Goal: Communication & Community: Answer question/provide support

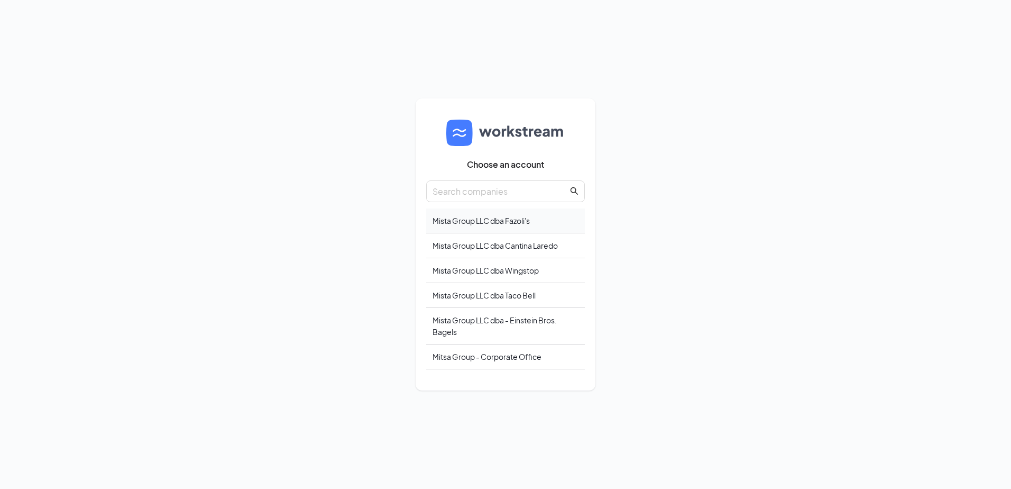
click at [501, 213] on div "Mista Group LLC dba Fazoli's" at bounding box center [505, 220] width 159 height 25
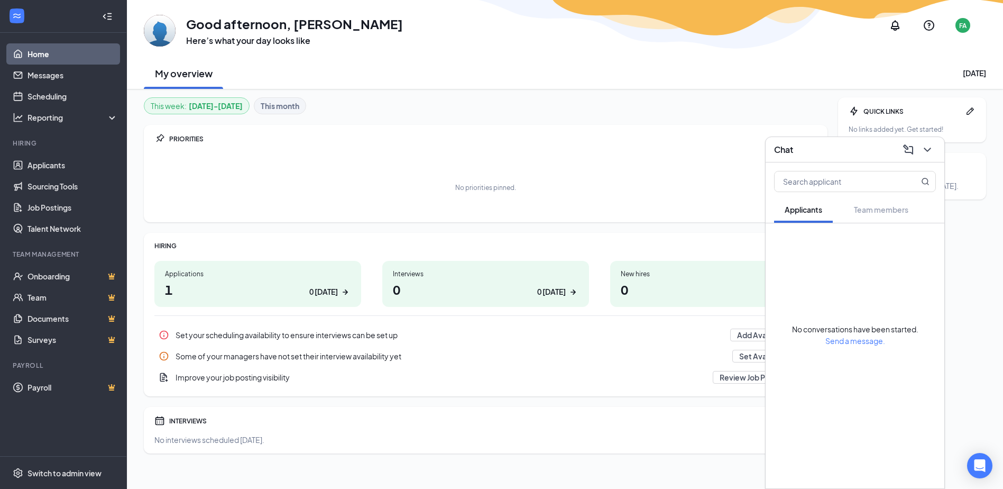
click at [638, 175] on div "No priorities pinned." at bounding box center [485, 187] width 663 height 53
click at [48, 169] on link "Applicants" at bounding box center [73, 164] width 90 height 21
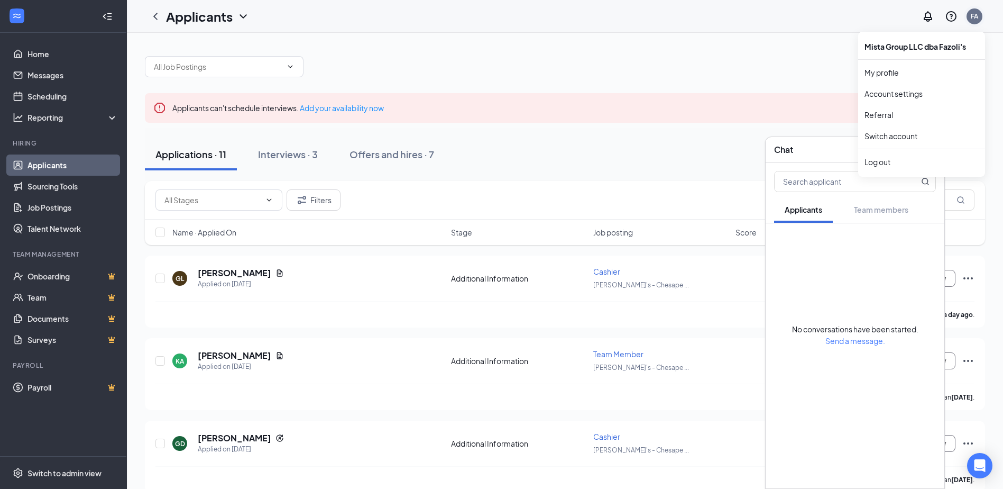
click at [978, 16] on div "FA" at bounding box center [974, 16] width 7 height 9
click at [889, 136] on link "Switch account" at bounding box center [891, 136] width 53 height 10
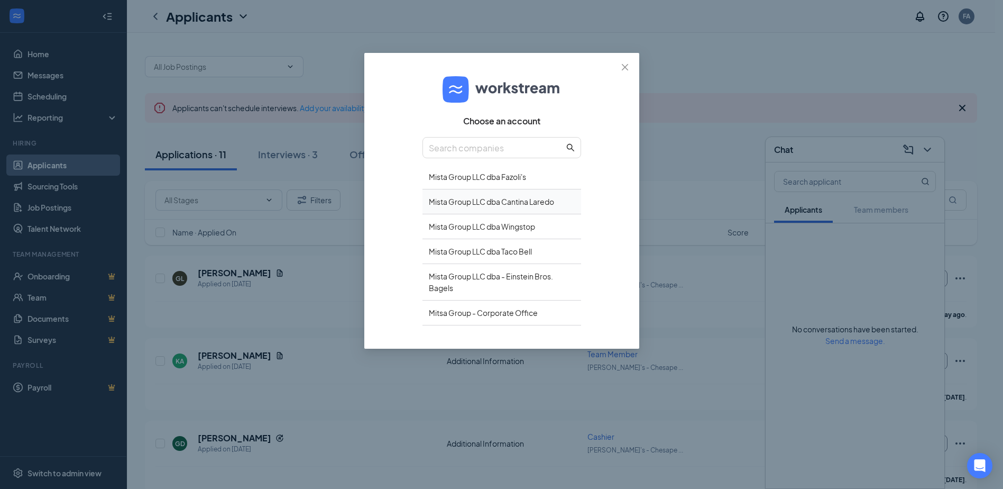
click at [479, 200] on div "Mista Group LLC dba Cantina Laredo" at bounding box center [502, 201] width 159 height 25
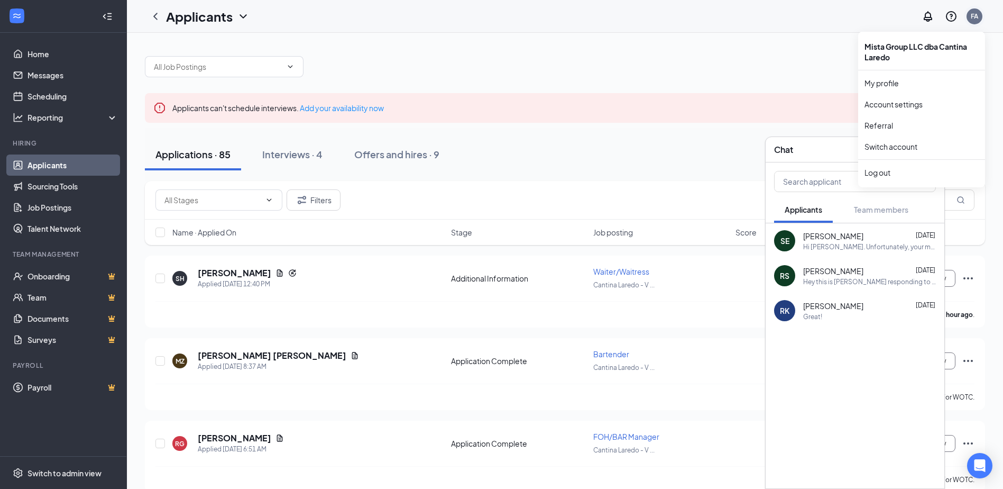
click at [969, 23] on div "FA" at bounding box center [974, 16] width 21 height 21
click at [886, 148] on link "Switch account" at bounding box center [891, 147] width 53 height 10
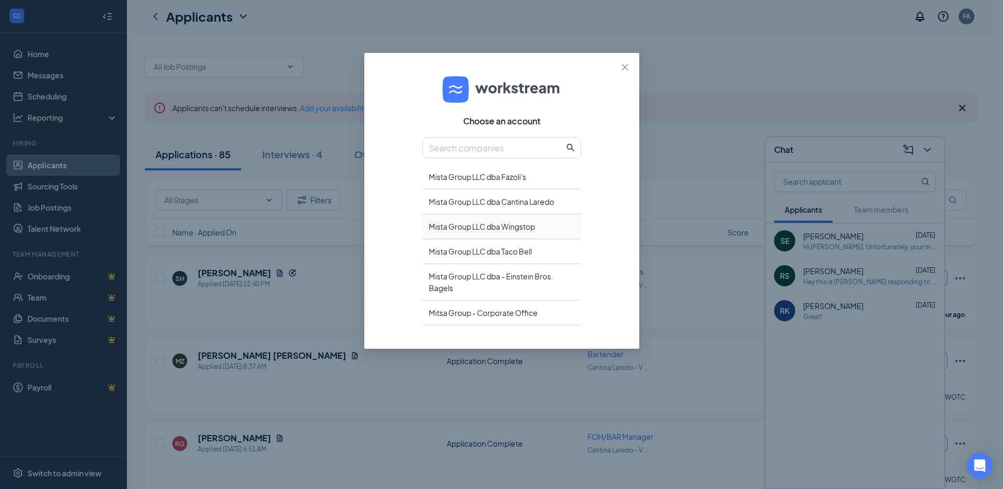
click at [495, 225] on div "Mista Group LLC dba Wingstop" at bounding box center [502, 226] width 159 height 25
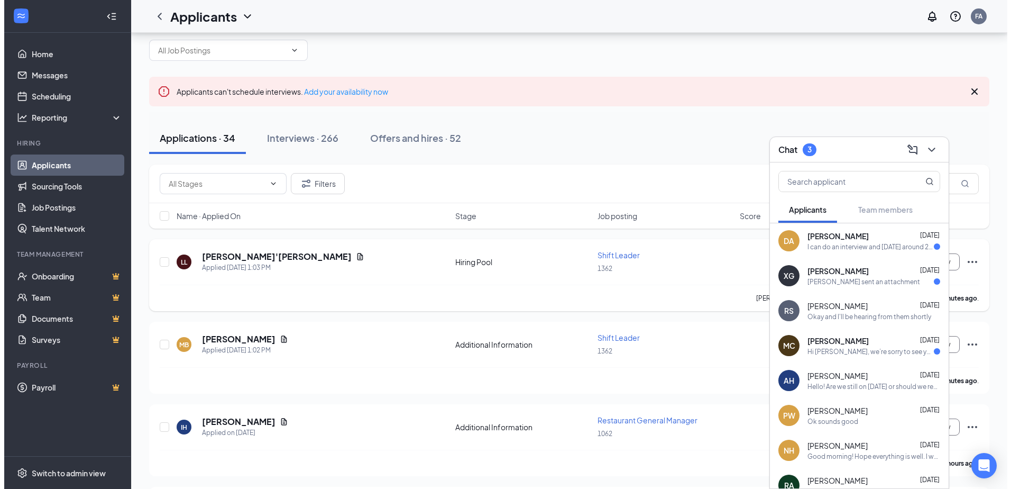
scroll to position [53, 0]
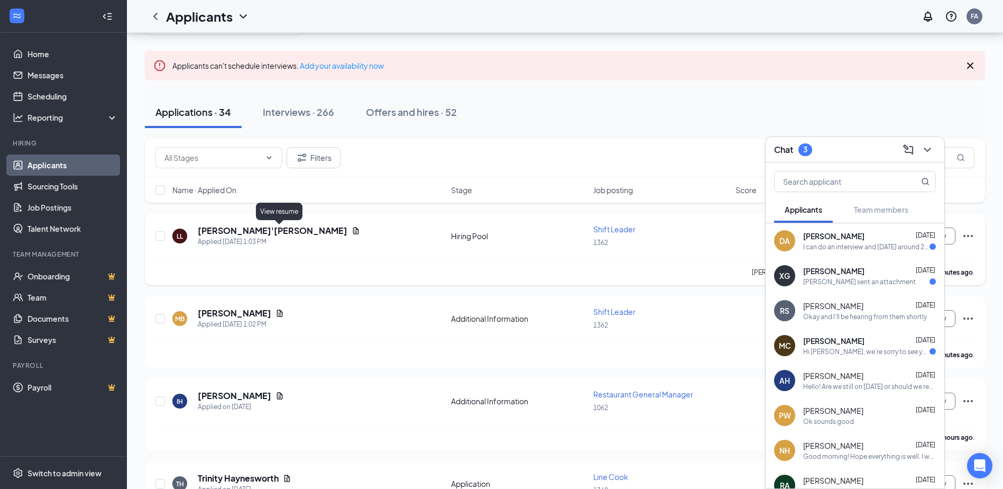
click at [352, 231] on icon "Document" at bounding box center [356, 230] width 8 height 8
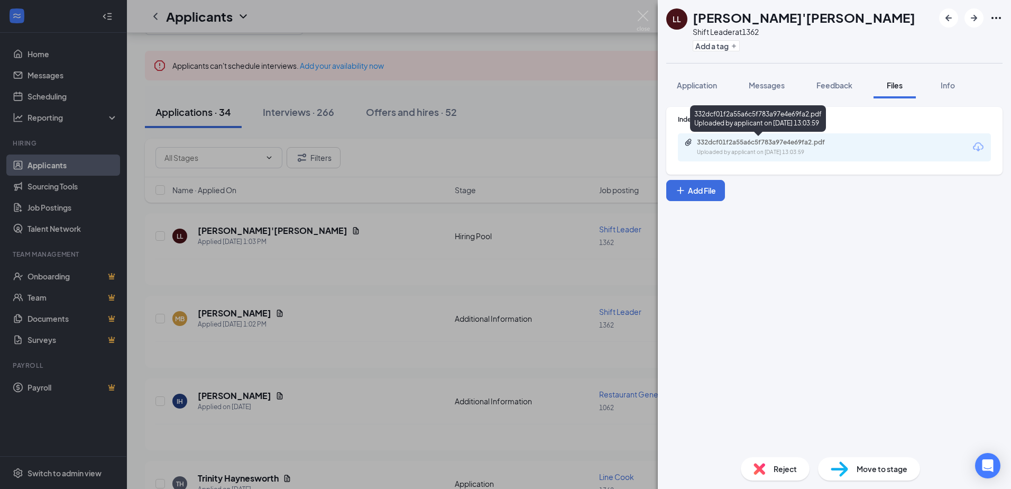
click at [731, 147] on div "332dcf01f2a55a6c5f783a97e4e69fa2.pdf Uploaded by applicant on Aug 26, 2025 at 1…" at bounding box center [769, 147] width 171 height 19
click at [777, 465] on span "Reject" at bounding box center [785, 469] width 23 height 12
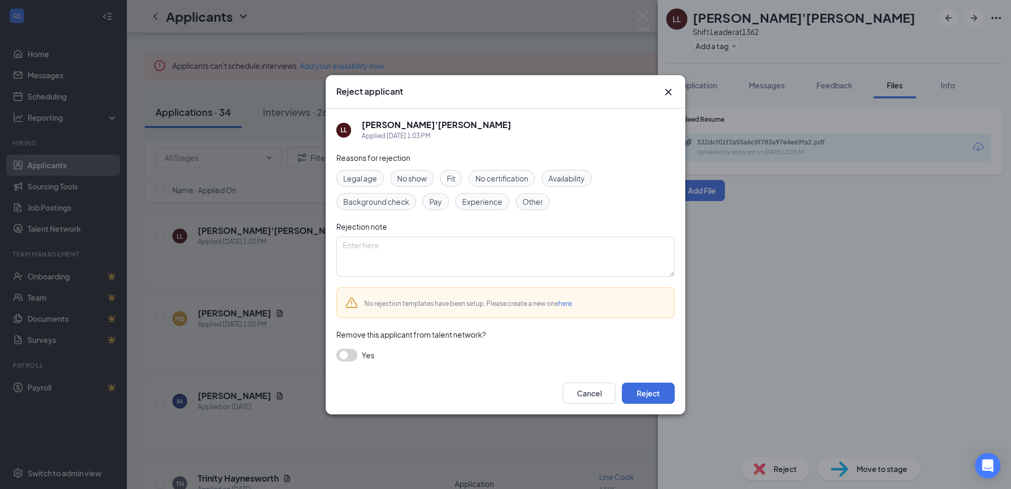
click at [477, 202] on span "Experience" at bounding box center [482, 202] width 40 height 12
click at [350, 352] on button "button" at bounding box center [346, 355] width 21 height 13
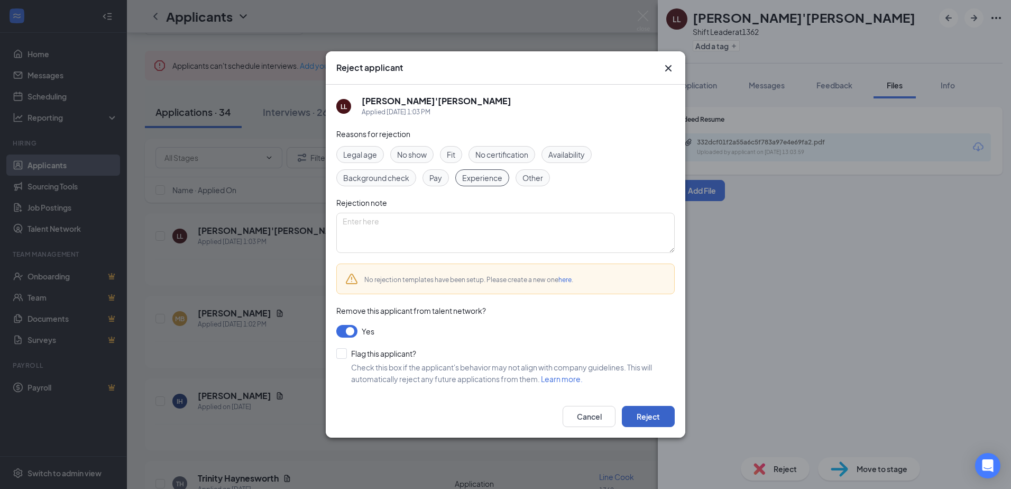
click at [651, 416] on button "Reject" at bounding box center [648, 416] width 53 height 21
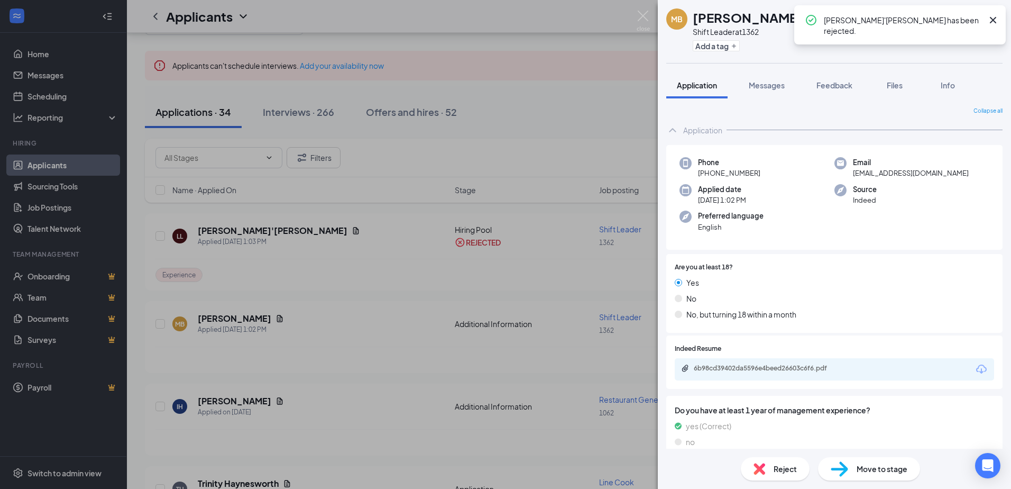
click at [258, 312] on div "MB Marcia Bailey Shift Leader at 1362 Add a tag Application Messages Feedback F…" at bounding box center [505, 244] width 1011 height 489
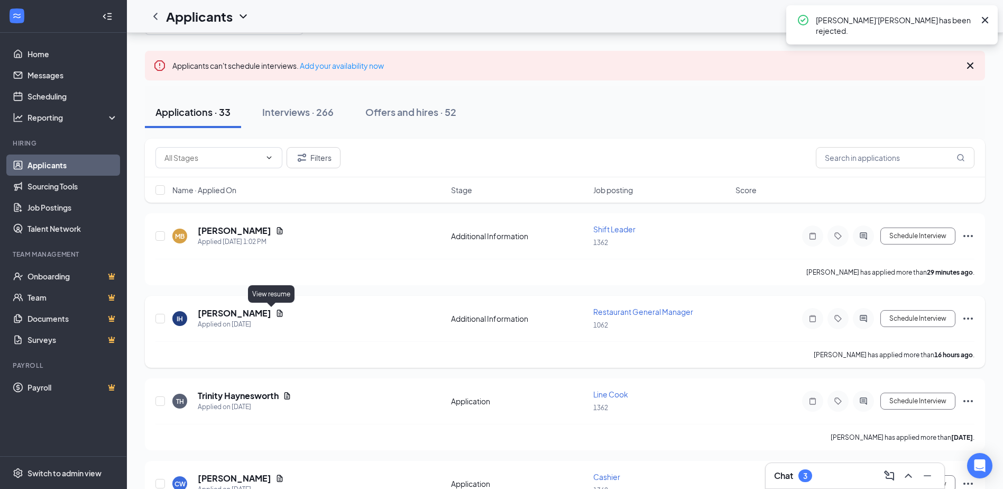
click at [277, 314] on icon "Document" at bounding box center [280, 312] width 6 height 7
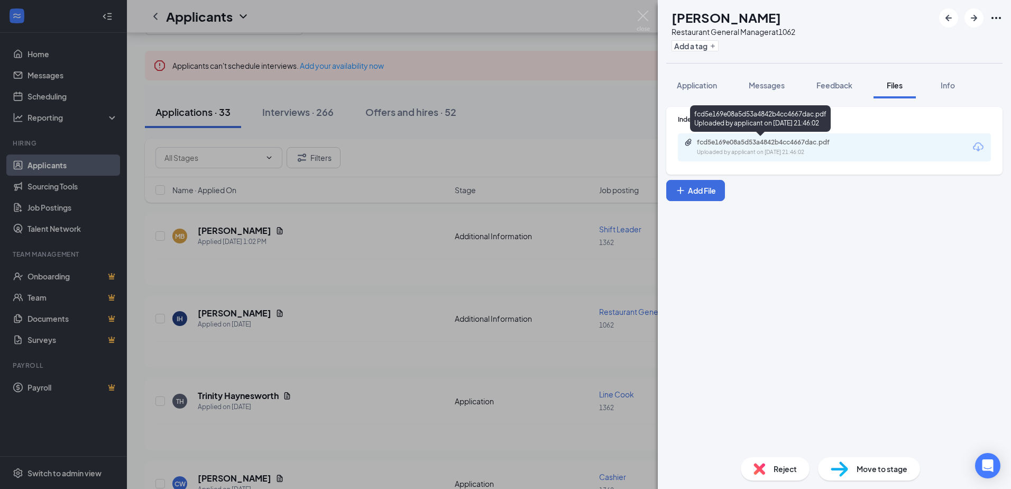
click at [751, 140] on div "fcd5e169e08a5d53a4842b4cc4667dac.pdf" at bounding box center [771, 142] width 148 height 8
click at [316, 316] on div "IH Izneil Humphrey Restaurant General Manager at 1062 Add a tag Application Mes…" at bounding box center [505, 244] width 1011 height 489
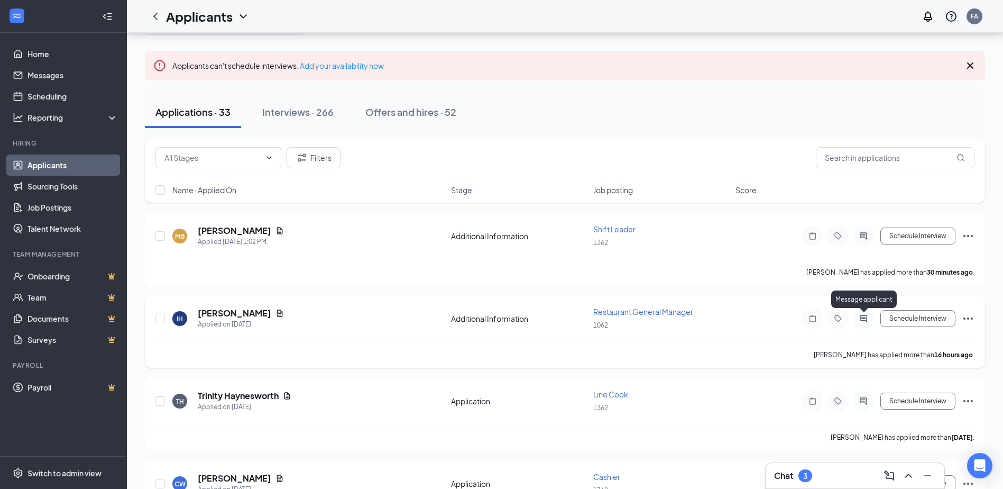
click at [864, 317] on icon "ActiveChat" at bounding box center [863, 318] width 7 height 7
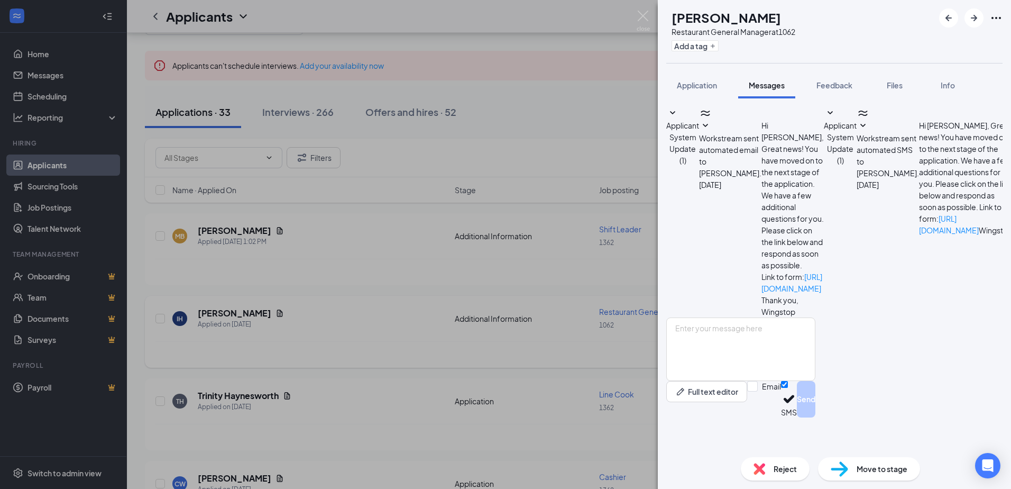
scroll to position [27, 0]
click at [705, 360] on textarea at bounding box center [741, 348] width 149 height 63
click at [692, 360] on textarea at bounding box center [741, 348] width 149 height 63
paste textarea "Hi applicant name, I’m reaching out from Tacobell/Wingstop regarding general ma…"
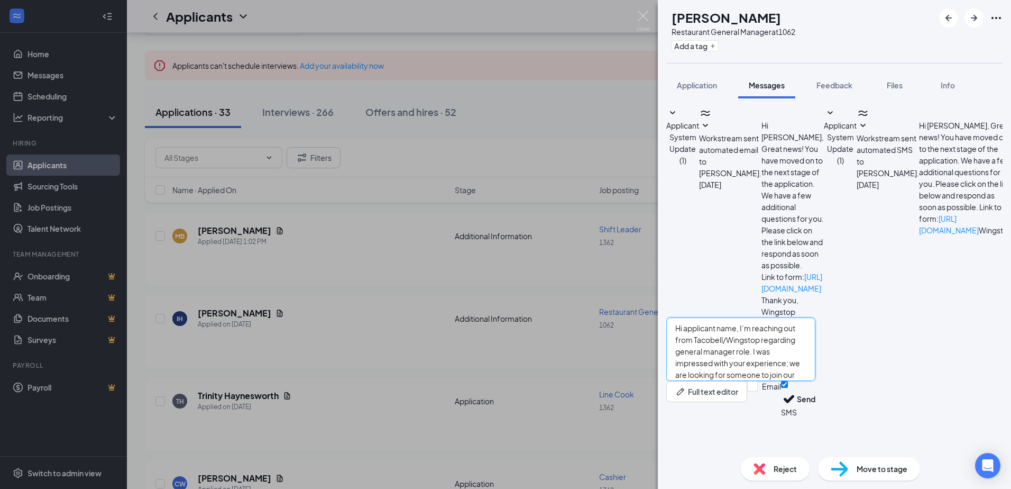
click at [756, 361] on textarea "Hi applicant name, I’m reaching out from Tacobell/Wingstop regarding general ma…" at bounding box center [741, 348] width 149 height 63
click at [753, 363] on textarea "Hi applicant name, I’m reaching out from Tacobell/Wingstop regarding general ma…" at bounding box center [741, 348] width 149 height 63
click at [816, 363] on textarea "Hi Izneil, I’m reaching out from Tacobell/Wingstop regarding general manager ro…" at bounding box center [741, 348] width 149 height 63
type textarea "Hi Izneil, I’m reaching out from Wingstop regarding general manager role. I was…"
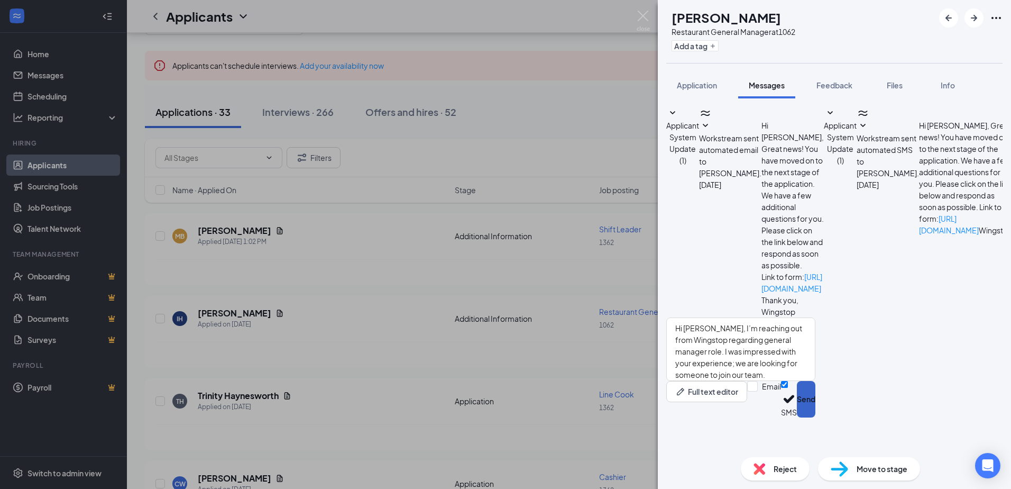
click at [816, 417] on button "Send" at bounding box center [806, 399] width 19 height 36
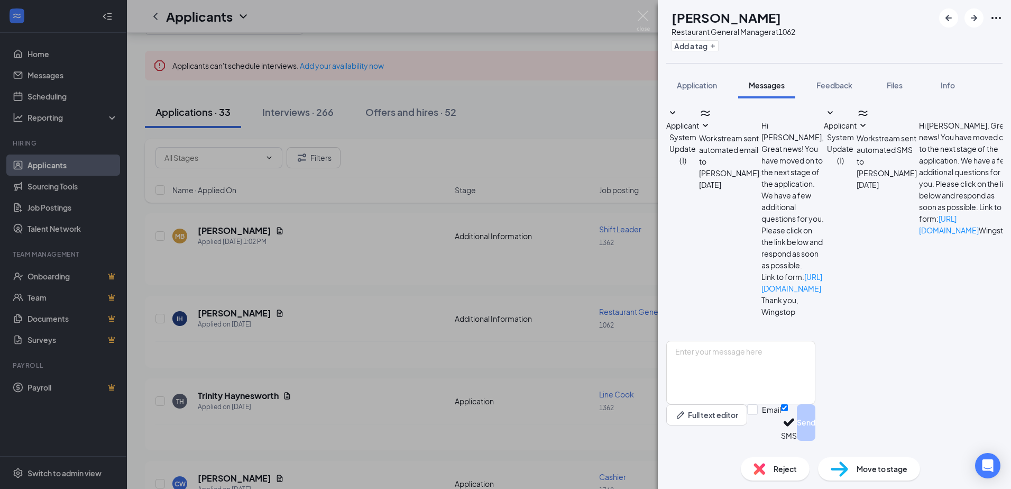
scroll to position [165, 0]
click at [362, 325] on div "IH Izneil Humphrey Restaurant General Manager at 1062 Add a tag Application Mes…" at bounding box center [505, 244] width 1011 height 489
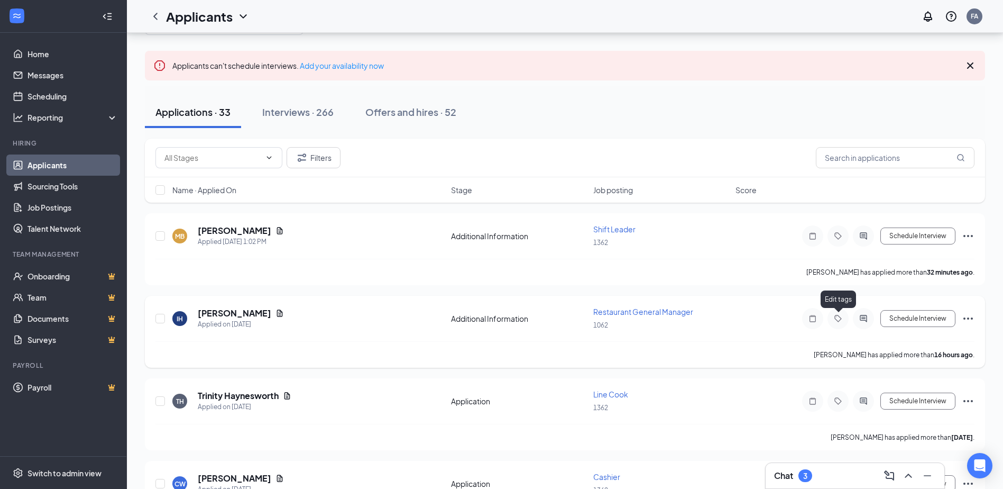
click at [836, 318] on icon "Tag" at bounding box center [838, 318] width 13 height 8
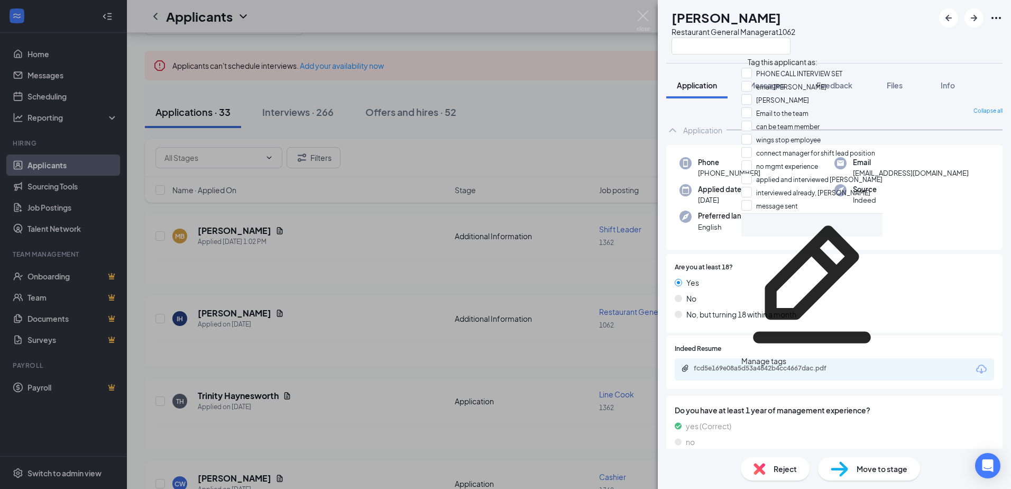
scroll to position [53, 0]
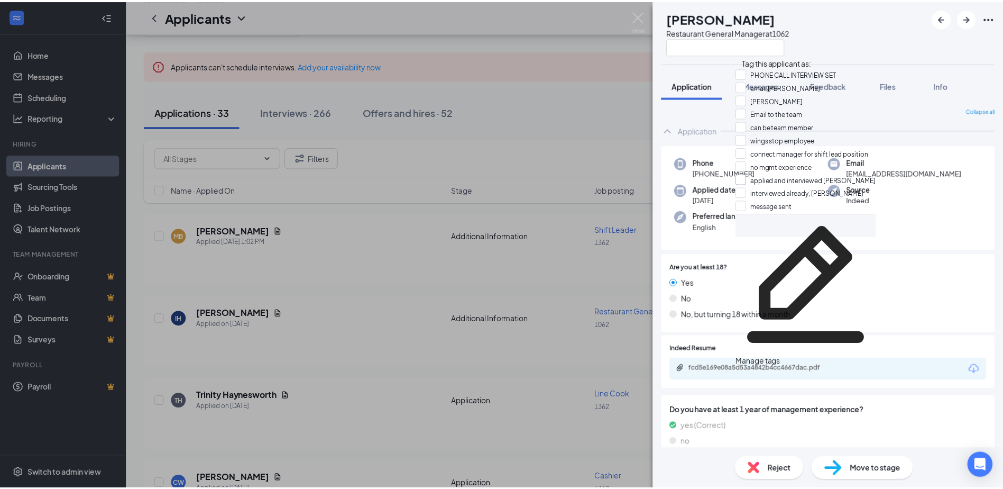
scroll to position [63, 0]
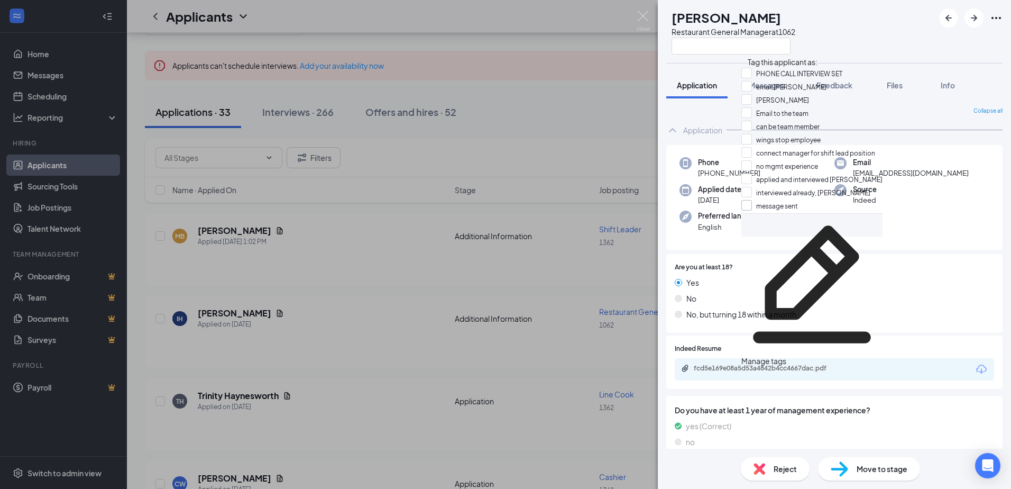
click at [760, 200] on input "message sent" at bounding box center [770, 206] width 57 height 12
checkbox input "true"
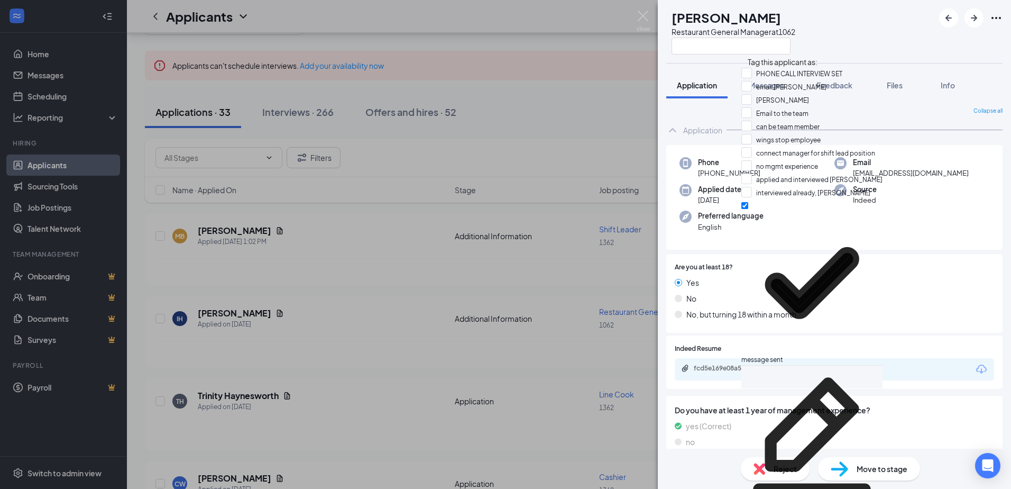
click at [199, 357] on div "IH Izneil Humphrey Restaurant General Manager at 1062 Application Messages Feed…" at bounding box center [505, 244] width 1011 height 489
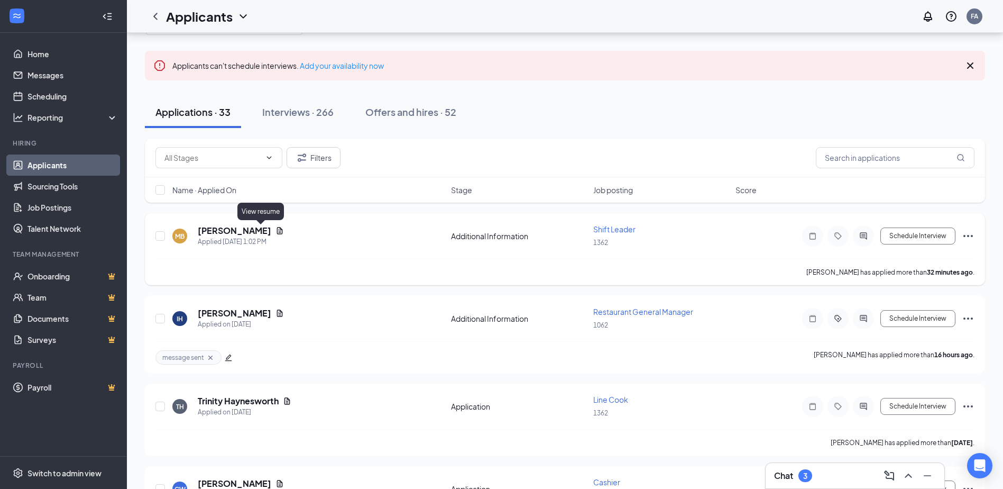
click at [276, 230] on icon "Document" at bounding box center [280, 230] width 8 height 8
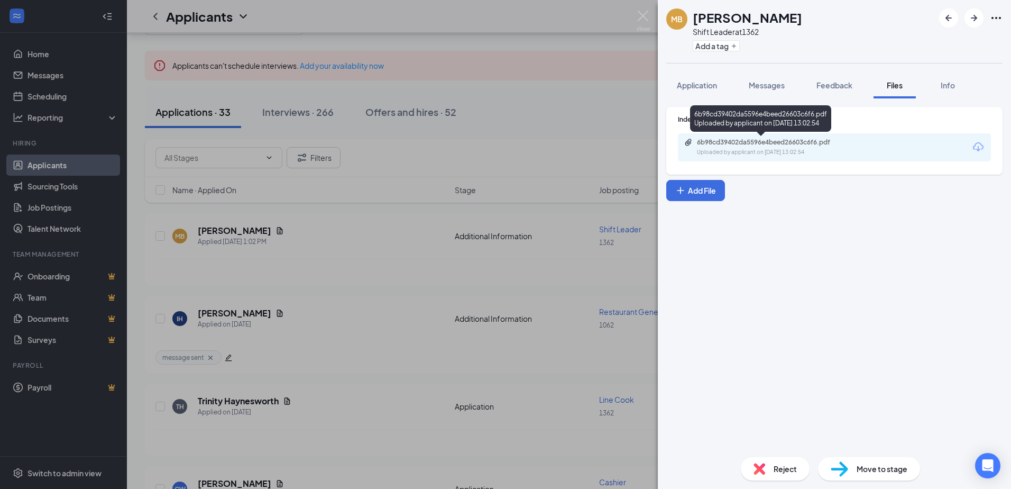
click at [761, 145] on div "6b98cd39402da5596e4beed26603c6f6.pdf" at bounding box center [771, 142] width 148 height 8
click at [771, 473] on div "Reject" at bounding box center [775, 468] width 69 height 23
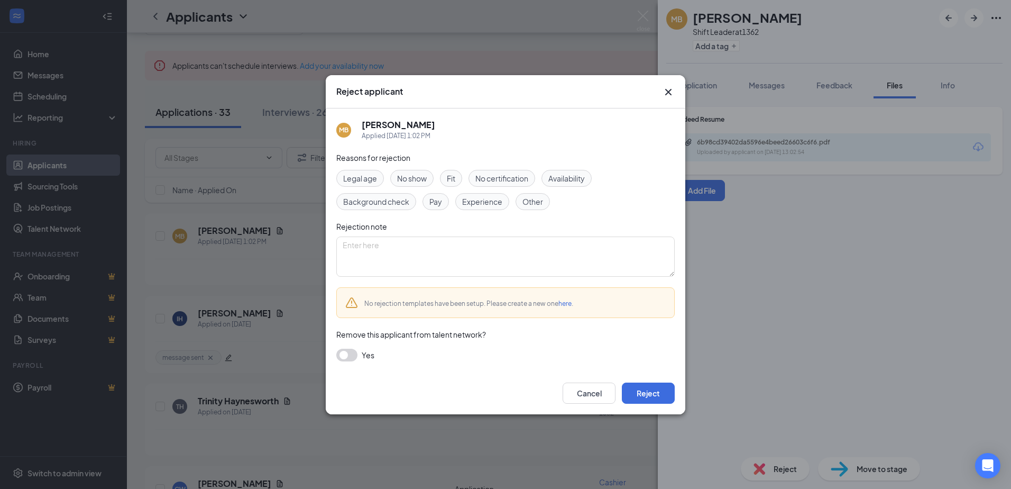
click at [476, 205] on span "Experience" at bounding box center [482, 202] width 40 height 12
click at [349, 354] on button "button" at bounding box center [346, 355] width 21 height 13
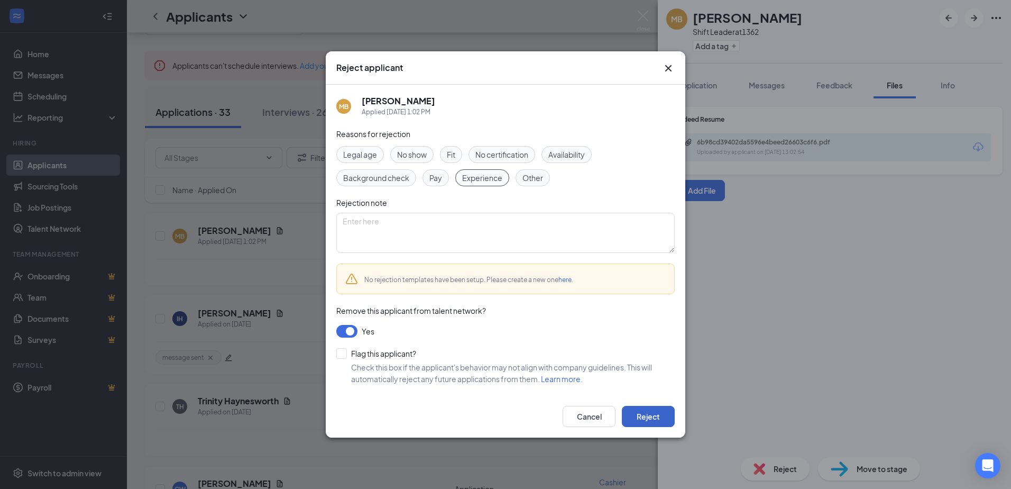
click at [650, 413] on button "Reject" at bounding box center [648, 416] width 53 height 21
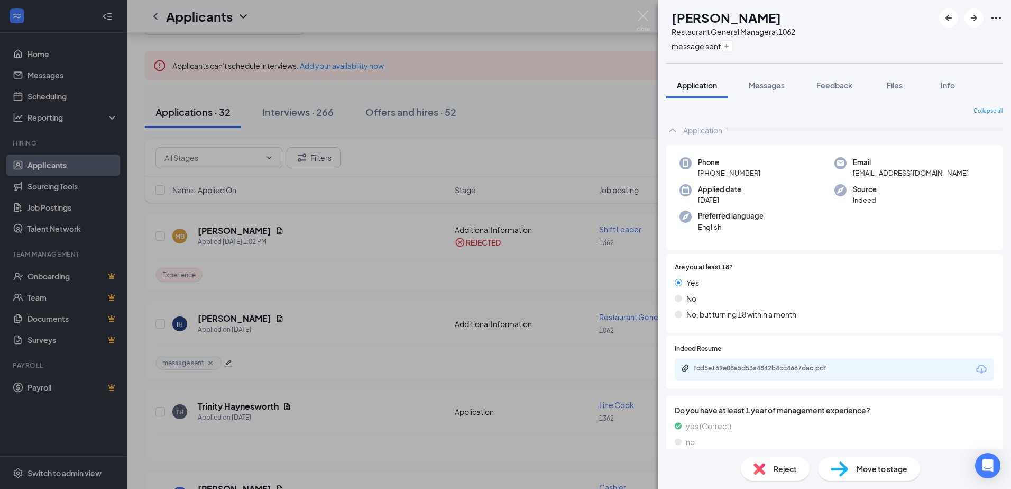
click at [345, 407] on div "IH Izneil Humphrey Restaurant General Manager at 1062 message sent Application …" at bounding box center [505, 244] width 1011 height 489
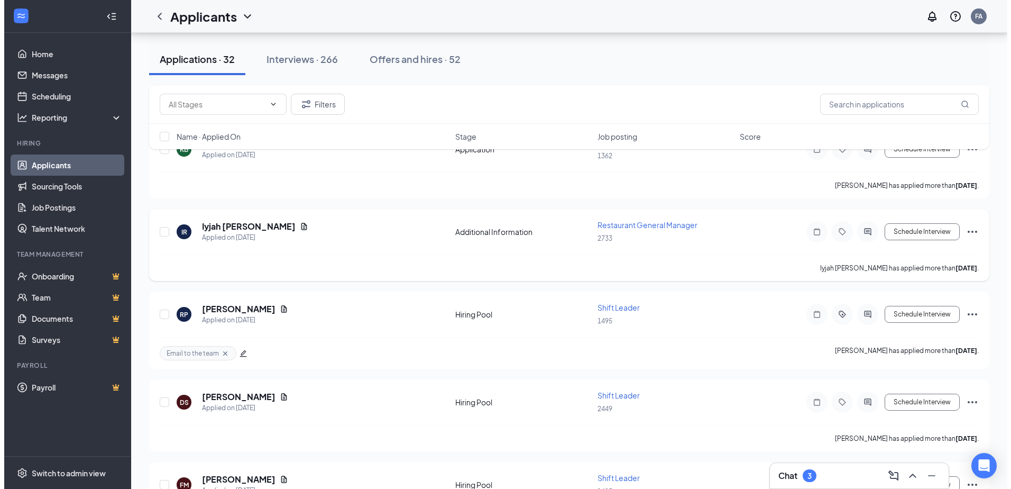
scroll to position [476, 0]
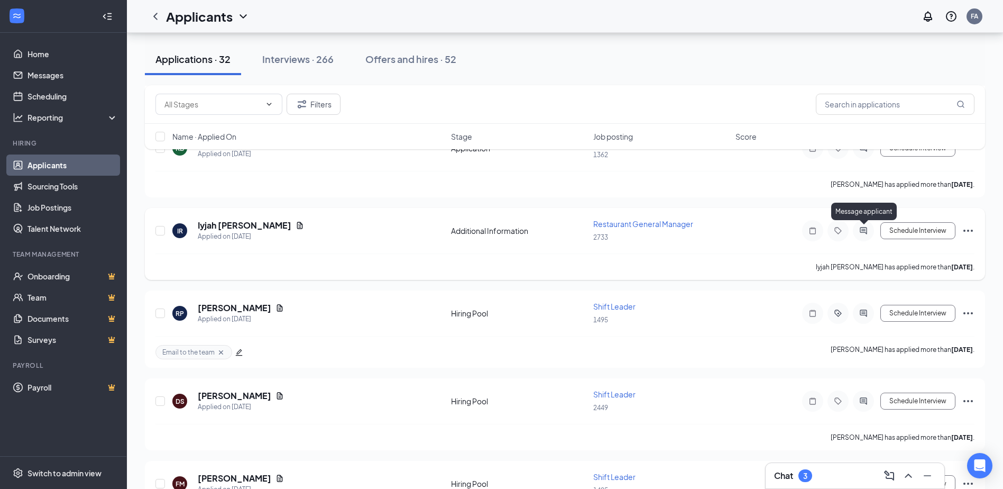
click at [862, 230] on icon "ActiveChat" at bounding box center [863, 230] width 13 height 8
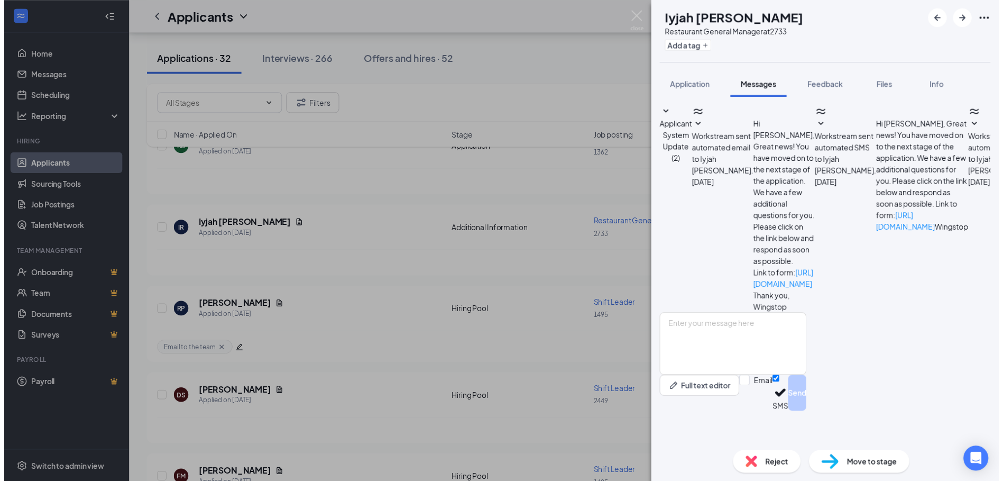
scroll to position [96, 0]
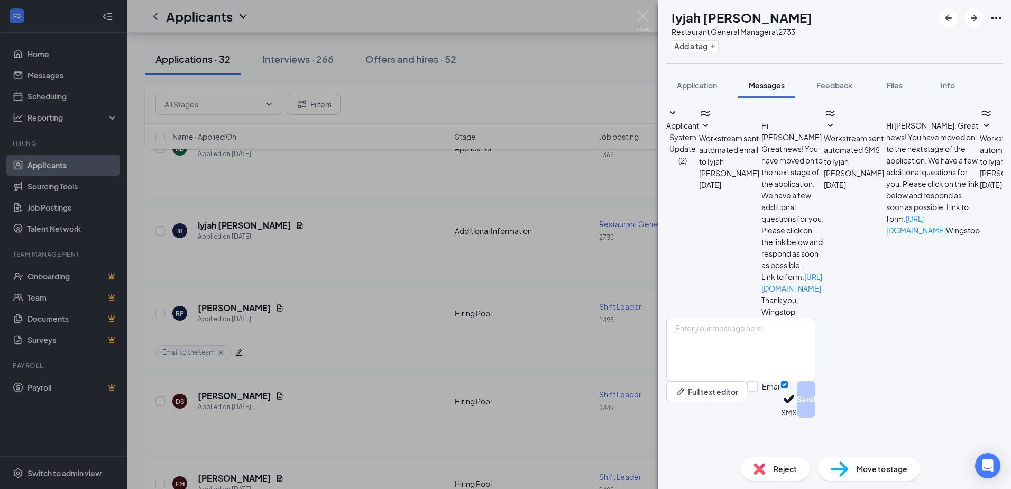
click at [336, 370] on div "IR Iyjah Rowley Restaurant General Manager at 2733 Add a tag Application Messag…" at bounding box center [505, 244] width 1011 height 489
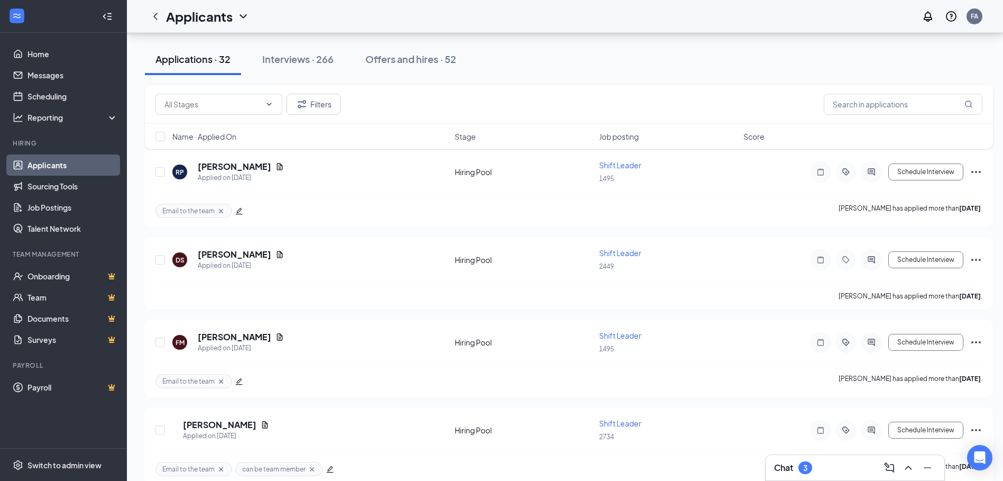
scroll to position [635, 0]
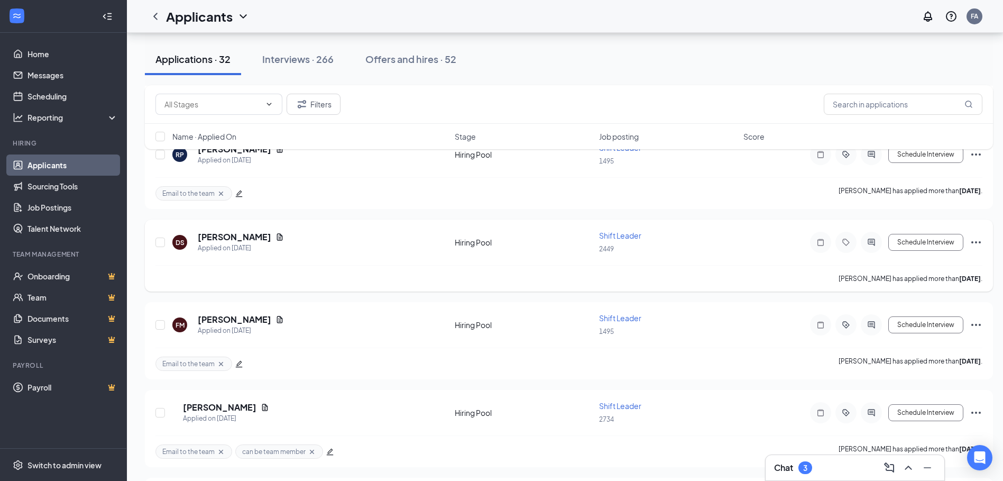
click at [270, 236] on div "DS Derrick Sutton Applied on Aug 22" at bounding box center [310, 242] width 276 height 22
click at [276, 238] on icon "Document" at bounding box center [280, 237] width 8 height 8
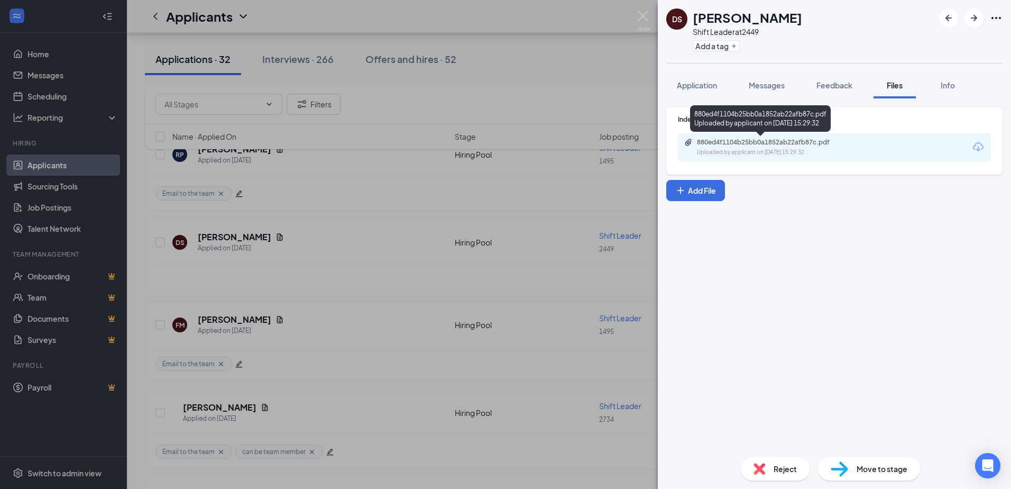
click at [738, 141] on div "880ed4f1104b25bb0a1852ab22afb87c.pdf" at bounding box center [771, 142] width 148 height 8
click at [772, 460] on div "Reject" at bounding box center [775, 468] width 69 height 23
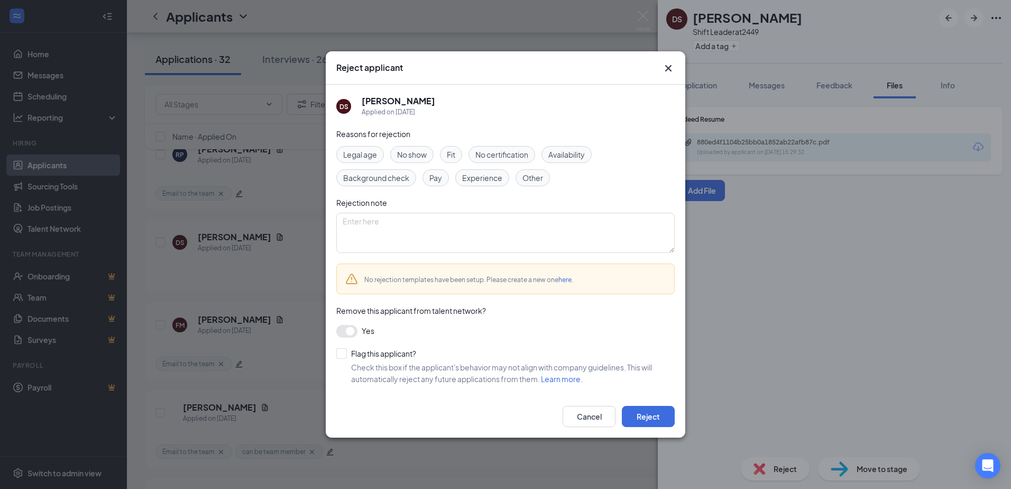
click at [477, 169] on div "Legal age No show Fit No certification Availability Background check Pay Experi…" at bounding box center [505, 166] width 339 height 40
click at [476, 174] on span "Experience" at bounding box center [482, 178] width 40 height 12
click at [658, 419] on button "Reject" at bounding box center [648, 416] width 53 height 21
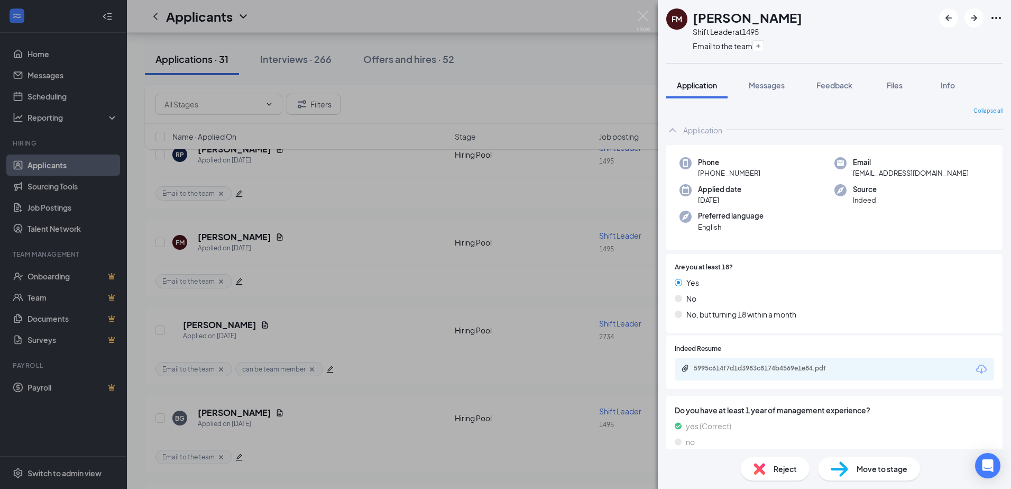
click at [156, 17] on div "FM Farzad Marshall Shift Leader at 1495 Email to the team Application Messages …" at bounding box center [505, 244] width 1011 height 489
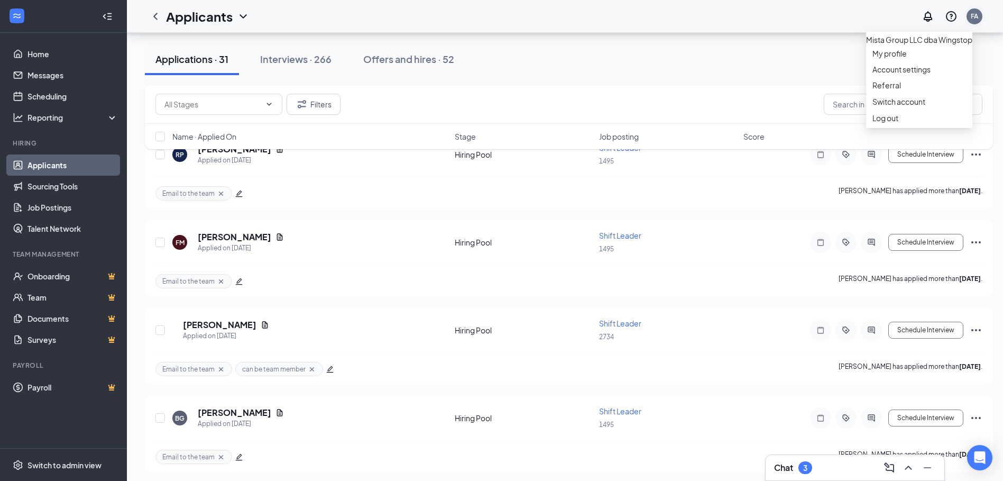
click at [979, 20] on div "FA" at bounding box center [974, 16] width 7 height 9
click at [890, 106] on link "Switch account" at bounding box center [899, 102] width 53 height 10
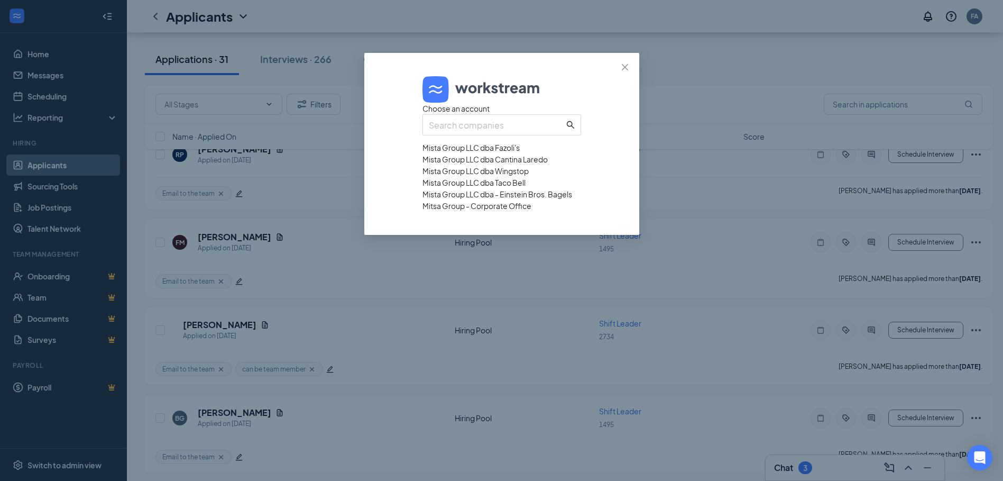
click at [482, 188] on div "Mista Group LLC dba Taco Bell" at bounding box center [502, 183] width 159 height 12
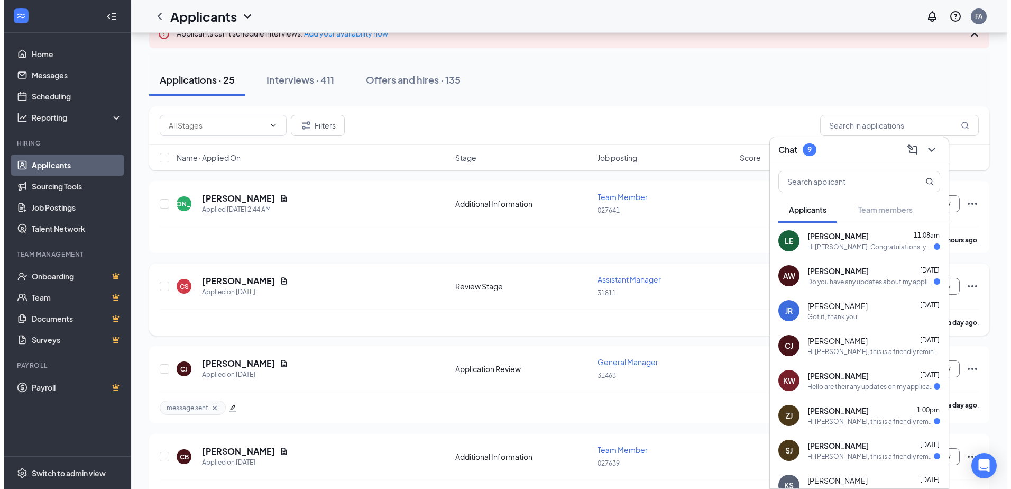
scroll to position [106, 0]
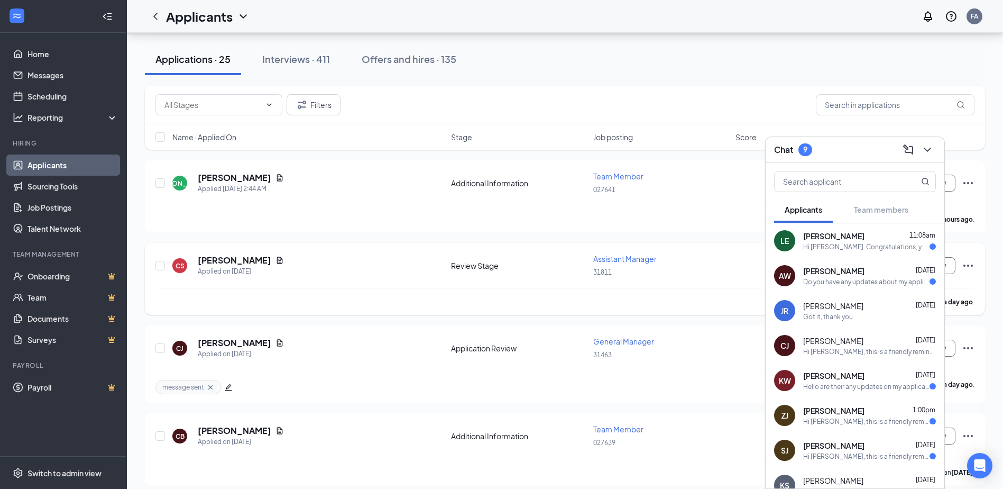
click at [304, 274] on div "CS [PERSON_NAME] Applied on [DATE]" at bounding box center [308, 265] width 272 height 22
click at [276, 257] on icon "Document" at bounding box center [280, 260] width 8 height 8
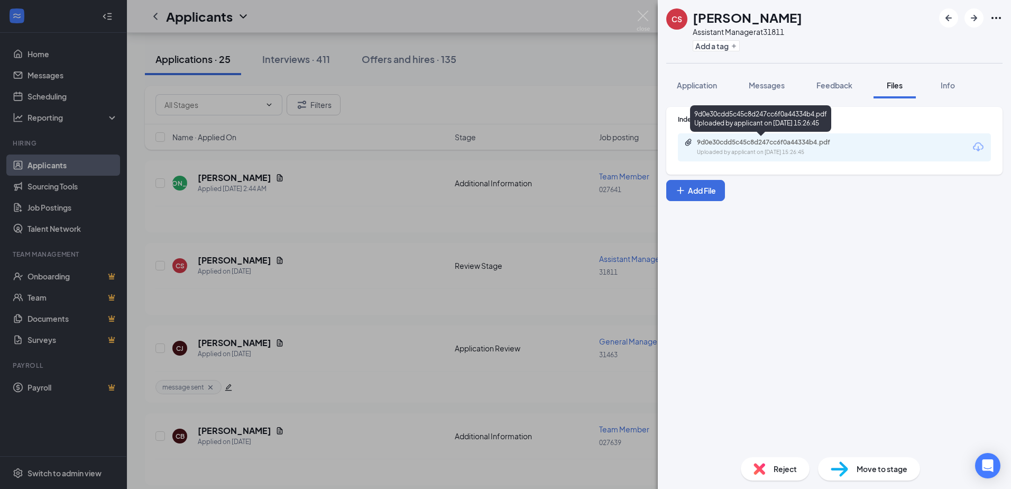
click at [726, 146] on div "9d0e30cdd5c45c8d247cc6f0a44334b4.pdf" at bounding box center [771, 142] width 148 height 8
click at [768, 475] on div "Reject" at bounding box center [775, 468] width 69 height 23
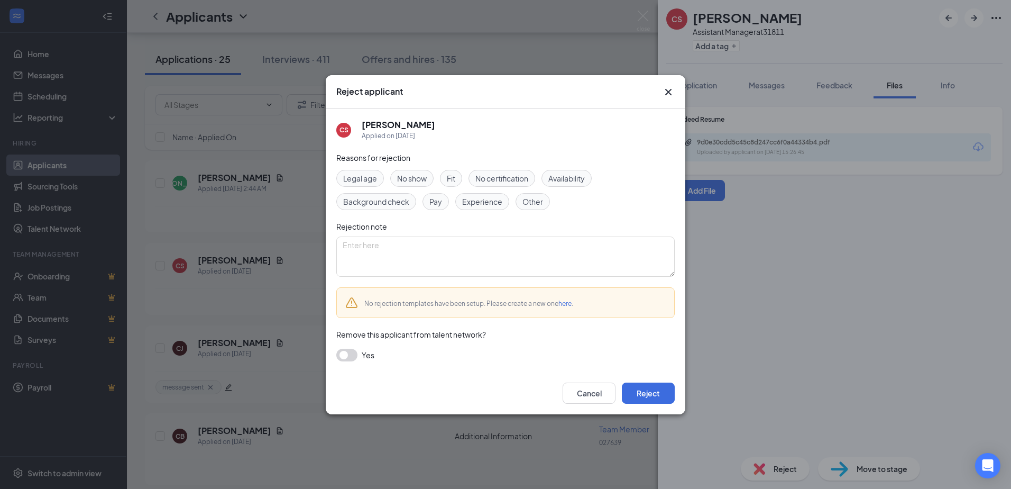
click at [529, 206] on span "Other" at bounding box center [533, 202] width 21 height 12
click at [355, 357] on button "button" at bounding box center [346, 355] width 21 height 13
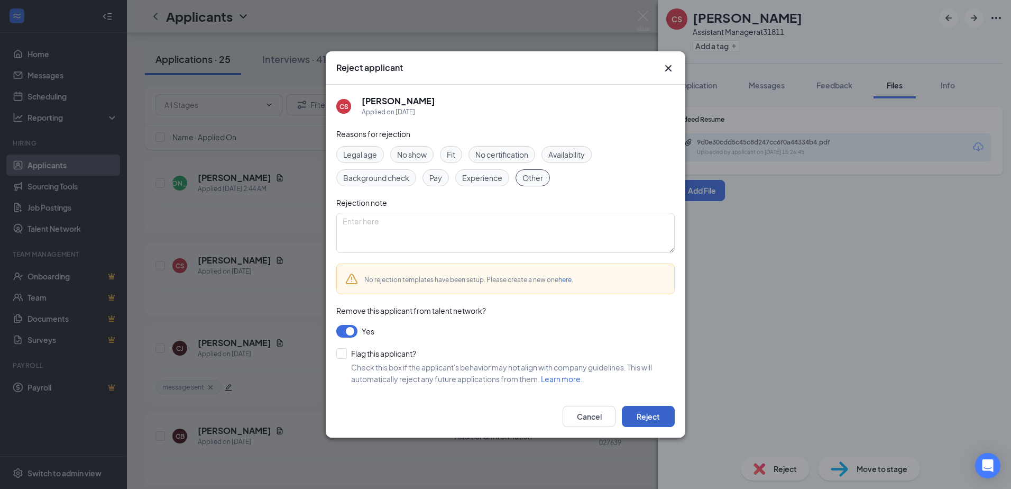
click at [646, 416] on button "Reject" at bounding box center [648, 416] width 53 height 21
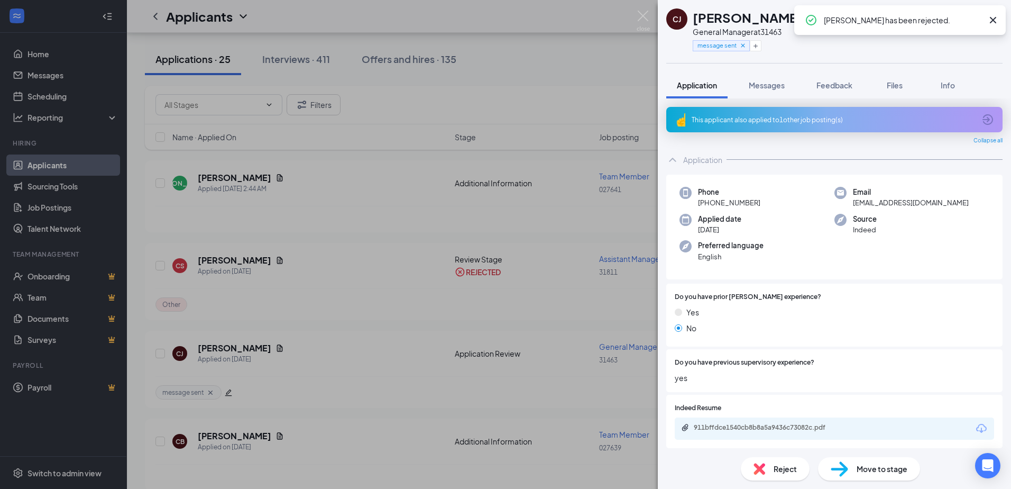
click at [301, 193] on div "CJ Christina Johnson General Manager at 31463 message sent Application Messages…" at bounding box center [505, 244] width 1011 height 489
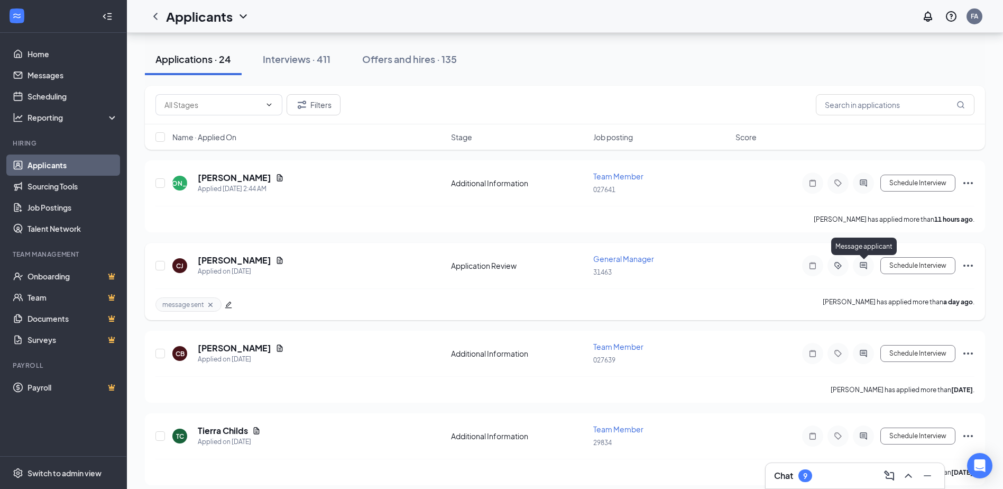
click at [862, 266] on icon "ActiveChat" at bounding box center [863, 265] width 13 height 8
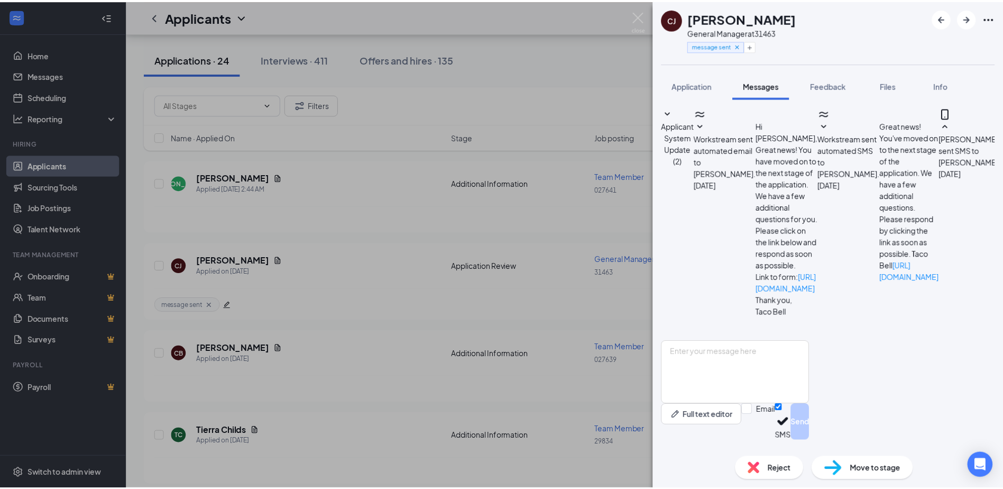
scroll to position [165, 0]
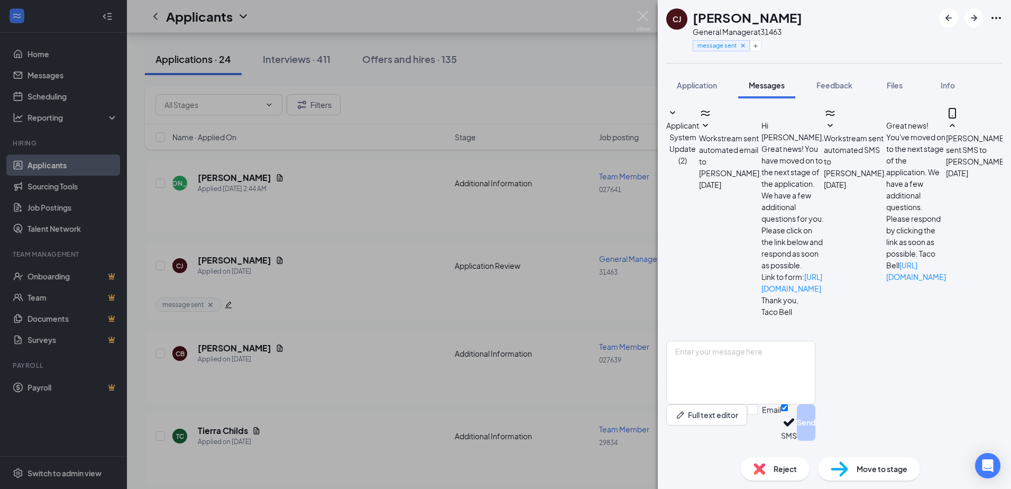
click at [354, 356] on div "CJ Christina Johnson General Manager at 31463 message sent Application Messages…" at bounding box center [505, 244] width 1011 height 489
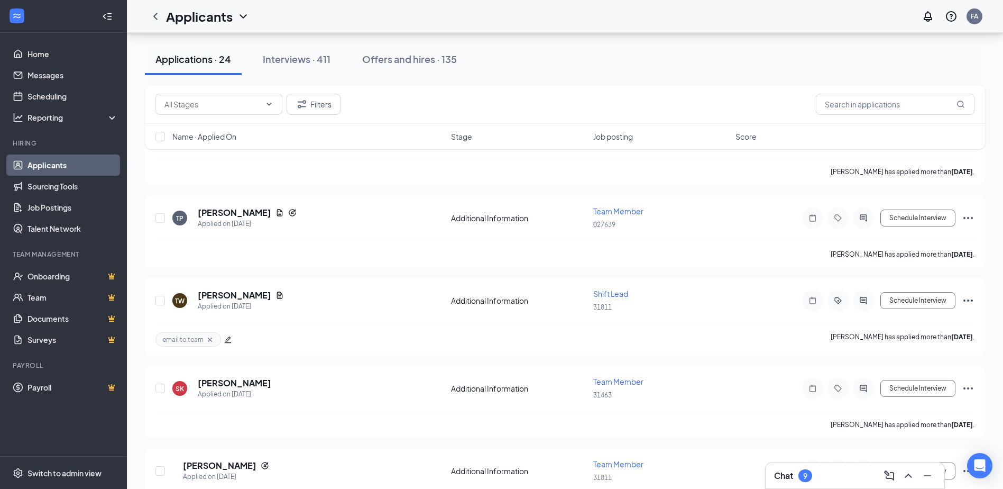
scroll to position [688, 0]
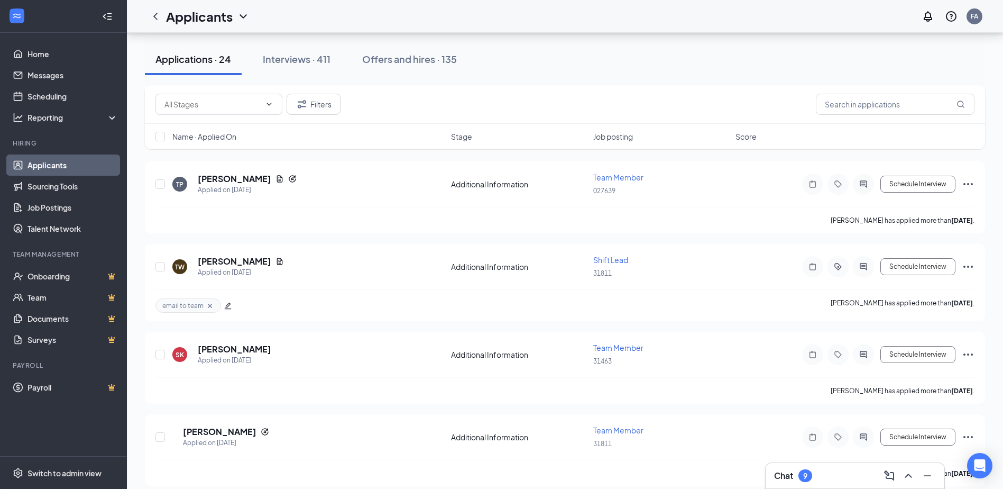
click at [804, 477] on div "9" at bounding box center [806, 475] width 14 height 13
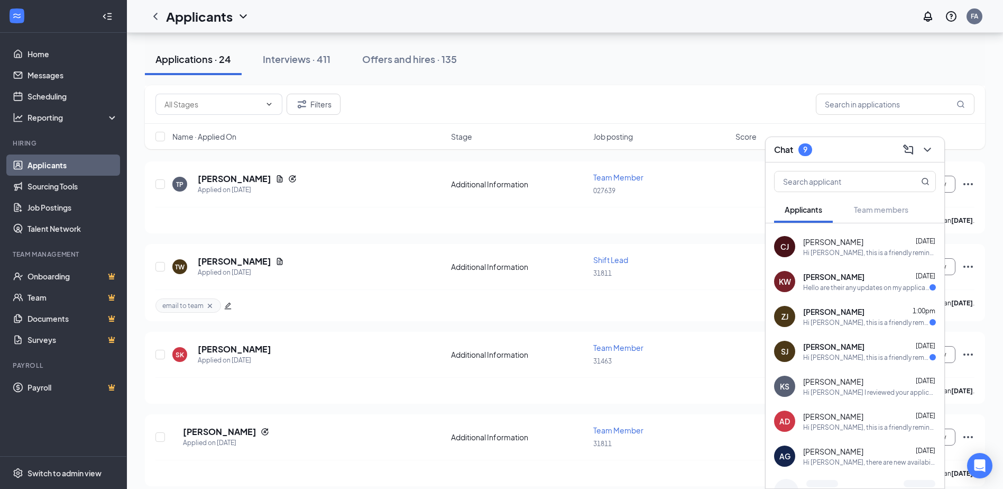
scroll to position [137, 0]
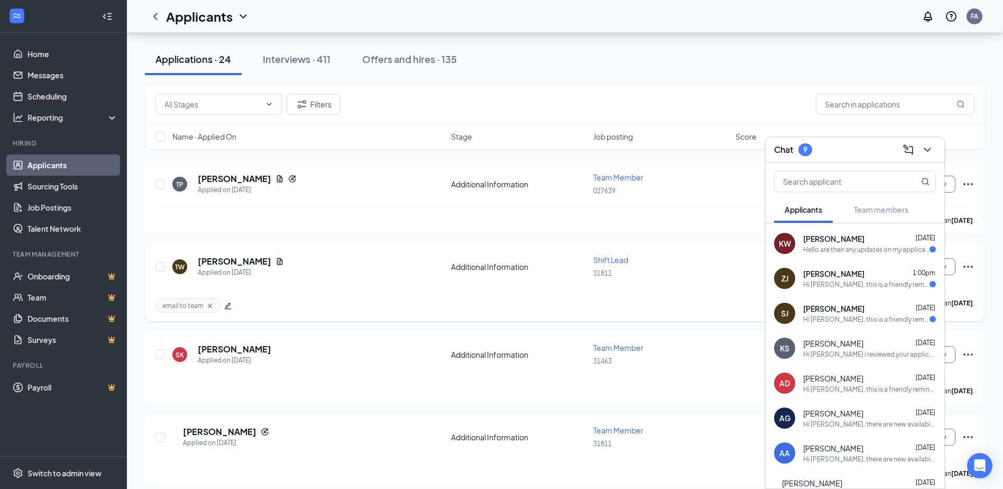
click at [583, 320] on div "email to team Tasean Watson has applied more than 8 days ago ." at bounding box center [565, 305] width 819 height 32
click at [980, 19] on div "FA" at bounding box center [975, 16] width 16 height 16
click at [899, 106] on link "Switch account" at bounding box center [891, 102] width 53 height 10
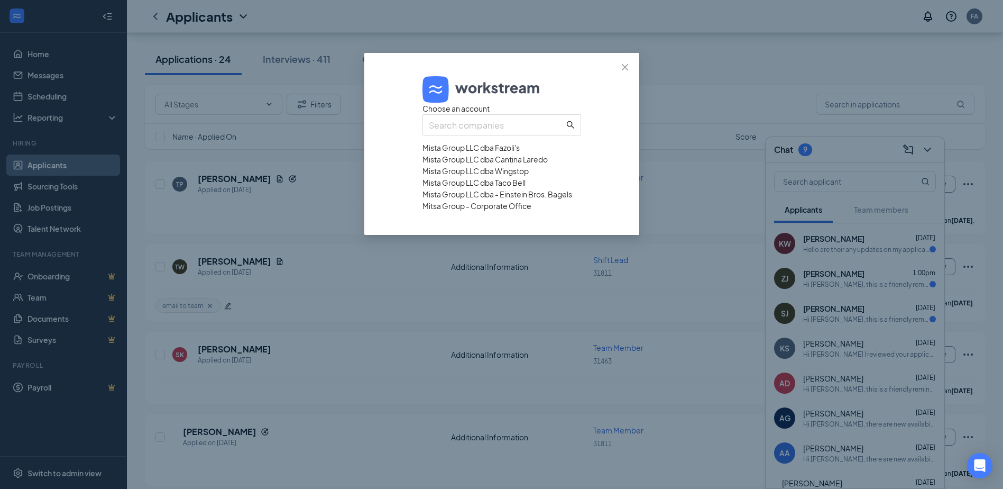
click at [483, 200] on div "Mista Group LLC dba - Einstein Bros. Bagels" at bounding box center [502, 194] width 159 height 12
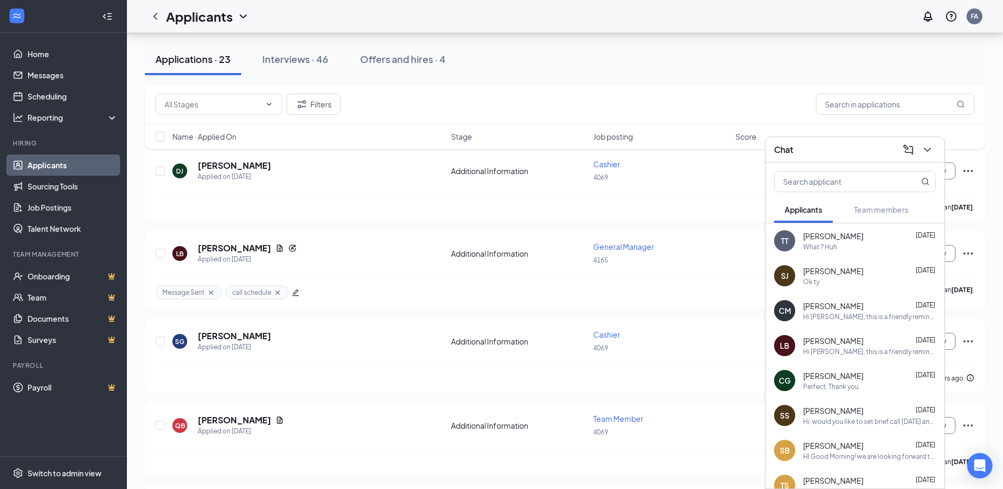
scroll to position [212, 0]
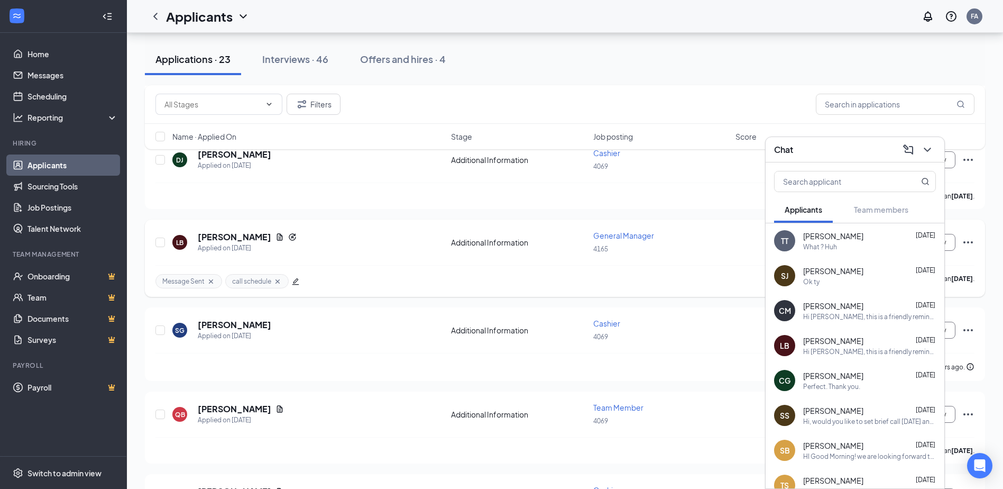
click at [647, 272] on div "Message Sent call schedule [PERSON_NAME] has applied more than [DATE] ." at bounding box center [565, 281] width 819 height 32
click at [707, 252] on div "4165" at bounding box center [662, 249] width 136 height 12
click at [700, 251] on div "4165" at bounding box center [662, 249] width 136 height 12
click at [853, 382] on div "Perfect. Thank you." at bounding box center [832, 386] width 57 height 9
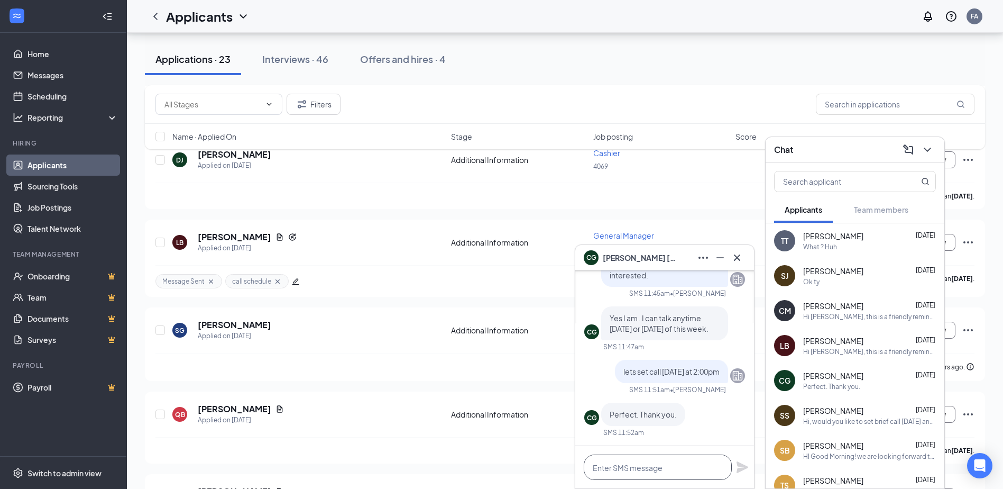
click at [613, 465] on textarea at bounding box center [658, 466] width 148 height 25
type textarea "l"
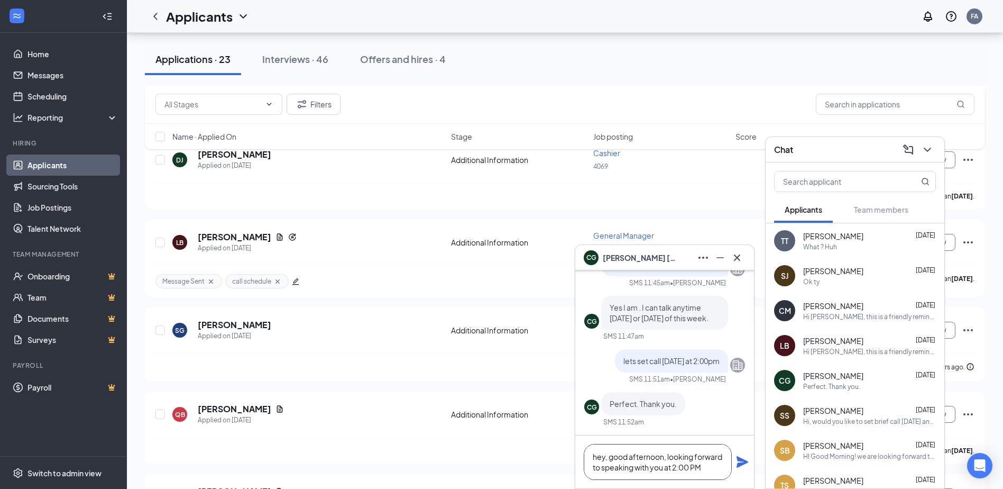
type textarea "hey, good afternoon, looking forward to speaking with you at 2:00 PM"
click at [745, 462] on icon "Plane" at bounding box center [743, 462] width 12 height 12
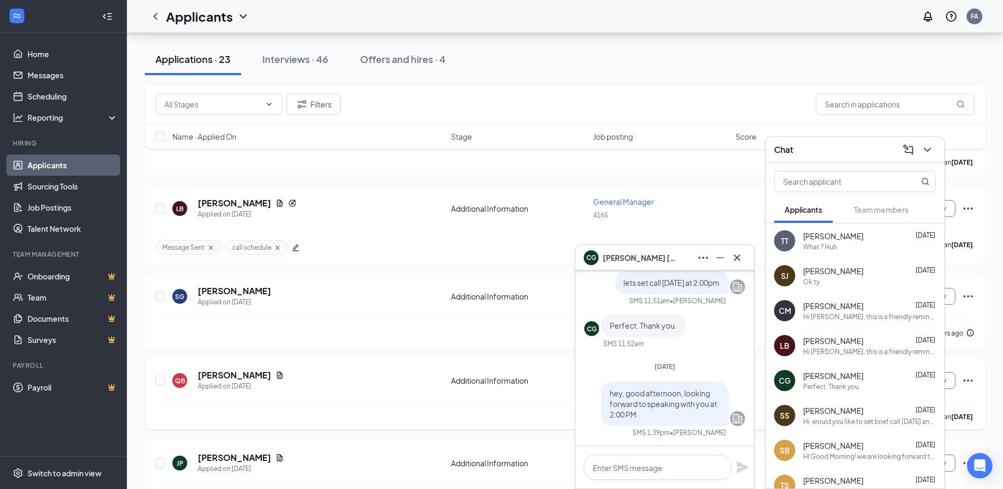
scroll to position [264, 0]
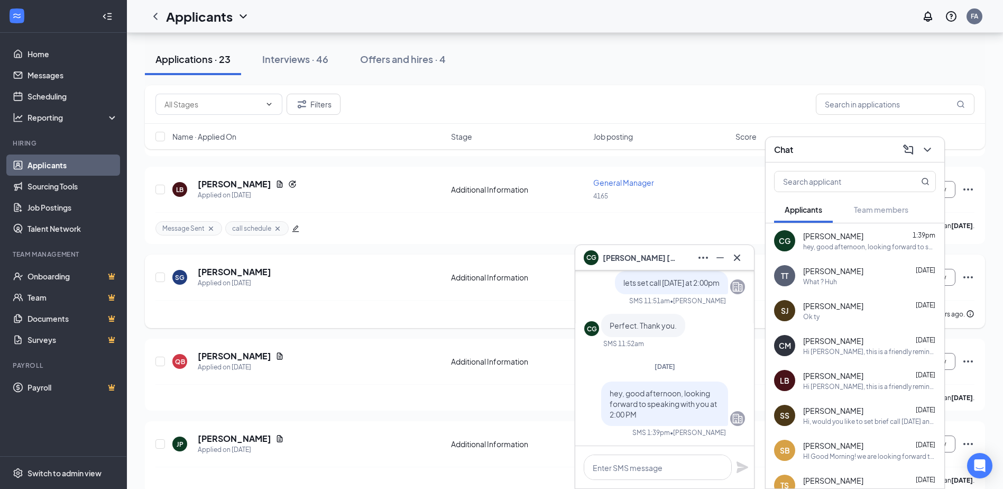
click at [402, 303] on div "Steven Gorden canceled their interview 3 hours ago." at bounding box center [565, 314] width 819 height 28
click at [736, 257] on icon "Cross" at bounding box center [737, 257] width 13 height 13
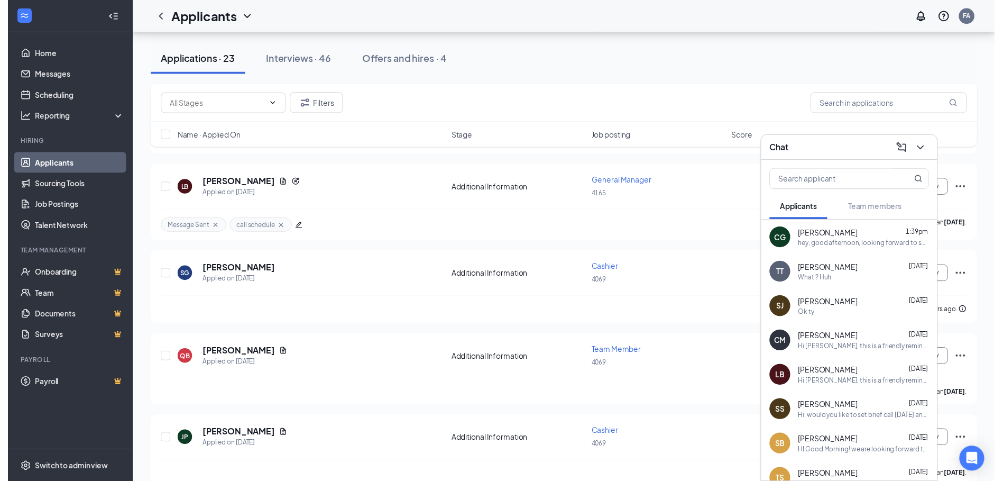
scroll to position [212, 0]
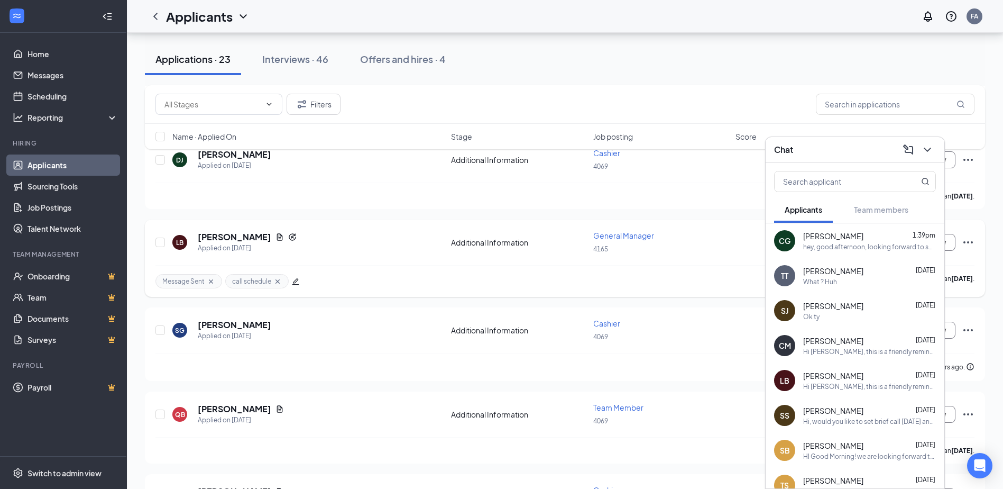
click at [689, 263] on div "LB latonya brinkley Applied on Aug 24 Additional Information General Manager 41…" at bounding box center [565, 247] width 819 height 35
click at [248, 239] on h5 "[PERSON_NAME]" at bounding box center [235, 237] width 74 height 12
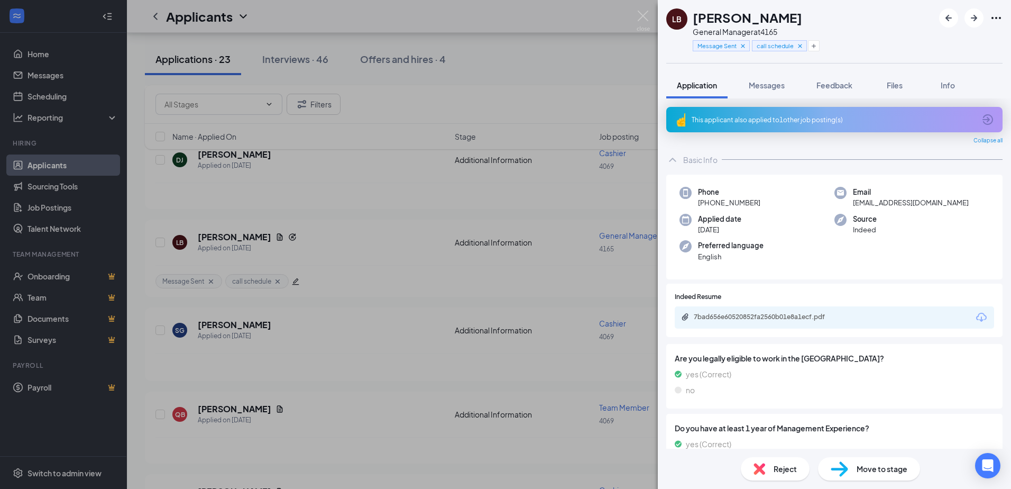
click at [340, 260] on div "LB latonya brinkley General Manager at 4165 Message Sent call schedule Applicat…" at bounding box center [505, 244] width 1011 height 489
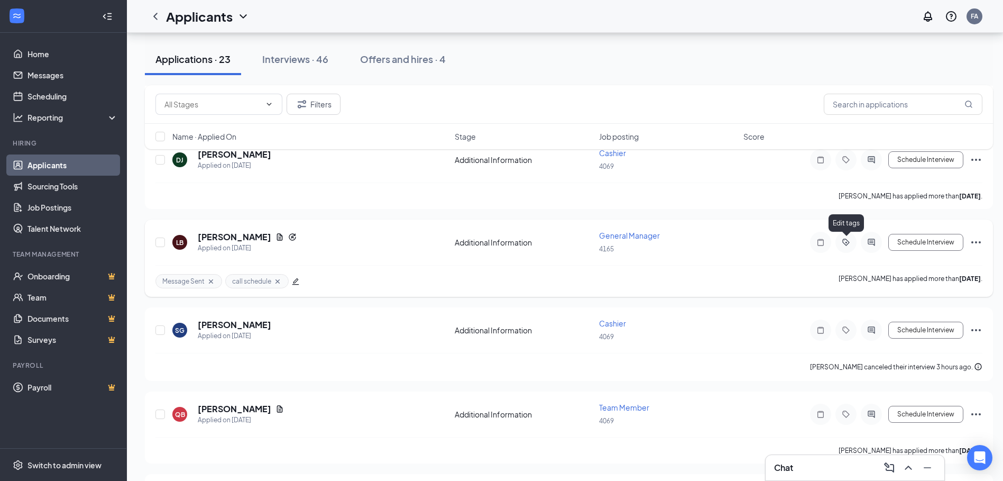
click at [844, 240] on icon "ActiveTag" at bounding box center [846, 242] width 13 height 8
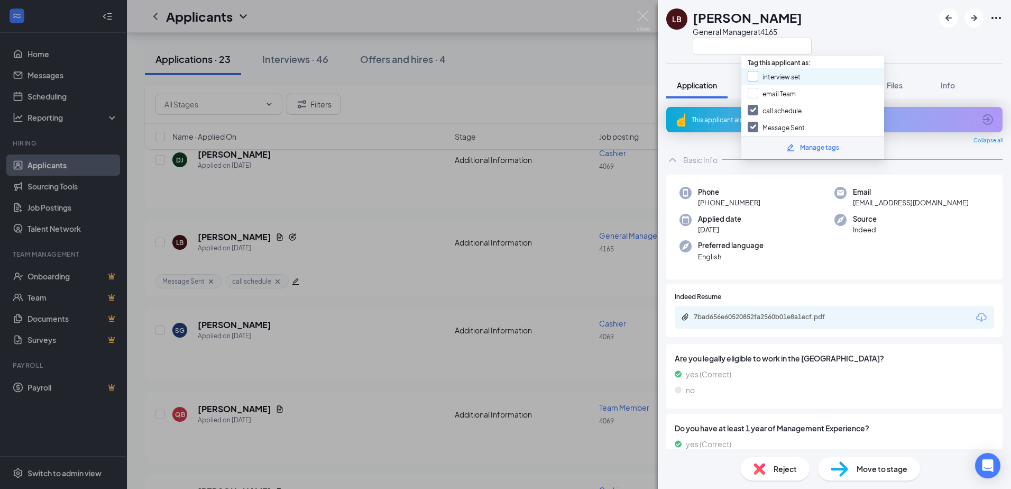
click at [757, 76] on input "interview set" at bounding box center [774, 77] width 53 height 12
checkbox input "true"
click at [209, 282] on div "LB latonya brinkley General Manager at 4165 Application Messages Feedback Files…" at bounding box center [505, 244] width 1011 height 489
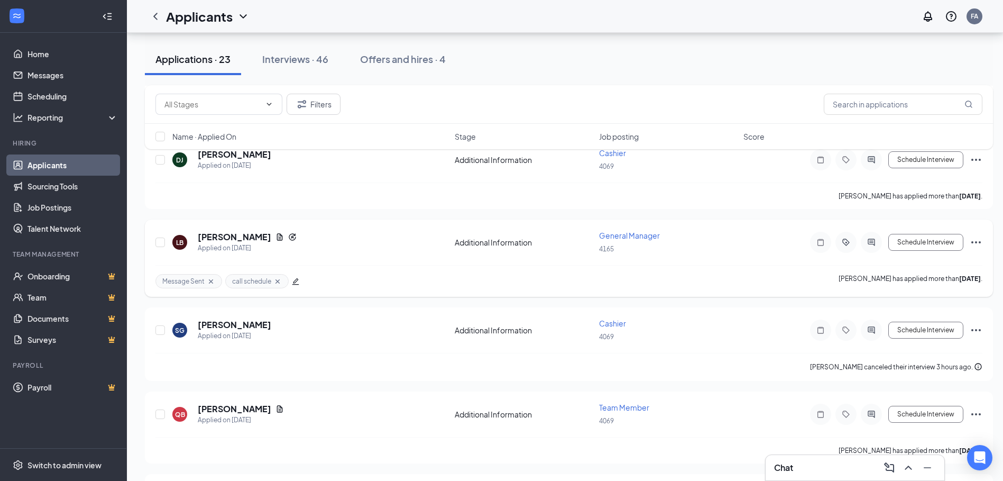
click at [278, 278] on icon "Cross" at bounding box center [277, 281] width 8 height 8
click at [209, 283] on icon "Cross" at bounding box center [211, 281] width 8 height 8
click at [209, 283] on icon "Cross" at bounding box center [207, 281] width 8 height 8
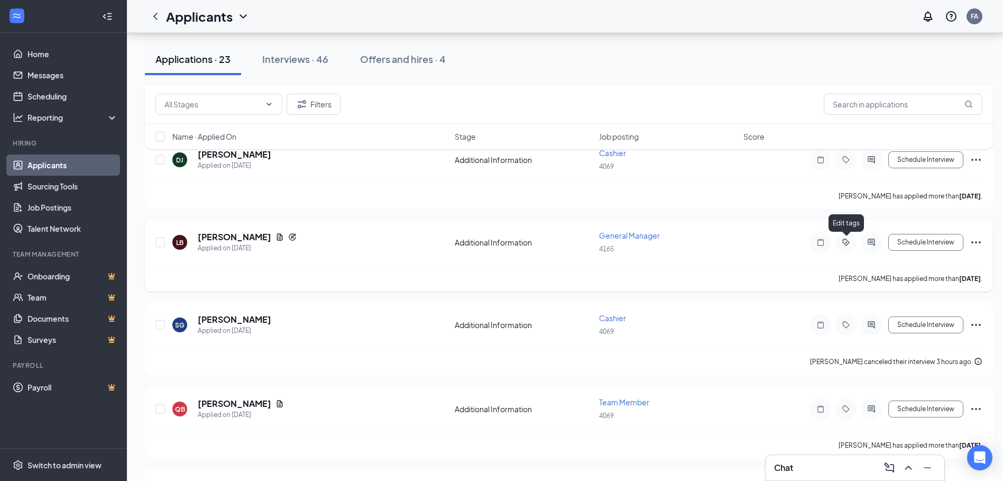
click at [846, 241] on icon "ActiveTag" at bounding box center [846, 242] width 13 height 8
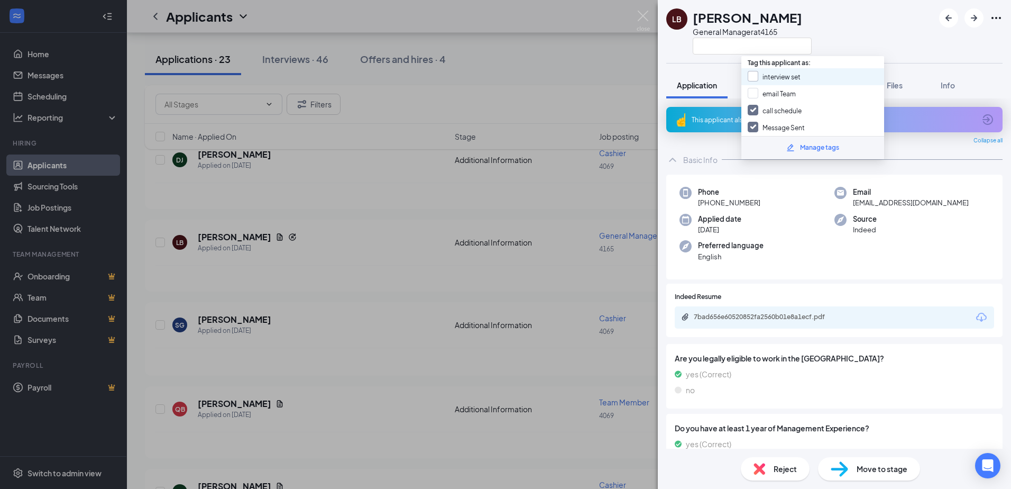
click at [752, 75] on input "interview set" at bounding box center [774, 77] width 53 height 12
checkbox input "true"
click at [755, 105] on input "call schedule" at bounding box center [775, 111] width 54 height 12
checkbox input "false"
click at [751, 124] on input "Message Sent" at bounding box center [776, 128] width 57 height 12
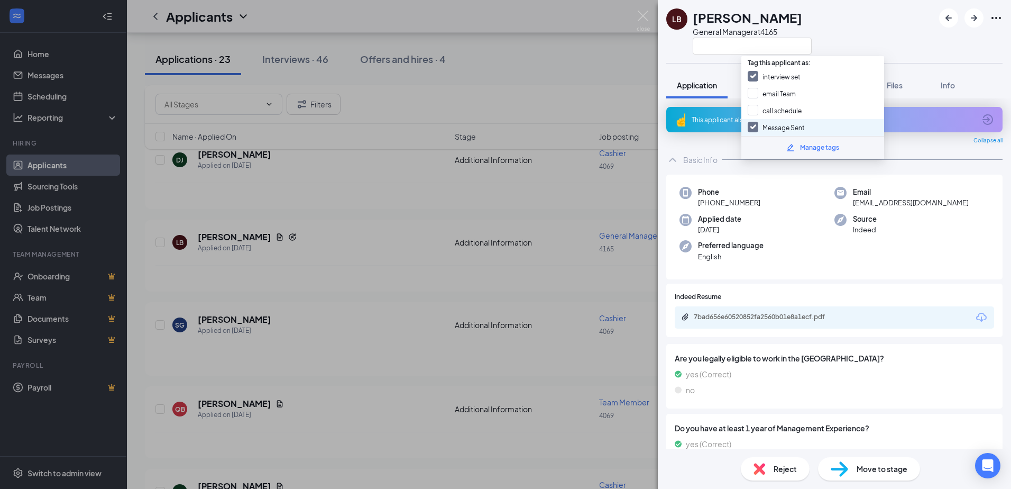
checkbox input "false"
click at [195, 280] on div "LB latonya brinkley General Manager at 4165 Application Messages Feedback Files…" at bounding box center [505, 244] width 1011 height 489
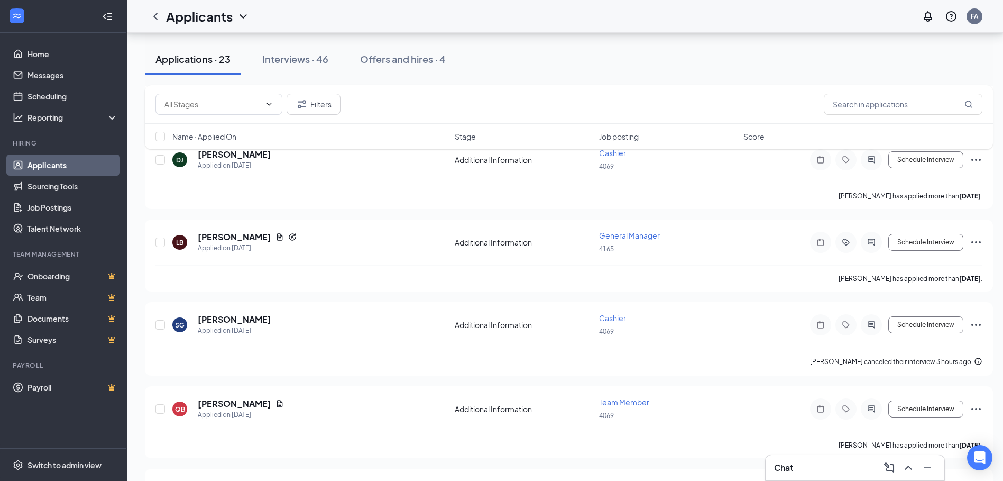
click at [197, 287] on div "latonya brinkley has applied more than 2 days ago ." at bounding box center [569, 278] width 827 height 26
click at [841, 242] on icon "ActiveTag" at bounding box center [846, 242] width 13 height 8
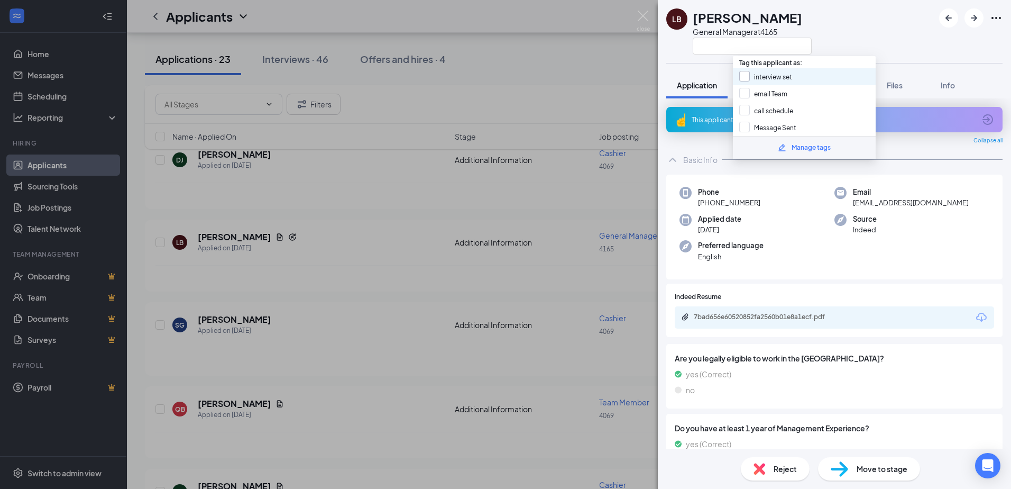
click at [747, 76] on input "interview set" at bounding box center [766, 77] width 53 height 12
checkbox input "true"
click at [207, 279] on div "LB latonya brinkley General Manager at 4165 Application Messages Feedback Files…" at bounding box center [505, 244] width 1011 height 489
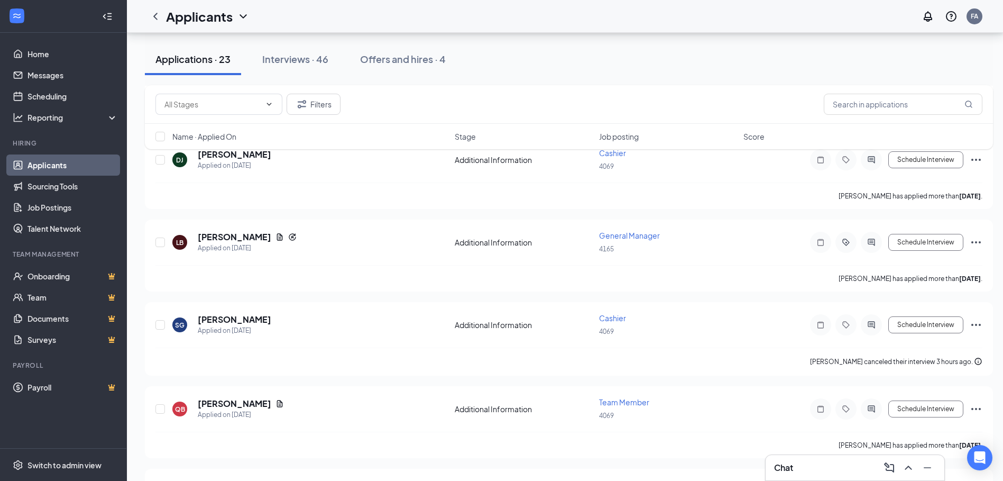
click at [207, 279] on div "latonya brinkley has applied more than 2 days ago ." at bounding box center [569, 278] width 827 height 26
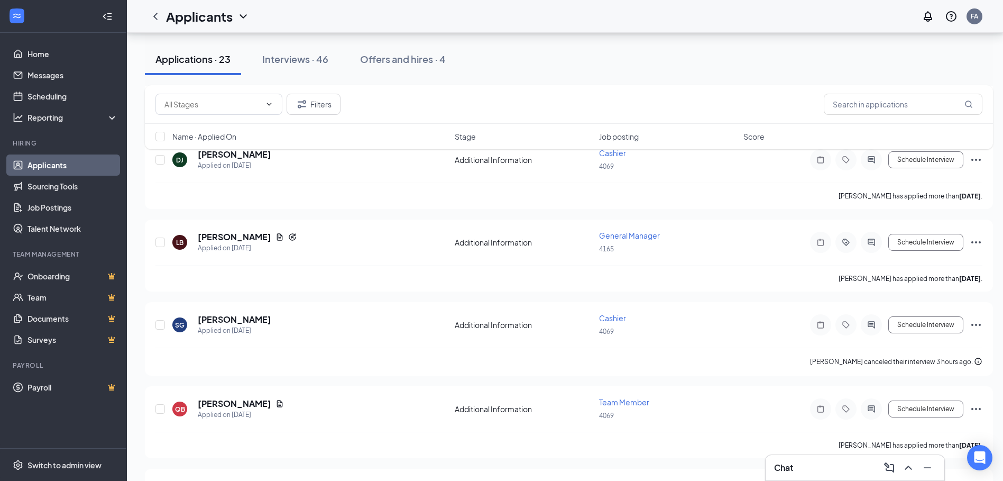
click at [207, 279] on div "latonya brinkley has applied more than 2 days ago ." at bounding box center [569, 278] width 827 height 26
click at [215, 270] on div "August 24, 2025 5:14 PM" at bounding box center [229, 268] width 52 height 17
click at [195, 275] on div "latonya brinkley has applied more than 2 days ago ." at bounding box center [569, 278] width 827 height 26
click at [846, 243] on icon "ActiveTag" at bounding box center [846, 242] width 13 height 8
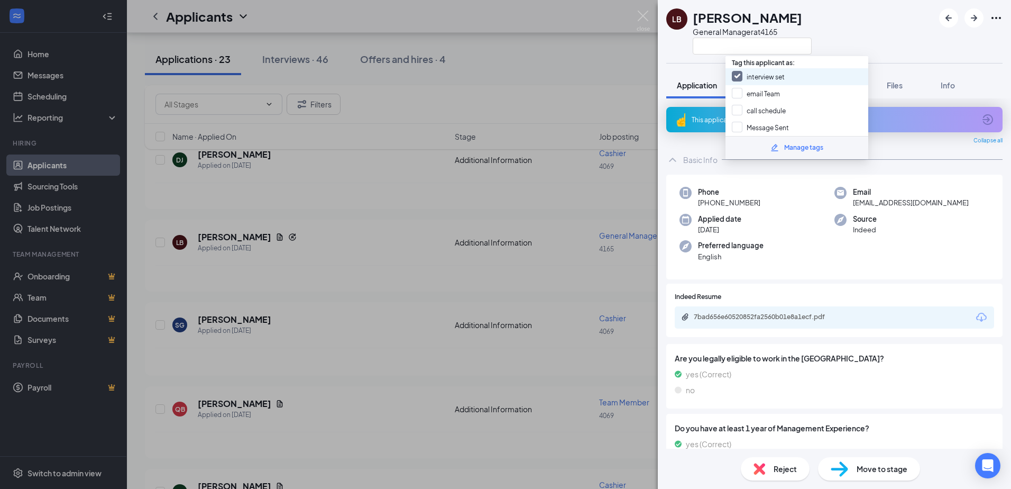
click at [736, 75] on input "interview set" at bounding box center [758, 77] width 53 height 12
checkbox input "true"
click at [241, 272] on div "LB latonya brinkley General Manager at 4165 Application Messages Feedback Files…" at bounding box center [505, 244] width 1011 height 489
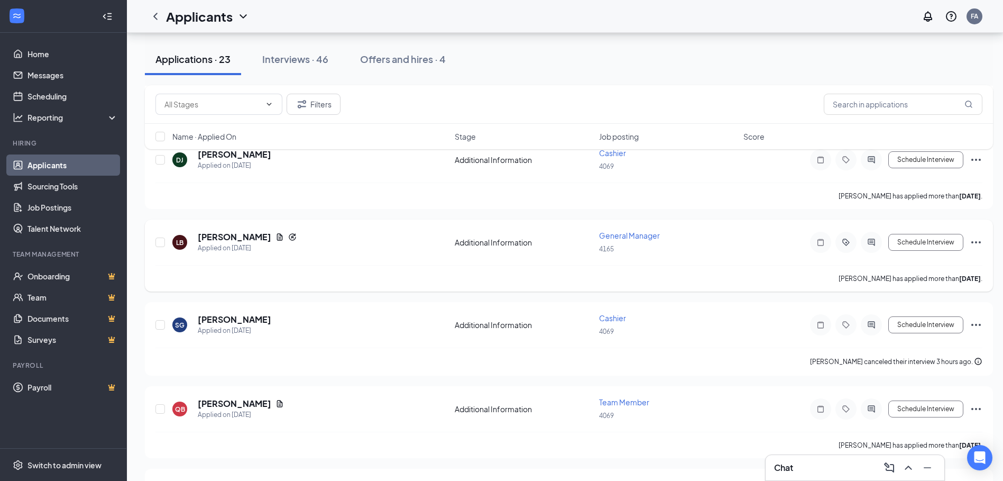
click at [236, 278] on div "latonya brinkley has applied more than 2 days ago ." at bounding box center [569, 278] width 827 height 26
click at [234, 281] on div "latonya brinkley has applied more than 2 days ago ." at bounding box center [569, 278] width 827 height 26
click at [234, 280] on div "latonya brinkley has applied more than 2 days ago ." at bounding box center [569, 278] width 827 height 26
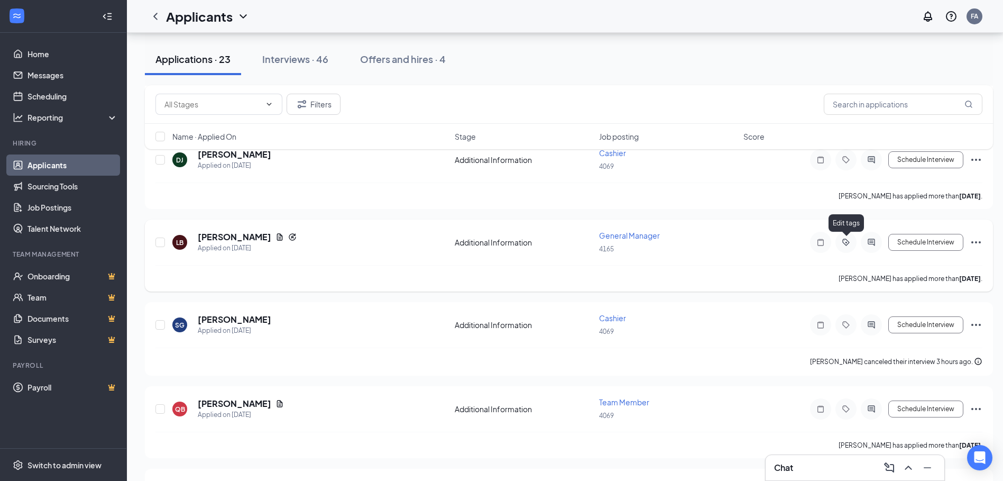
click at [847, 244] on icon "ActiveTag" at bounding box center [846, 242] width 7 height 7
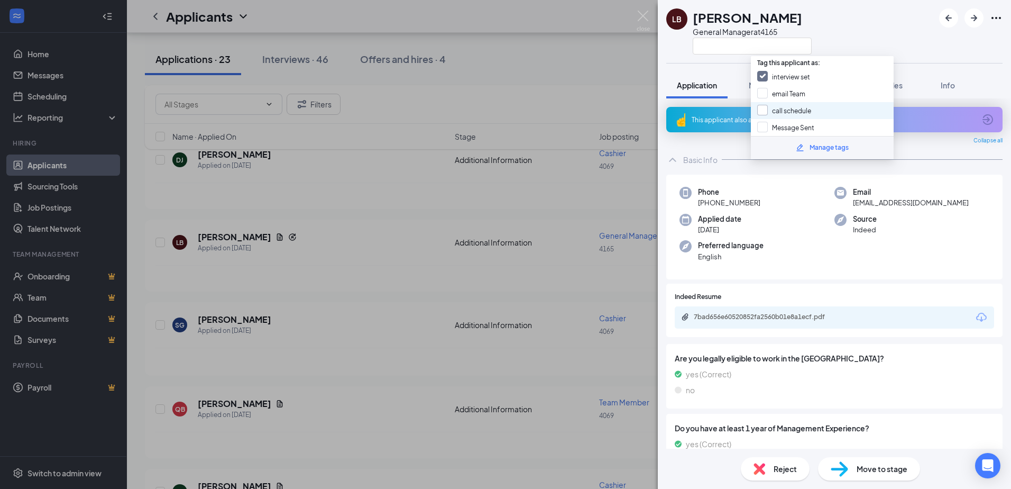
click at [760, 108] on input "call schedule" at bounding box center [784, 111] width 54 height 12
checkbox input "true"
click at [225, 279] on div "LB latonya brinkley General Manager at 4165 Application Messages Feedback Files…" at bounding box center [505, 244] width 1011 height 489
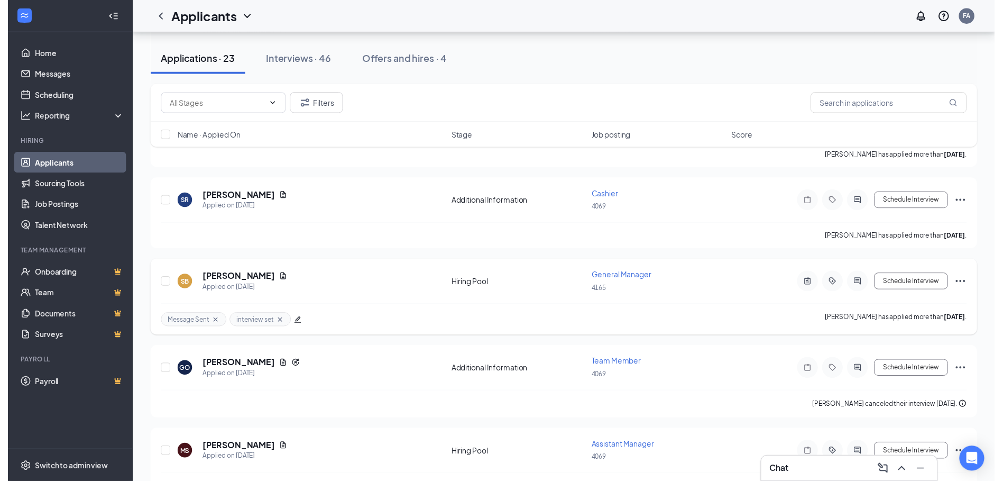
scroll to position [1534, 0]
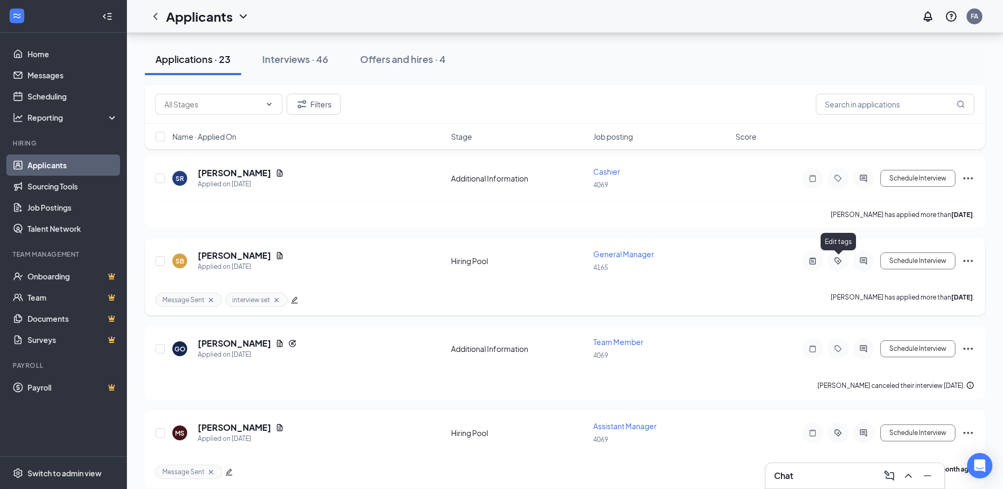
click at [835, 259] on icon "ActiveTag" at bounding box center [838, 261] width 13 height 8
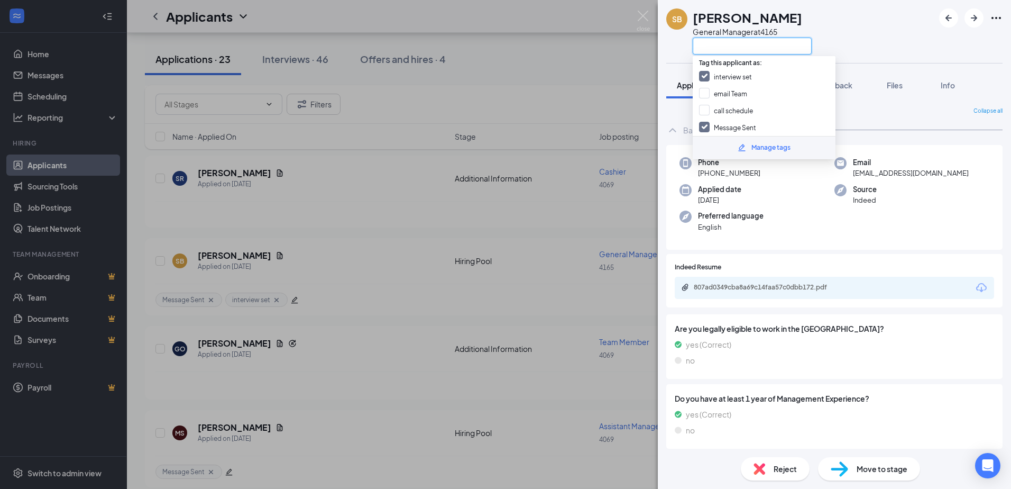
click at [717, 44] on input "text" at bounding box center [752, 46] width 119 height 17
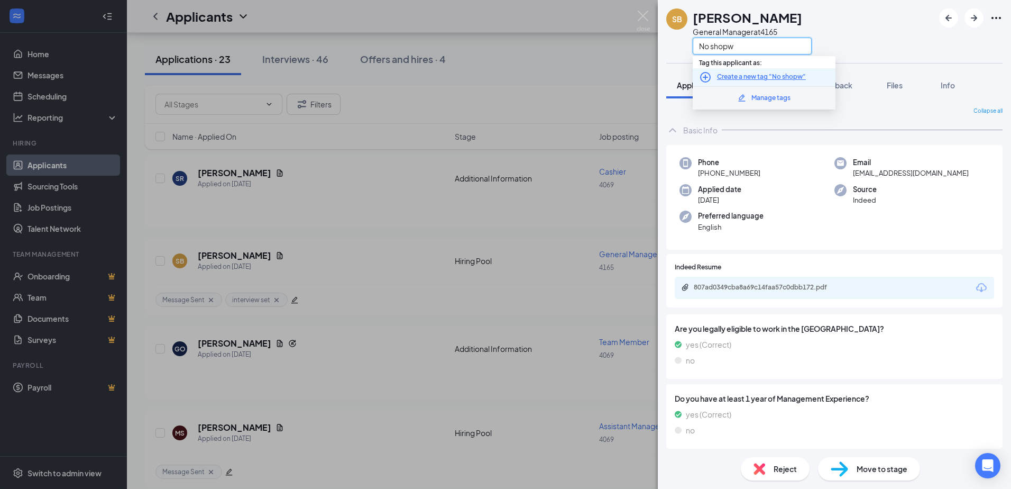
type input "No shopw"
click at [705, 76] on icon "PlusCircle" at bounding box center [705, 77] width 13 height 13
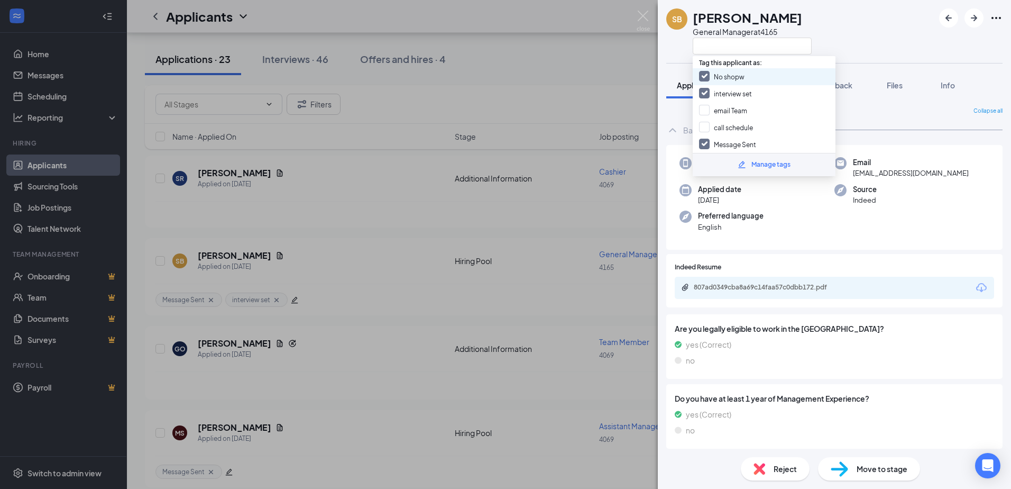
click at [703, 76] on input "No shopw" at bounding box center [721, 77] width 45 height 12
checkbox input "true"
click at [760, 162] on div "Manage tags" at bounding box center [771, 165] width 39 height 10
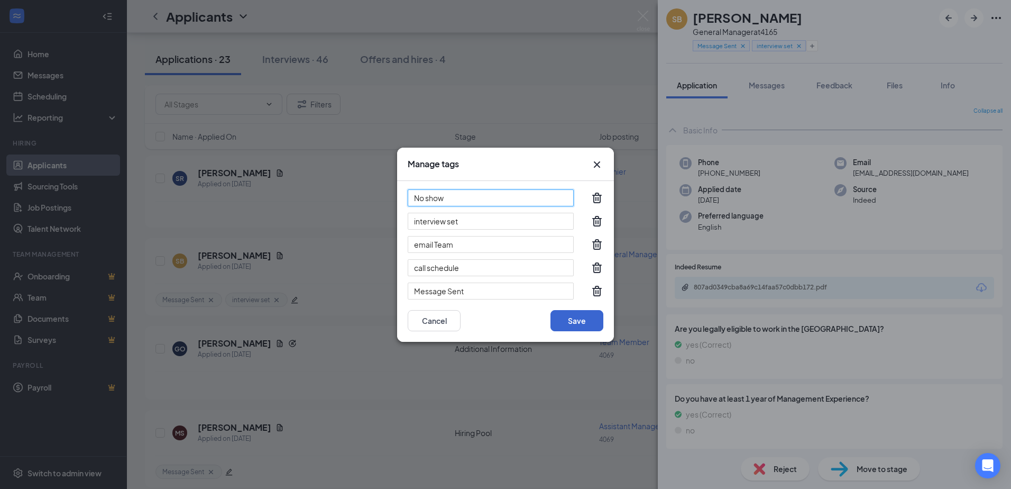
type input "No show"
click at [579, 319] on button "Save" at bounding box center [577, 320] width 53 height 21
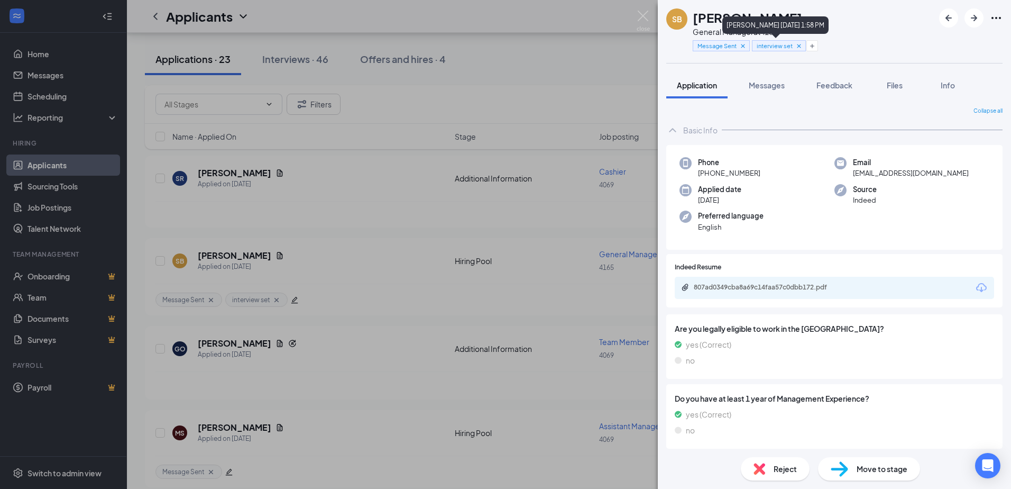
click at [798, 45] on icon "Cross" at bounding box center [799, 45] width 7 height 7
click at [743, 43] on icon "Cross" at bounding box center [743, 45] width 7 height 7
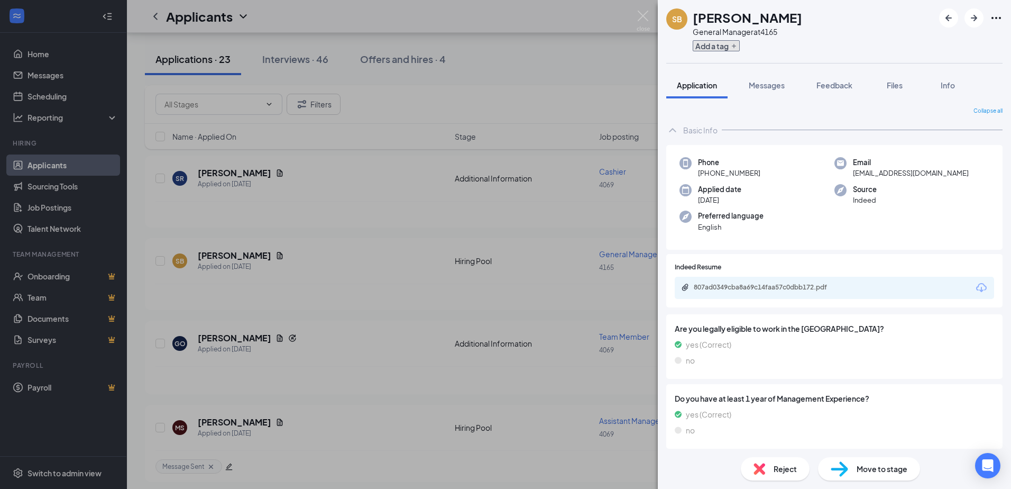
click at [732, 46] on icon "Plus" at bounding box center [734, 46] width 6 height 6
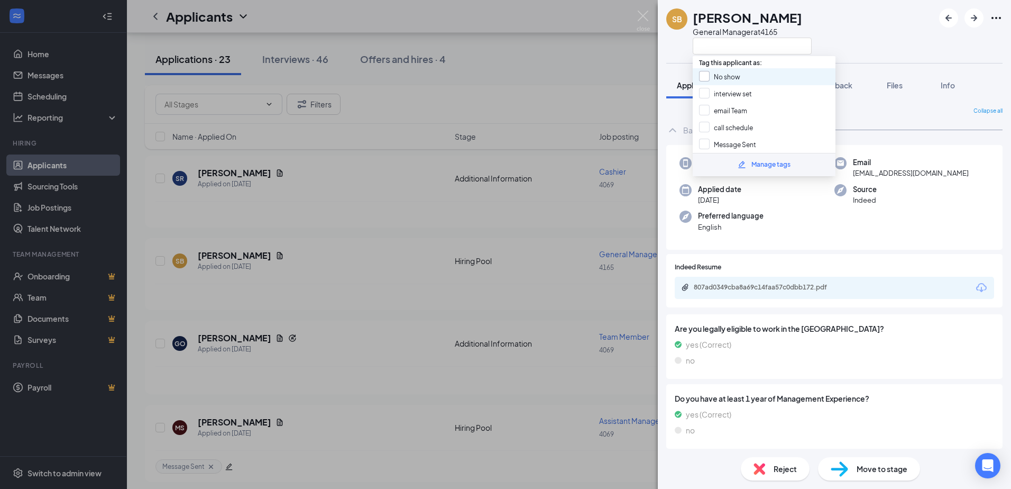
click at [703, 72] on input "No show" at bounding box center [719, 77] width 41 height 12
checkbox input "true"
click at [198, 299] on div "SB Shawn Brown General Manager at 4165 Application Messages Feedback Files Info…" at bounding box center [505, 244] width 1011 height 489
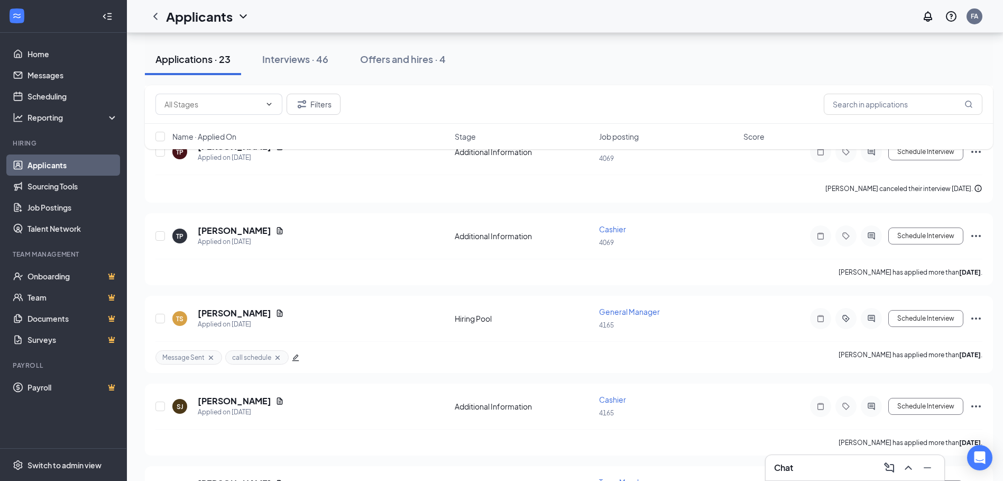
scroll to position [1058, 0]
click at [846, 320] on icon "ActiveTag" at bounding box center [846, 319] width 13 height 8
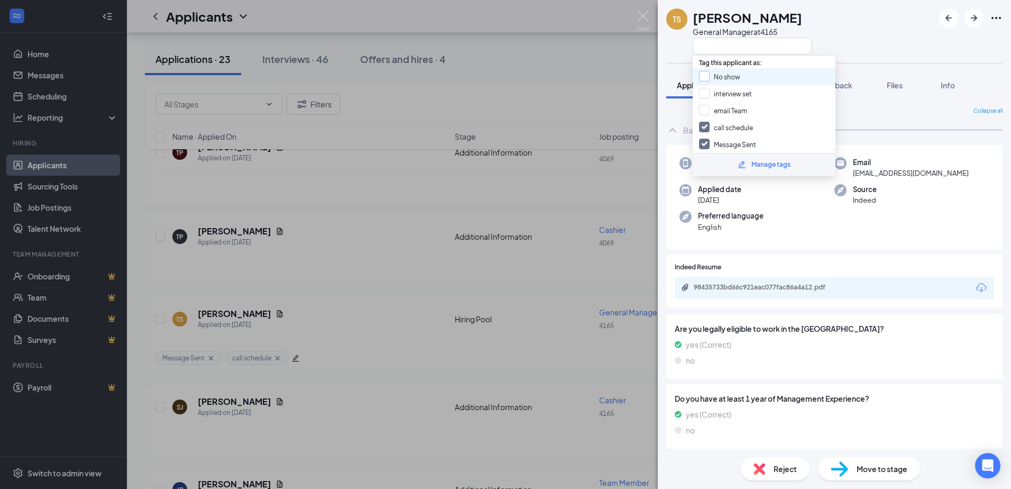
click at [704, 75] on input "No show" at bounding box center [719, 77] width 41 height 12
checkbox input "true"
click at [343, 364] on div "TS Travis Stepney General Manager at 4165 Application Messages Feedback Files I…" at bounding box center [505, 244] width 1011 height 489
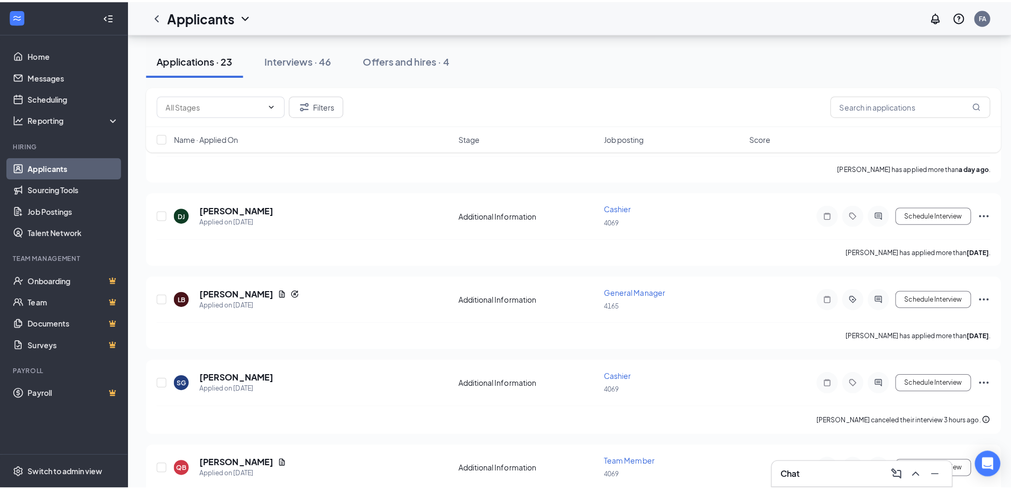
scroll to position [159, 0]
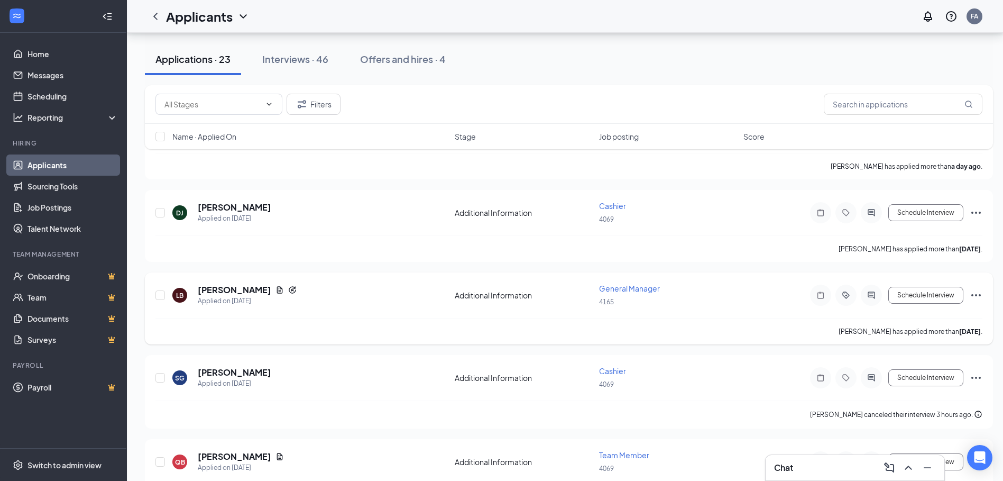
click at [258, 312] on div "LB latonya brinkley Applied on Aug 24 Additional Information General Manager 41…" at bounding box center [569, 300] width 827 height 35
click at [844, 295] on icon "ActiveTag" at bounding box center [846, 295] width 13 height 8
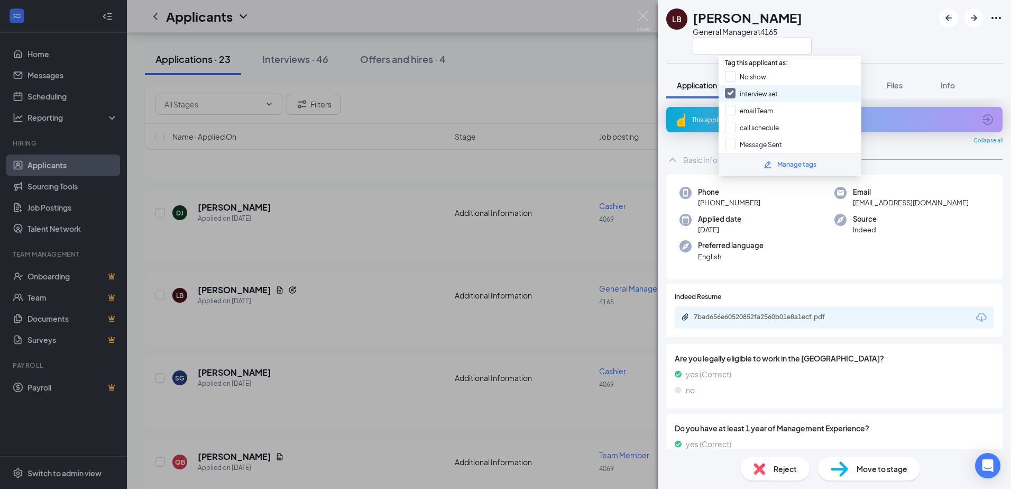
click at [732, 95] on input "interview set" at bounding box center [751, 94] width 53 height 12
click at [732, 93] on input "interview set" at bounding box center [751, 94] width 53 height 12
checkbox input "true"
click at [212, 333] on div "LB latonya brinkley General Manager at 4165 Application Messages Feedback Files…" at bounding box center [505, 244] width 1011 height 489
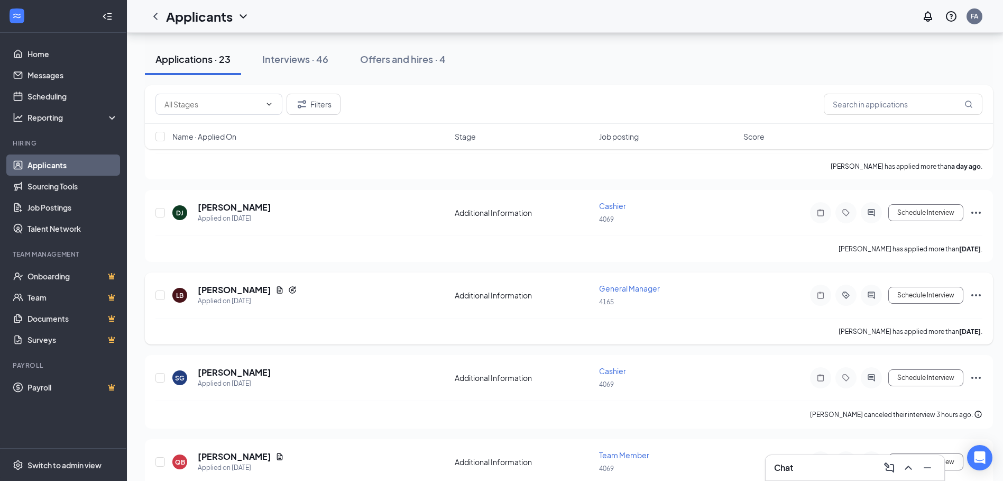
click at [244, 330] on div "latonya brinkley has applied more than 2 days ago ." at bounding box center [569, 331] width 827 height 26
click at [848, 295] on icon "ActiveTag" at bounding box center [846, 295] width 13 height 8
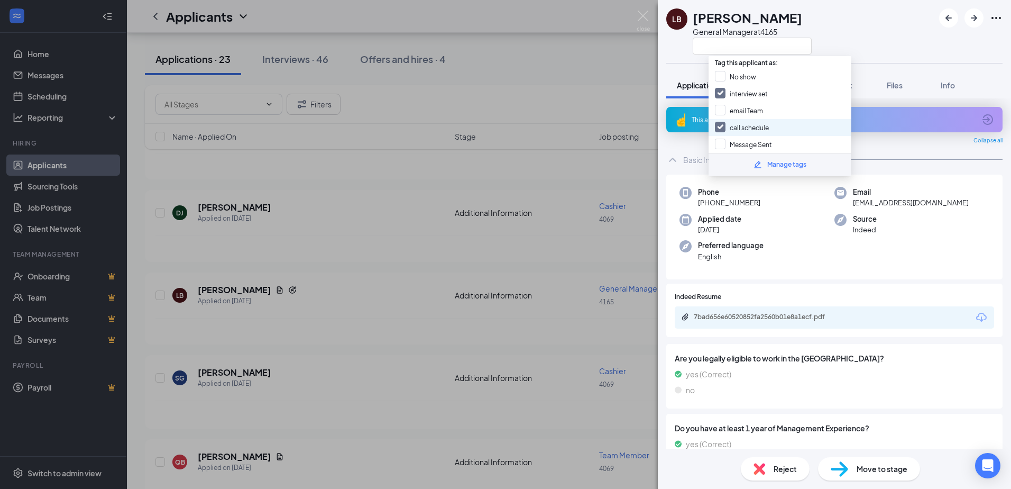
click at [717, 126] on input "call schedule" at bounding box center [742, 128] width 54 height 12
checkbox input "false"
click at [721, 91] on input "interview set" at bounding box center [741, 94] width 53 height 12
checkbox input "false"
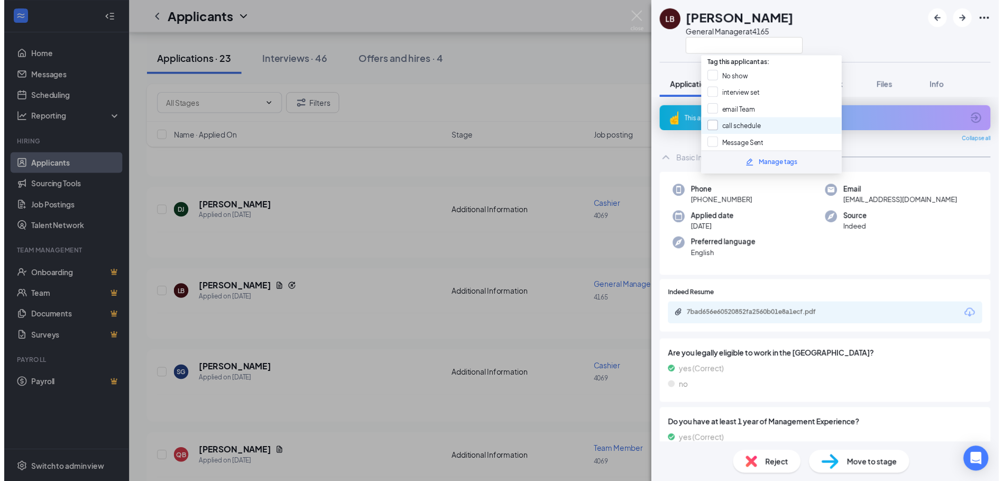
scroll to position [53, 0]
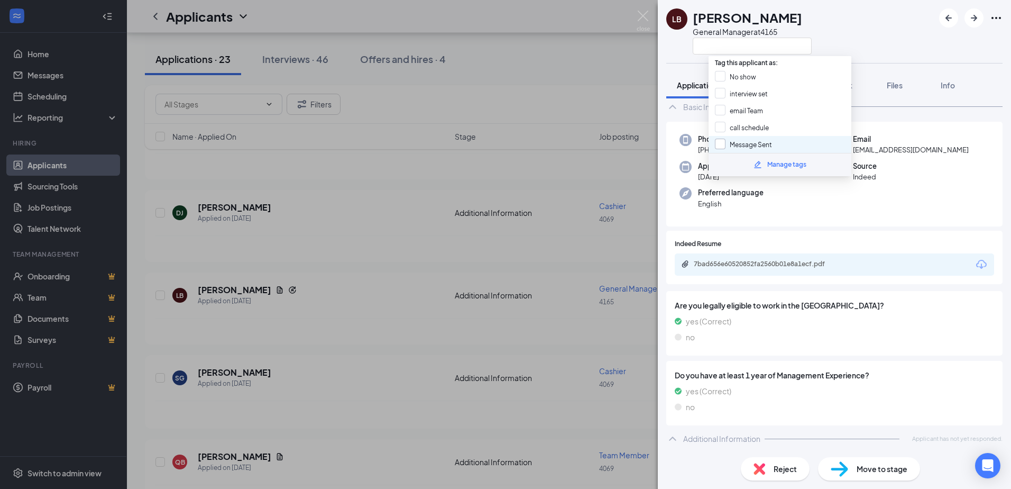
click at [717, 142] on input "Message Sent" at bounding box center [743, 145] width 57 height 12
checkbox input "true"
click at [223, 335] on div "LB latonya brinkley General Manager at 4165 Application Messages Feedback Files…" at bounding box center [505, 244] width 1011 height 489
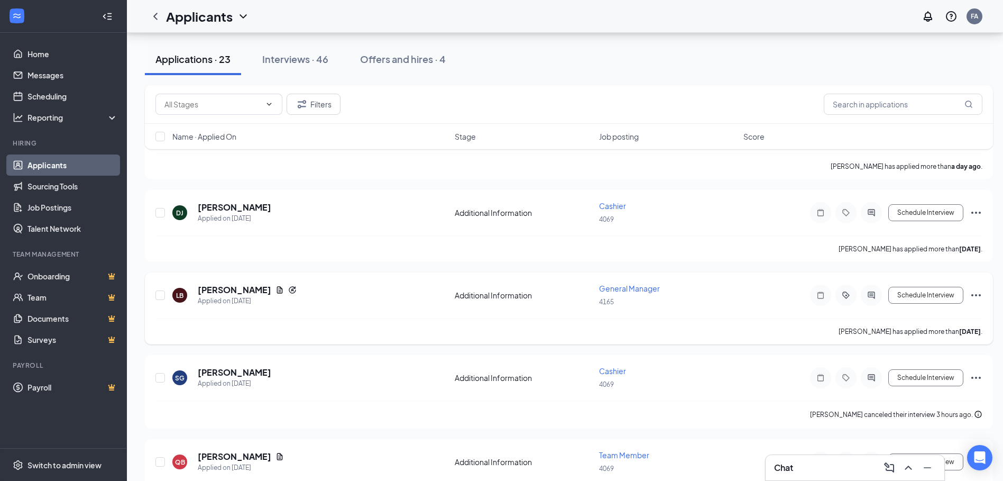
click at [762, 310] on div "LB latonya brinkley Applied on Aug 24 Additional Information General Manager 41…" at bounding box center [569, 300] width 827 height 35
click at [887, 468] on icon "ComposeMessage" at bounding box center [889, 467] width 13 height 13
click at [736, 248] on icon "Cross" at bounding box center [737, 249] width 6 height 6
click at [787, 467] on h3 "Chat" at bounding box center [783, 468] width 19 height 12
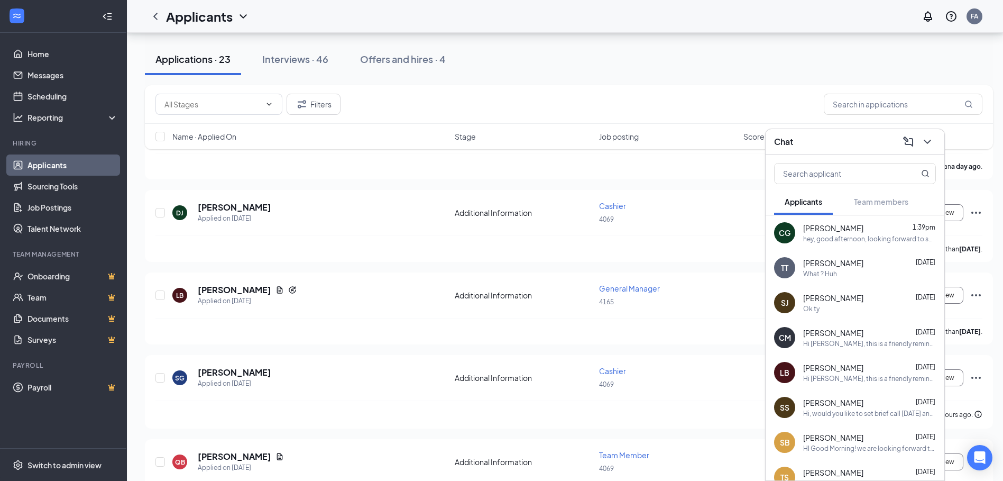
click at [839, 371] on span "[PERSON_NAME]" at bounding box center [834, 367] width 60 height 11
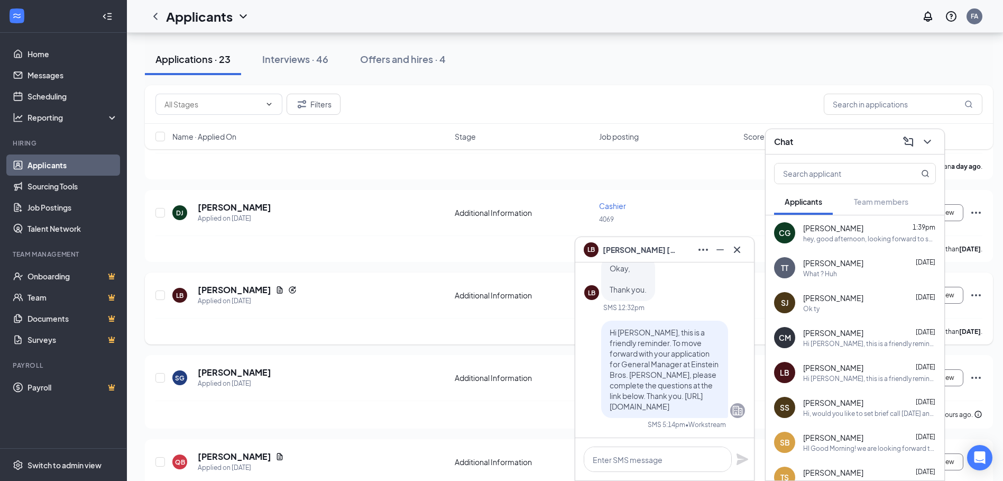
click at [401, 297] on div "LB latonya brinkley Applied on Aug 24" at bounding box center [310, 295] width 276 height 22
click at [738, 249] on icon "Cross" at bounding box center [737, 249] width 6 height 6
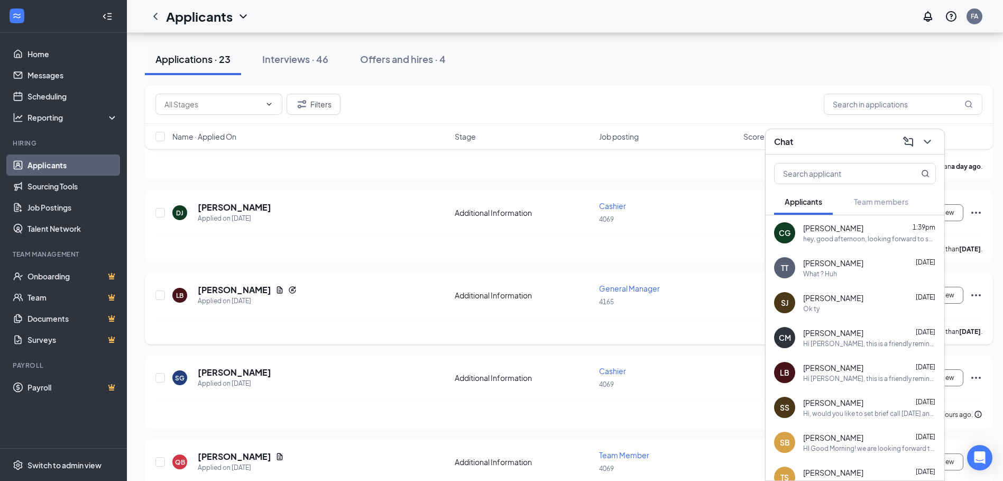
click at [463, 309] on div "LB latonya brinkley Applied on Aug 24 Additional Information General Manager 41…" at bounding box center [569, 300] width 827 height 35
click at [927, 144] on icon "ChevronDown" at bounding box center [927, 141] width 13 height 13
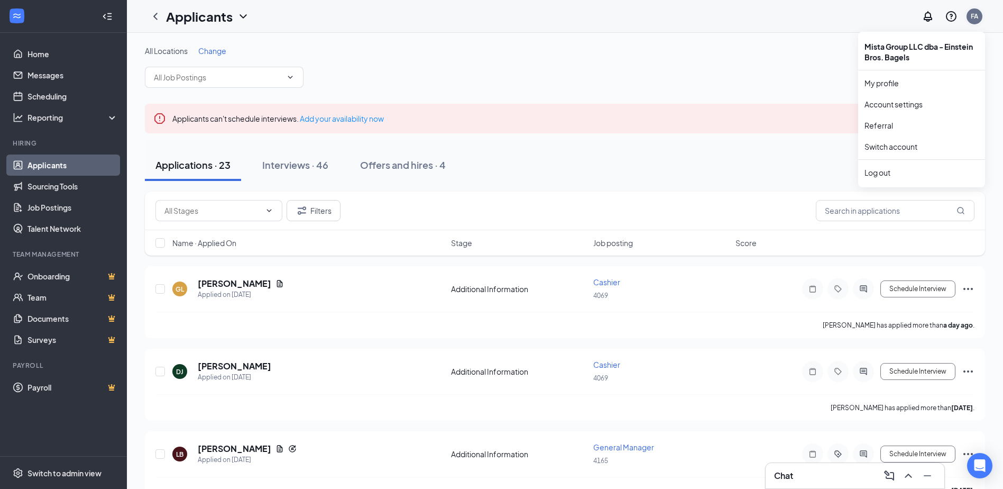
click at [978, 17] on div "FA" at bounding box center [974, 16] width 7 height 9
click at [874, 145] on link "Switch account" at bounding box center [891, 147] width 53 height 10
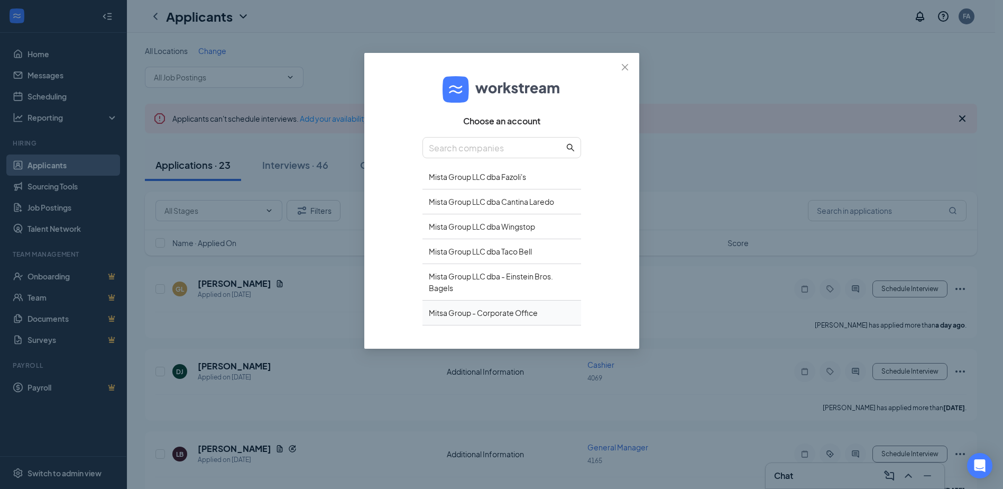
click at [469, 313] on div "Mitsa Group - Corporate Office" at bounding box center [502, 312] width 159 height 25
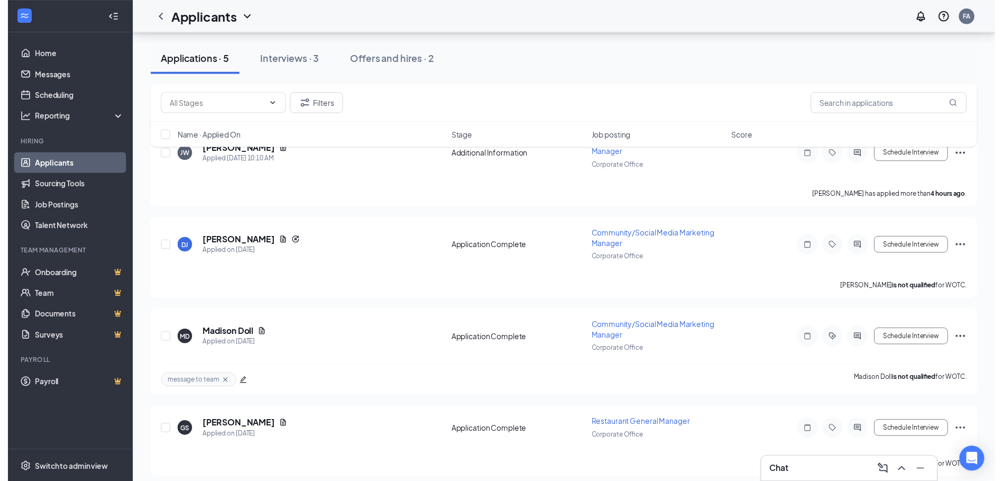
scroll to position [229, 0]
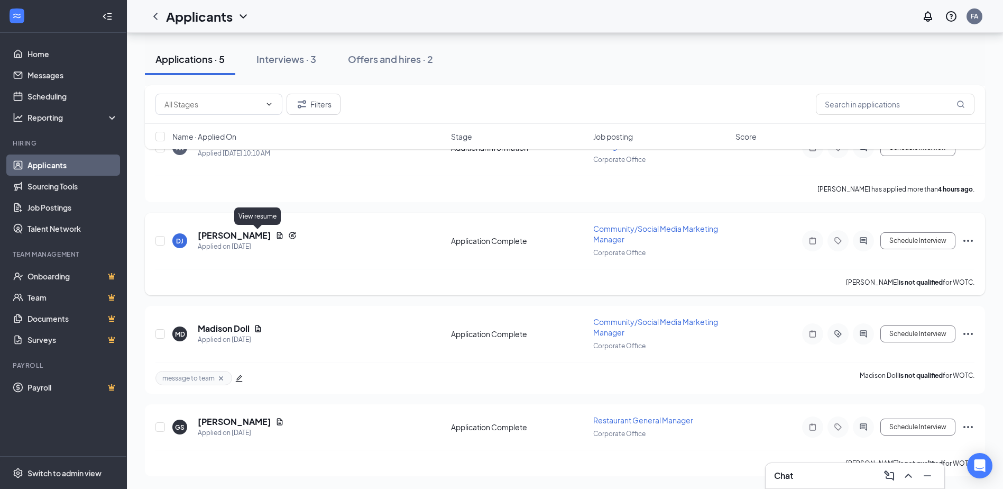
click at [277, 235] on icon "Document" at bounding box center [280, 235] width 6 height 7
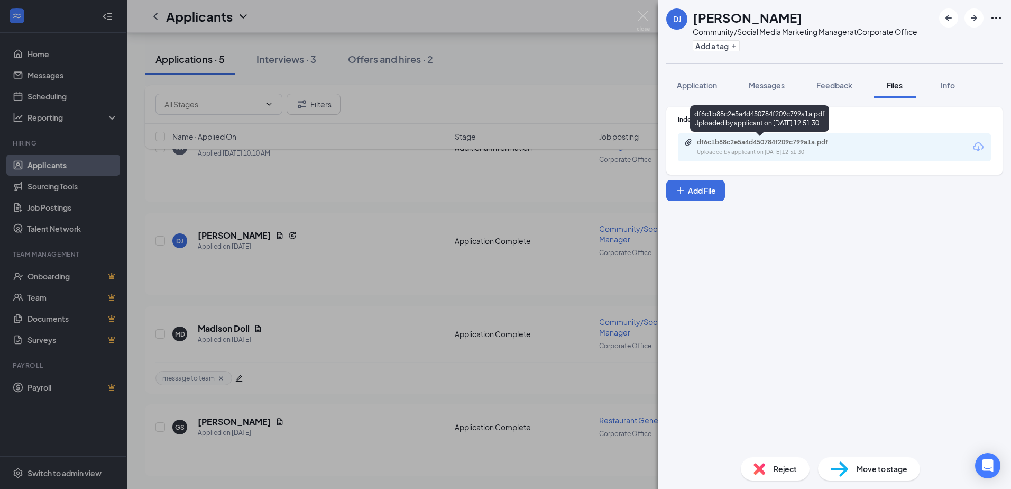
click at [753, 144] on div "df6c1b88c2e5a4d450784f209c799a1a.pdf" at bounding box center [771, 142] width 148 height 8
click at [341, 174] on div "DJ [PERSON_NAME] Community/Social Media Marketing Manager at Corporate Office A…" at bounding box center [505, 244] width 1011 height 489
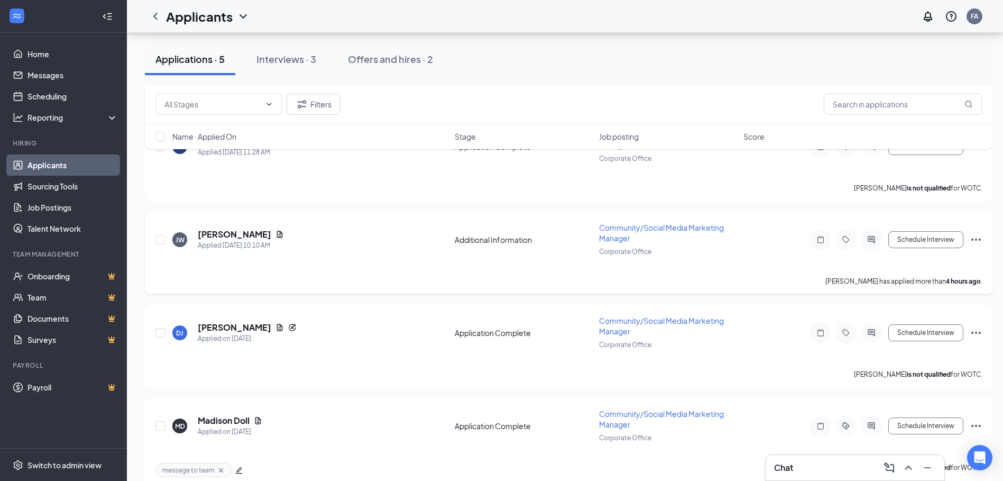
scroll to position [123, 0]
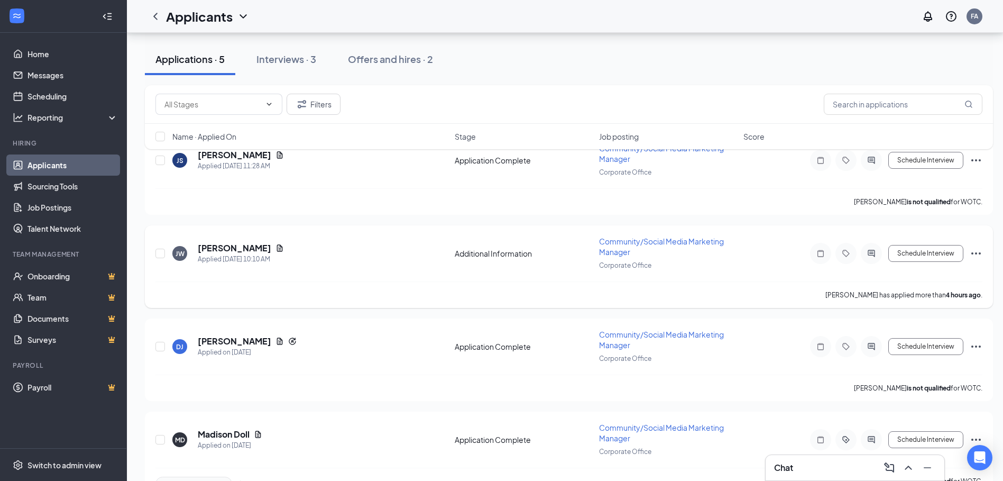
click at [264, 243] on div "[PERSON_NAME]" at bounding box center [241, 248] width 86 height 12
click at [277, 247] on icon "Document" at bounding box center [280, 247] width 6 height 7
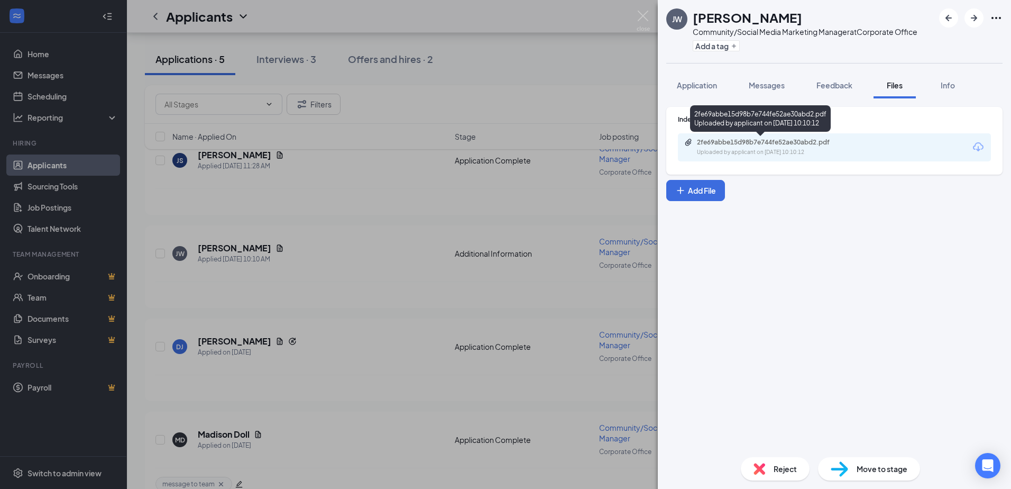
click at [736, 144] on div "2fe69abbe15d98b7e744fe52ae30abd2.pdf" at bounding box center [771, 142] width 148 height 8
click at [800, 472] on div "Reject" at bounding box center [775, 468] width 69 height 23
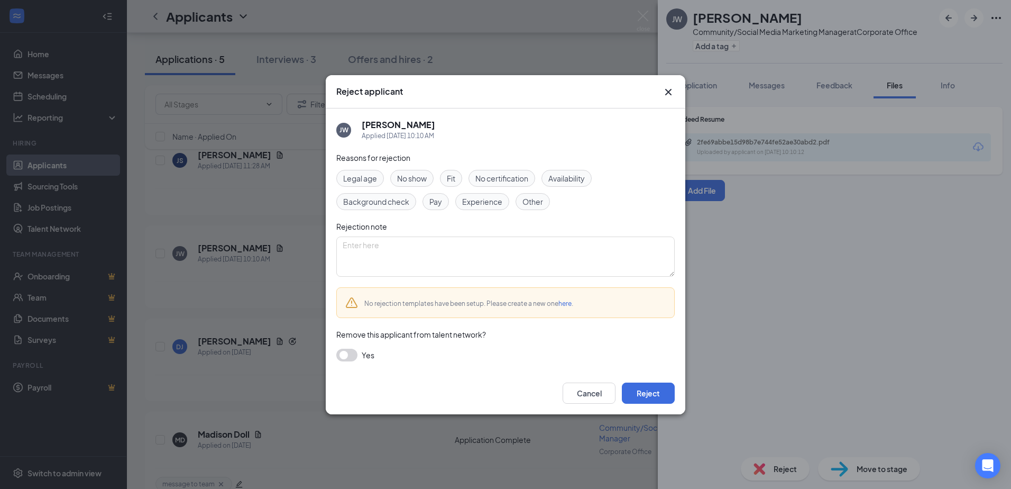
click at [529, 203] on span "Other" at bounding box center [533, 202] width 21 height 12
click at [355, 357] on button "button" at bounding box center [346, 355] width 21 height 13
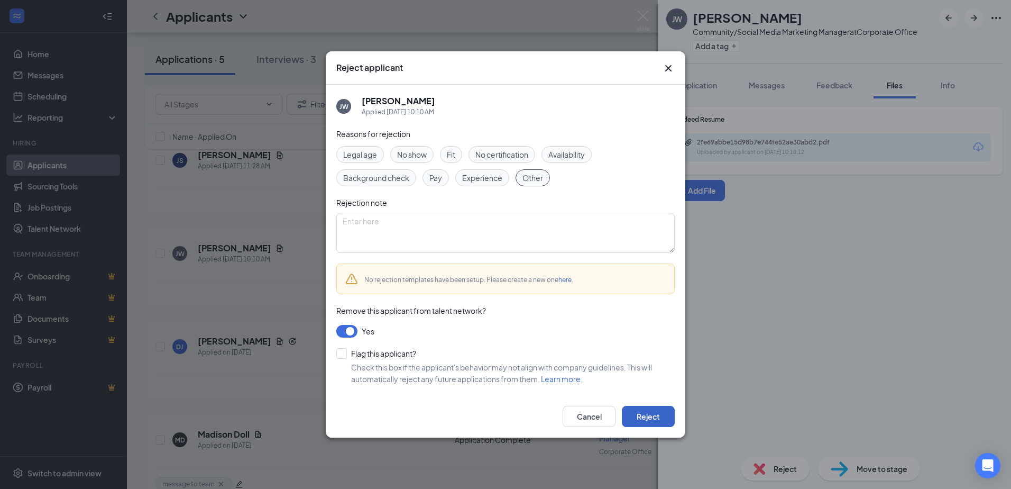
click at [652, 417] on button "Reject" at bounding box center [648, 416] width 53 height 21
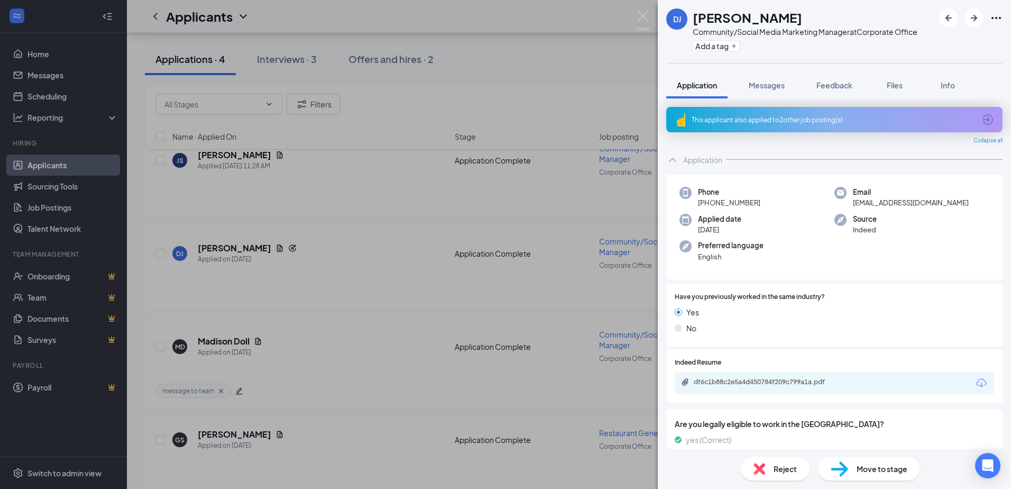
click at [273, 156] on div "DJ [PERSON_NAME] Community/Social Media Marketing Manager at Corporate Office A…" at bounding box center [505, 244] width 1011 height 489
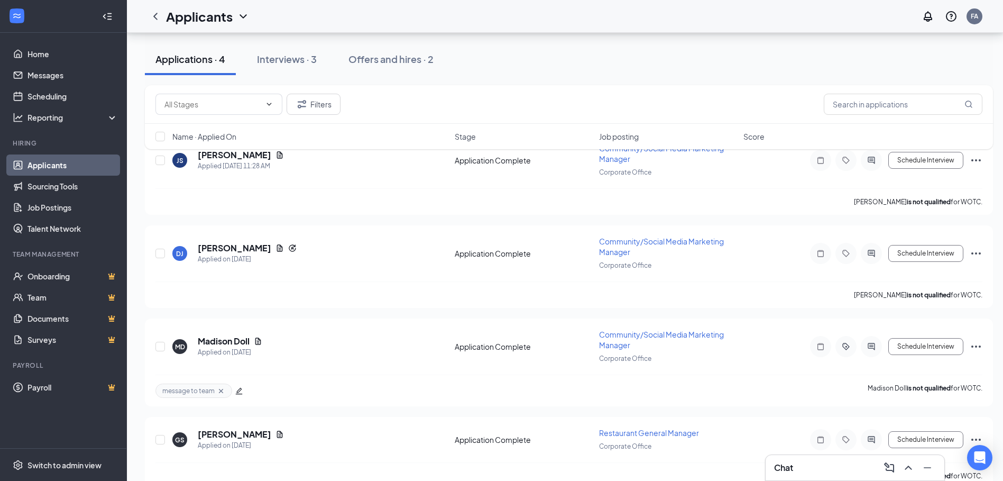
click at [277, 156] on div "Filters Name · Applied On Stage Job posting Score" at bounding box center [569, 122] width 848 height 75
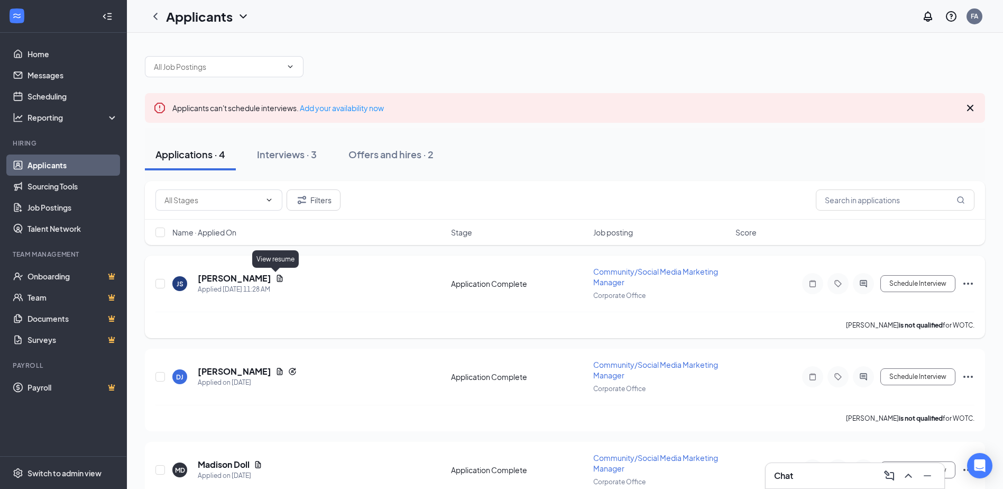
click at [277, 280] on icon "Document" at bounding box center [280, 278] width 6 height 7
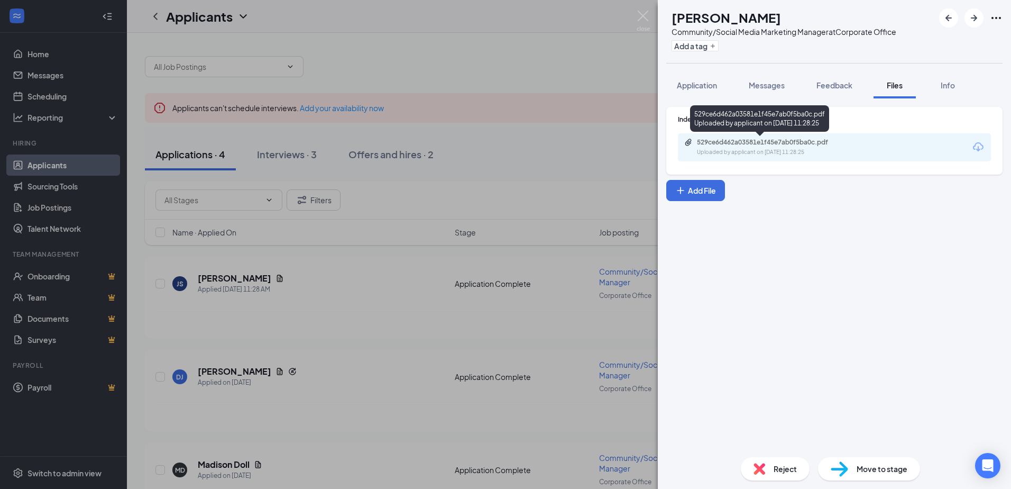
click at [720, 142] on div "529ce6d462a03581e1f45e7ab0f5ba0c.pdf" at bounding box center [771, 142] width 148 height 8
click at [416, 302] on div "JS Joseph Saunders Community/Social Media Marketing Manager at Corporate Office…" at bounding box center [505, 244] width 1011 height 489
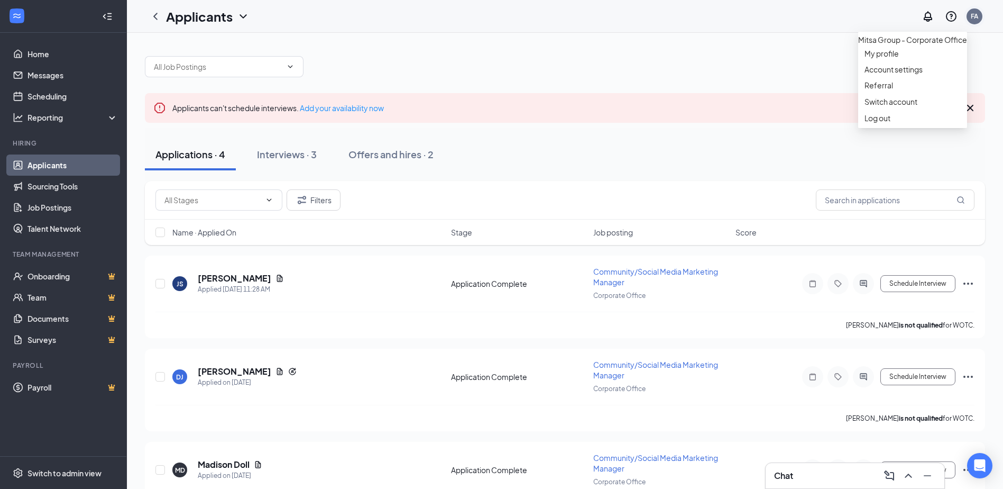
click at [977, 13] on div "FA" at bounding box center [974, 16] width 7 height 9
click at [877, 106] on link "Switch account" at bounding box center [891, 102] width 53 height 10
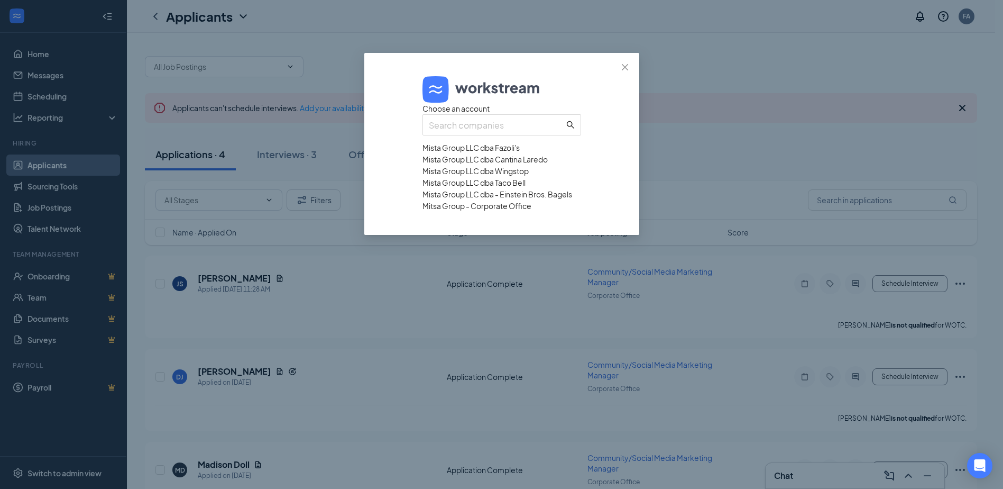
click at [482, 200] on div "Mista Group LLC dba - Einstein Bros. Bagels" at bounding box center [502, 194] width 159 height 12
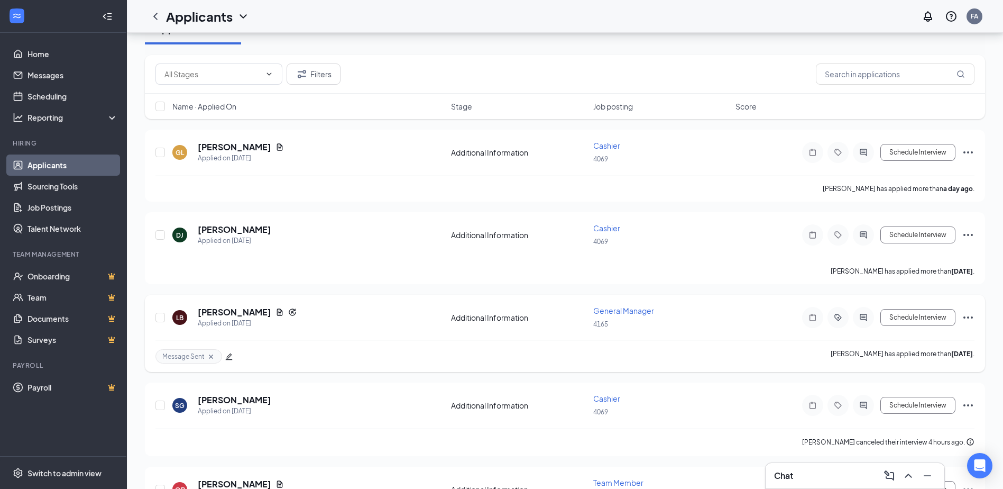
scroll to position [159, 0]
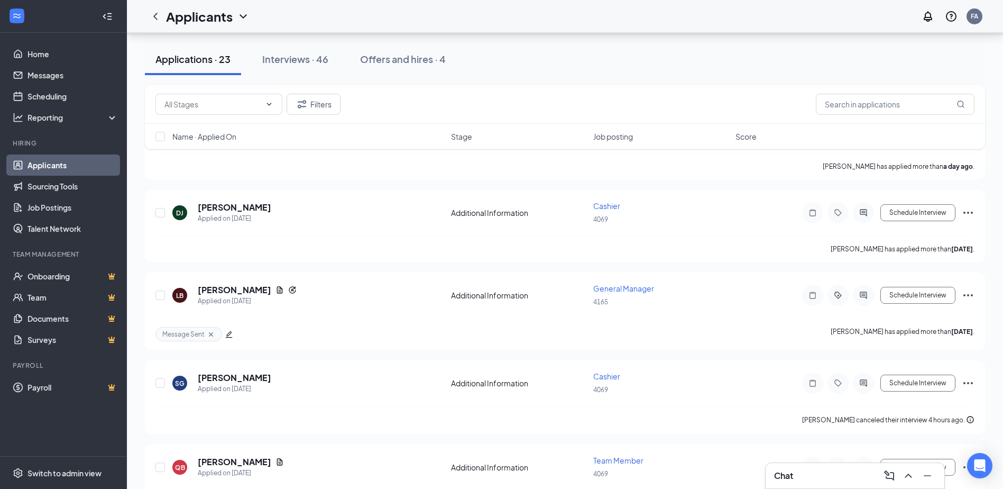
click at [784, 473] on h3 "Chat" at bounding box center [783, 476] width 19 height 12
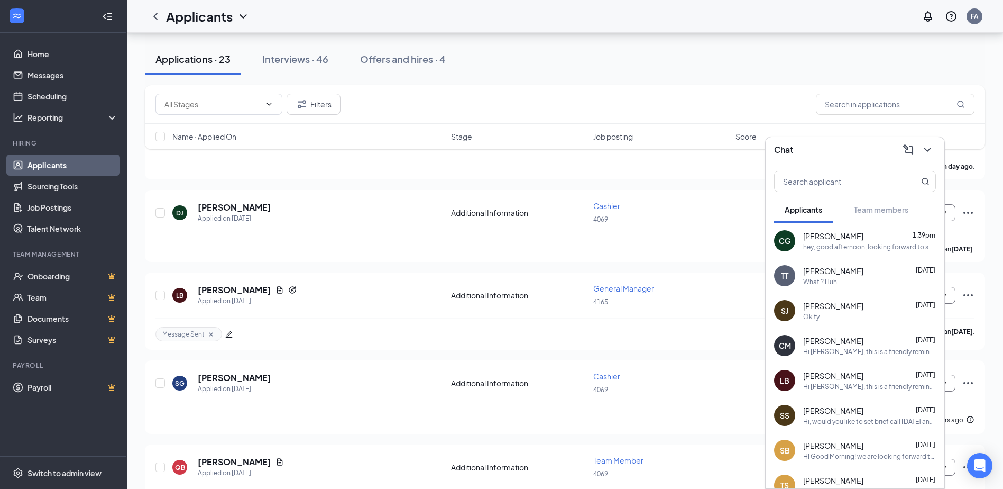
click at [859, 244] on div "hey, good afternoon, looking forward to speaking with you at 2:00 PM" at bounding box center [870, 246] width 133 height 9
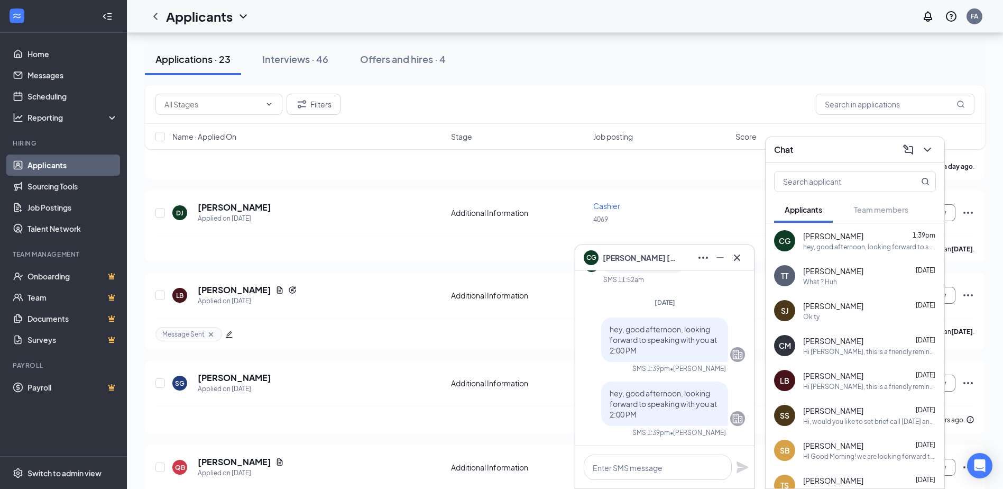
click at [674, 76] on div "Applications · 23 Interviews · 46 Offers and hires · 4" at bounding box center [565, 59] width 841 height 53
click at [737, 258] on icon "Cross" at bounding box center [737, 257] width 6 height 6
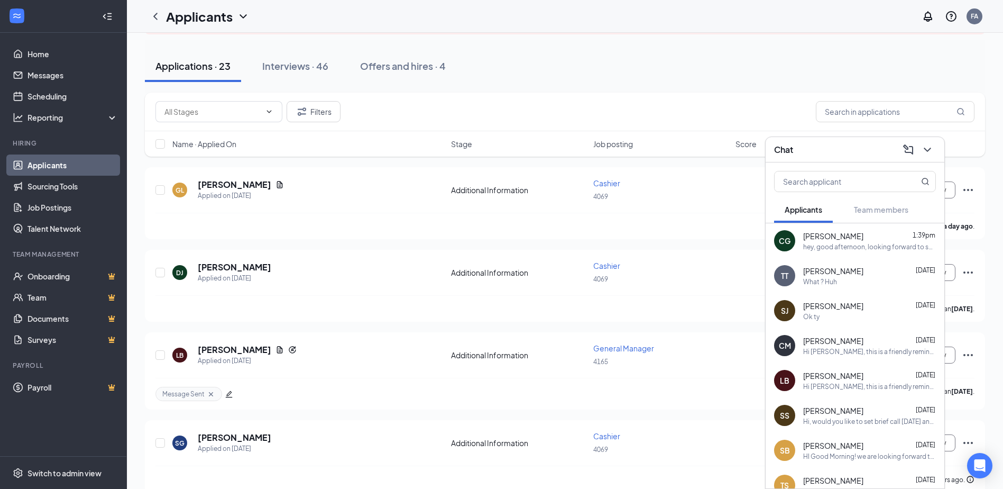
scroll to position [0, 0]
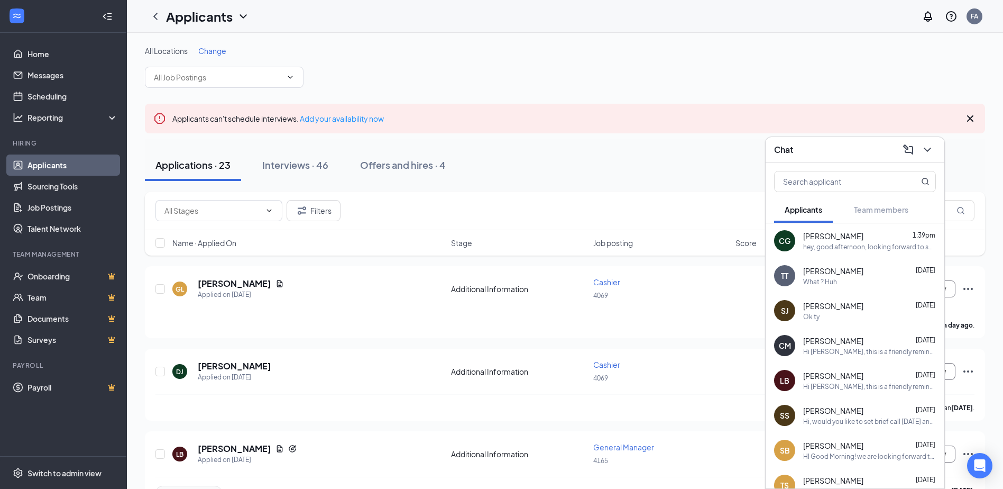
click at [862, 245] on div "hey, good afternoon, looking forward to speaking with you at 2:00 PM" at bounding box center [870, 246] width 133 height 9
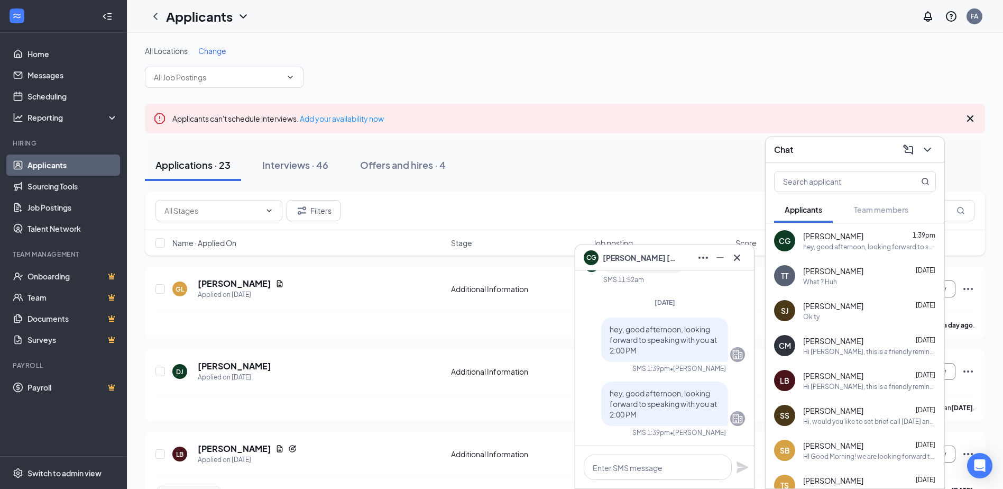
click at [690, 338] on span "hey, good afternoon, looking forward to speaking with you at 2:00 PM" at bounding box center [663, 339] width 107 height 31
drag, startPoint x: 704, startPoint y: 333, endPoint x: 452, endPoint y: 332, distance: 251.3
click at [452, 332] on div "[PERSON_NAME] has applied more than a day ago ." at bounding box center [565, 325] width 819 height 26
click at [300, 309] on div "GL Grayson Linde Applied on Aug 25 Additional Information Cashier 4069 Schedule…" at bounding box center [565, 294] width 819 height 35
click at [737, 256] on icon "Cross" at bounding box center [737, 257] width 13 height 13
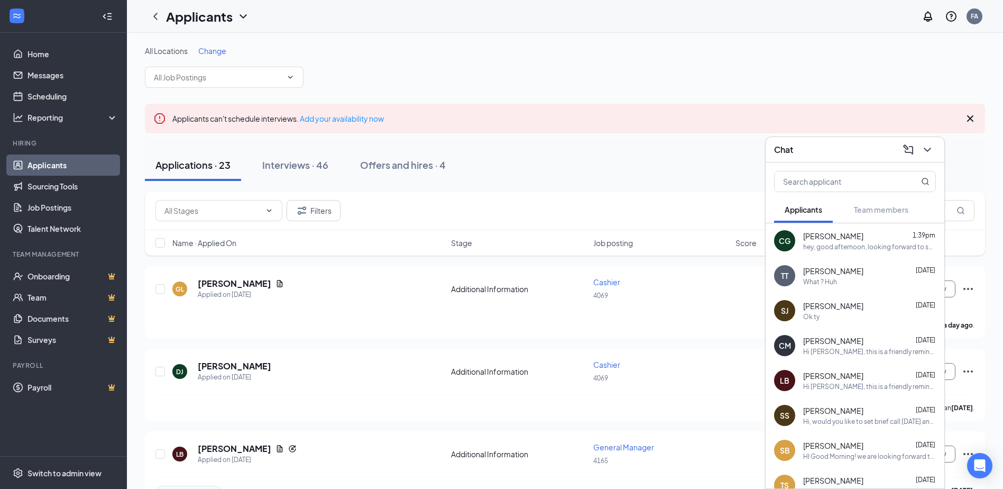
click at [629, 61] on div "All Locations Change" at bounding box center [565, 66] width 841 height 42
click at [838, 246] on div "hey, good afternoon, looking forward to speaking with you at 2:00 PM" at bounding box center [870, 246] width 133 height 9
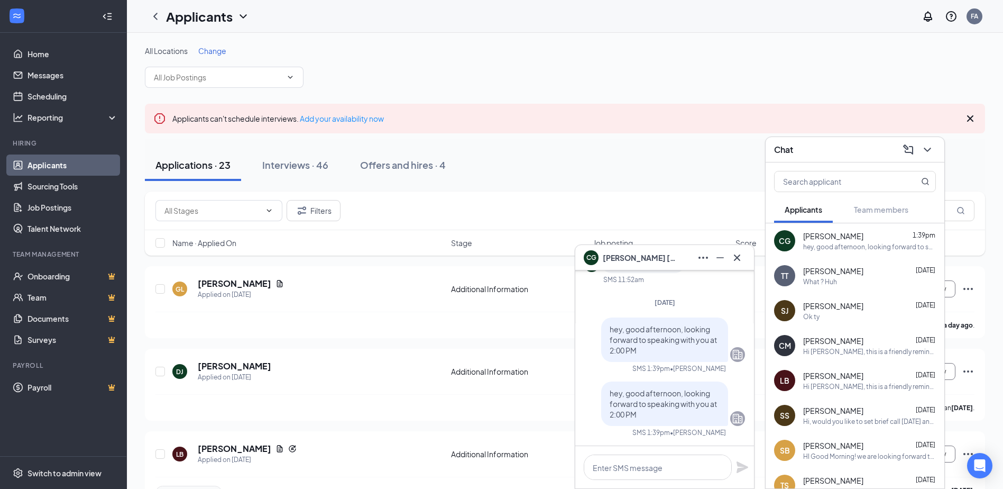
click at [841, 243] on div "hey, good afternoon, looking forward to speaking with you at 2:00 PM" at bounding box center [870, 246] width 133 height 9
click at [841, 237] on span "Christine Gibson" at bounding box center [834, 236] width 60 height 11
click at [741, 261] on icon "Cross" at bounding box center [737, 257] width 13 height 13
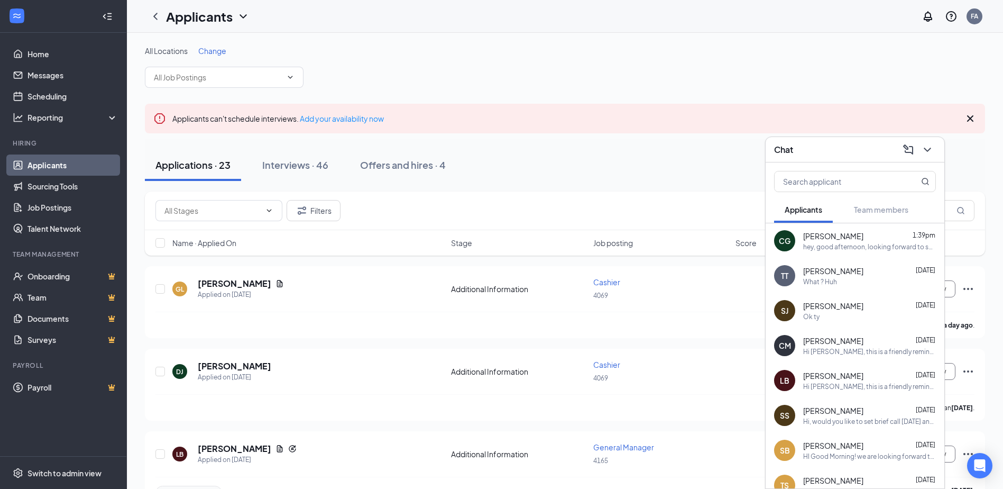
click at [670, 196] on div "Filters" at bounding box center [565, 210] width 841 height 39
click at [855, 247] on div "hey, good afternoon, looking forward to speaking with you at 2:00 PM" at bounding box center [870, 246] width 133 height 9
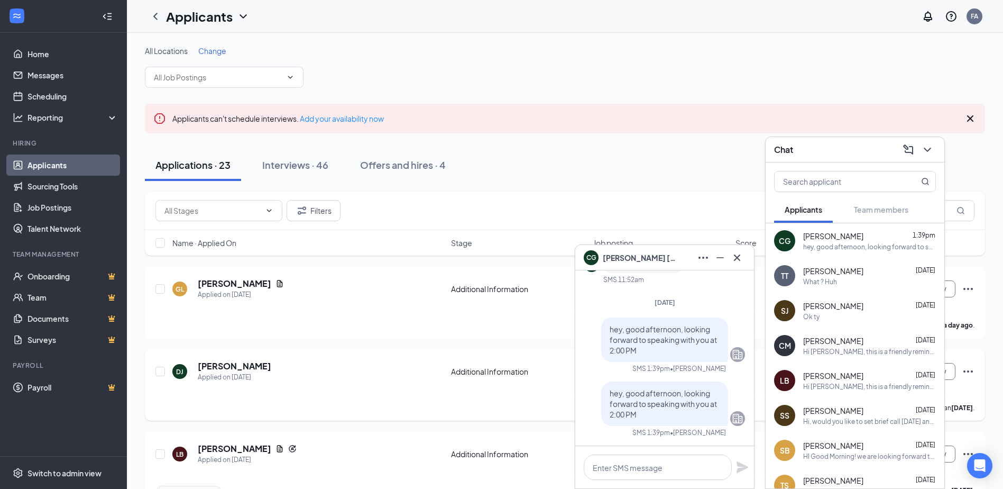
click at [429, 361] on div "DJ Dayanara jiron Applied on Aug 24" at bounding box center [308, 371] width 272 height 22
click at [974, 17] on div "FA" at bounding box center [974, 16] width 7 height 9
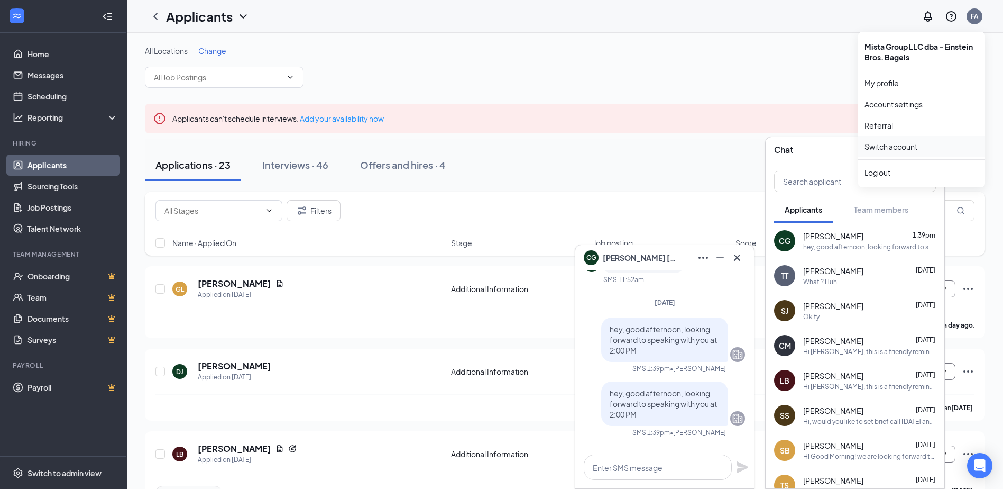
click at [877, 145] on link "Switch account" at bounding box center [891, 147] width 53 height 10
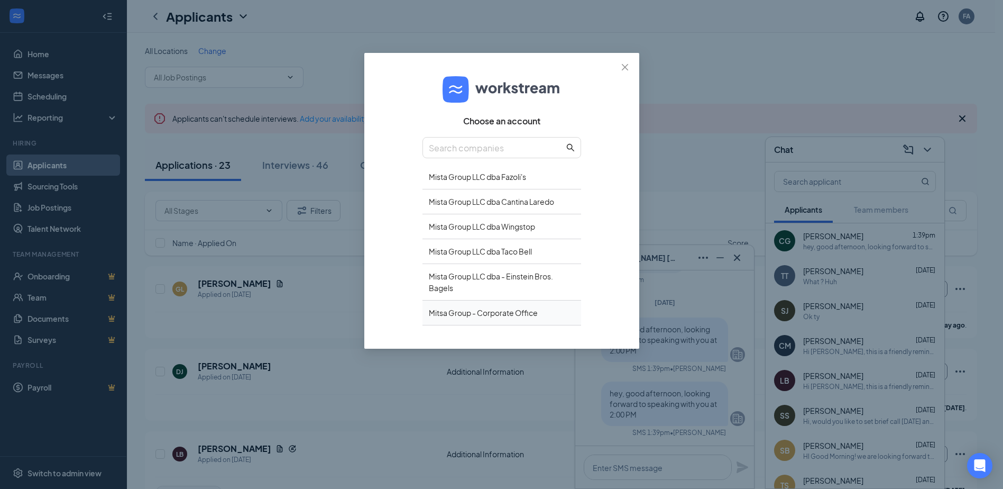
click at [469, 316] on div "Mitsa Group - Corporate Office" at bounding box center [502, 312] width 159 height 25
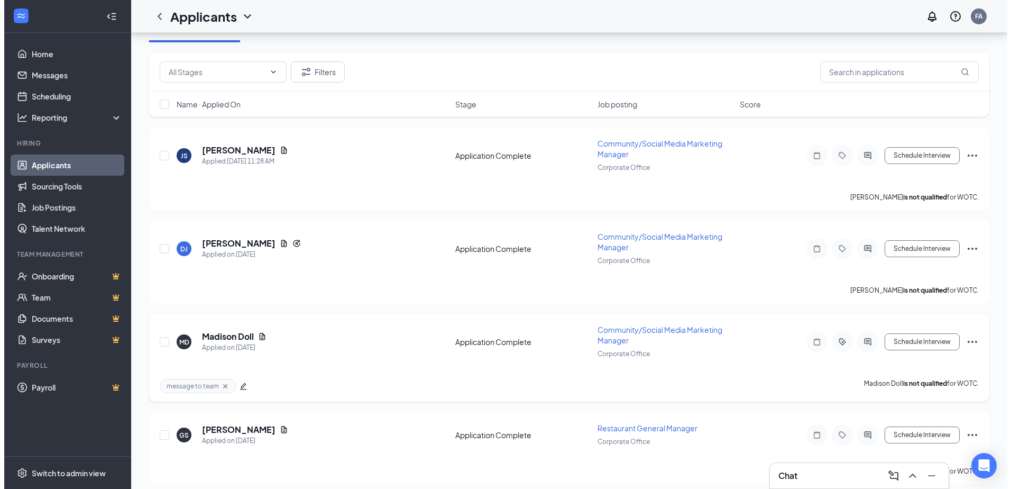
scroll to position [136, 0]
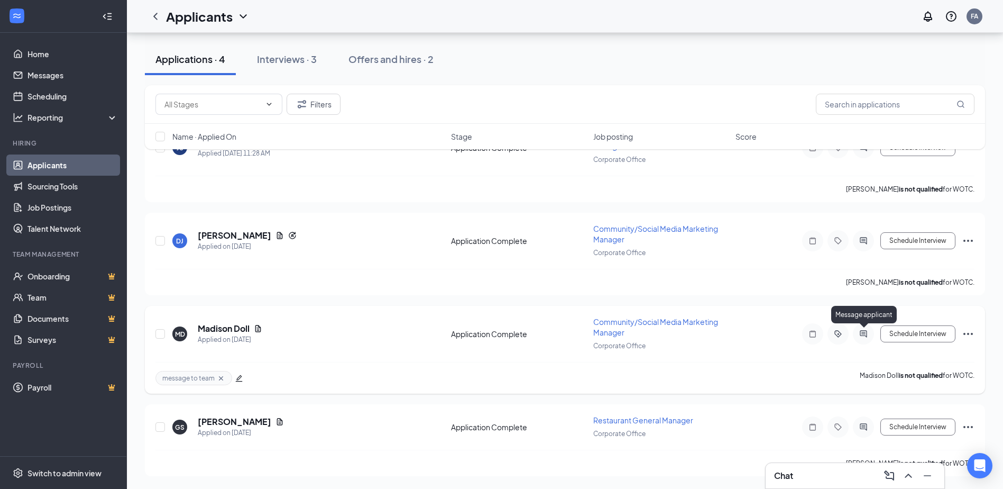
click at [862, 333] on icon "ActiveChat" at bounding box center [863, 334] width 13 height 8
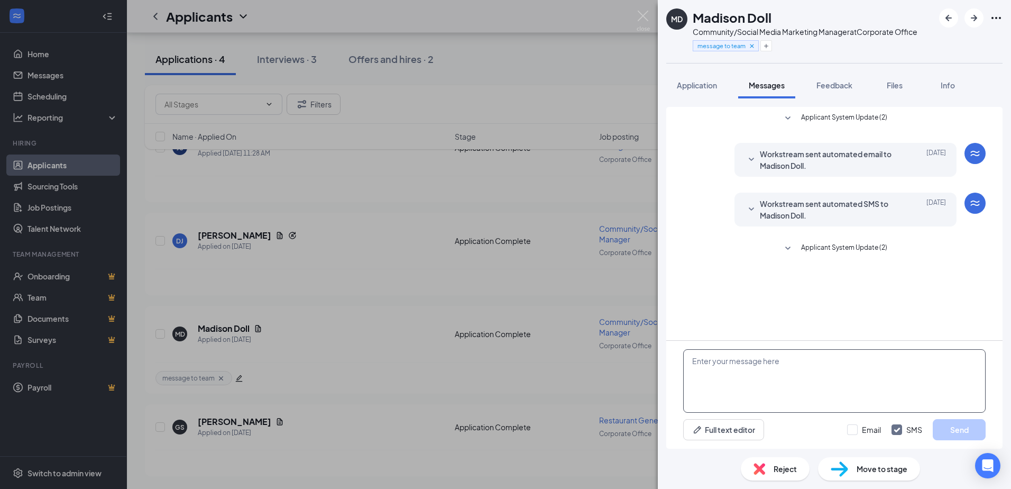
click at [702, 364] on textarea at bounding box center [834, 380] width 303 height 63
click at [692, 358] on textarea at bounding box center [834, 380] width 303 height 63
paste textarea "Hi applicant name, I’m reaching out from Tacobell/Wingstop regarding general ma…"
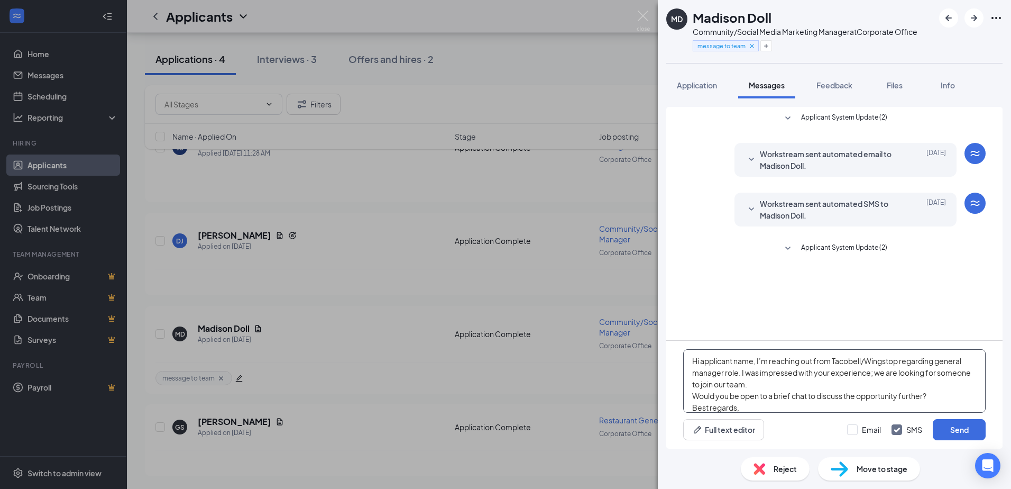
click at [754, 361] on textarea "Hi applicant name, I’m reaching out from Tacobell/Wingstop regarding general ma…" at bounding box center [834, 380] width 303 height 63
click at [882, 358] on textarea "Hi [PERSON_NAME], I’m reaching out from Tacobell/Wingstop regarding general man…" at bounding box center [834, 380] width 303 height 63
click at [880, 360] on textarea "Hi [PERSON_NAME], I’m reaching out from Tacobell/Wingstop regarding general man…" at bounding box center [834, 380] width 303 height 63
click at [878, 362] on textarea "Hi [PERSON_NAME], I’m reaching out from Tacobell/Wingstop regarding general man…" at bounding box center [834, 380] width 303 height 63
click at [947, 361] on textarea "Hi [PERSON_NAME], I’m reaching out from Mitsa group, regarding general manager …" at bounding box center [834, 380] width 303 height 63
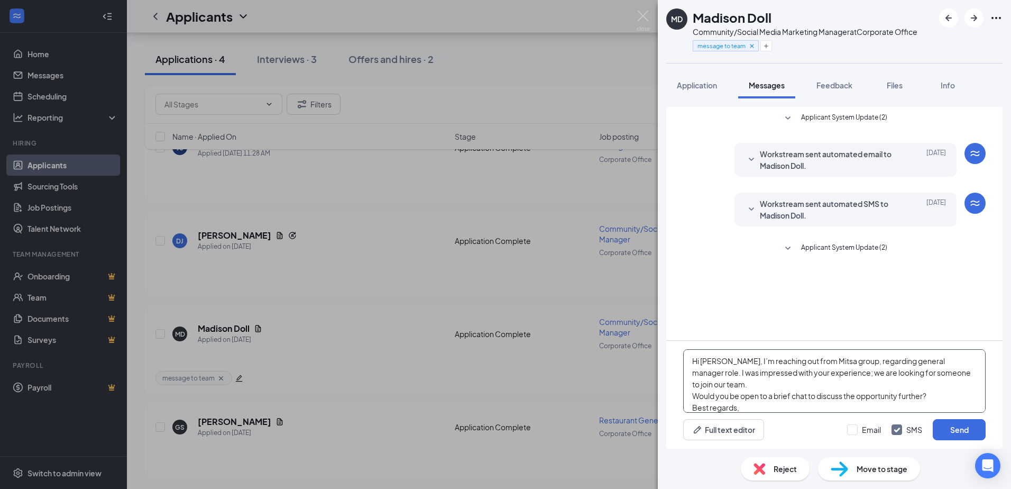
click at [948, 361] on textarea "Hi [PERSON_NAME], I’m reaching out from Mitsa group, regarding general manager …" at bounding box center [834, 380] width 303 height 63
click at [950, 360] on textarea "Hi [PERSON_NAME], I’m reaching out from Mitsa group, regarding general manager …" at bounding box center [834, 380] width 303 height 63
type textarea "Hi [PERSON_NAME], I’m reaching out from Mitsa group, regarding marketing manage…"
click at [958, 427] on button "Send" at bounding box center [959, 429] width 53 height 21
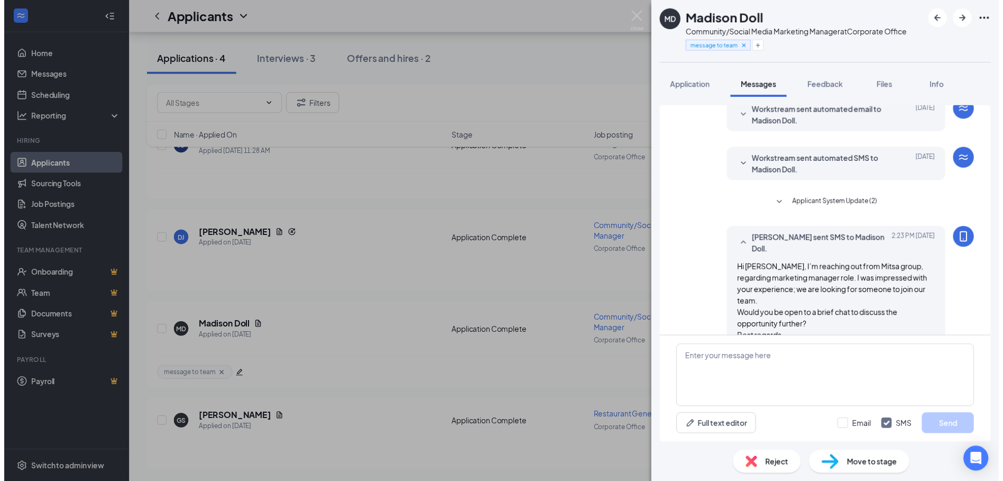
scroll to position [54, 0]
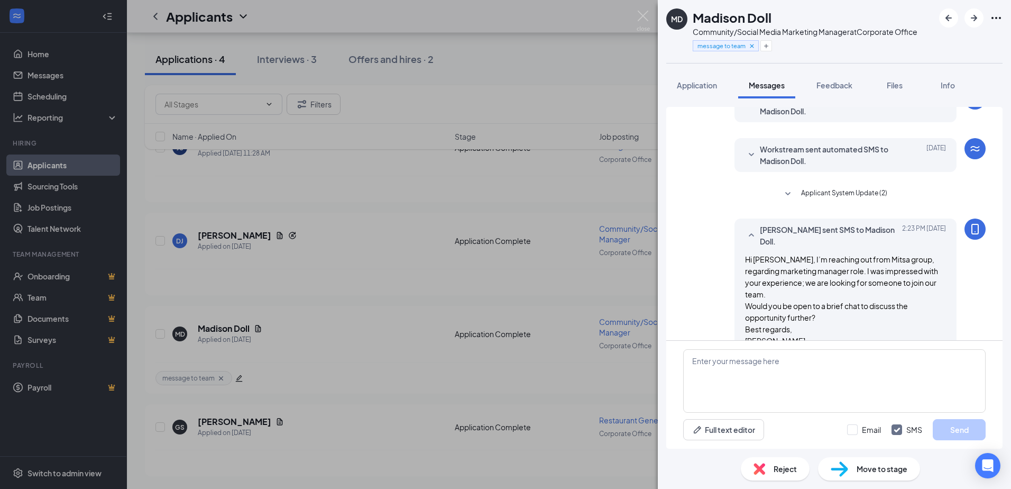
click at [306, 434] on div "MD Madison Doll Community/Social Media Marketing Manager at Corporate Office me…" at bounding box center [505, 244] width 1011 height 489
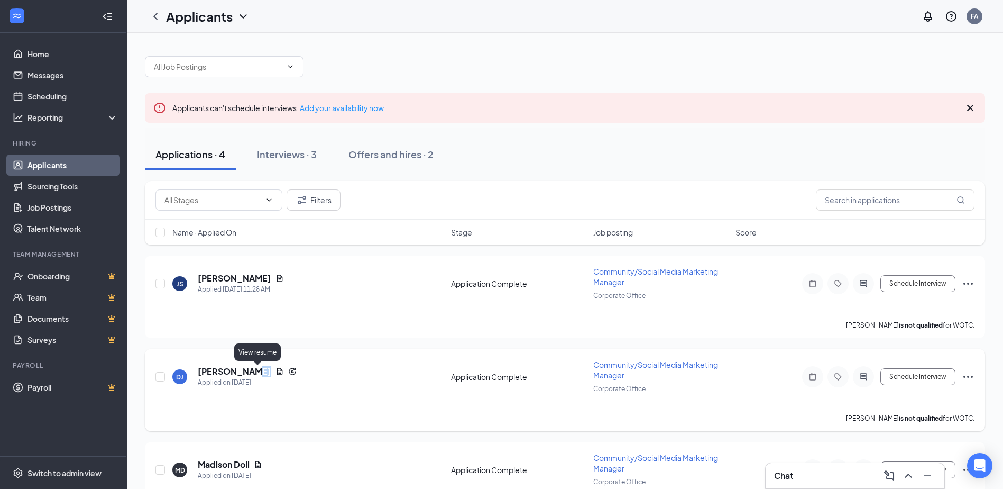
click at [276, 372] on icon "Document" at bounding box center [280, 371] width 8 height 8
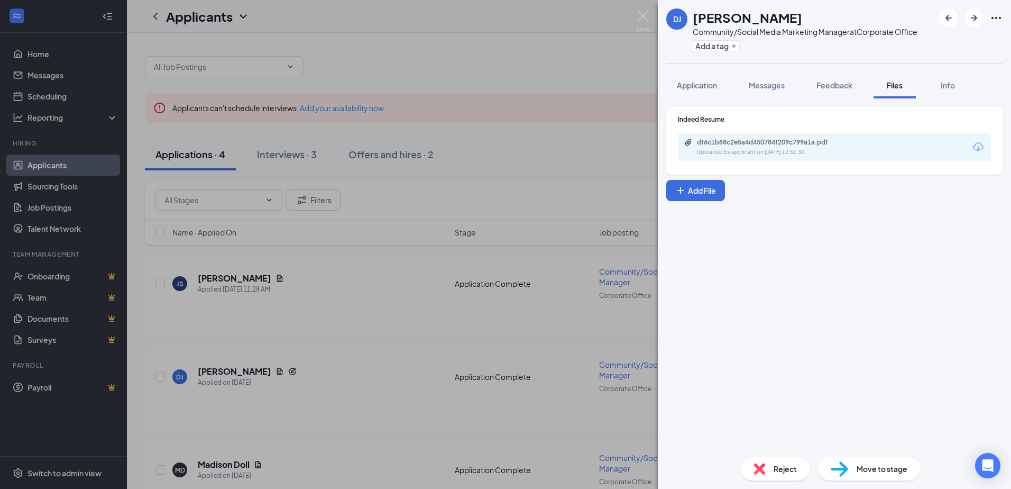
click at [277, 452] on div "DJ [PERSON_NAME] Community/Social Media Marketing Manager at Corporate Office A…" at bounding box center [505, 244] width 1011 height 489
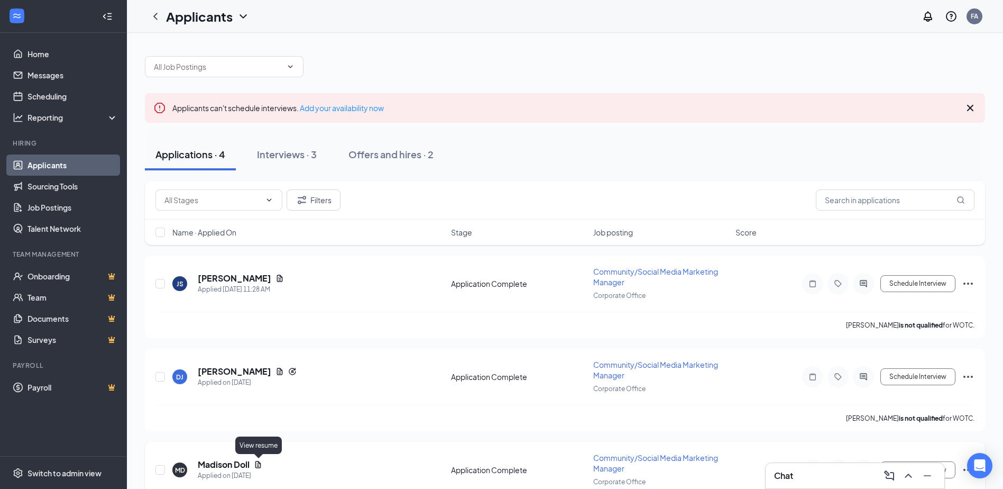
click at [259, 466] on icon "Document" at bounding box center [258, 464] width 6 height 7
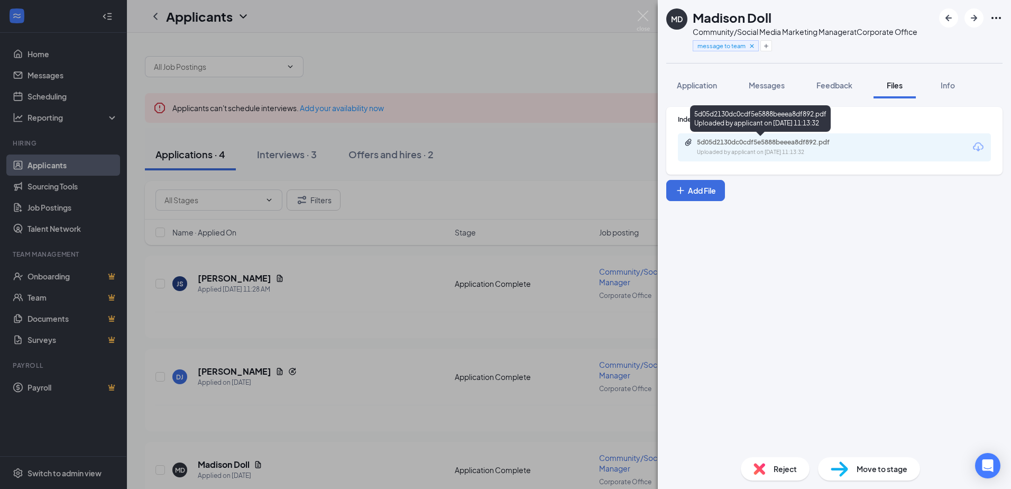
click at [735, 141] on div "5d05d2130dc0cdf5e5888beeea8df892.pdf" at bounding box center [771, 142] width 148 height 8
click at [257, 375] on div "MD Madison Doll Community/Social Media Marketing Manager at Corporate Office me…" at bounding box center [505, 244] width 1011 height 489
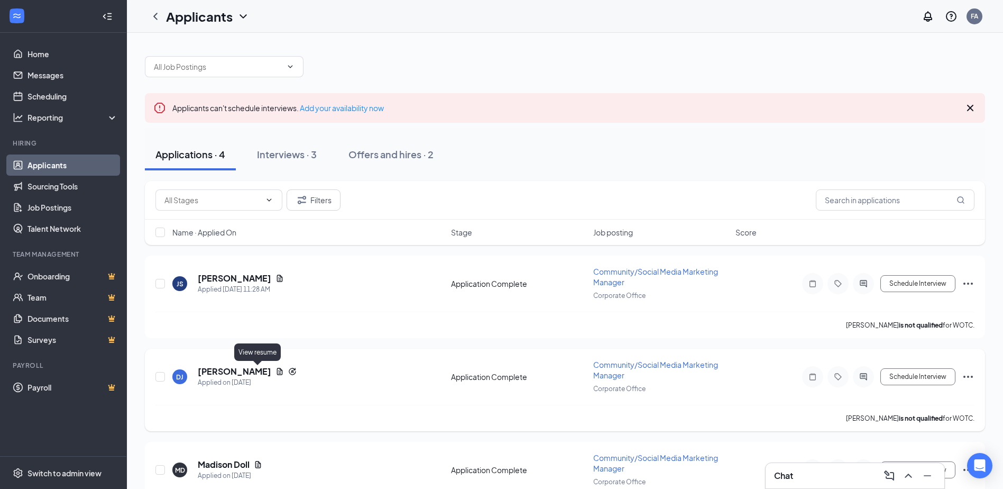
click at [277, 375] on icon "Document" at bounding box center [280, 371] width 6 height 7
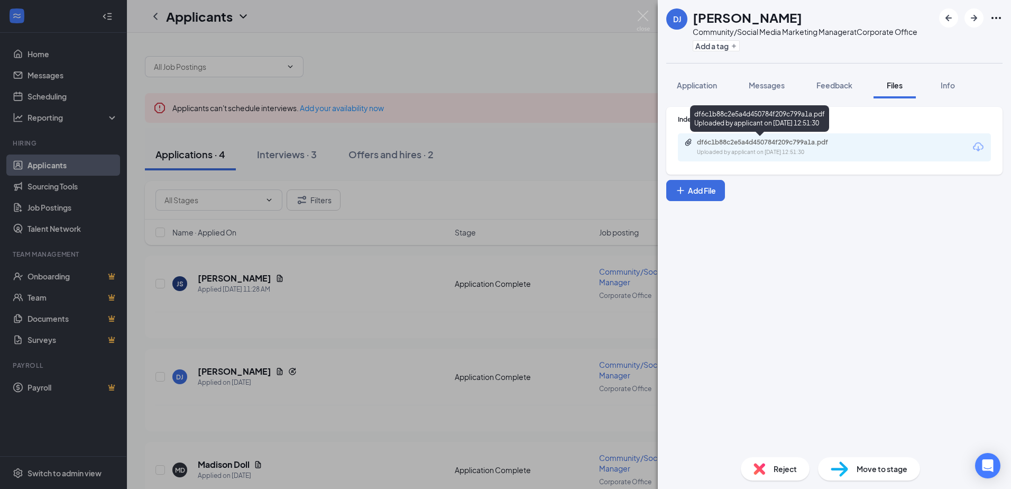
click at [747, 140] on div "df6c1b88c2e5a4d450784f209c799a1a.pdf" at bounding box center [771, 142] width 148 height 8
click at [724, 369] on div "Indeed Resume df6c1b88c2e5a4d450784f209c799a1a.pdf Uploaded by applicant on Aug…" at bounding box center [834, 273] width 353 height 350
click at [273, 379] on div "DJ Derek James Community/Social Media Marketing Manager at Corporate Office Add…" at bounding box center [505, 244] width 1011 height 489
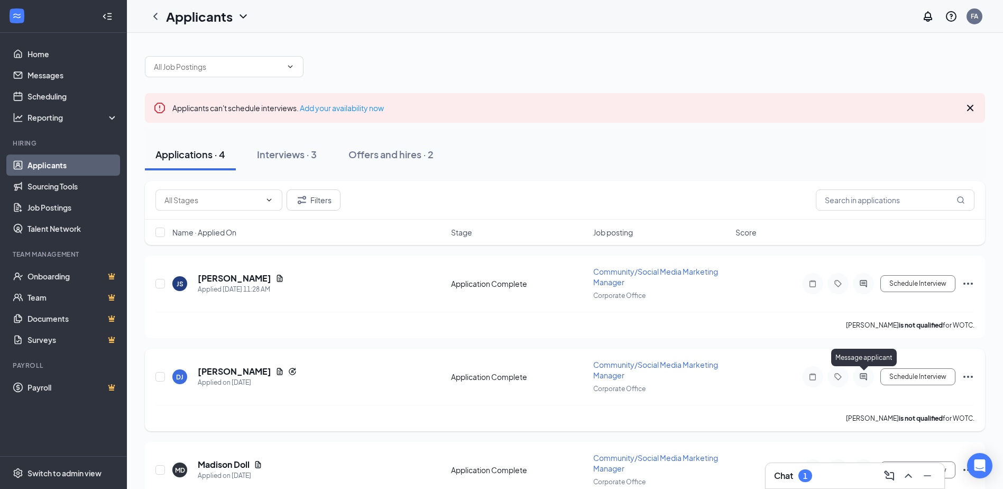
click at [864, 375] on icon "ActiveChat" at bounding box center [863, 376] width 13 height 8
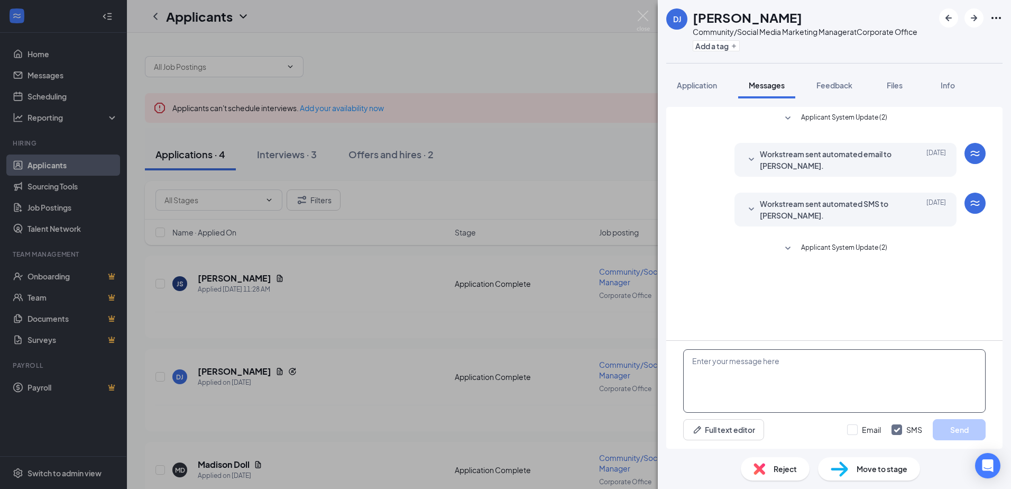
click at [713, 365] on textarea at bounding box center [834, 380] width 303 height 63
click at [691, 362] on textarea at bounding box center [834, 380] width 303 height 63
paste textarea "Hi applicant name, I’m reaching out from Tacobell/Wingstop regarding general ma…"
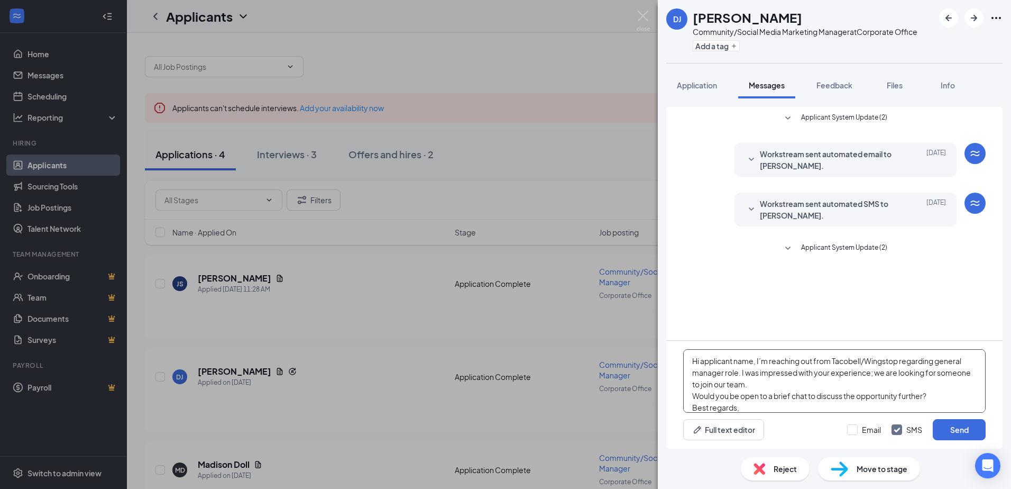
click at [755, 361] on textarea "Hi applicant name, I’m reaching out from Tacobell/Wingstop regarding general ma…" at bounding box center [834, 380] width 303 height 63
click at [871, 363] on textarea "Hi Derek, I’m reaching out from Tacobell/Wingstop regarding general manager rol…" at bounding box center [834, 380] width 303 height 63
click at [865, 359] on textarea "Hi Derek, I’m reaching out from Tacobell/Wingstop regarding general manager rol…" at bounding box center [834, 380] width 303 height 63
click at [869, 360] on textarea "Hi Derek, I’m reaching out from Tacobell/Wingstop regarding general manager rol…" at bounding box center [834, 380] width 303 height 63
click at [907, 360] on textarea "Hi Derek, I’m reaching out from Mitsa group regarding general manager role. I w…" at bounding box center [834, 380] width 303 height 63
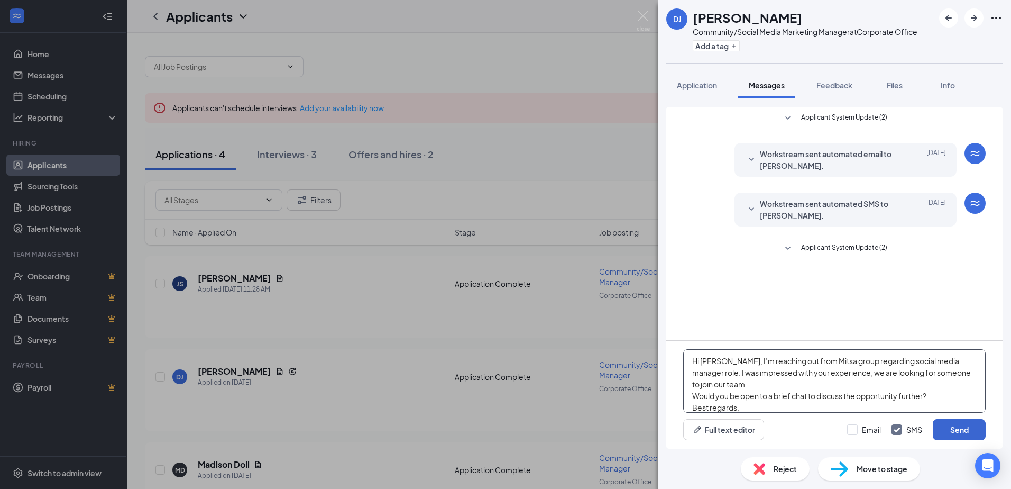
type textarea "Hi Derek, I’m reaching out from Mitsa group regarding social media manager role…"
click at [956, 430] on button "Send" at bounding box center [959, 429] width 53 height 21
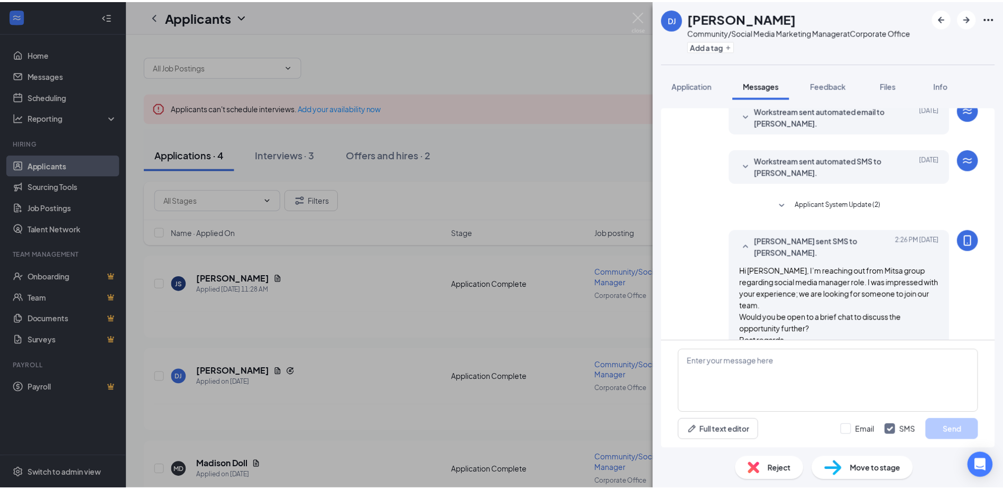
scroll to position [54, 0]
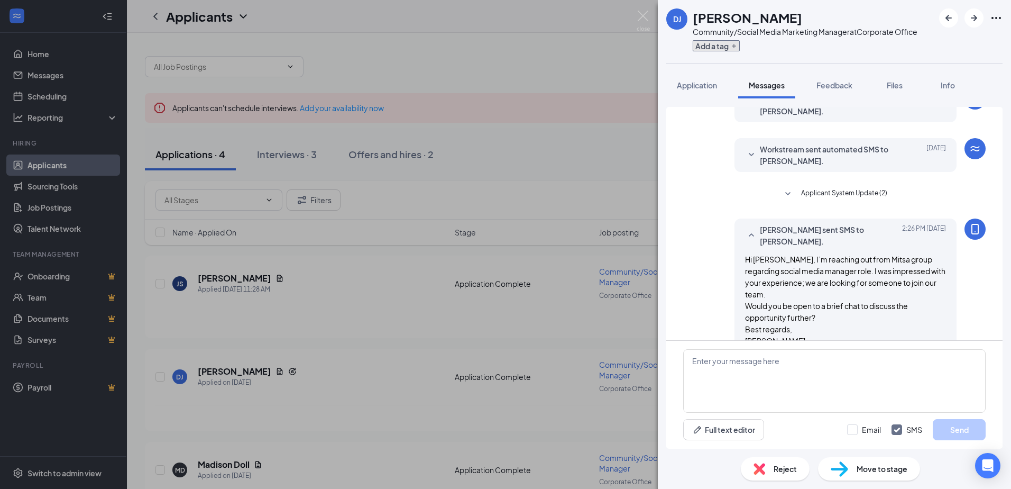
click at [714, 47] on button "Add a tag" at bounding box center [716, 45] width 47 height 11
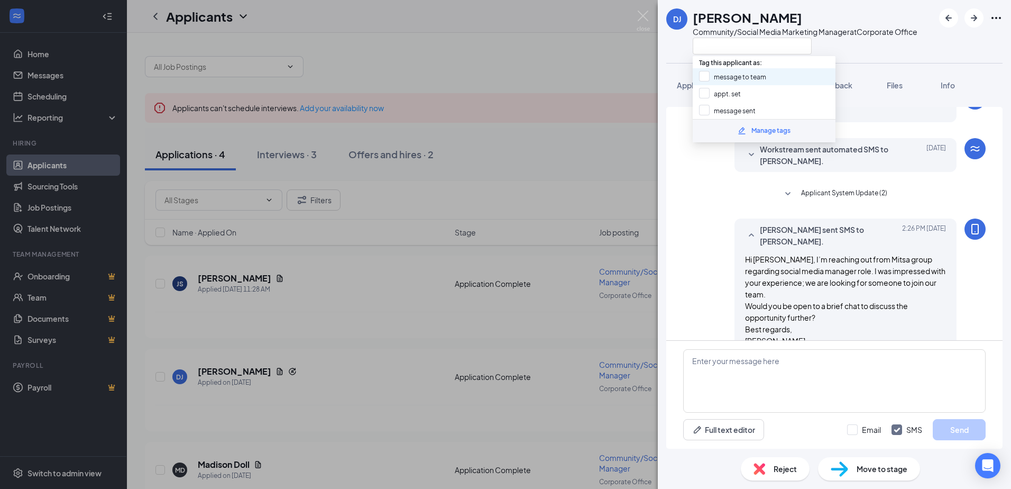
click at [698, 75] on div "message to team" at bounding box center [764, 76] width 143 height 17
checkbox input "true"
click at [204, 412] on div "DJ Derek James Community/Social Media Marketing Manager at Corporate Office App…" at bounding box center [505, 244] width 1011 height 489
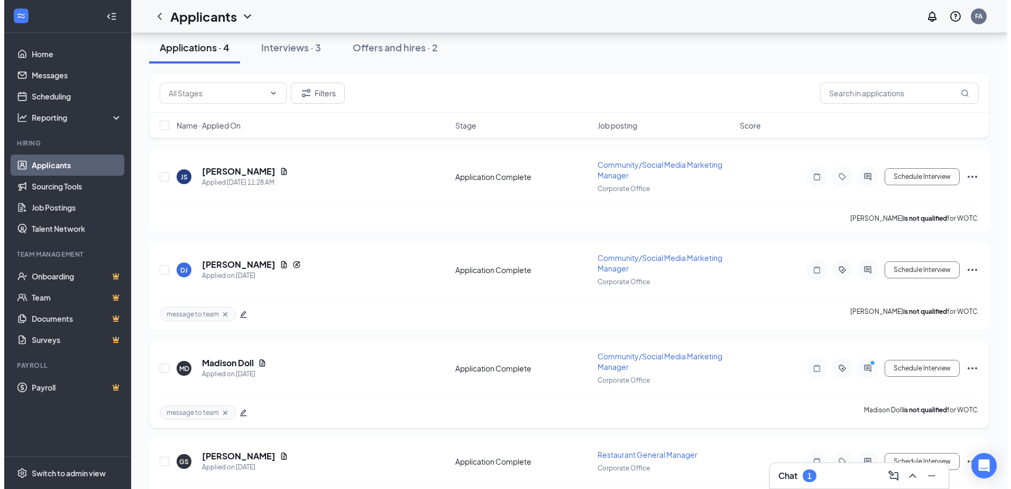
scroll to position [88, 0]
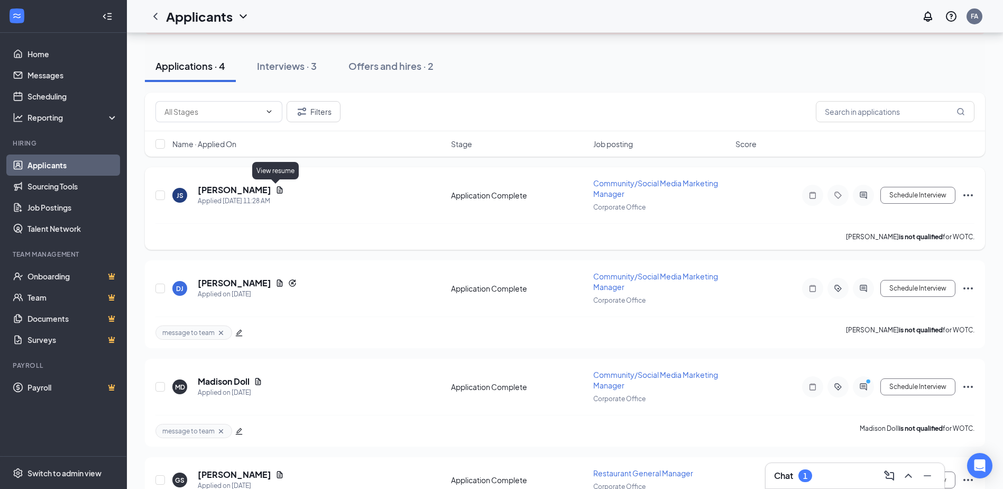
click at [277, 188] on icon "Document" at bounding box center [280, 189] width 6 height 7
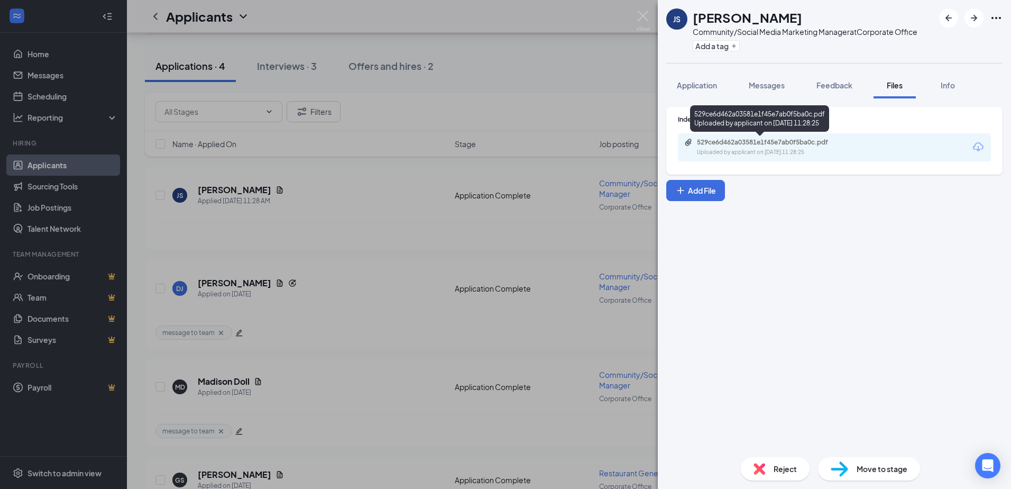
click at [760, 140] on div "529ce6d462a03581e1f45e7ab0f5ba0c.pdf" at bounding box center [771, 142] width 148 height 8
click at [764, 281] on div "Indeed Resume 529ce6d462a03581e1f45e7ab0f5ba0c.pdf Uploaded by applicant on Aug…" at bounding box center [834, 273] width 353 height 350
click at [359, 212] on div "JS Joseph Saunders Community/Social Media Marketing Manager at Corporate Office…" at bounding box center [505, 244] width 1011 height 489
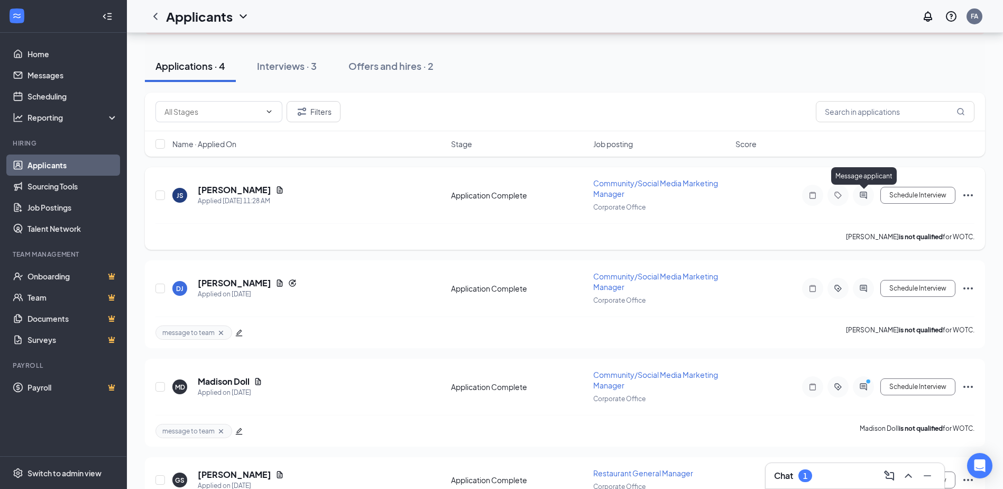
click at [863, 191] on icon "ActiveChat" at bounding box center [863, 195] width 13 height 8
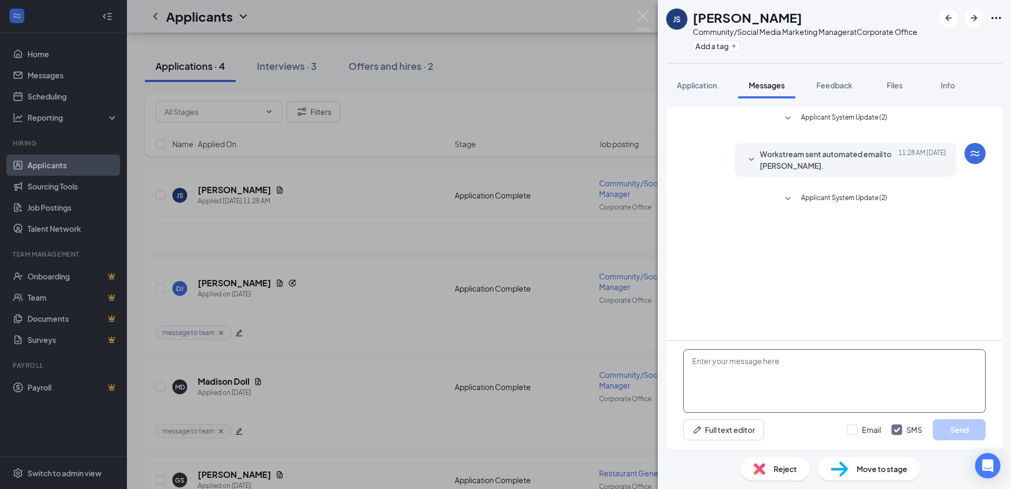
click at [701, 365] on textarea at bounding box center [834, 380] width 303 height 63
click at [693, 361] on textarea at bounding box center [834, 380] width 303 height 63
paste textarea "Hi applicant name, I’m reaching out from Tacobell/Wingstop regarding general ma…"
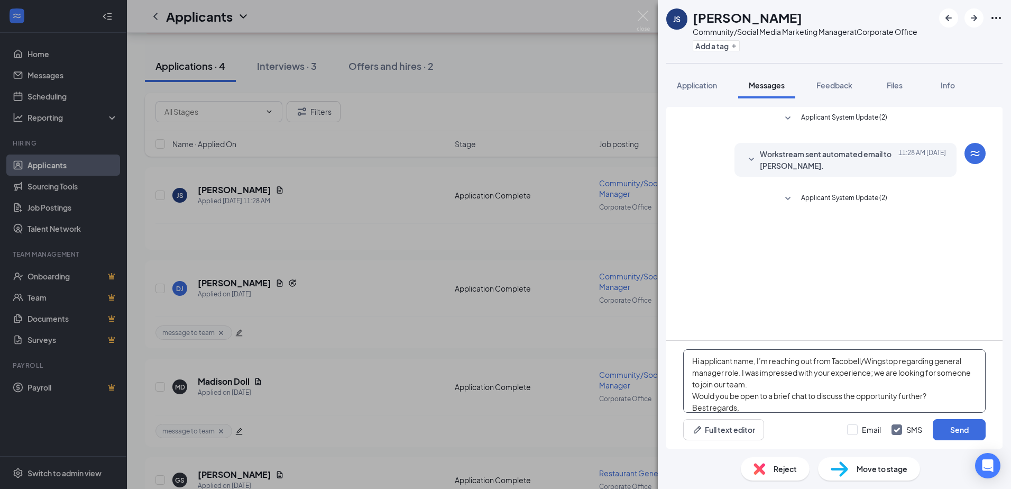
click at [754, 359] on textarea "Hi applicant name, I’m reaching out from Tacobell/Wingstop regarding general ma…" at bounding box center [834, 380] width 303 height 63
click at [872, 354] on textarea "Hi Joseph, I’m reaching out from Tacobell/Wingstop regarding general manager ro…" at bounding box center [834, 380] width 303 height 63
click at [911, 360] on textarea "Hi Joseph, I’m reaching out from Mitsa group regarding general manager role. I …" at bounding box center [834, 380] width 303 height 63
type textarea "Hi Joseph, I’m reaching out from Mitsa group regarding social media manager rol…"
click at [952, 433] on button "Send" at bounding box center [959, 429] width 53 height 21
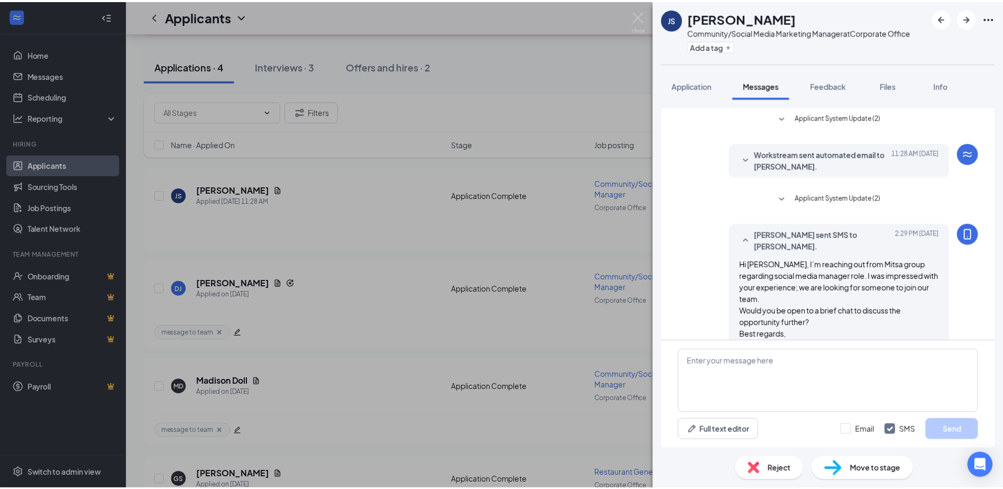
scroll to position [15, 0]
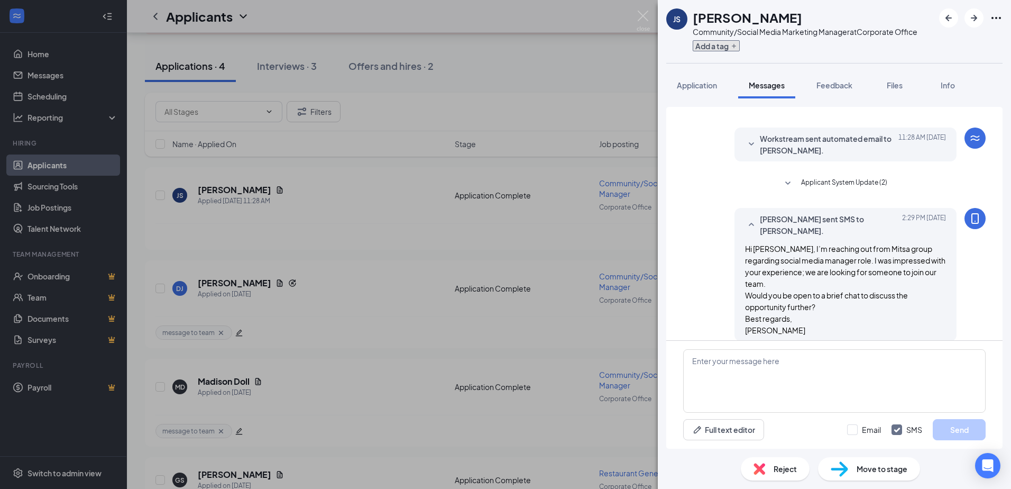
click at [733, 46] on icon "Plus" at bounding box center [734, 46] width 4 height 4
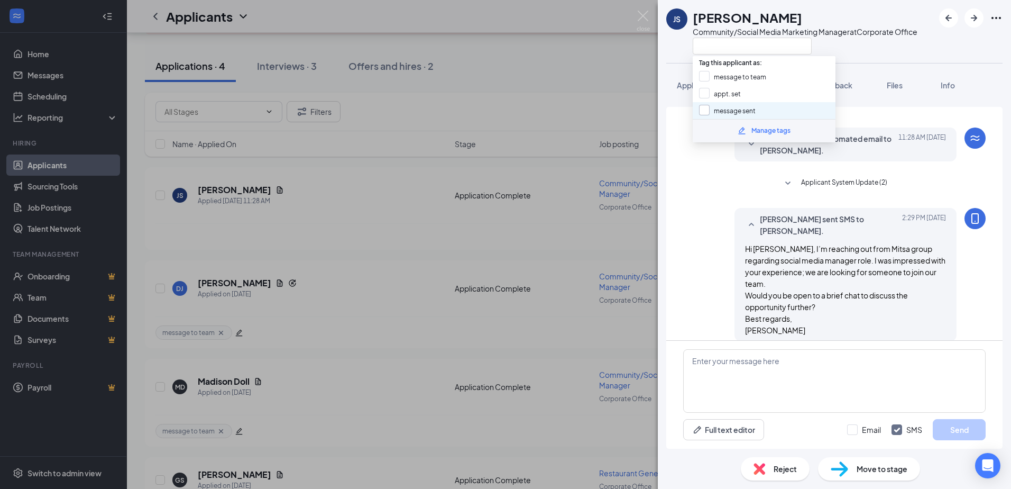
click at [703, 111] on input "message sent" at bounding box center [727, 111] width 57 height 12
checkbox input "true"
click at [206, 225] on div "JS Joseph Saunders Community/Social Media Marketing Manager at Corporate Office…" at bounding box center [505, 244] width 1011 height 489
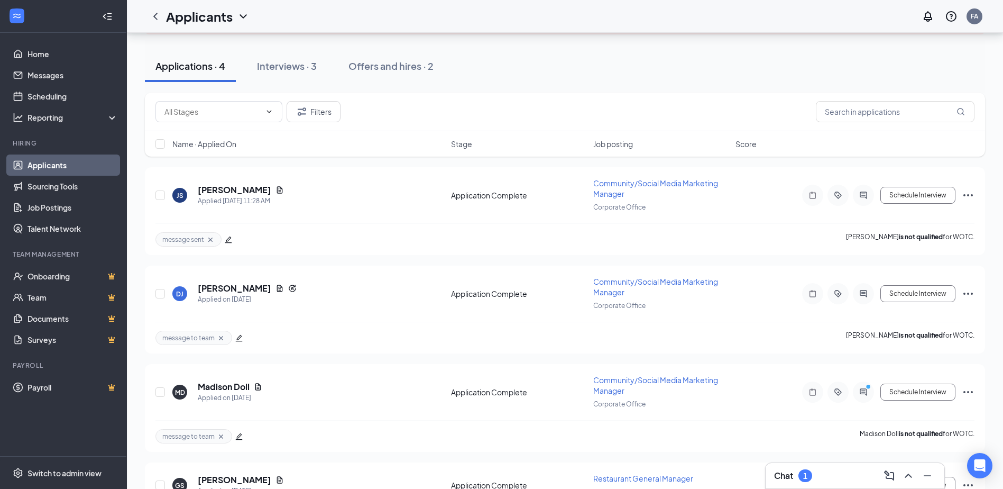
click at [810, 478] on div "1" at bounding box center [806, 475] width 14 height 13
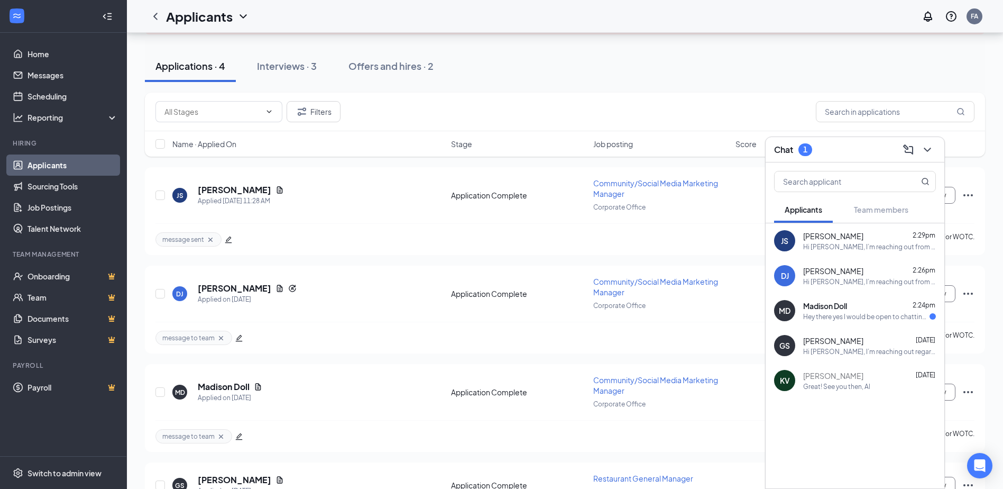
click at [869, 313] on div "Hey there yes I would be open to chatting! When works best for you?" at bounding box center [867, 316] width 126 height 9
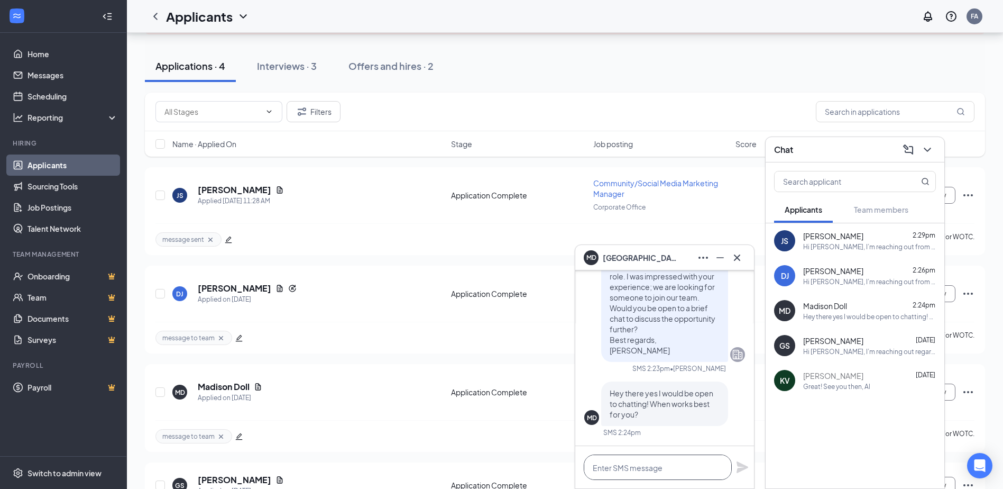
click at [607, 467] on textarea at bounding box center [658, 466] width 148 height 25
type textarea "i"
click at [611, 465] on textarea "I can" at bounding box center [658, 466] width 148 height 25
type textarea "I"
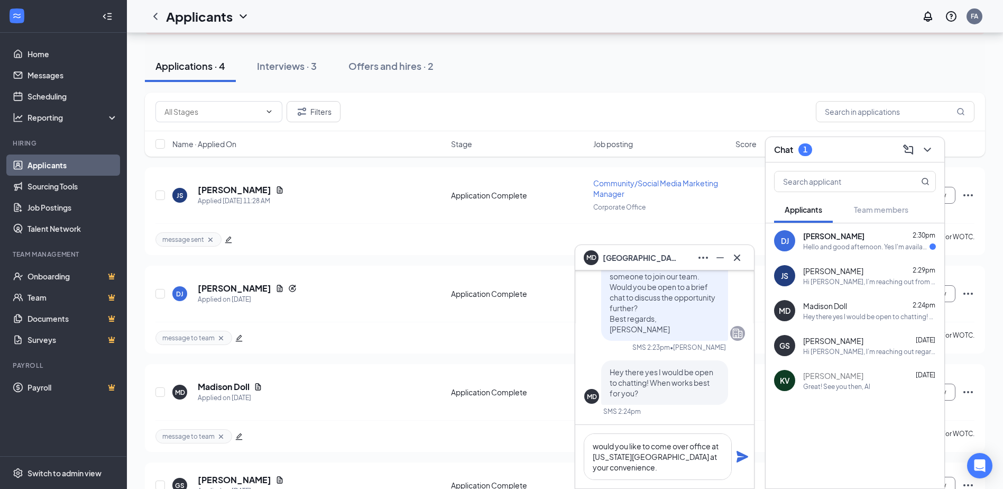
scroll to position [0, 0]
click at [691, 446] on textarea "would you like to come over office at Virginia Beach Town center at your conven…" at bounding box center [658, 456] width 148 height 47
click at [690, 448] on textarea "would you like to come over office at Virginia Beach Town center at your conven…" at bounding box center [658, 456] width 148 height 47
click at [642, 445] on textarea "would you like to come over office at Virginia Beach Town center at your conven…" at bounding box center [658, 456] width 148 height 47
click at [677, 469] on textarea "which day works with to come over office at Virginia Beach Town center at your …" at bounding box center [658, 456] width 148 height 47
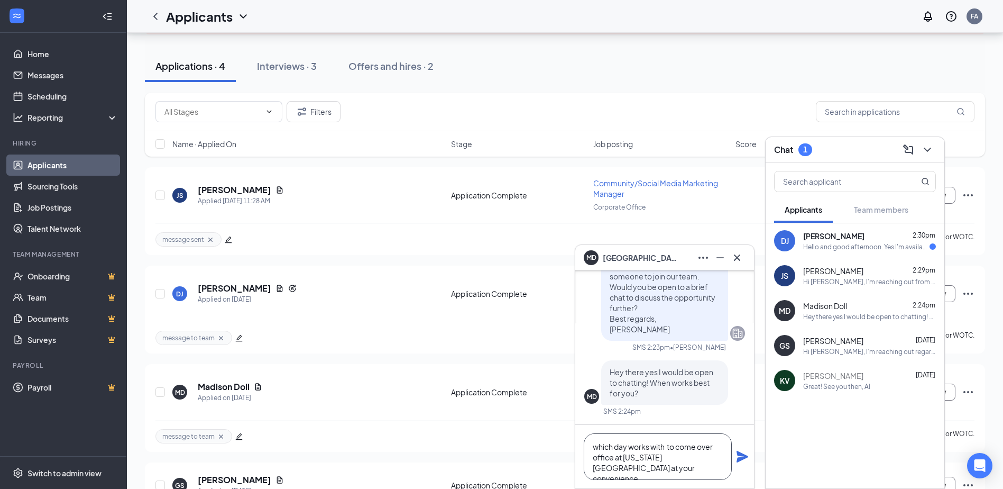
click at [663, 479] on textarea "which day works with to come over office at Virginia Beach Town center at your …" at bounding box center [658, 456] width 148 height 47
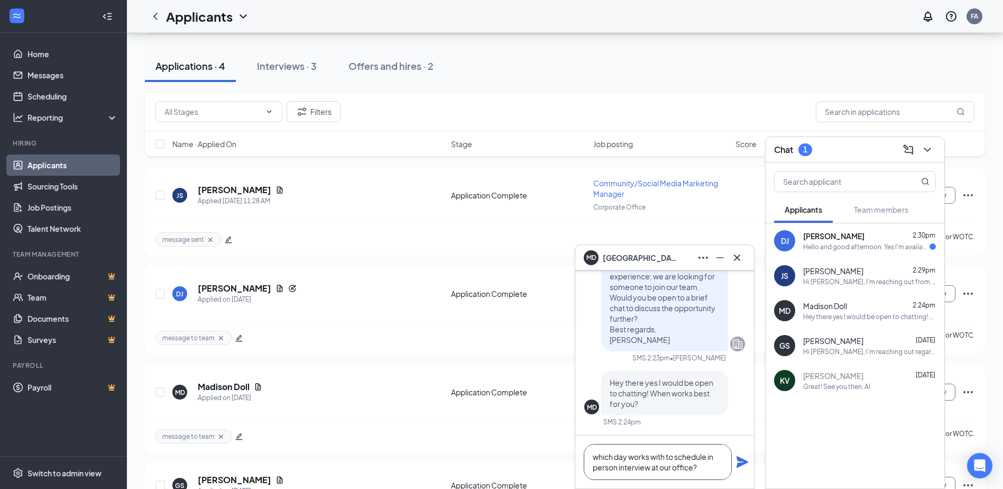
type textarea "which day works with to schedule in person interview at our office?"
click at [742, 465] on icon "Plane" at bounding box center [743, 462] width 12 height 12
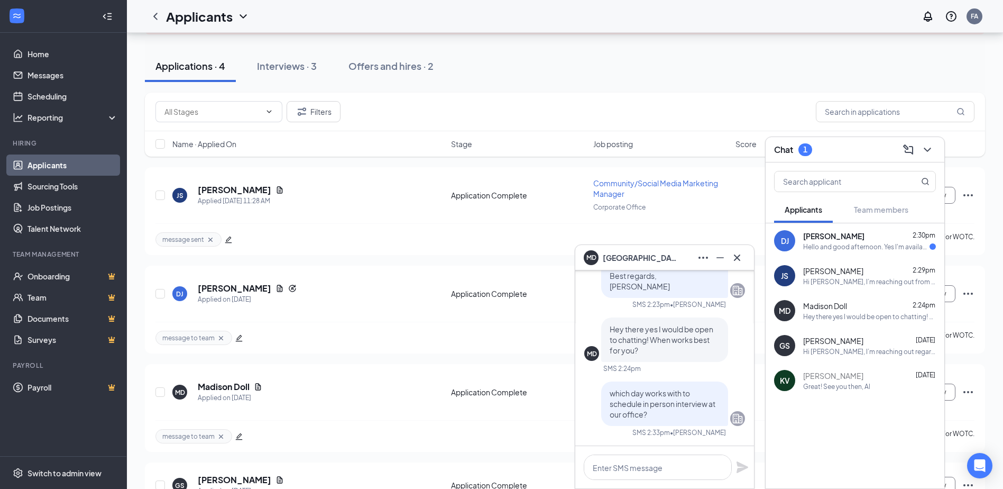
click at [838, 246] on div "Hello and good afternoon. Yes I'm available to have a discussion regarding the …" at bounding box center [867, 246] width 126 height 9
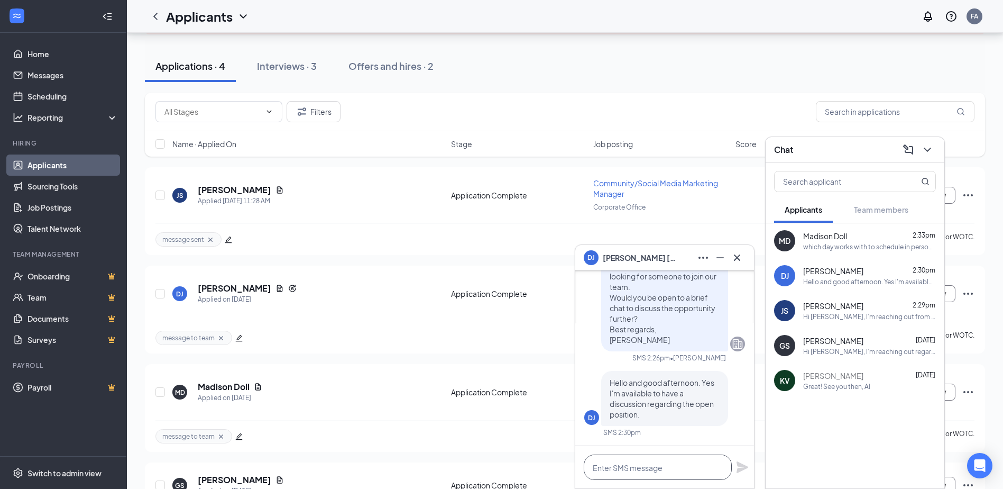
click at [603, 468] on textarea at bounding box center [658, 466] width 148 height 25
type textarea "w"
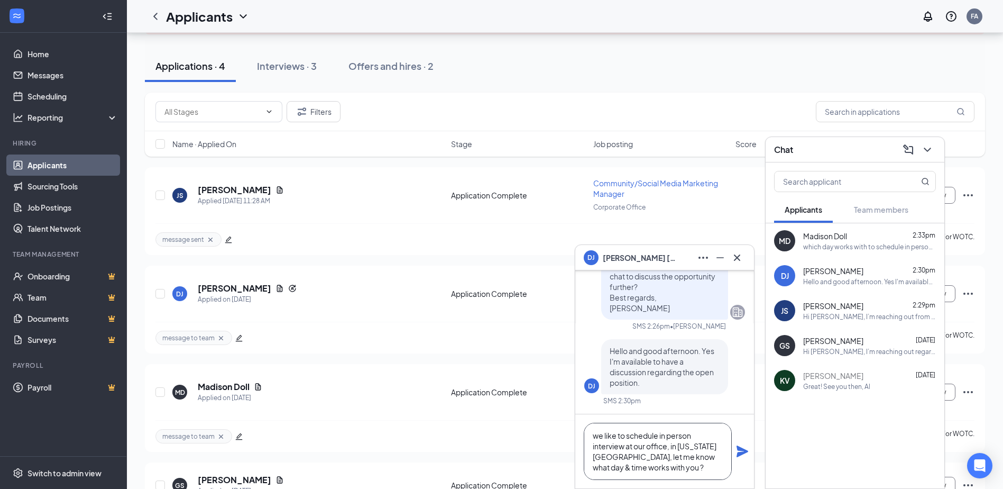
type textarea "we like to schedule in person interview at our office, in Virginia beach town c…"
click at [743, 453] on icon "Plane" at bounding box center [743, 451] width 12 height 12
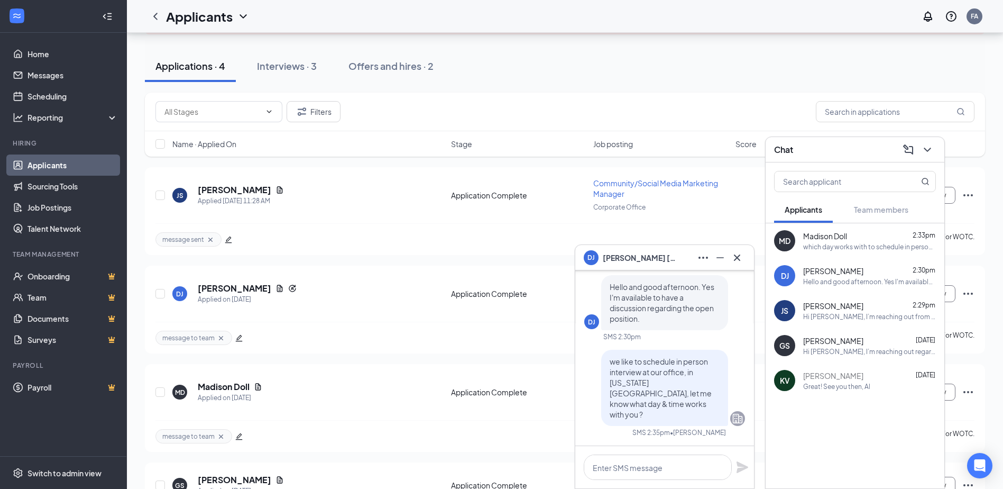
click at [869, 379] on div "Kary Valentin Feb 5" at bounding box center [870, 375] width 133 height 11
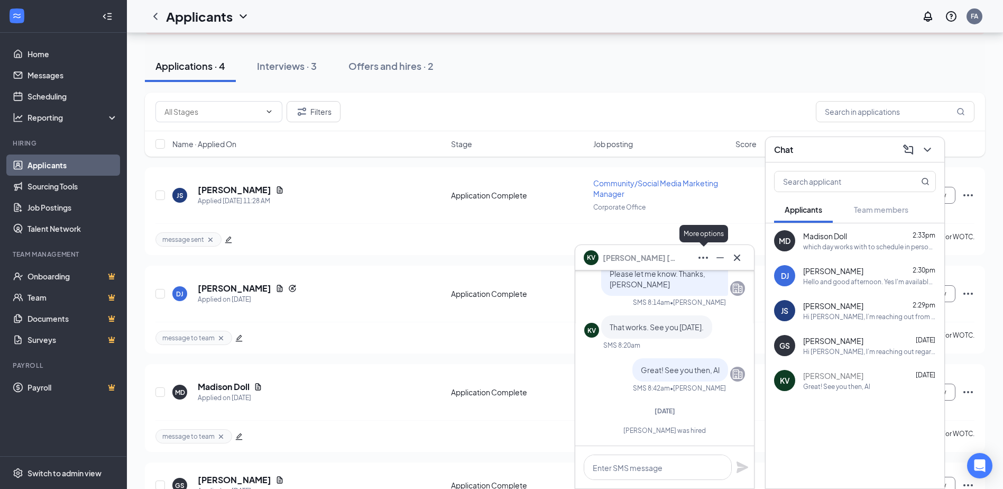
click at [707, 259] on icon "Ellipses" at bounding box center [703, 257] width 13 height 13
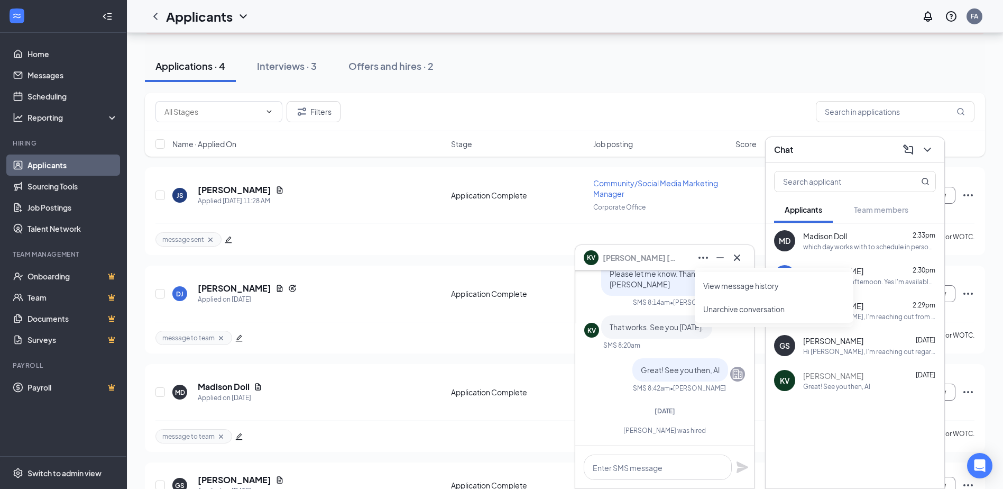
click at [737, 311] on button "Unarchive conversation" at bounding box center [744, 309] width 81 height 11
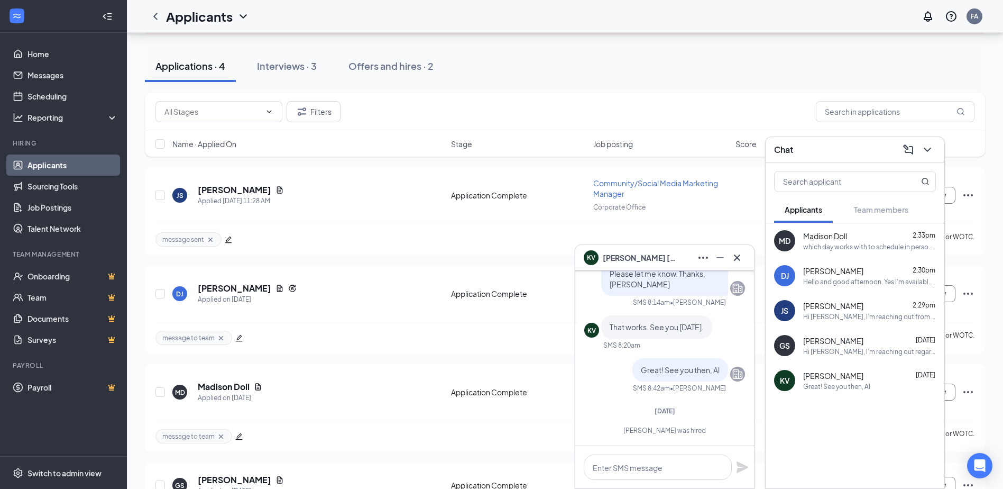
click at [875, 372] on div "Kary Valentin Feb 5" at bounding box center [870, 375] width 133 height 11
click at [826, 380] on span "Kary Valentin" at bounding box center [834, 375] width 60 height 11
click at [705, 378] on div "Great! See you then, Al" at bounding box center [681, 369] width 96 height 23
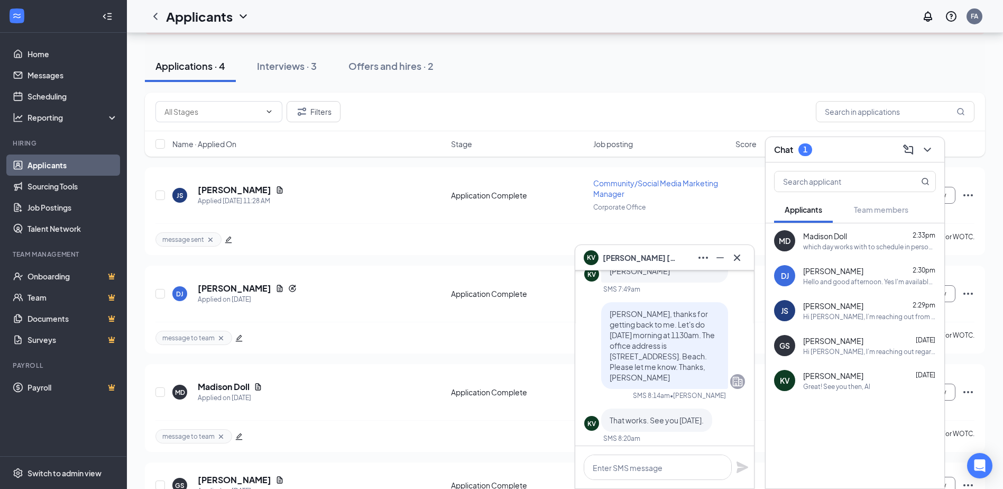
scroll to position [-106, 0]
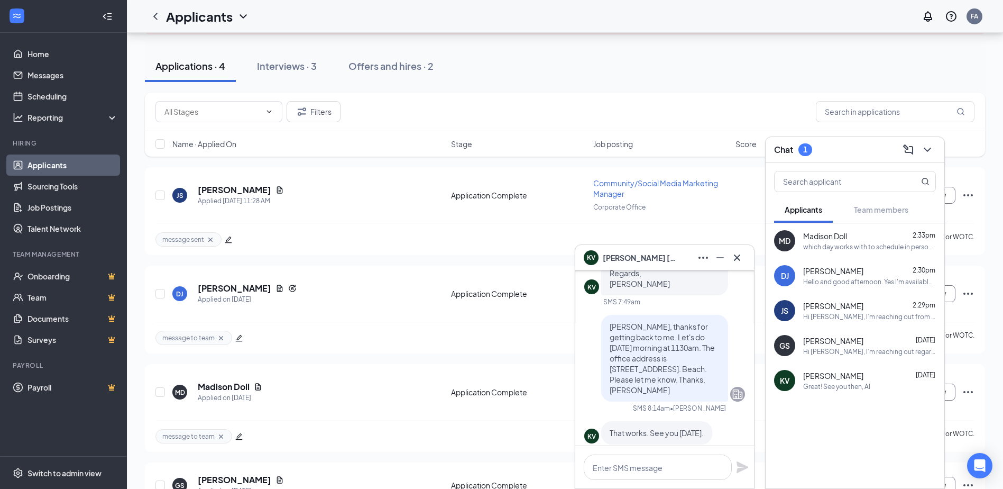
click at [610, 368] on span "Kary, thanks for getting back to me. Let's do Friday morning at 1130am. The off…" at bounding box center [662, 358] width 105 height 73
drag, startPoint x: 602, startPoint y: 368, endPoint x: 607, endPoint y: 373, distance: 6.7
click at [610, 373] on span "Kary, thanks for getting back to me. Let's do Friday morning at 1130am. The off…" at bounding box center [662, 358] width 105 height 73
drag, startPoint x: 607, startPoint y: 373, endPoint x: 585, endPoint y: 355, distance: 28.6
click at [585, 355] on div "Kary, thanks for getting back to me. Let's do Friday morning at 1130am. The off…" at bounding box center [665, 358] width 161 height 87
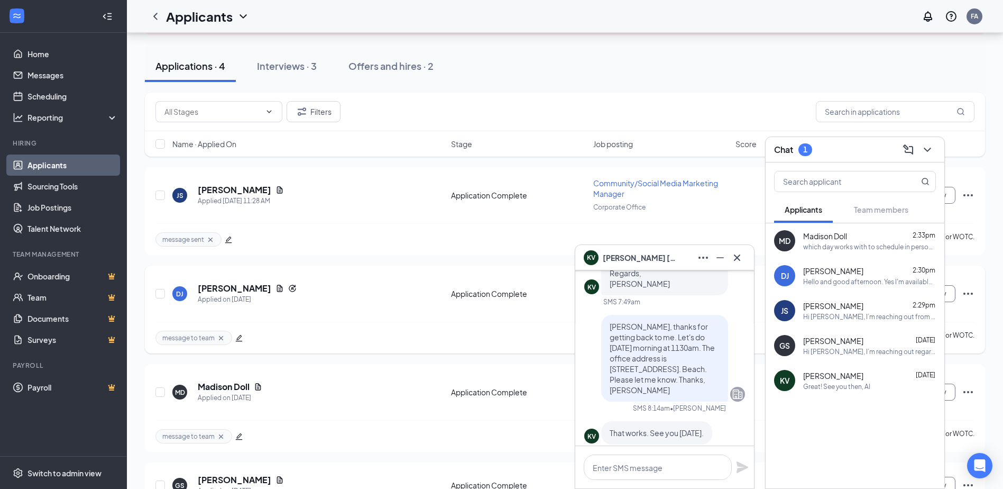
click at [327, 292] on div "DJ Derek James Applied on Aug 25" at bounding box center [308, 293] width 272 height 22
click at [734, 259] on icon "Cross" at bounding box center [737, 257] width 13 height 13
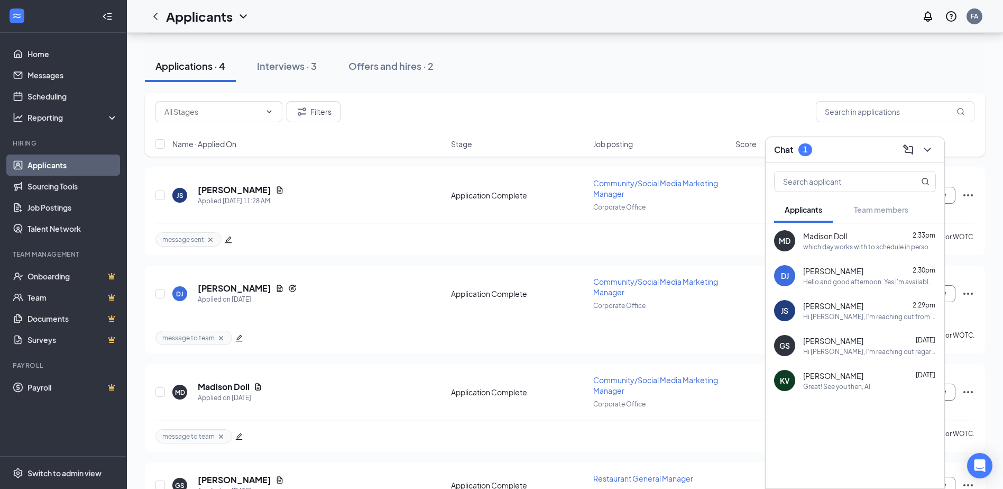
click at [807, 151] on div "1" at bounding box center [806, 149] width 4 height 9
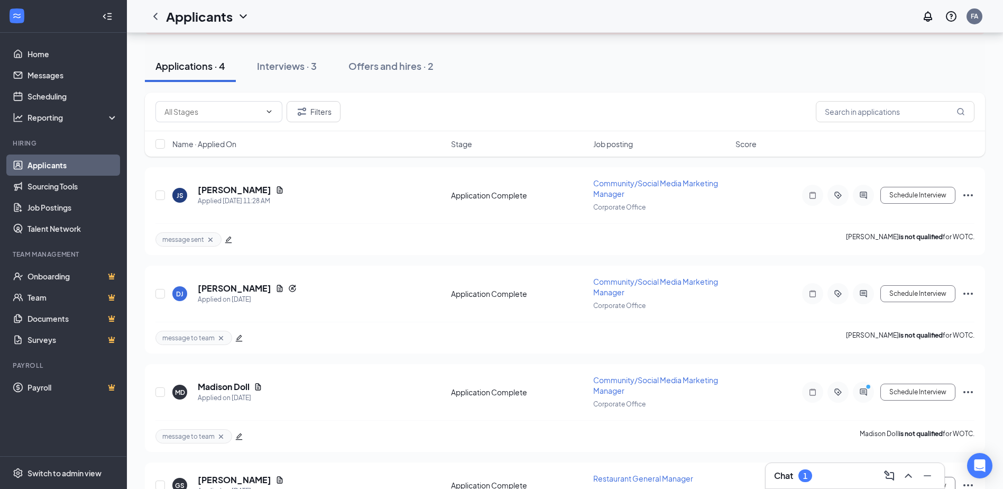
click at [804, 476] on div "1" at bounding box center [806, 475] width 4 height 9
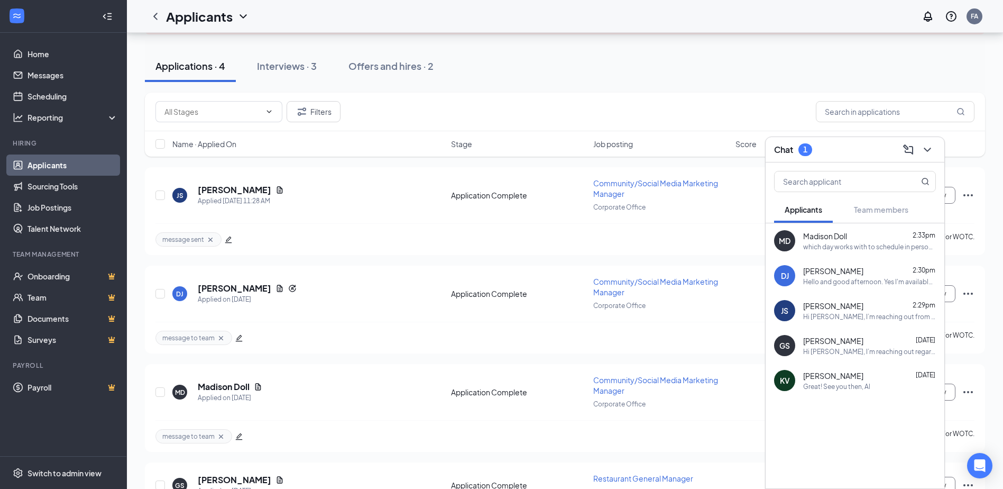
click at [838, 242] on div "which day works with to schedule in person interview at our office?" at bounding box center [870, 246] width 133 height 9
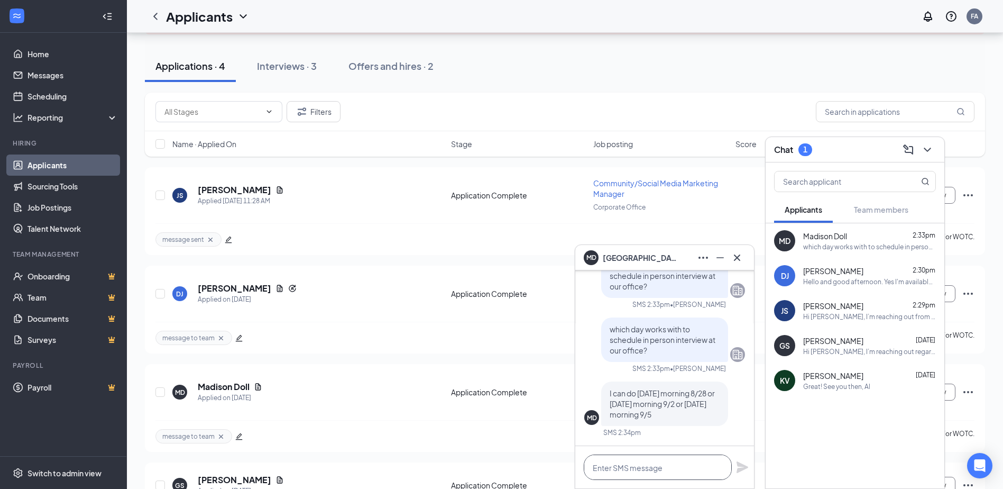
click at [612, 465] on textarea at bounding box center [658, 466] width 148 height 25
type textarea "t"
type textarea "Thursday what time works with you ?"
click at [742, 469] on icon "Plane" at bounding box center [743, 467] width 12 height 12
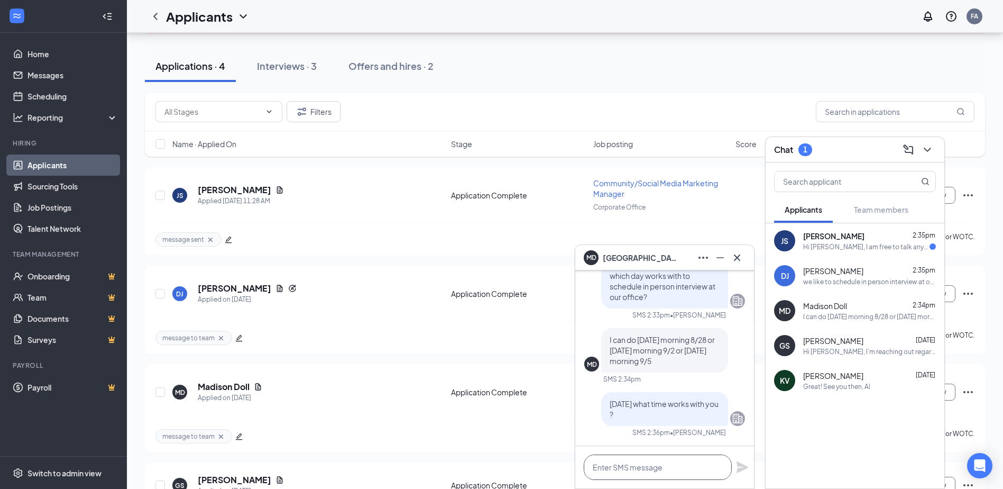
click at [613, 472] on textarea at bounding box center [658, 466] width 148 height 25
click at [850, 245] on div "Hi Falguni, I am free to talk anytime this afternoon. Please feel free to call …" at bounding box center [867, 246] width 126 height 9
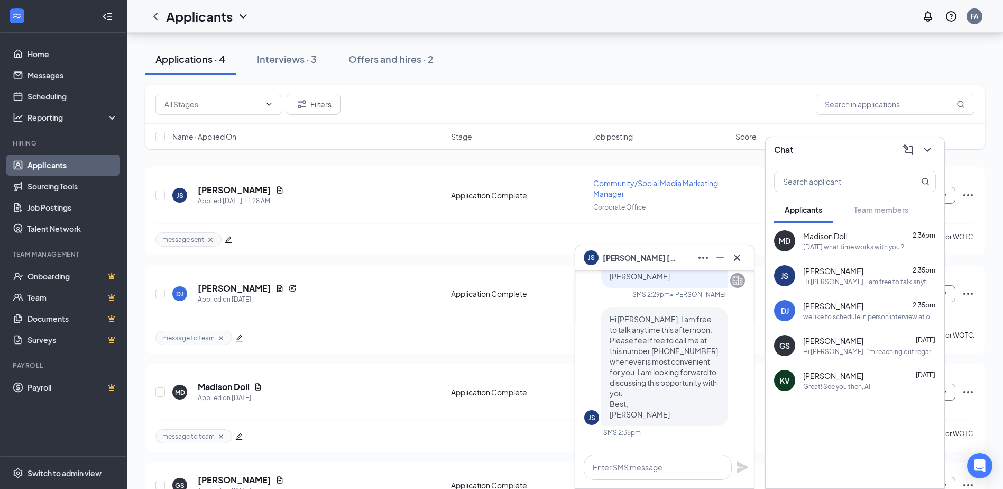
scroll to position [147, 0]
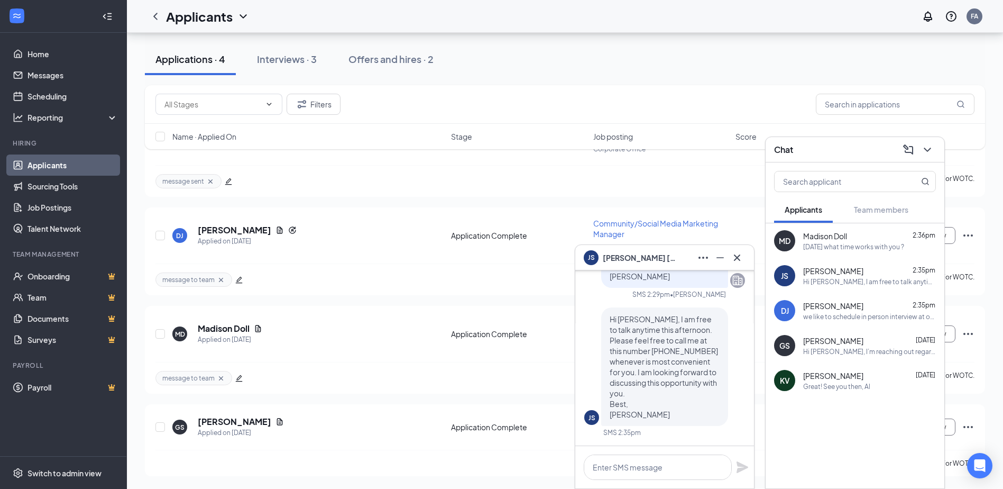
click at [852, 309] on div "Derek James 2:35pm" at bounding box center [870, 305] width 133 height 11
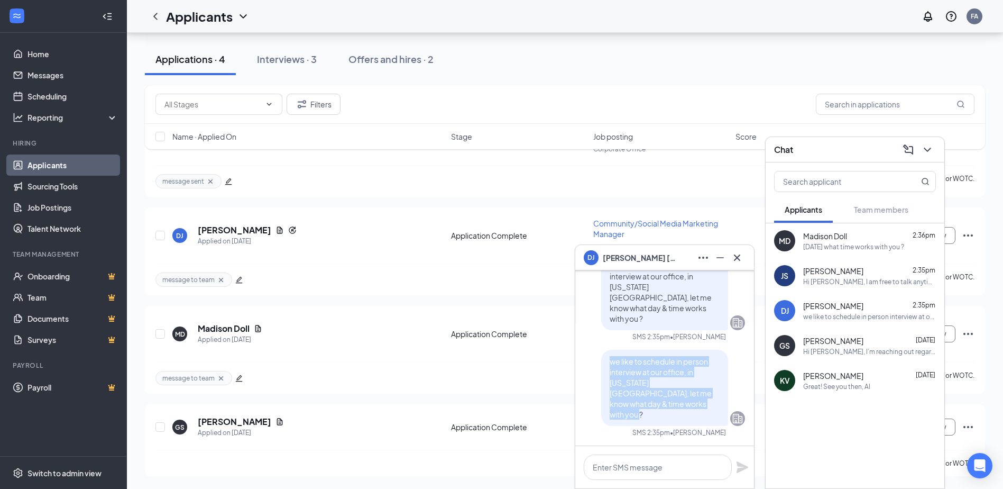
drag, startPoint x: 600, startPoint y: 369, endPoint x: 700, endPoint y: 410, distance: 108.0
click at [700, 410] on div "we like to schedule in person interview at our office, in Virginia beach town c…" at bounding box center [664, 388] width 127 height 76
drag, startPoint x: 700, startPoint y: 410, endPoint x: 658, endPoint y: 400, distance: 42.9
copy span "we like to schedule in person interview at our office, in Virginia beach town c…"
click at [821, 275] on span "Joseph Saunders" at bounding box center [834, 271] width 60 height 11
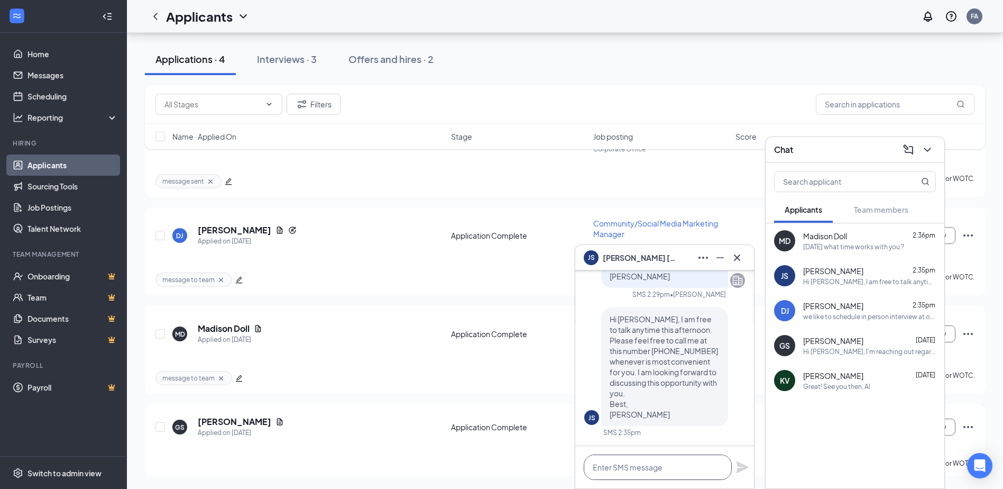
click at [601, 471] on textarea at bounding box center [658, 466] width 148 height 25
paste textarea "we like to schedule in person interview at our office, in Virginia beach town c…"
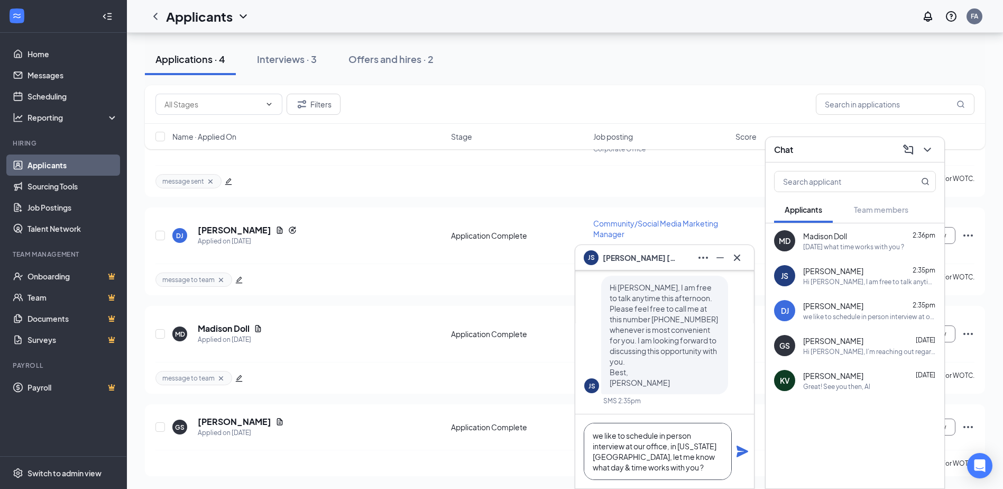
scroll to position [1, 0]
type textarea "we like to schedule in person interview at our office, in Virginia beach town c…"
click at [741, 449] on icon "Plane" at bounding box center [743, 451] width 12 height 12
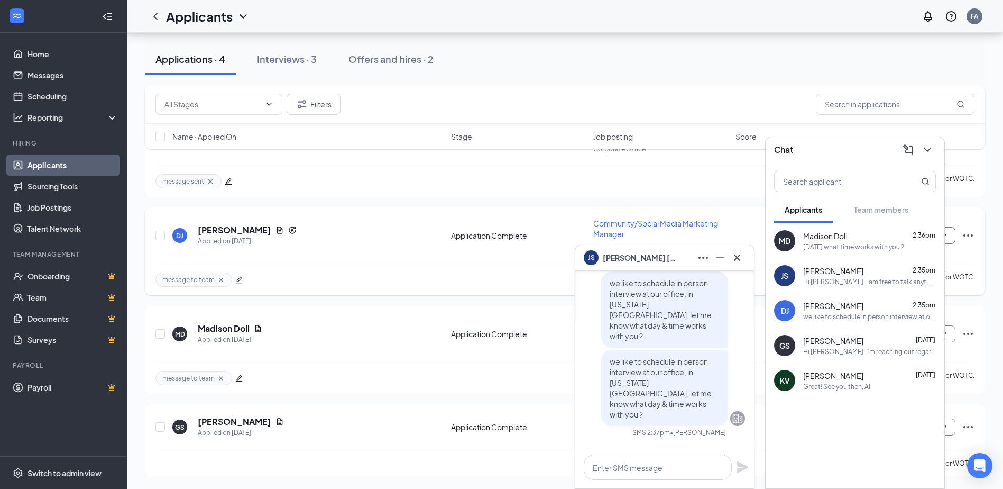
drag, startPoint x: 677, startPoint y: 315, endPoint x: 498, endPoint y: 282, distance: 181.8
click at [498, 282] on div "message to team Derek James is not qualified for WOTC." at bounding box center [565, 279] width 819 height 32
click at [846, 239] on span "Madison Doll" at bounding box center [826, 236] width 44 height 11
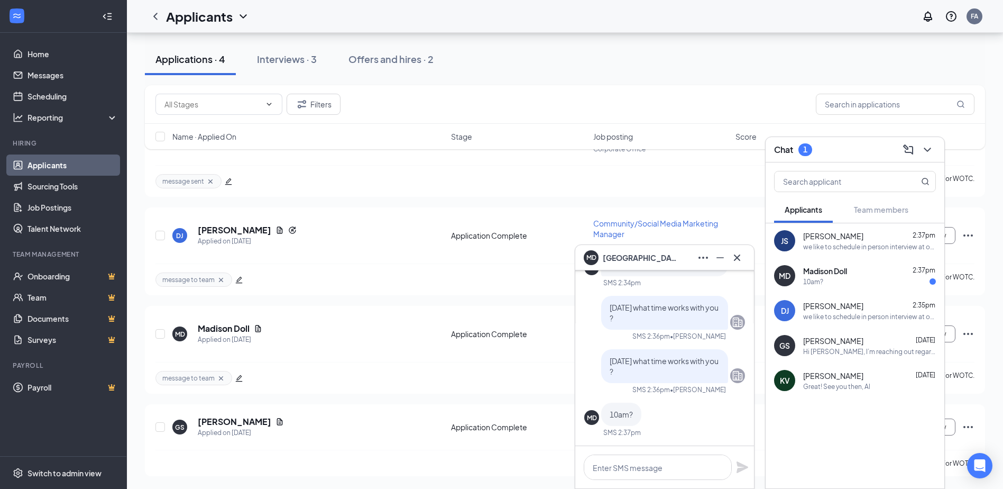
click at [667, 375] on p "Thursday what time works with you ?" at bounding box center [665, 365] width 110 height 21
click at [837, 281] on div "10am?" at bounding box center [870, 281] width 133 height 9
click at [619, 471] on textarea at bounding box center [658, 466] width 148 height 25
click at [822, 382] on div "Great! See you then, Al" at bounding box center [837, 386] width 67 height 9
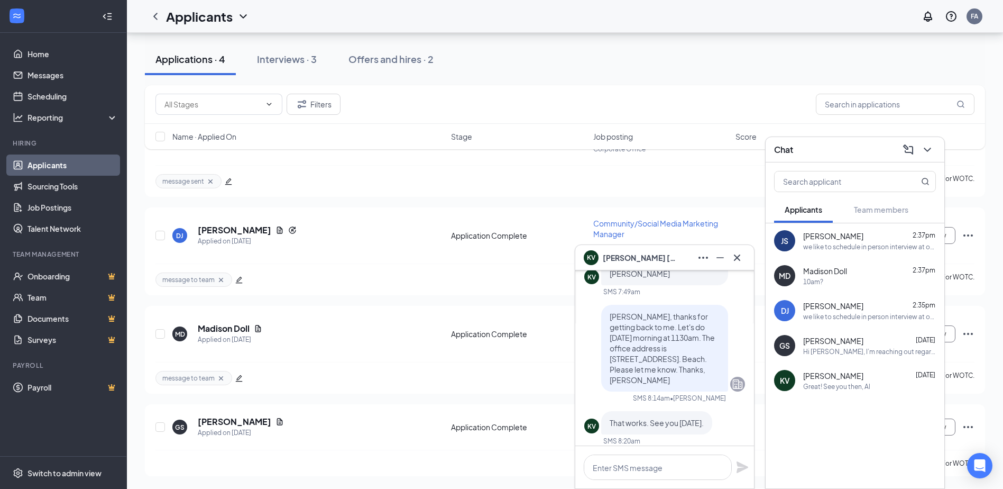
scroll to position [-106, 0]
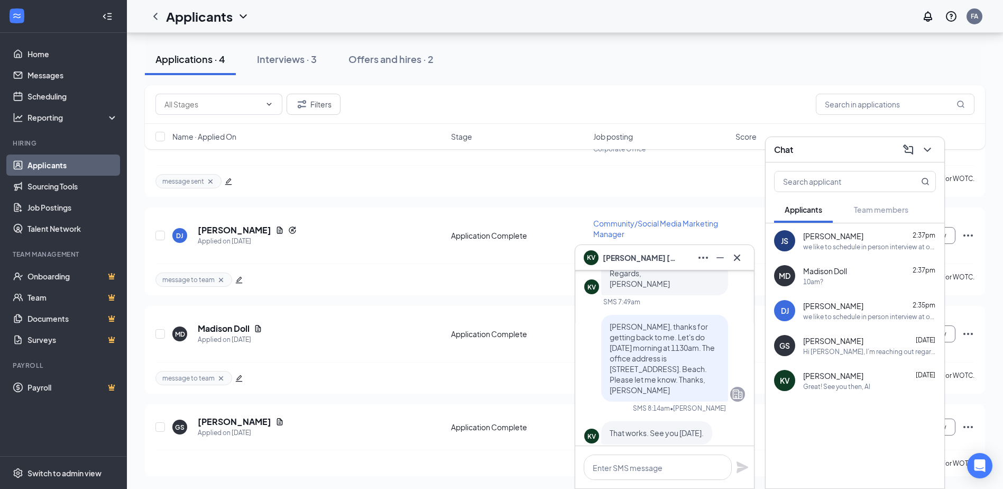
click at [830, 271] on span "Madison Doll" at bounding box center [826, 271] width 44 height 11
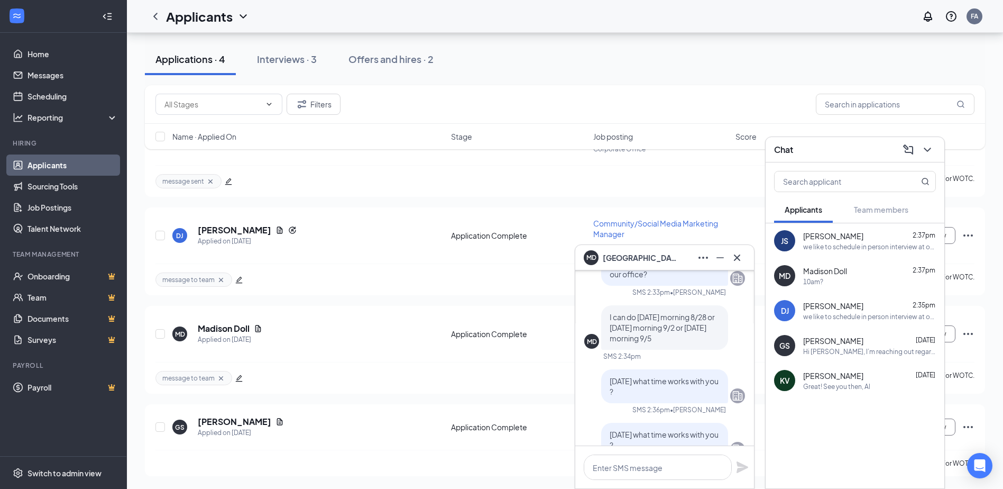
scroll to position [0, 0]
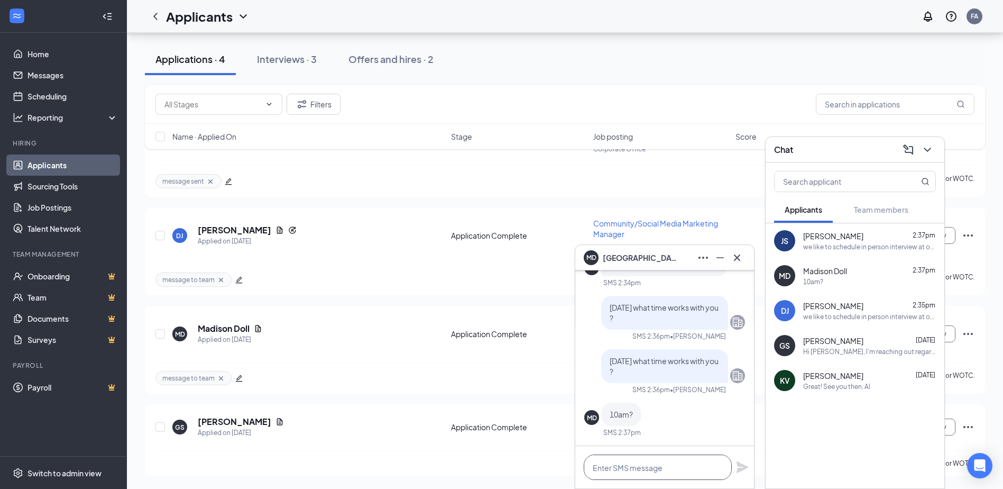
click at [601, 465] on textarea at bounding box center [658, 466] width 148 height 25
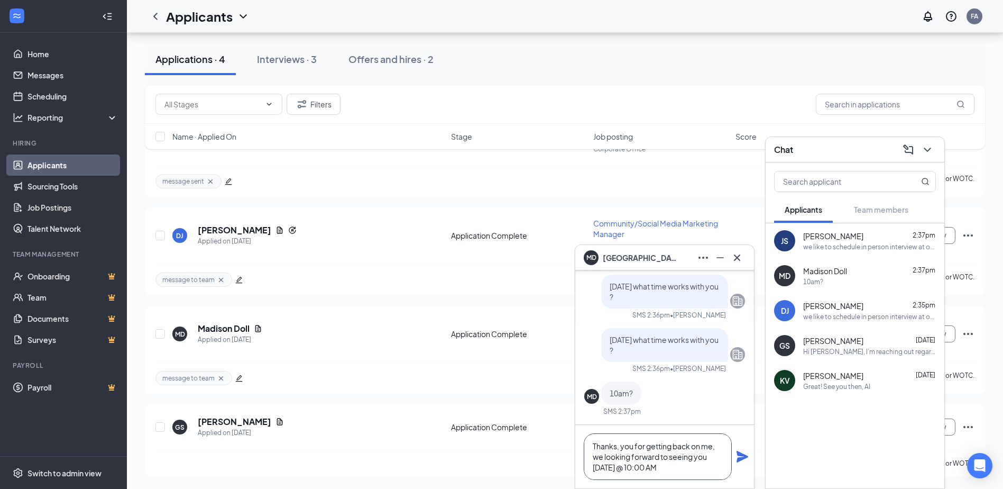
click at [637, 443] on textarea "Thanks, you for getting back on me, we looking forward to seeing you on Thursda…" at bounding box center [658, 456] width 148 height 47
click at [632, 446] on textarea "Thanks, you for getting back on me, we looking forward to seeing you on Thursda…" at bounding box center [658, 456] width 148 height 47
click at [681, 472] on textarea "Thanks, for getting back on me, we are looking forward to seeing you on Thursda…" at bounding box center [658, 456] width 148 height 47
type textarea "Thanks, for getting back on me, we are looking forward to seeing you on Thursda…"
click at [744, 458] on icon "Plane" at bounding box center [743, 457] width 12 height 12
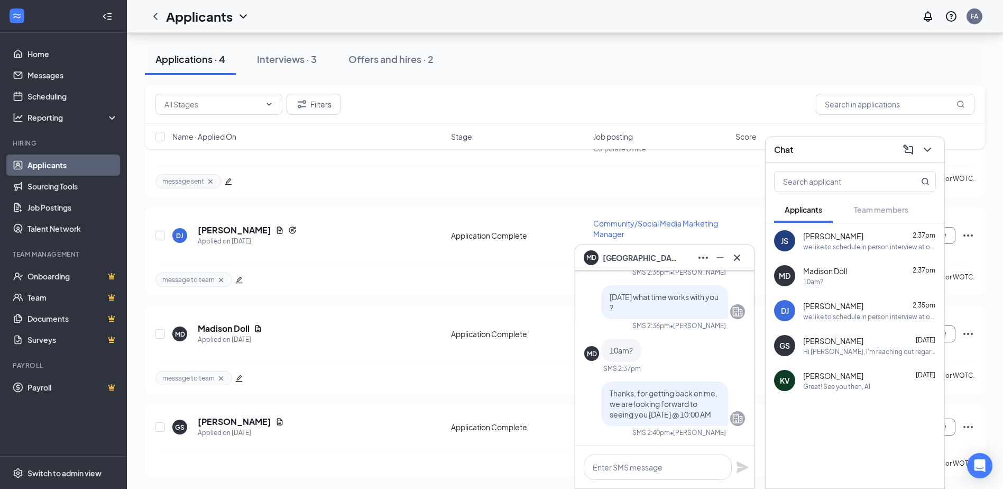
scroll to position [0, 0]
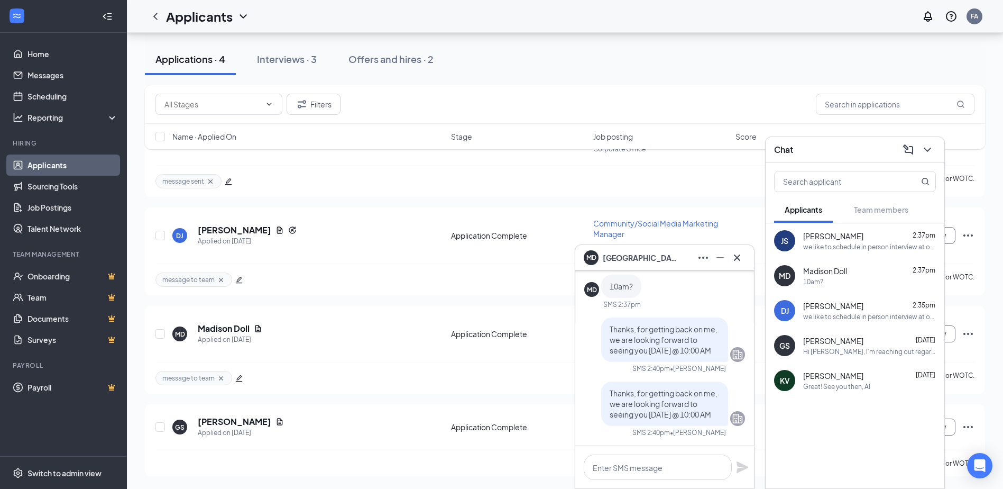
click at [817, 272] on span "Madison Doll" at bounding box center [826, 271] width 44 height 11
click at [810, 376] on span "Kary Valentin" at bounding box center [834, 375] width 60 height 11
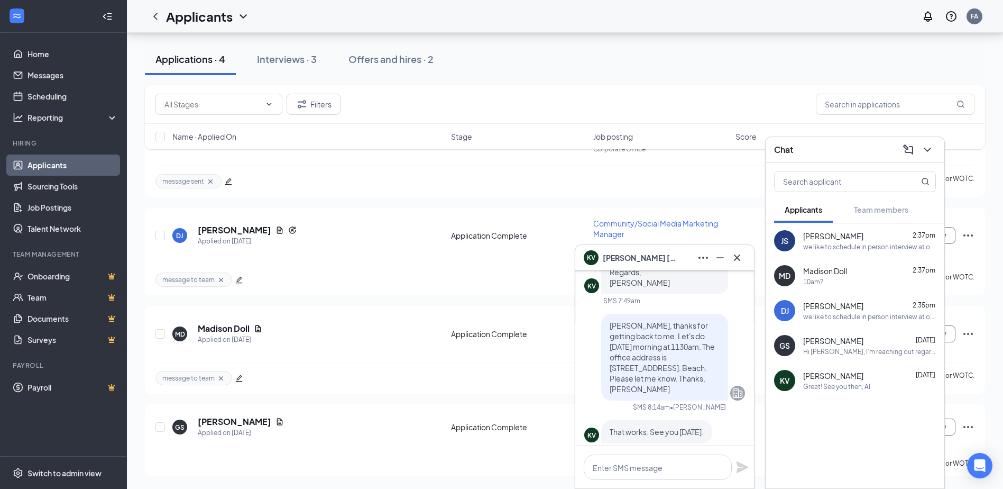
scroll to position [-106, 0]
drag, startPoint x: 603, startPoint y: 369, endPoint x: 714, endPoint y: 386, distance: 112.4
click at [714, 386] on div "Kary, thanks for getting back to me. Let's do Friday morning at 1130am. The off…" at bounding box center [664, 358] width 127 height 87
drag, startPoint x: 714, startPoint y: 386, endPoint x: 687, endPoint y: 381, distance: 26.9
copy span "222 Central Park Ave, Suite 1630, Va. Beach. Please let me know. Thanks, Al War…"
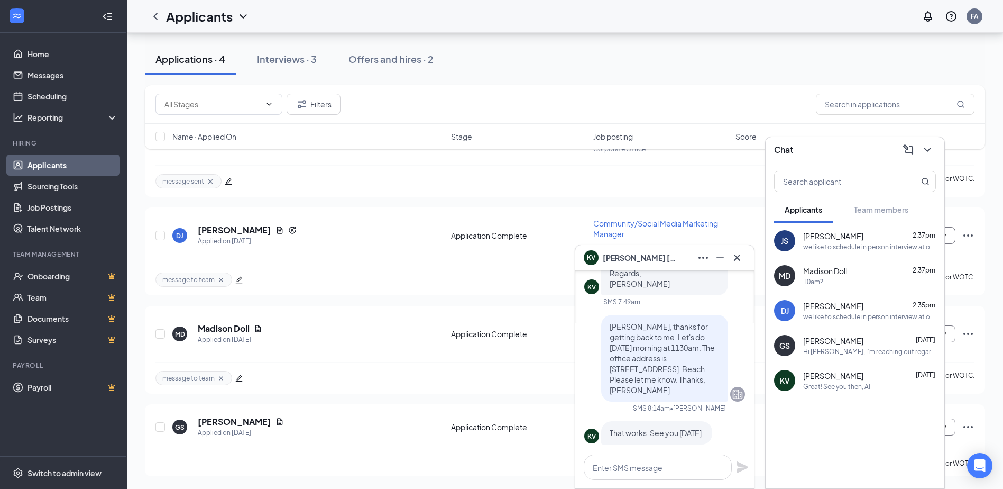
click at [818, 276] on span "Madison Doll" at bounding box center [826, 271] width 44 height 11
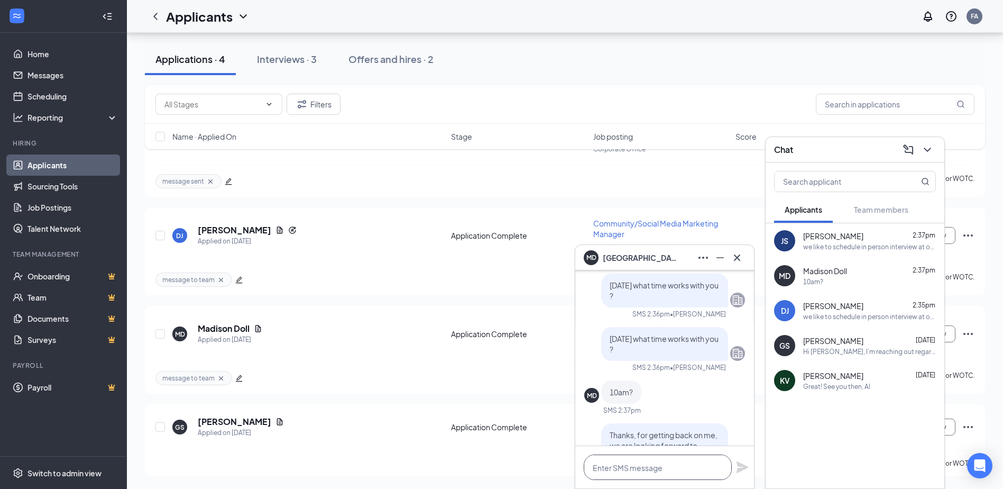
click at [606, 469] on textarea at bounding box center [658, 466] width 148 height 25
paste textarea "222 Central Park Ave, Suite 1630, Va. Beach. Please let me know. Thanks, Al War…"
click at [634, 470] on textarea "222 Central Park Ave, Suite 1630, Va. Beach. Please let me know. Thanks, Al War…" at bounding box center [658, 456] width 148 height 47
click at [617, 455] on textarea "222 Central Park Ave, Suite 1630, Va. Beach. Please let me know. Thanks, Falguni" at bounding box center [658, 456] width 148 height 47
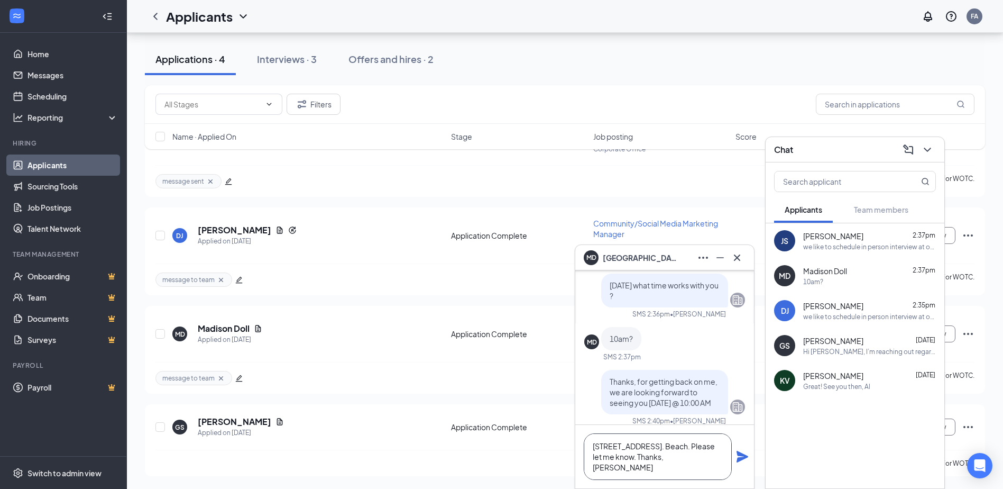
scroll to position [-180, 0]
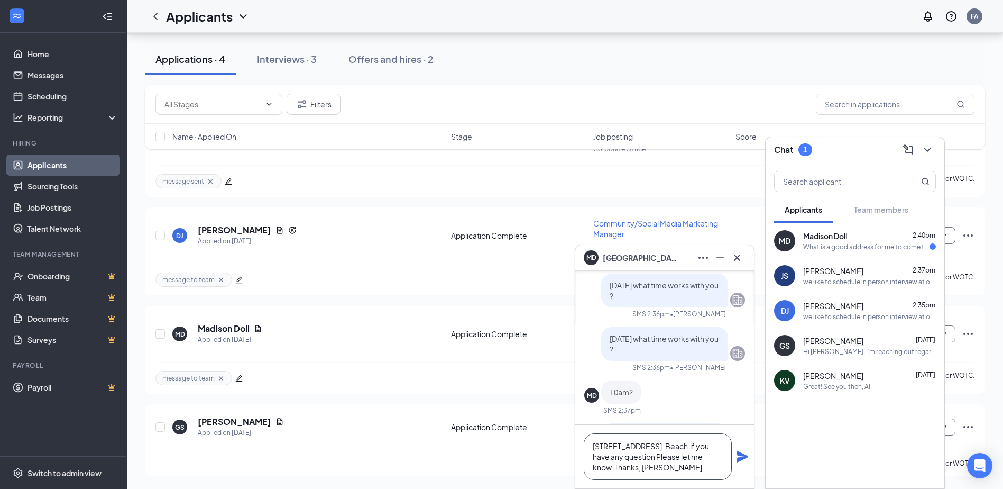
click at [589, 443] on textarea "222 Central Park Ave, Suite 1630, Va. Beach.if you have any question Please let…" at bounding box center [658, 456] width 148 height 47
click at [602, 466] on textarea "Mitsa Group 222 Central Park Ave, Suite 1630, Va. Beach .if you have any questi…" at bounding box center [658, 451] width 148 height 57
click at [653, 452] on textarea "Mitsa Group 222 Central Park Ave, Suite 1630, Va. Beach If you have any questio…" at bounding box center [658, 451] width 148 height 57
click at [658, 458] on textarea "Mitsa Group 222 Central Park Ave, Suite 1630, Va. Beach If you have any questio…" at bounding box center [658, 451] width 148 height 57
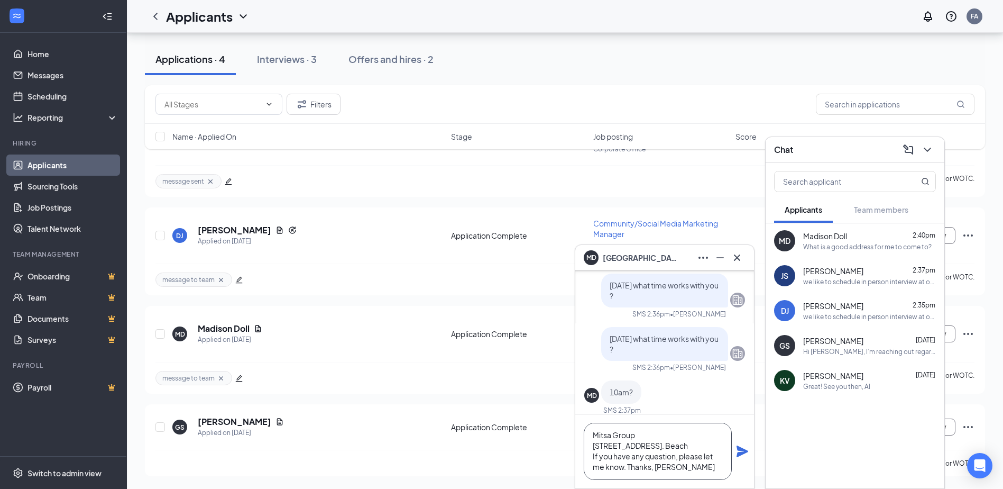
scroll to position [0, 0]
type textarea "Mitsa Group 222 Central Park Ave, Suite 1630, Va. Beach If you have any questio…"
click at [741, 453] on icon "Plane" at bounding box center [743, 451] width 12 height 12
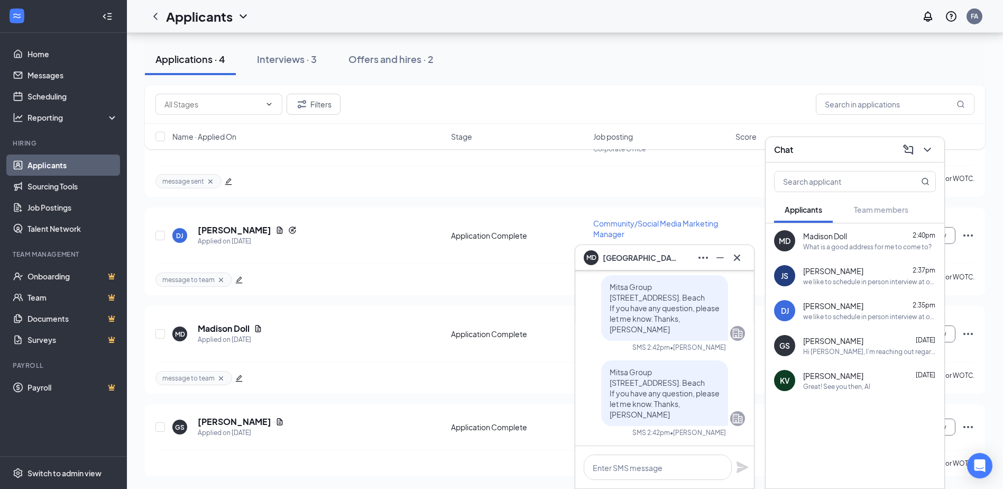
click at [832, 277] on div "we like to schedule in person interview at our office, in Virginia beach town c…" at bounding box center [870, 281] width 133 height 9
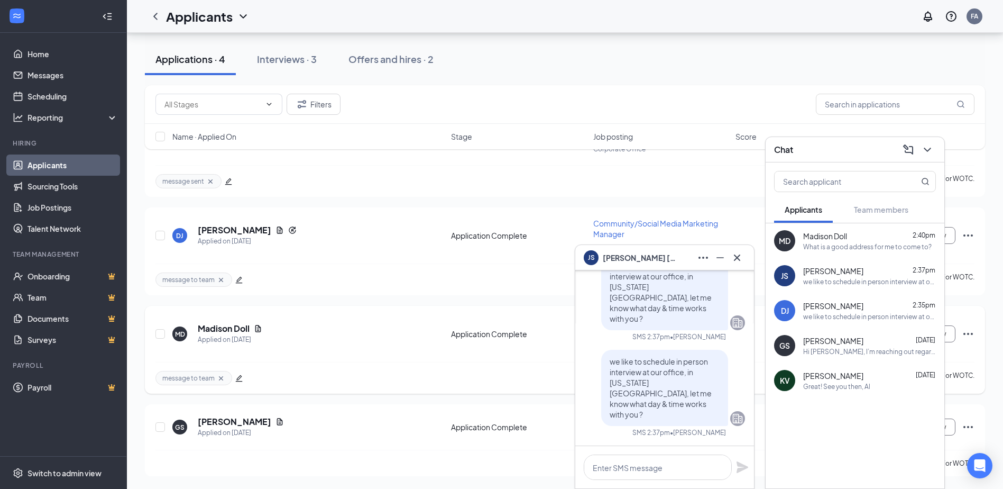
click at [266, 347] on div "MD Madison Doll Applied on Aug 25 Application Complete Community/Social Media M…" at bounding box center [565, 338] width 819 height 45
click at [737, 258] on icon "Cross" at bounding box center [737, 257] width 6 height 6
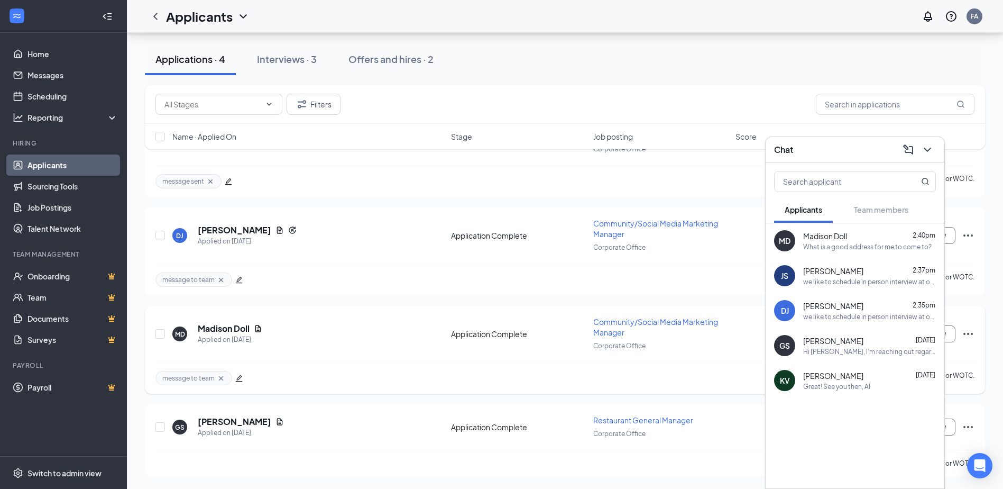
click at [280, 349] on div "MD Madison Doll Applied on Aug 25 Application Complete Community/Social Media M…" at bounding box center [565, 338] width 819 height 45
click at [843, 249] on div "I'm free this week for an interview between 10am to 6:00pm." at bounding box center [867, 246] width 126 height 9
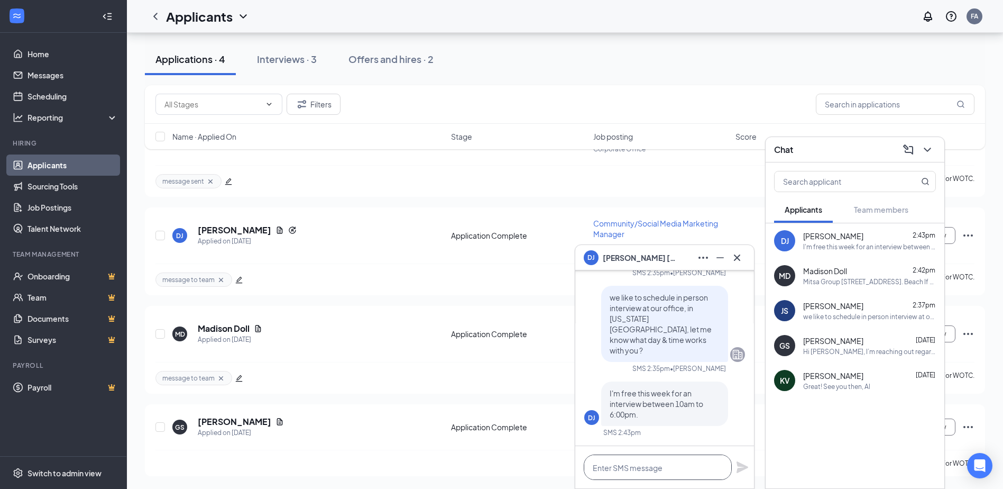
click at [604, 472] on textarea at bounding box center [658, 466] width 148 height 25
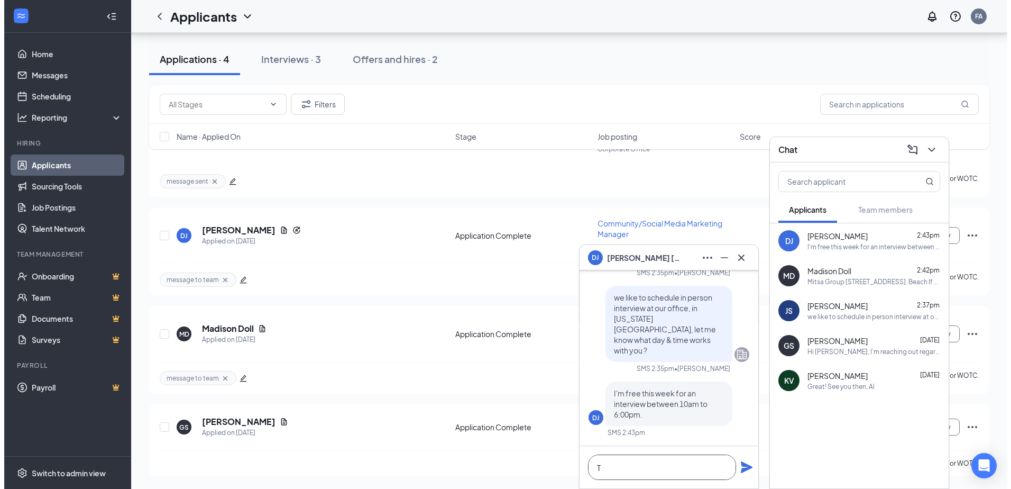
scroll to position [1, 0]
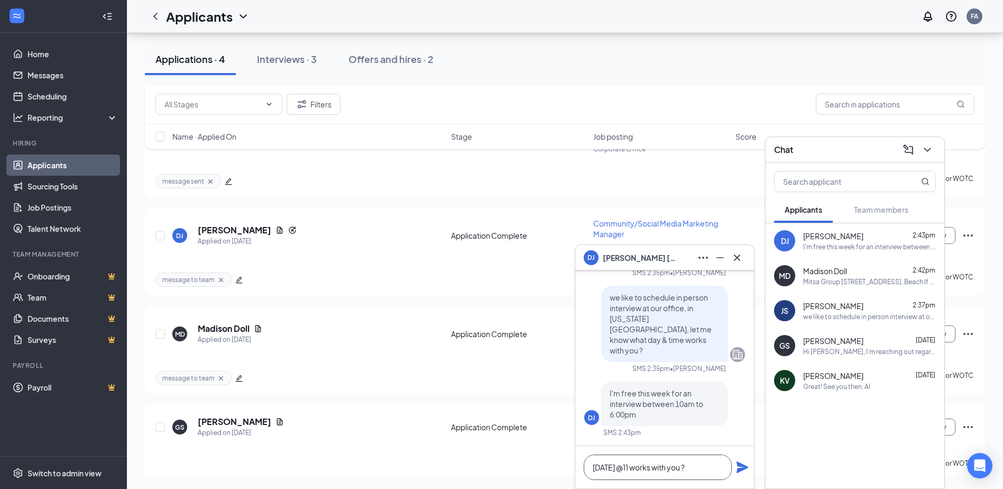
type textarea "Thursday @11 works with you ?"
click at [742, 464] on icon "Plane" at bounding box center [743, 467] width 12 height 12
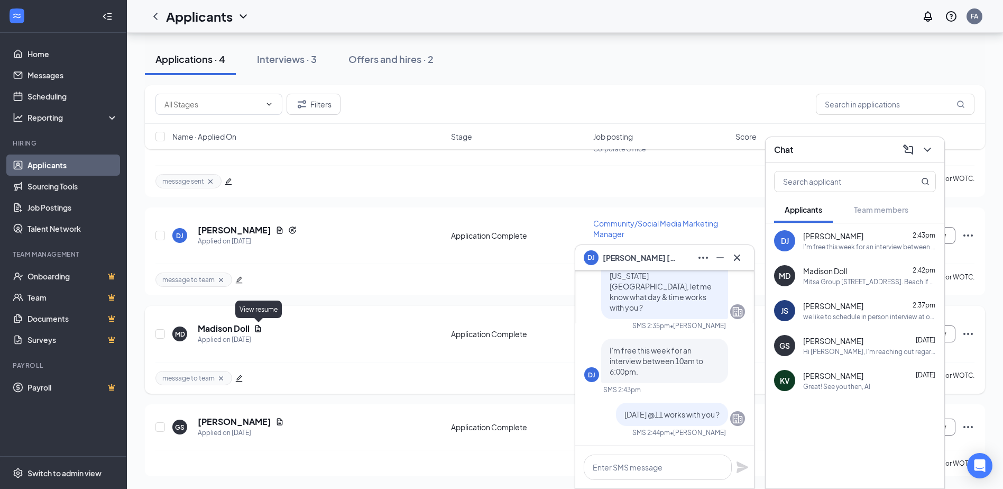
click at [258, 330] on icon "Document" at bounding box center [258, 328] width 8 height 8
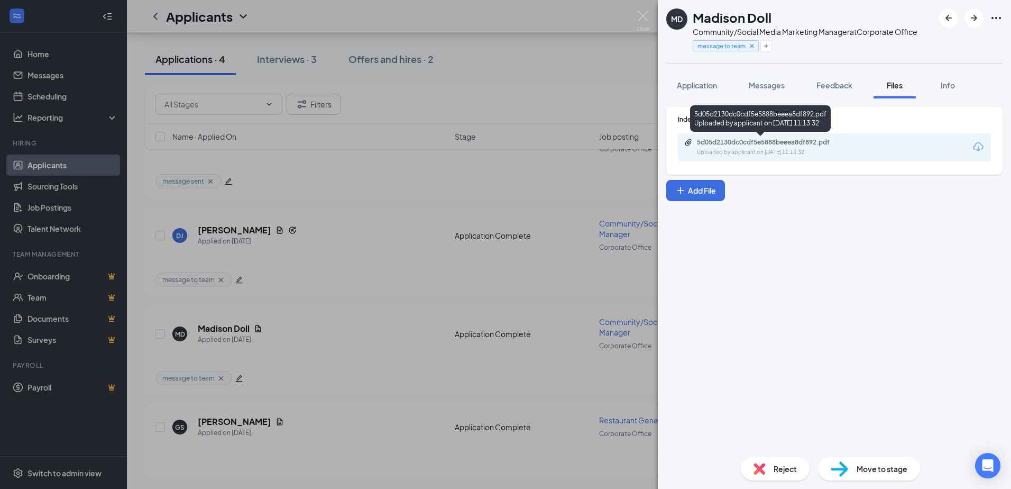
click at [714, 141] on div "5d05d2130dc0cdf5e5888beeea8df892.pdf" at bounding box center [771, 142] width 148 height 8
click at [277, 240] on div "MD Madison Doll Community/Social Media Marketing Manager at Corporate Office me…" at bounding box center [505, 244] width 1011 height 489
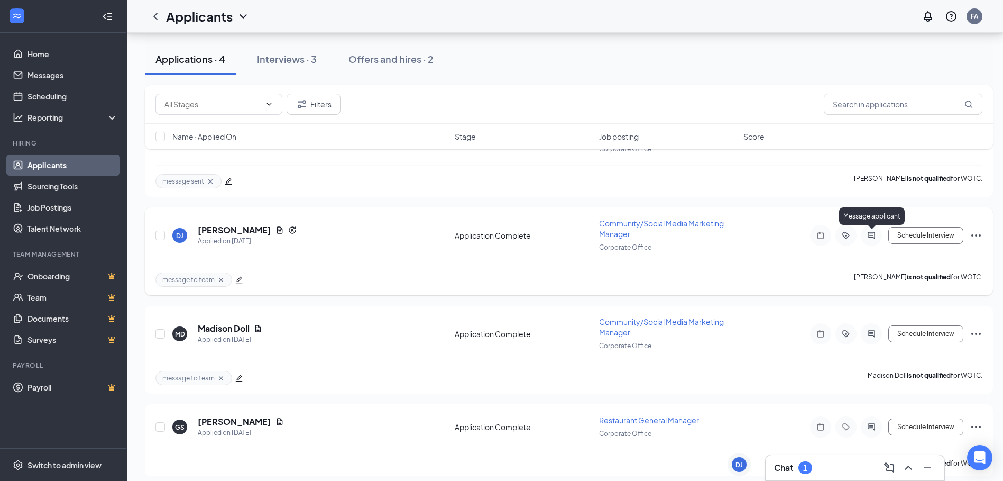
click at [869, 238] on icon "ActiveChat" at bounding box center [871, 235] width 13 height 8
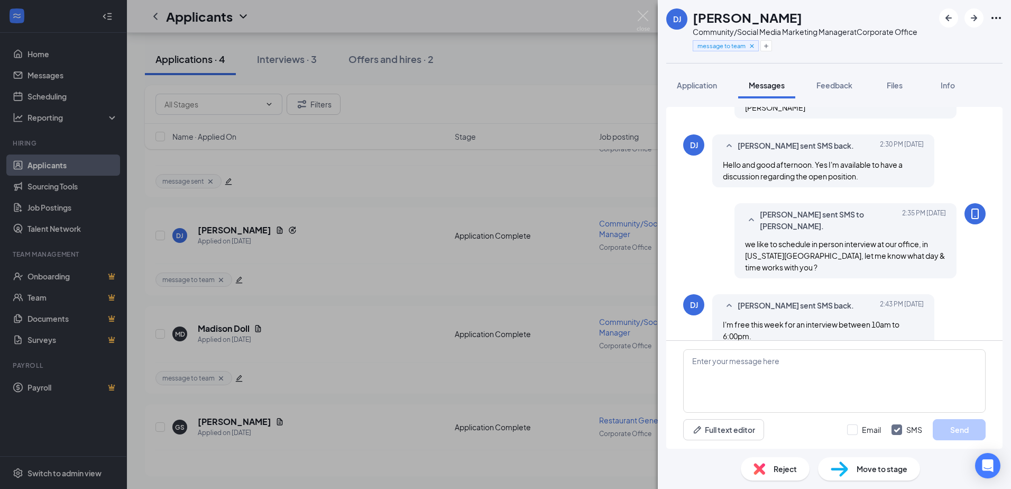
scroll to position [363, 0]
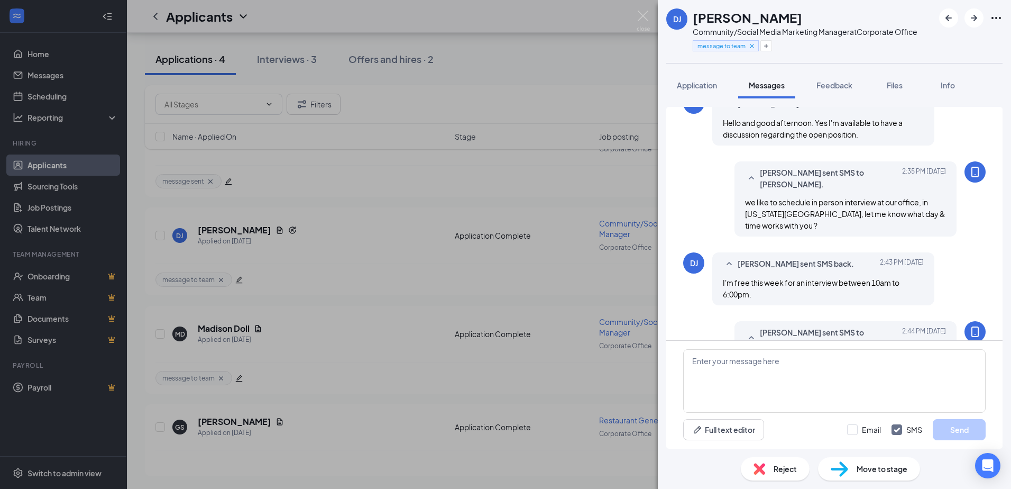
click at [260, 231] on div "DJ Derek James Community/Social Media Marketing Manager at Corporate Office mes…" at bounding box center [505, 244] width 1011 height 489
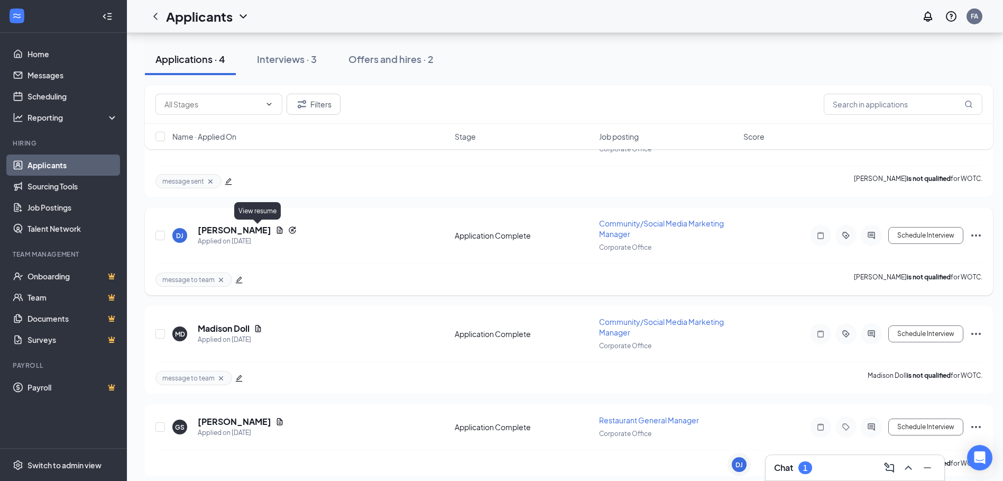
click at [277, 232] on icon "Document" at bounding box center [280, 229] width 6 height 7
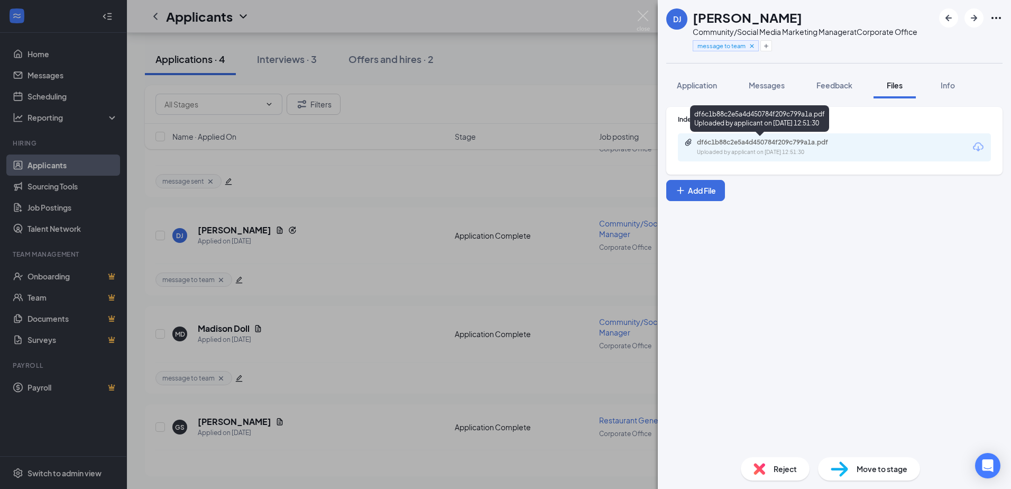
click at [739, 144] on div "df6c1b88c2e5a4d450784f209c799a1a.pdf" at bounding box center [771, 142] width 148 height 8
click at [353, 266] on div "DJ Derek James Community/Social Media Marketing Manager at Corporate Office mes…" at bounding box center [505, 244] width 1011 height 489
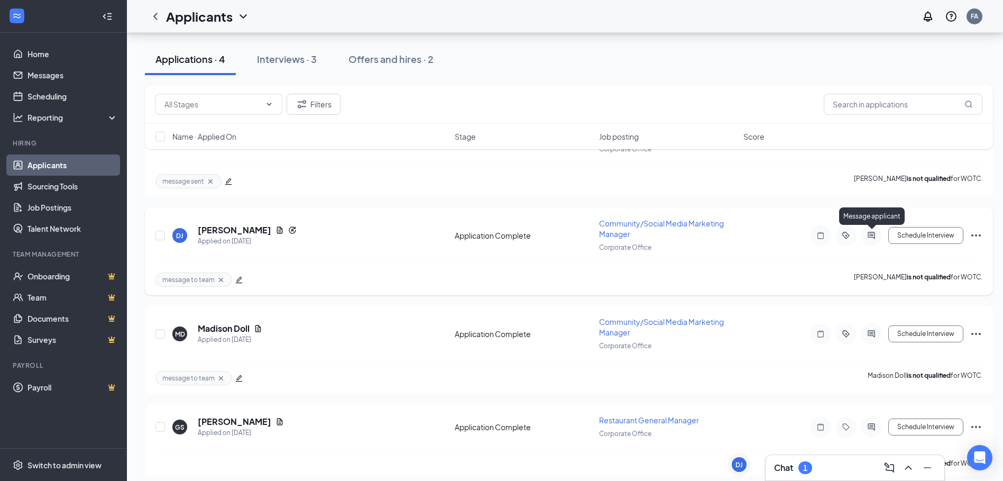
click at [869, 233] on icon "ActiveChat" at bounding box center [871, 235] width 7 height 7
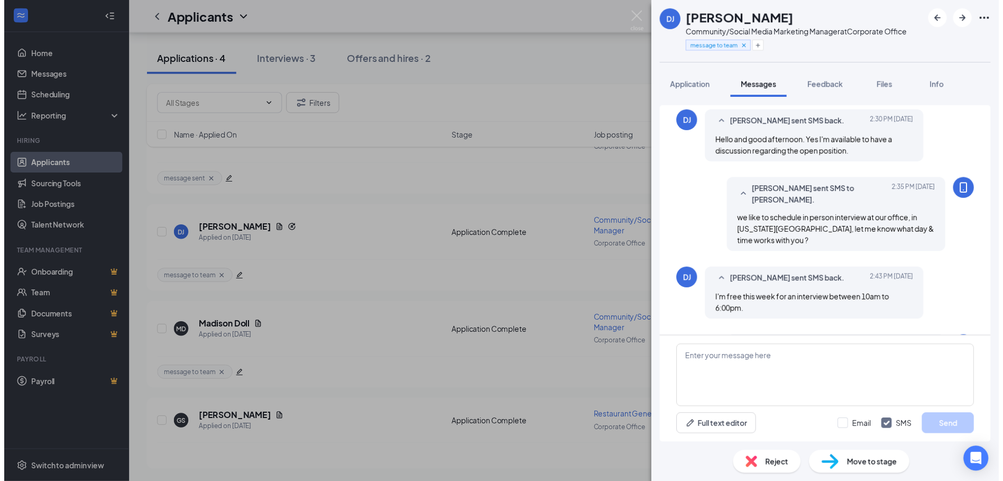
scroll to position [363, 0]
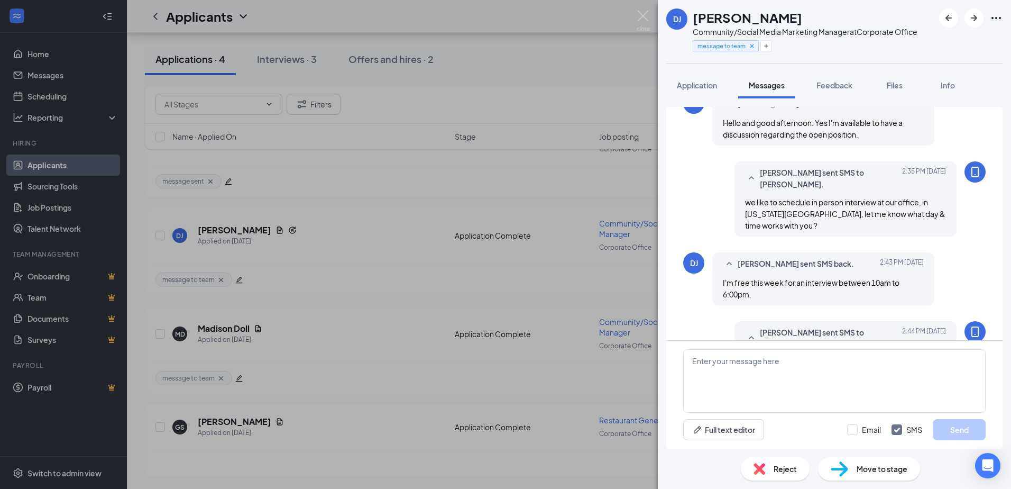
click at [343, 332] on div "DJ Derek James Community/Social Media Marketing Manager at Corporate Office mes…" at bounding box center [505, 244] width 1011 height 489
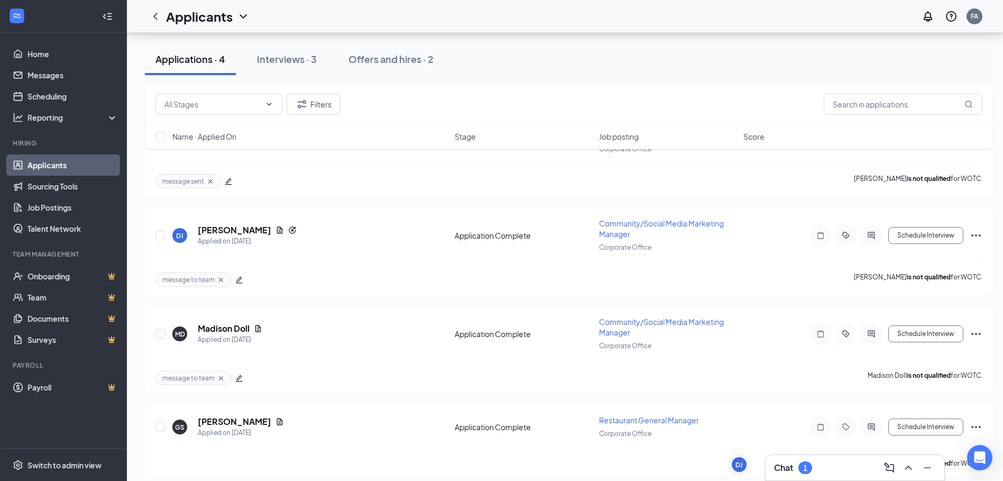
click at [803, 468] on div "1" at bounding box center [806, 467] width 14 height 13
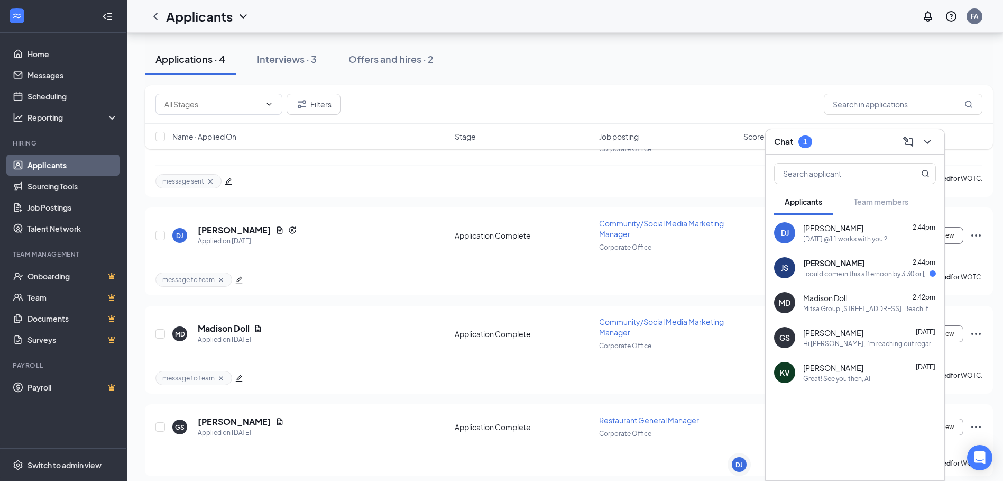
click at [854, 271] on div "I could come in this afternoon by 3:30 or Thursday 8/28 or Friday 8/29 anytime …" at bounding box center [867, 273] width 126 height 9
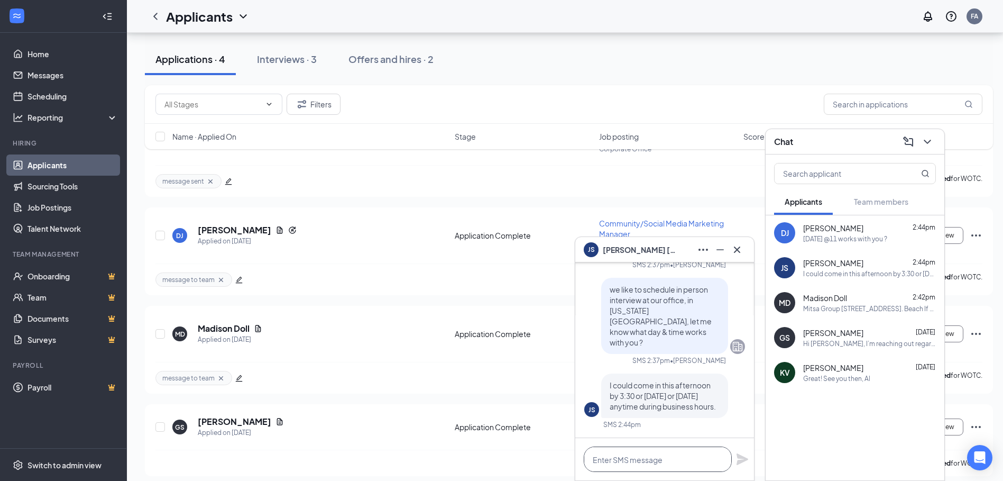
click at [593, 459] on textarea at bounding box center [658, 458] width 148 height 25
click at [638, 459] on textarea at bounding box center [658, 458] width 148 height 25
click at [827, 305] on div "Mitsa Group 222 Central Park Ave, Suite 1630, Va. Beach If you have any questio…" at bounding box center [870, 308] width 133 height 9
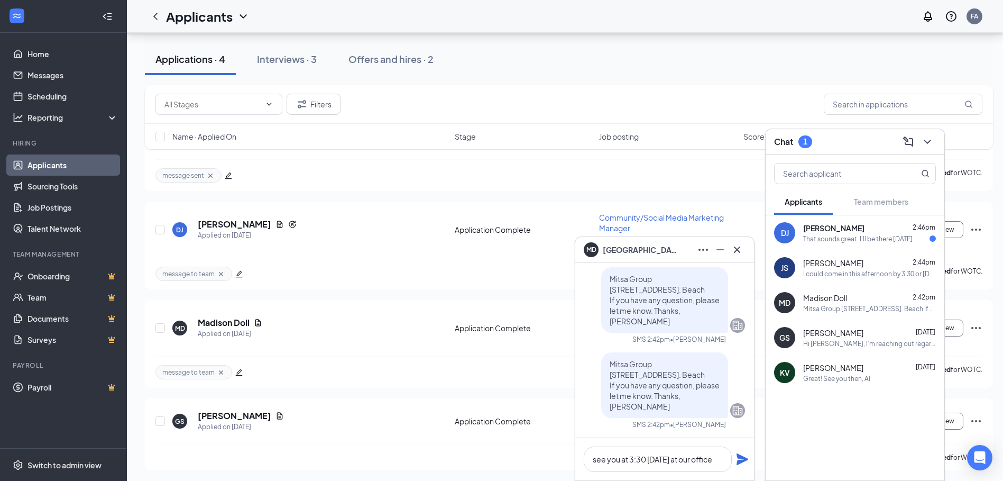
scroll to position [154, 0]
drag, startPoint x: 600, startPoint y: 364, endPoint x: 700, endPoint y: 397, distance: 104.7
click at [700, 397] on div "Mitsa Group 222 Central Park Ave, Suite 1630, Va. Beach If you have any questio…" at bounding box center [664, 385] width 127 height 66
click at [610, 363] on span "Mitsa Group 222 Central Park Ave, Suite 1630, Va. Beach If you have any questio…" at bounding box center [665, 385] width 110 height 52
drag, startPoint x: 599, startPoint y: 361, endPoint x: 702, endPoint y: 402, distance: 110.9
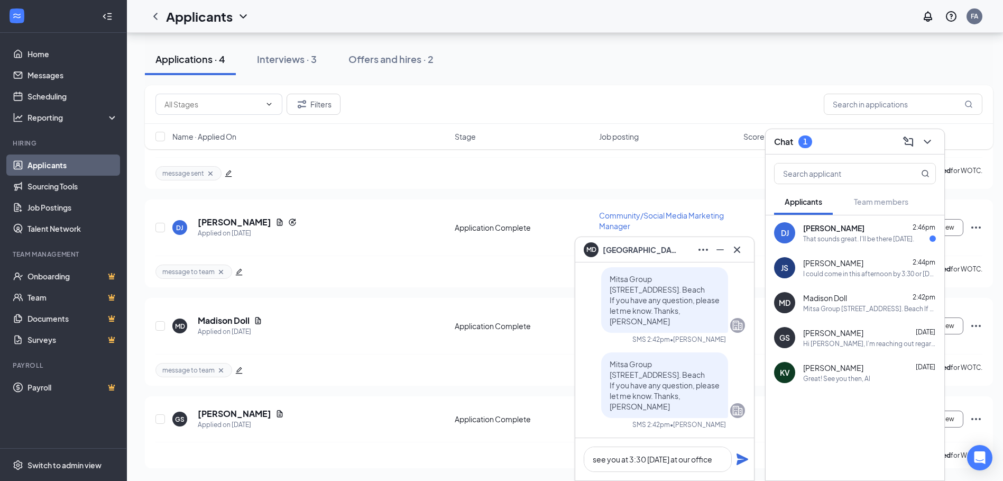
click at [702, 402] on div "Mitsa Group 222 Central Park Ave, Suite 1630, Va. Beach If you have any questio…" at bounding box center [664, 385] width 127 height 66
drag, startPoint x: 702, startPoint y: 402, endPoint x: 691, endPoint y: 398, distance: 11.4
copy span "Mitsa Group 222 Central Park Ave, Suite 1630, Va. Beach If you have any questio…"
click at [847, 267] on span "Joseph Saunders" at bounding box center [834, 263] width 60 height 11
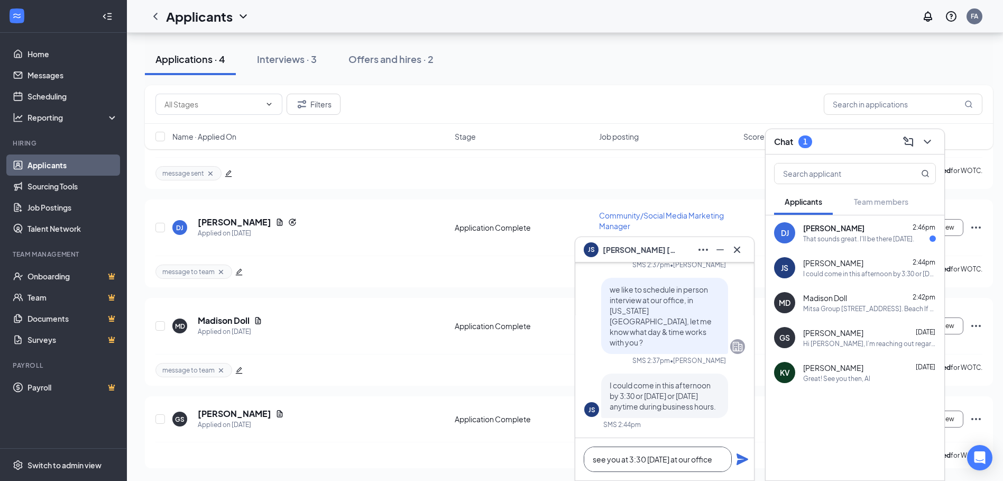
click at [717, 459] on textarea "see you at 3:30 today at our office" at bounding box center [658, 458] width 148 height 25
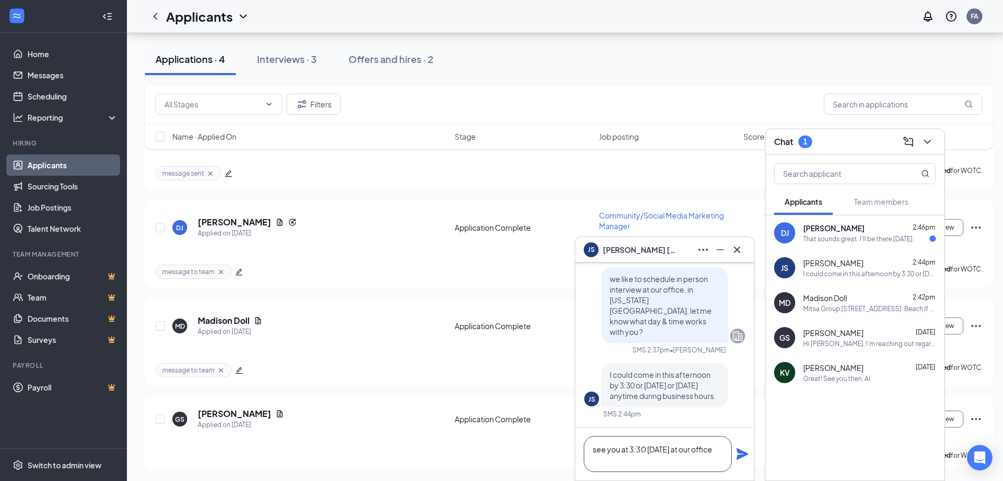
paste textarea "Mitsa Group 222 Central Park Ave, Suite 1630, Va. Beach If you have any questio…"
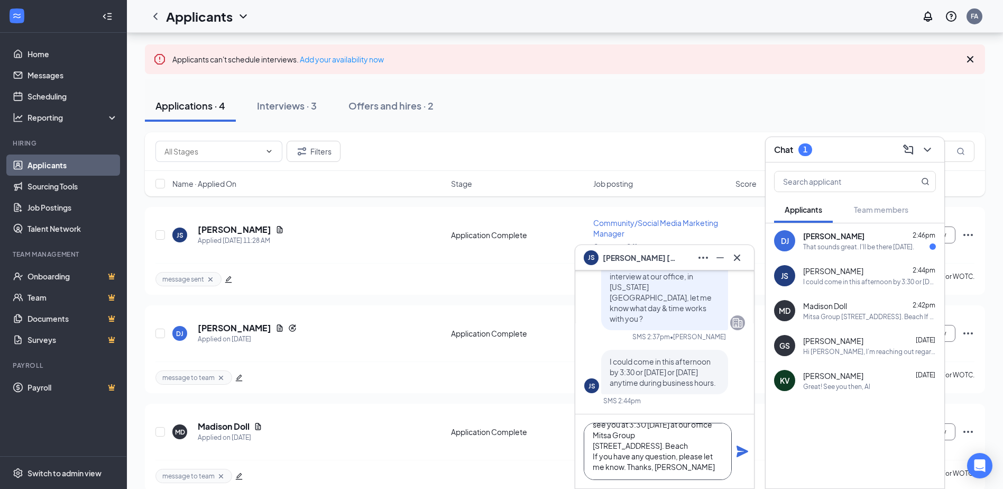
scroll to position [22, 0]
type textarea "see you at 3:30 today at our office Mitsa Group 222 Central Park Ave, Suite 163…"
click at [742, 453] on icon "Plane" at bounding box center [743, 451] width 12 height 12
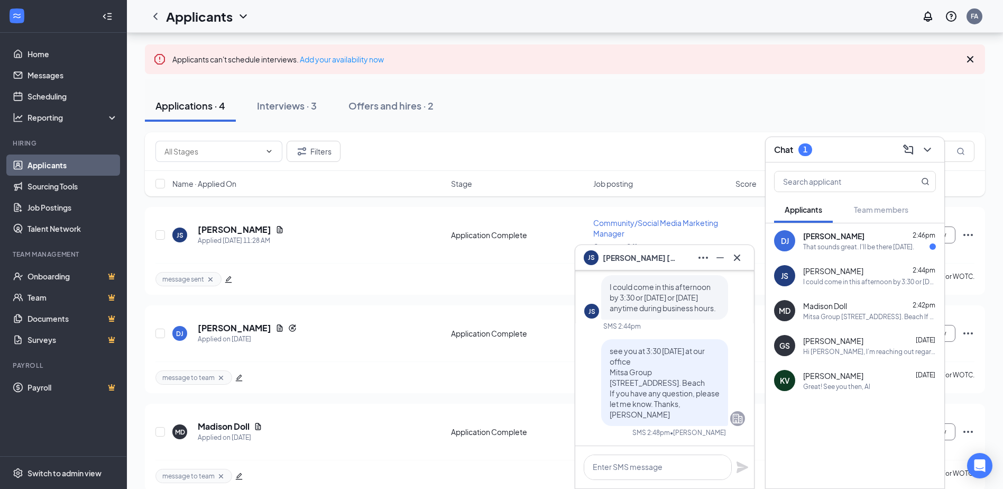
scroll to position [0, 0]
click at [843, 250] on div "That sounds great. I'll be there Thursday." at bounding box center [859, 246] width 111 height 9
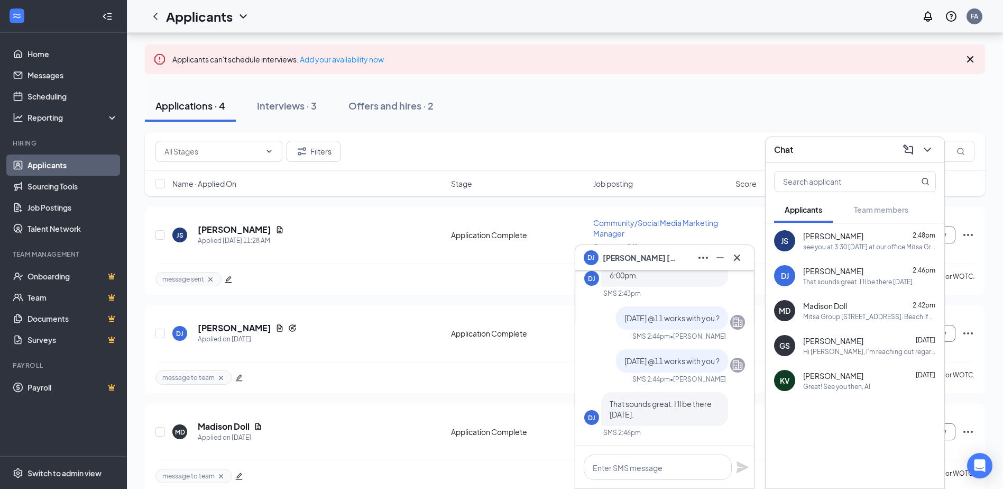
click at [841, 243] on div "see you at 3:30 today at our office Mitsa Group 222 Central Park Ave, Suite 163…" at bounding box center [870, 246] width 133 height 9
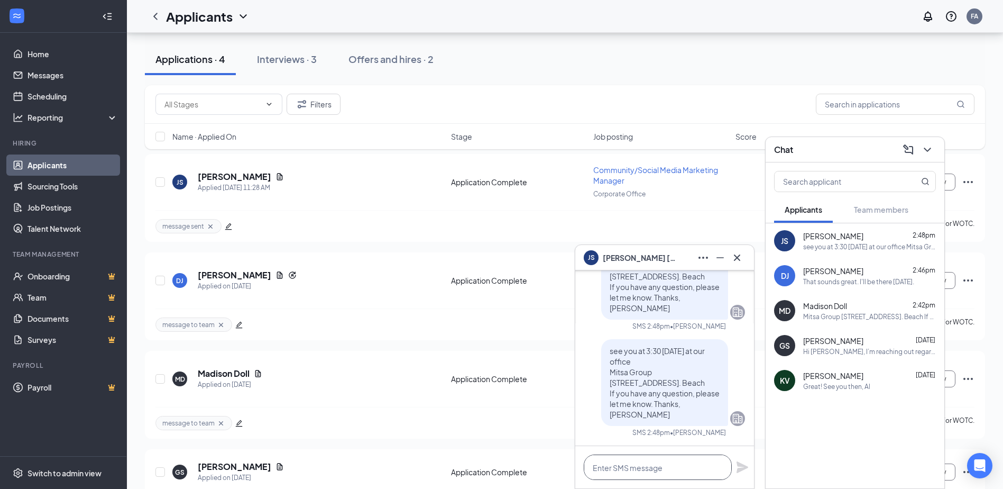
click at [623, 467] on textarea at bounding box center [658, 466] width 148 height 25
drag, startPoint x: 729, startPoint y: 315, endPoint x: 722, endPoint y: 317, distance: 7.7
click at [722, 317] on div "see you at 3:30 today at our office Mitsa Group 222 Central Park Ave, Suite 163…" at bounding box center [665, 276] width 161 height 87
click at [732, 311] on icon "Company" at bounding box center [738, 312] width 13 height 13
click at [862, 276] on div "Derek James 2:46pm That sounds great. I'll be there Thursday." at bounding box center [870, 276] width 133 height 21
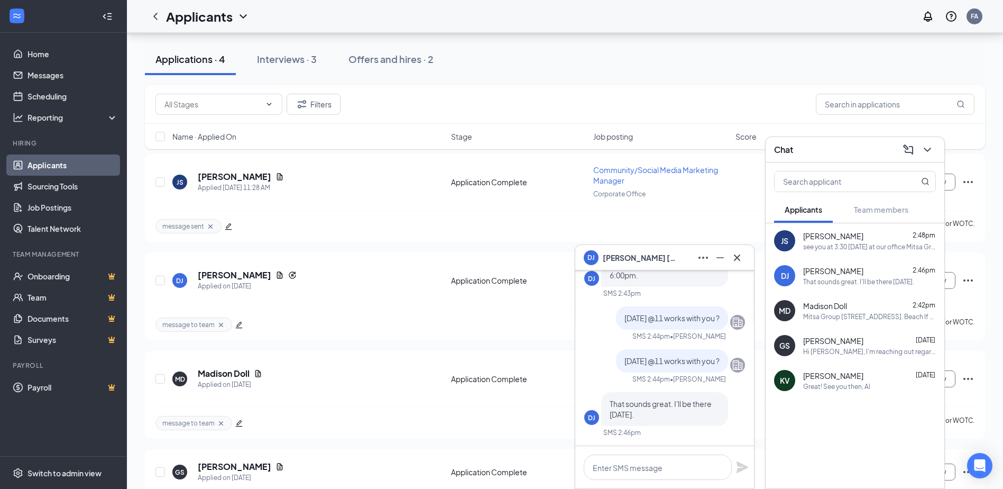
click at [829, 310] on span "Madison Doll" at bounding box center [826, 305] width 44 height 11
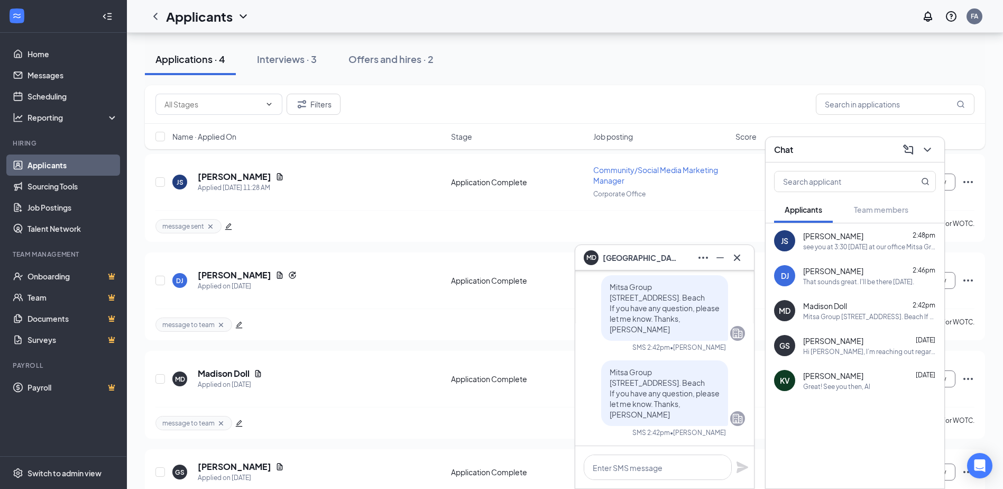
drag, startPoint x: 599, startPoint y: 369, endPoint x: 701, endPoint y: 418, distance: 113.1
click at [701, 418] on div "Mitsa Group 222 Central Park Ave, Suite 1630, Va. Beach If you have any questio…" at bounding box center [664, 393] width 127 height 66
drag, startPoint x: 701, startPoint y: 418, endPoint x: 676, endPoint y: 413, distance: 25.5
copy span "Mitsa Group 222 Central Park Ave, Suite 1630, Va. Beach If you have any questio…"
click at [836, 281] on div "That sounds great. I'll be there Thursday." at bounding box center [859, 281] width 111 height 9
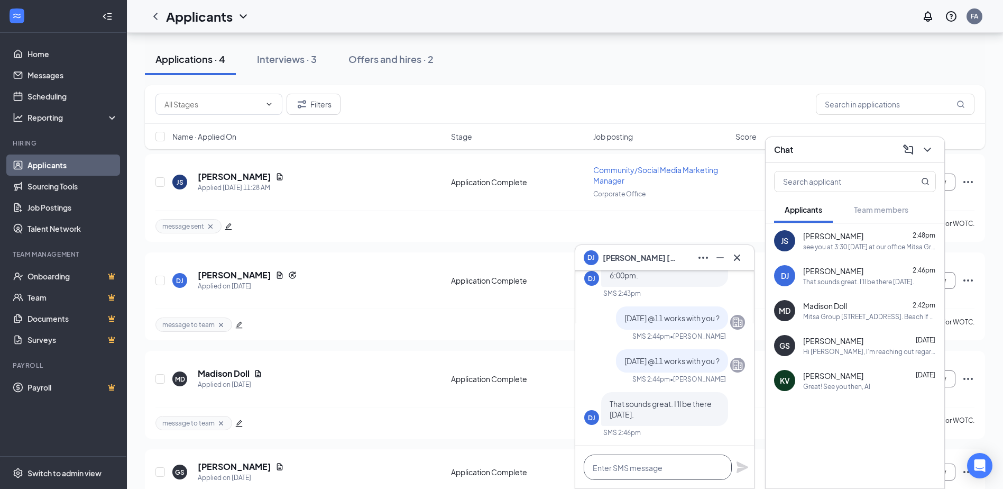
click at [610, 470] on textarea at bounding box center [658, 466] width 148 height 25
paste textarea "Mitsa Group 222 Central Park Ave, Suite 1630, Va. Beach If you have any questio…"
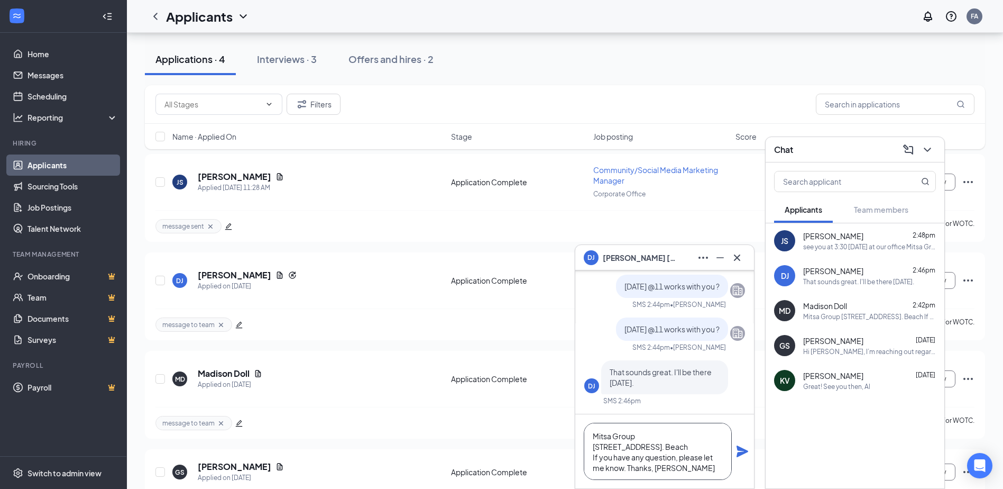
scroll to position [12, 0]
type textarea "Mitsa Group 222 Central Park Ave, Suite 1630, Va. Beach If you have any questio…"
click at [745, 449] on icon "Plane" at bounding box center [743, 451] width 12 height 12
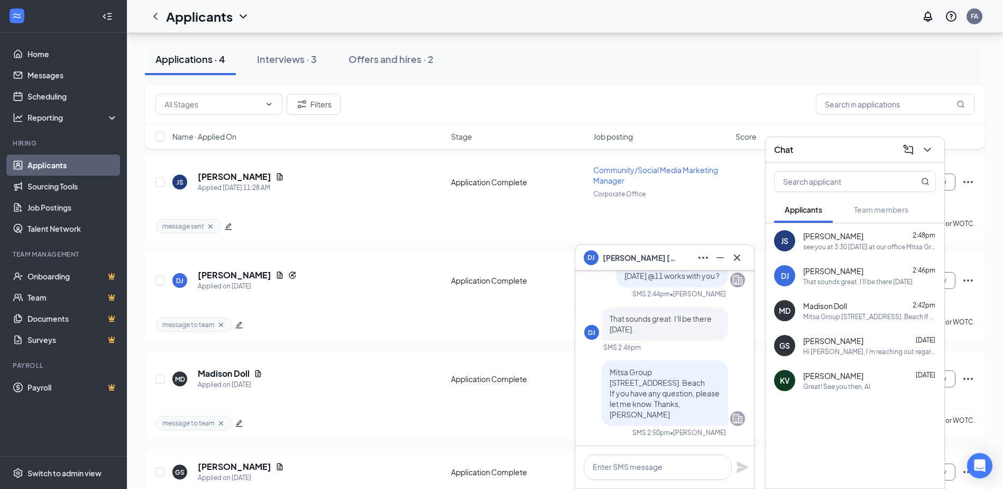
scroll to position [0, 0]
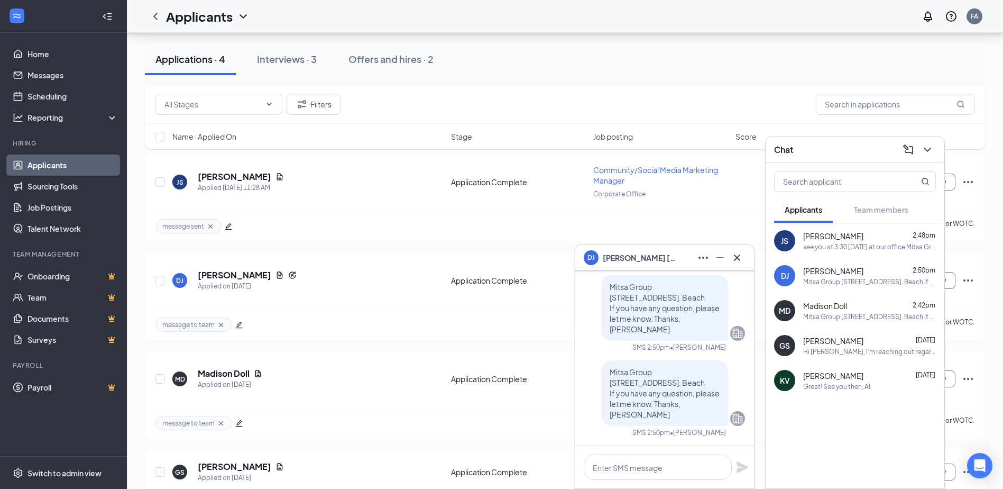
click at [818, 247] on div "see you at 3:30 today at our office Mitsa Group 222 Central Park Ave, Suite 163…" at bounding box center [870, 246] width 133 height 9
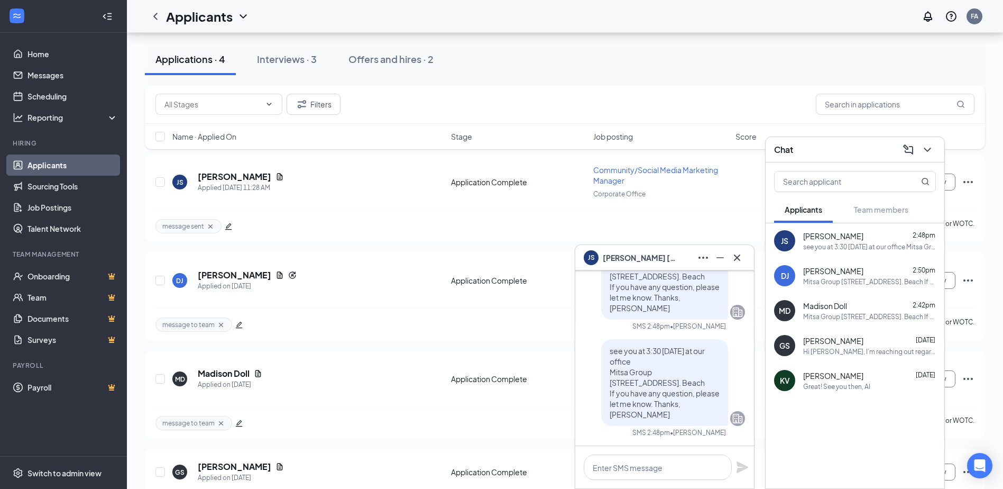
click at [818, 247] on div "see you at 3:30 today at our office Mitsa Group 222 Central Park Ave, Suite 163…" at bounding box center [870, 246] width 133 height 9
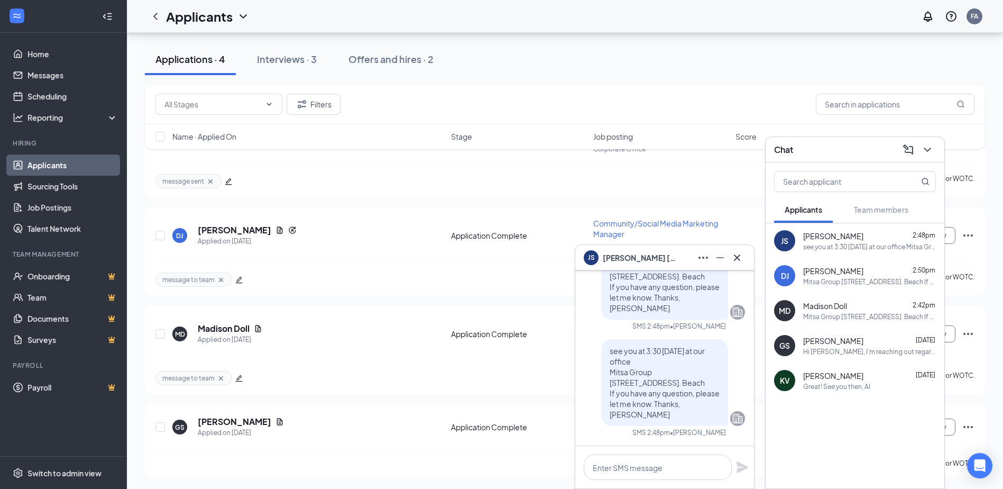
scroll to position [-53, 0]
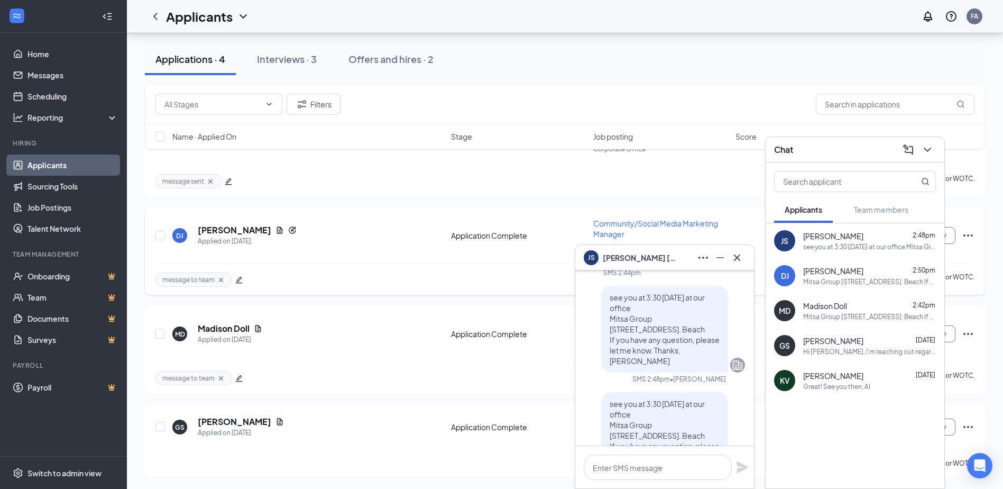
click at [435, 286] on div "message to team Derek James is not qualified for WOTC." at bounding box center [565, 279] width 819 height 32
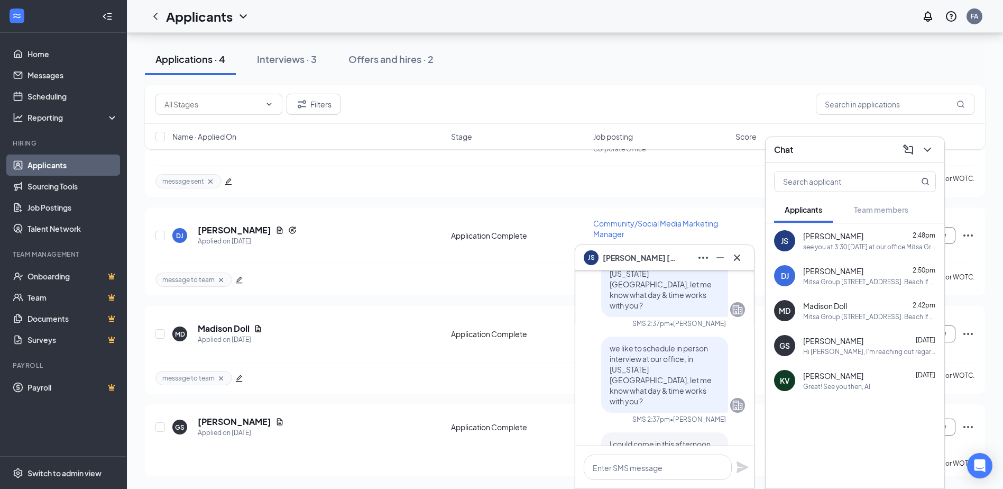
scroll to position [-264, 0]
click at [736, 256] on icon "Cross" at bounding box center [737, 257] width 6 height 6
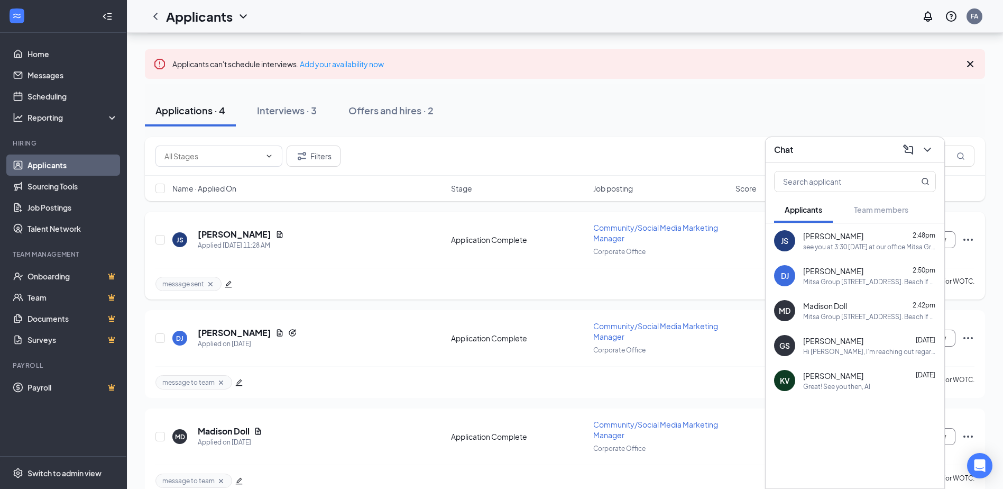
scroll to position [41, 0]
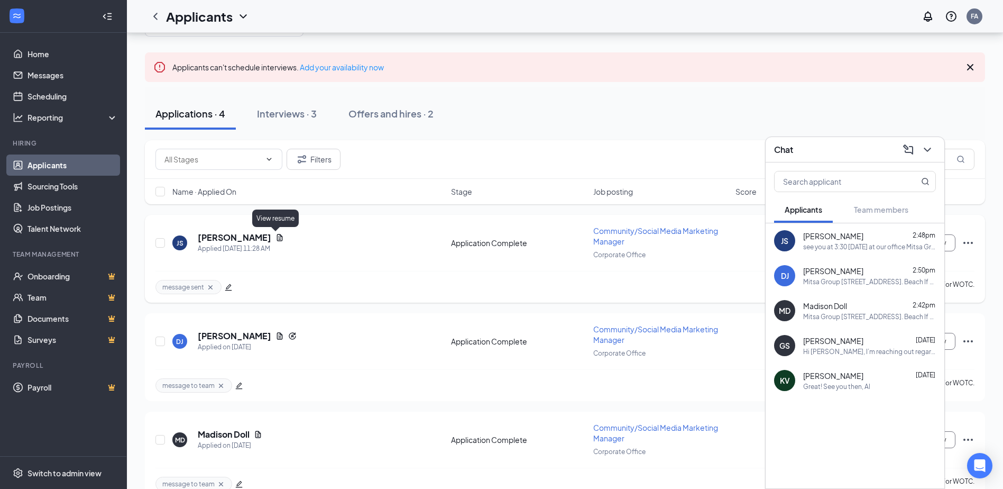
click at [277, 236] on icon "Document" at bounding box center [280, 237] width 6 height 7
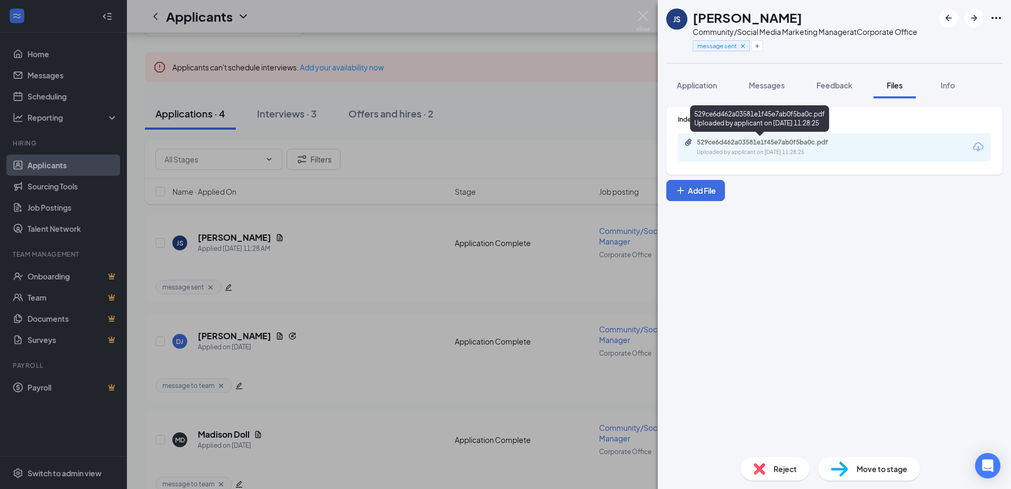
click at [731, 144] on div "529ce6d462a03581e1f45e7ab0f5ba0c.pdf" at bounding box center [771, 142] width 148 height 8
click at [408, 269] on div "JS Joseph Saunders Community/Social Media Marketing Manager at Corporate Office…" at bounding box center [505, 244] width 1011 height 489
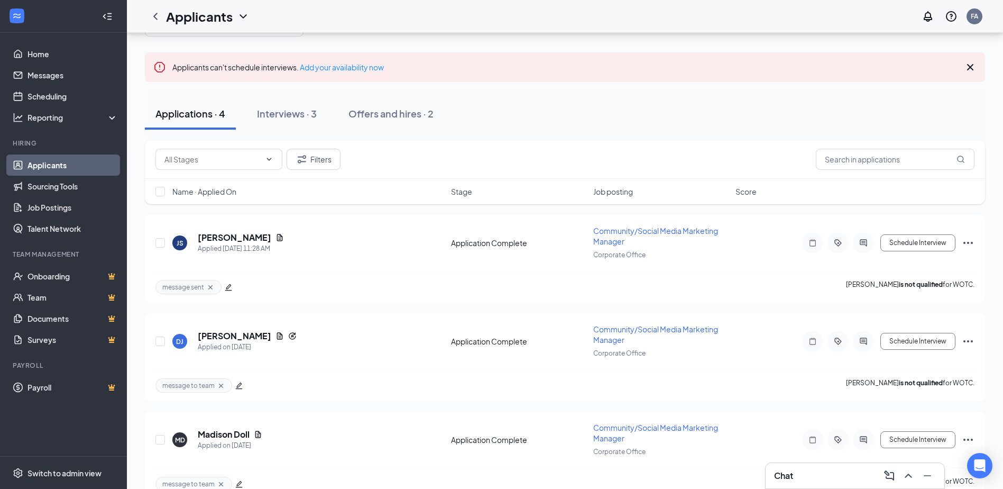
click at [780, 476] on h3 "Chat" at bounding box center [783, 476] width 19 height 12
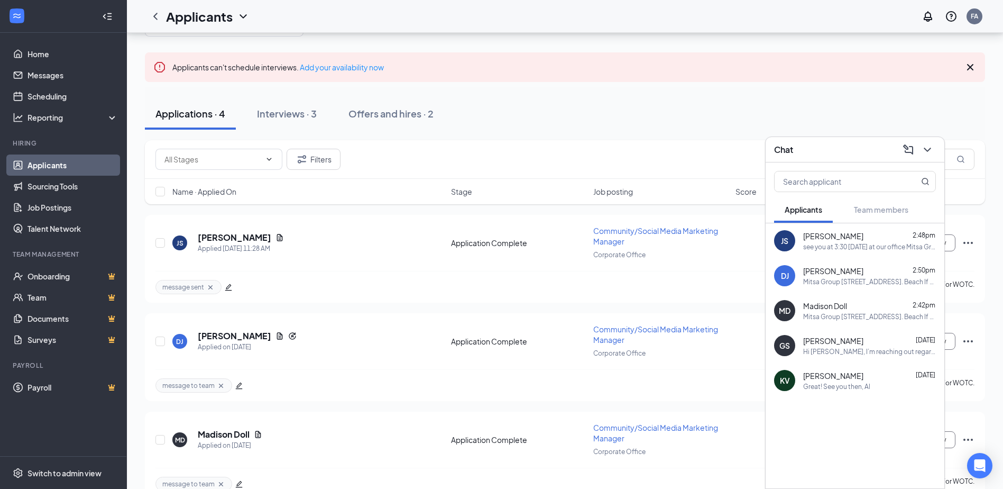
click at [875, 248] on div "see you at 3:30 today at our office Mitsa Group 222 Central Park Ave, Suite 163…" at bounding box center [870, 246] width 133 height 9
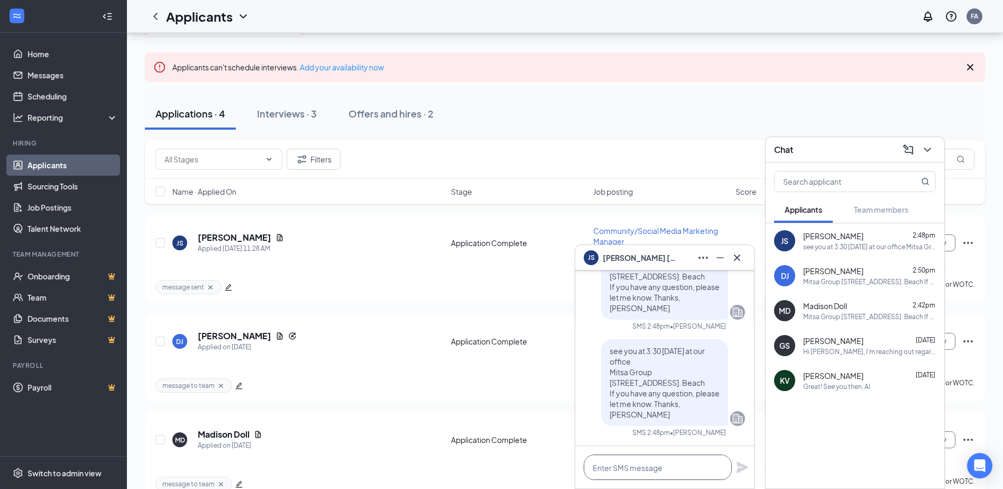
click at [611, 469] on textarea at bounding box center [658, 466] width 148 height 25
type textarea "m"
click at [738, 257] on icon "Cross" at bounding box center [737, 257] width 13 height 13
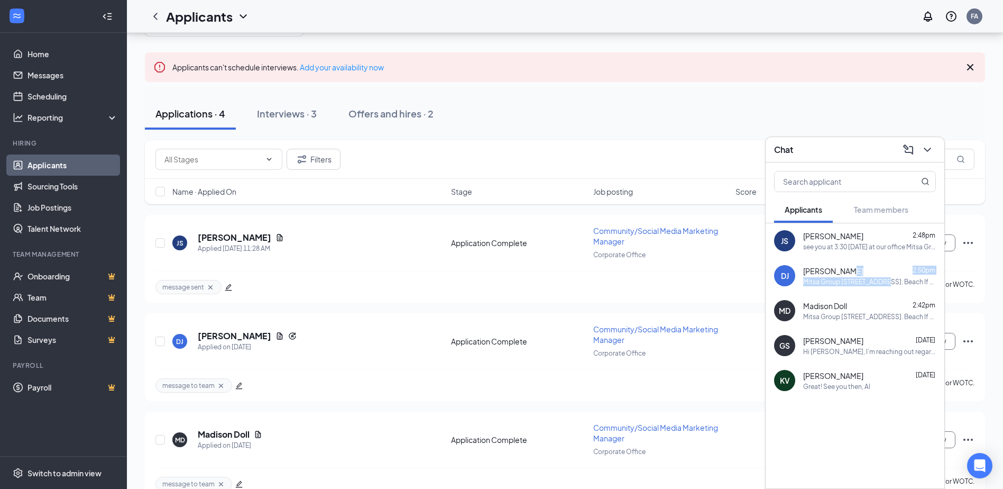
click at [880, 276] on div "Derek James 2:50pm Mitsa Group 222 Central Park Ave, Suite 1630, Va. Beach If y…" at bounding box center [870, 276] width 133 height 21
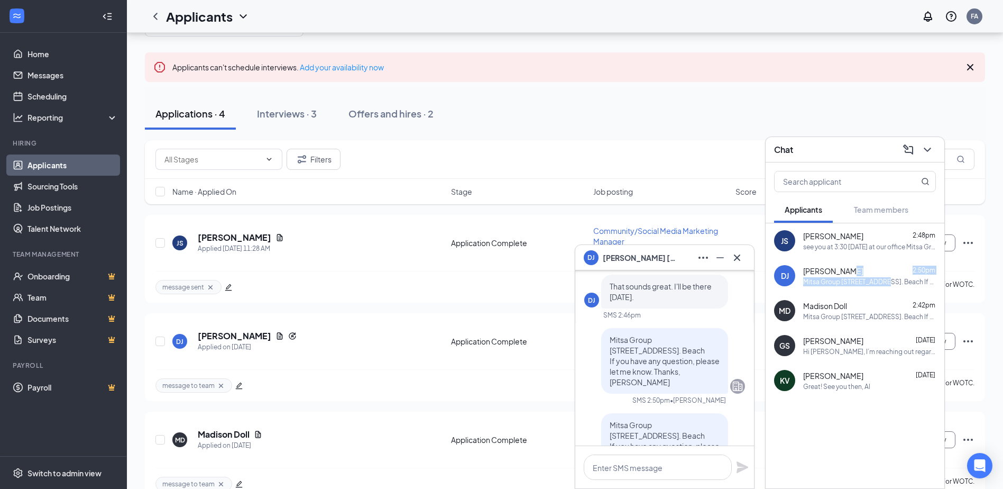
scroll to position [-106, 0]
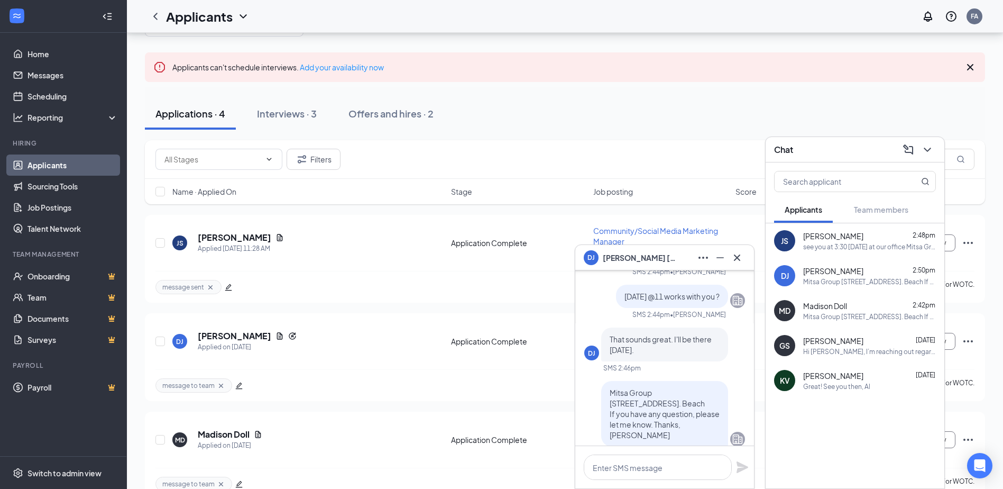
click at [757, 101] on div "Applications · 4 Interviews · 3 Offers and hires · 2" at bounding box center [565, 114] width 841 height 32
click at [829, 244] on div "Okay thank you so much." at bounding box center [841, 246] width 75 height 9
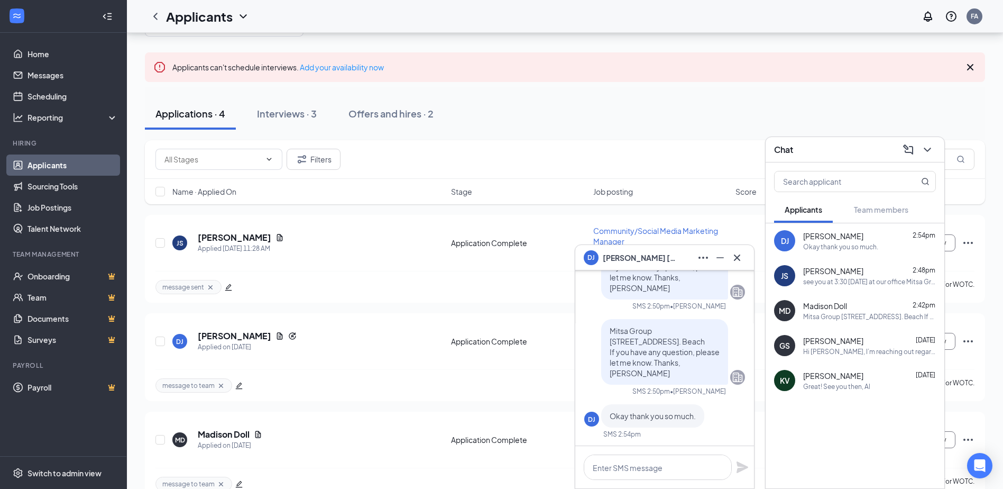
scroll to position [0, 0]
click at [614, 471] on textarea at bounding box center [658, 466] width 148 height 25
type textarea "my cotact no is (757) 995-6674"
click at [746, 464] on icon "Plane" at bounding box center [742, 467] width 13 height 13
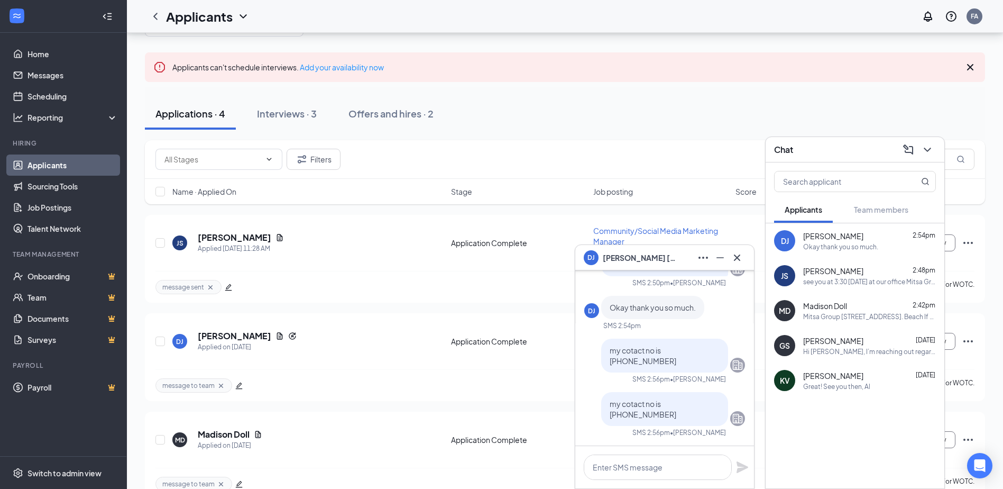
click at [843, 314] on div "Mitsa Group 222 Central Park Ave, Suite 1630, Va. Beach If you have any questio…" at bounding box center [870, 316] width 133 height 9
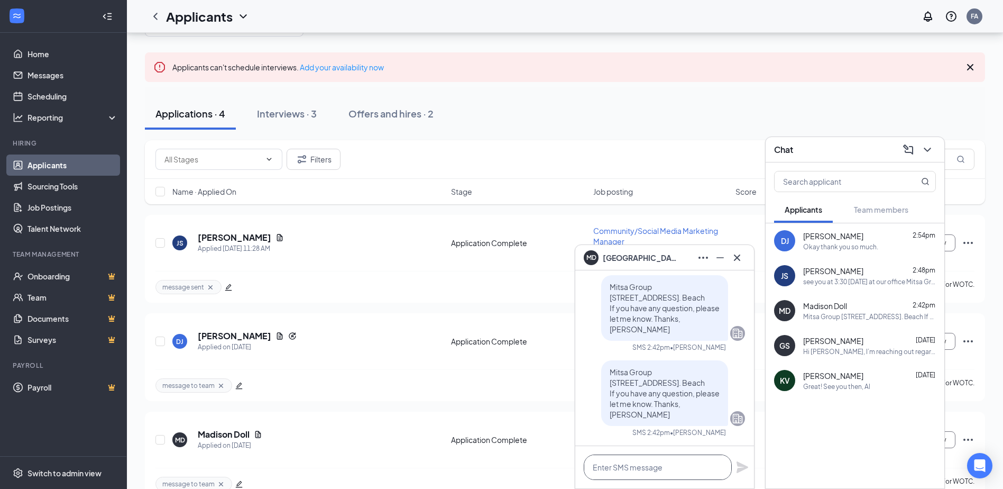
click at [605, 465] on textarea at bounding box center [658, 466] width 148 height 25
type textarea "my contyact no. is (7570 995-6674"
click at [744, 468] on icon "Plane" at bounding box center [743, 467] width 12 height 12
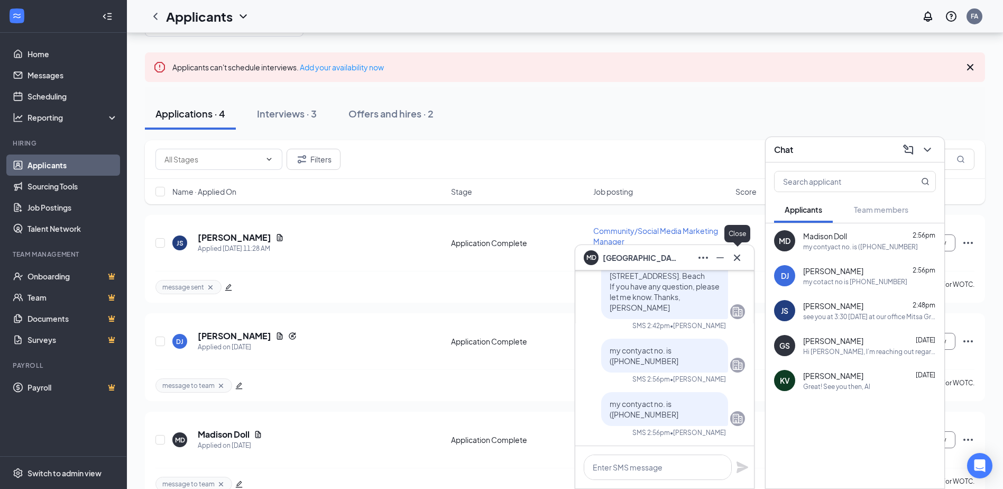
click at [736, 260] on icon "Cross" at bounding box center [737, 257] width 13 height 13
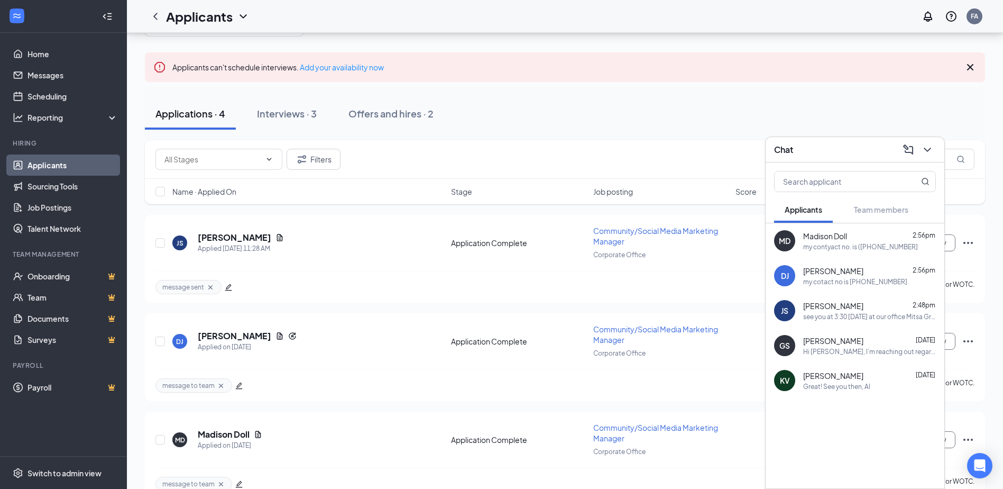
click at [833, 320] on div "see you at 3:30 today at our office Mitsa Group 222 Central Park Ave, Suite 163…" at bounding box center [870, 316] width 133 height 9
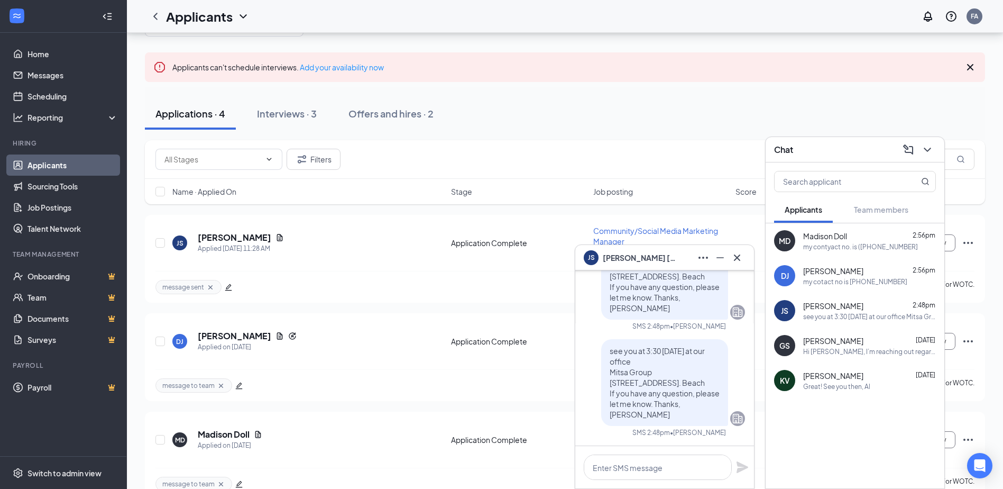
click at [618, 123] on div "Applications · 4 Interviews · 3 Offers and hires · 2" at bounding box center [565, 114] width 841 height 32
click at [592, 113] on div "Applications · 4 Interviews · 3 Offers and hires · 2" at bounding box center [565, 114] width 841 height 32
click at [734, 255] on icon "Cross" at bounding box center [737, 257] width 13 height 13
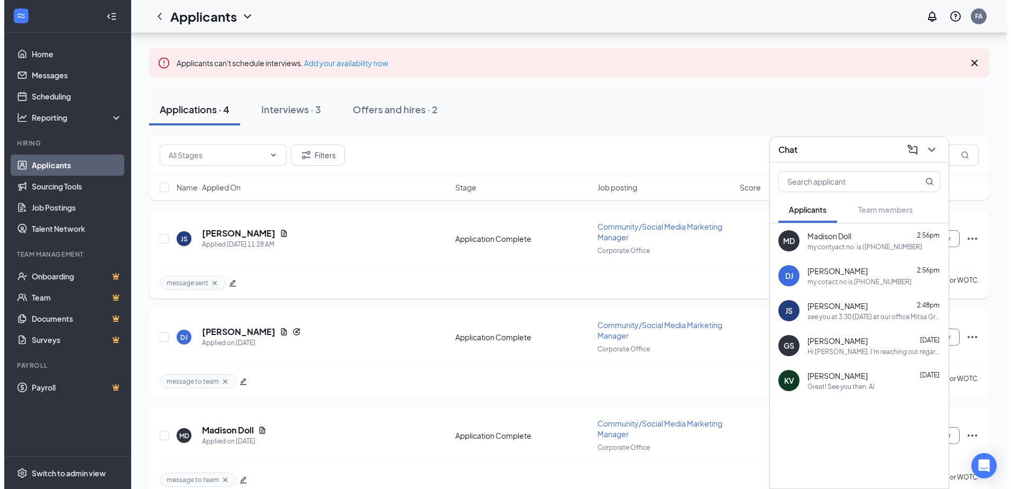
scroll to position [41, 0]
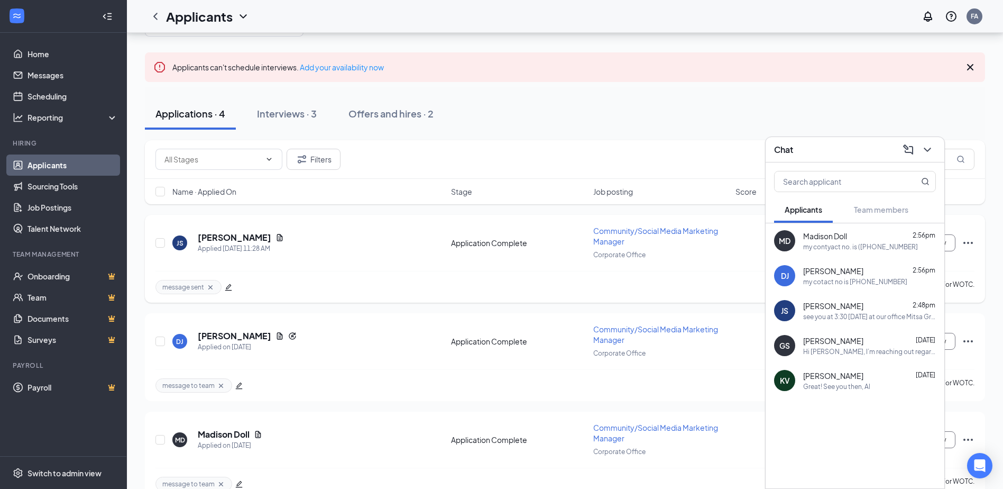
click at [276, 240] on icon "Document" at bounding box center [280, 237] width 8 height 8
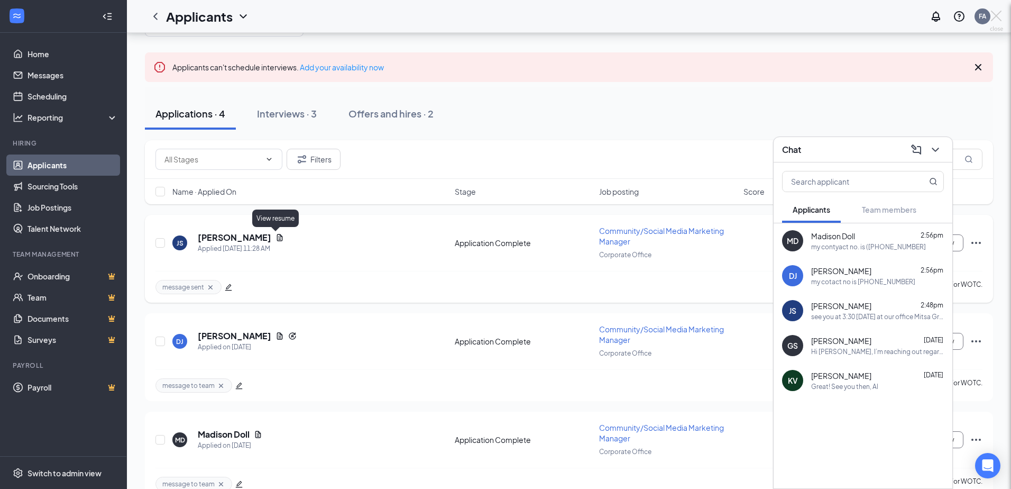
click at [276, 240] on div at bounding box center [505, 244] width 1011 height 489
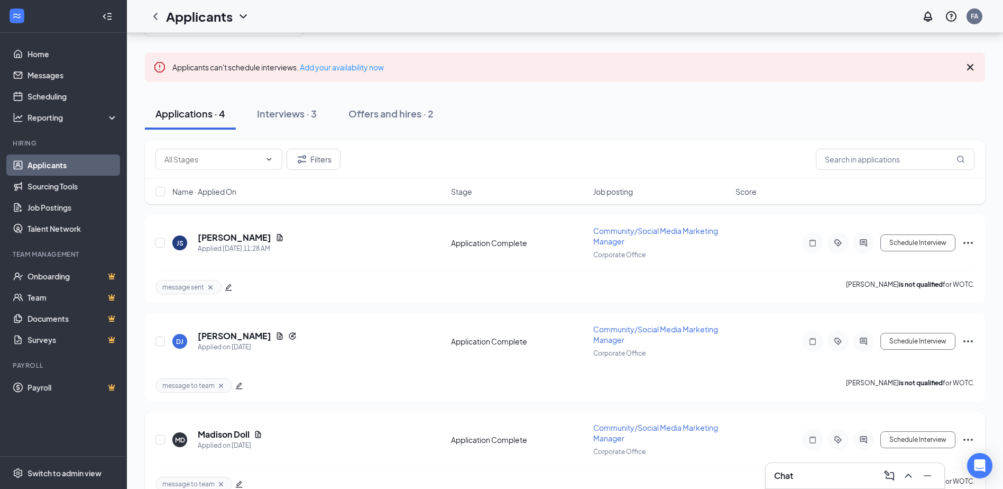
click at [348, 448] on div "MD Madison Doll Applied on Aug 25" at bounding box center [308, 439] width 272 height 22
click at [862, 440] on icon "ActiveChat" at bounding box center [863, 439] width 13 height 8
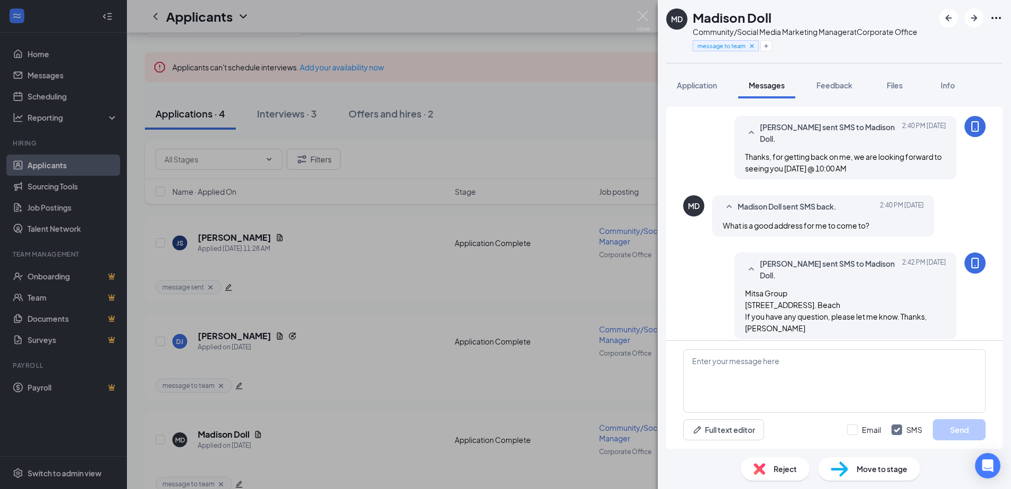
scroll to position [523, 0]
click at [701, 373] on textarea at bounding box center [834, 380] width 303 height 63
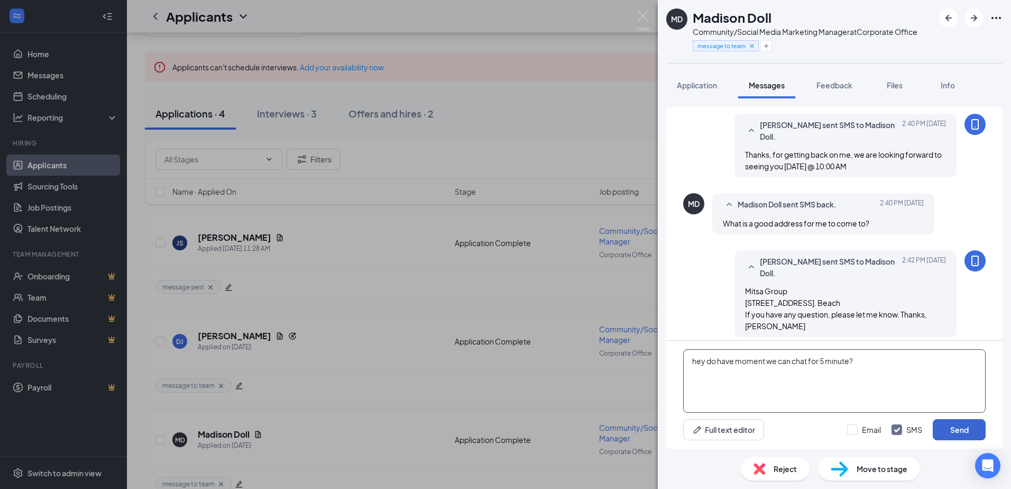
type textarea "hey do have moment we can chat for 5 minute?"
click at [956, 428] on button "Send" at bounding box center [959, 429] width 53 height 21
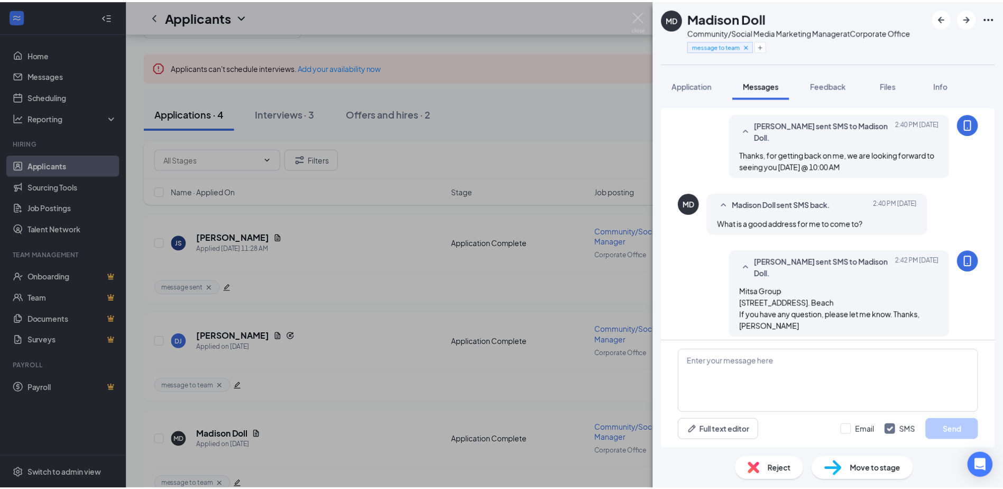
scroll to position [580, 0]
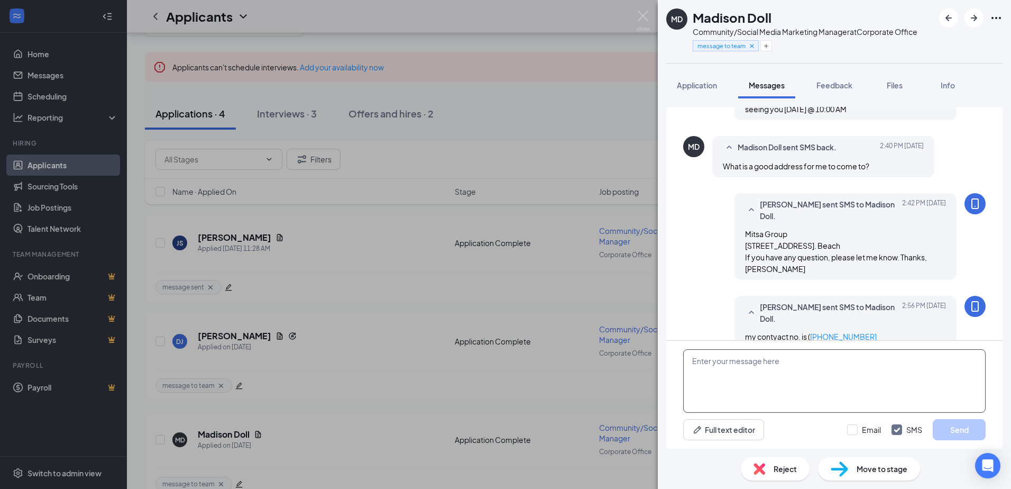
click at [704, 363] on textarea at bounding box center [834, 380] width 303 height 63
click at [705, 365] on textarea at bounding box center [834, 380] width 303 height 63
click at [406, 281] on div "MD Madison Doll Community/Social Media Marketing Manager at Corporate Office me…" at bounding box center [505, 244] width 1011 height 489
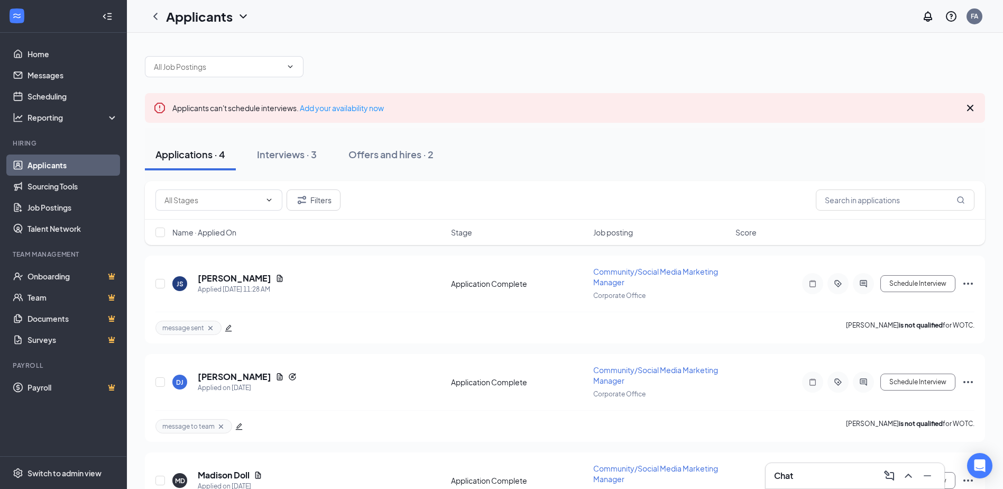
click at [782, 473] on h3 "Chat" at bounding box center [783, 476] width 19 height 12
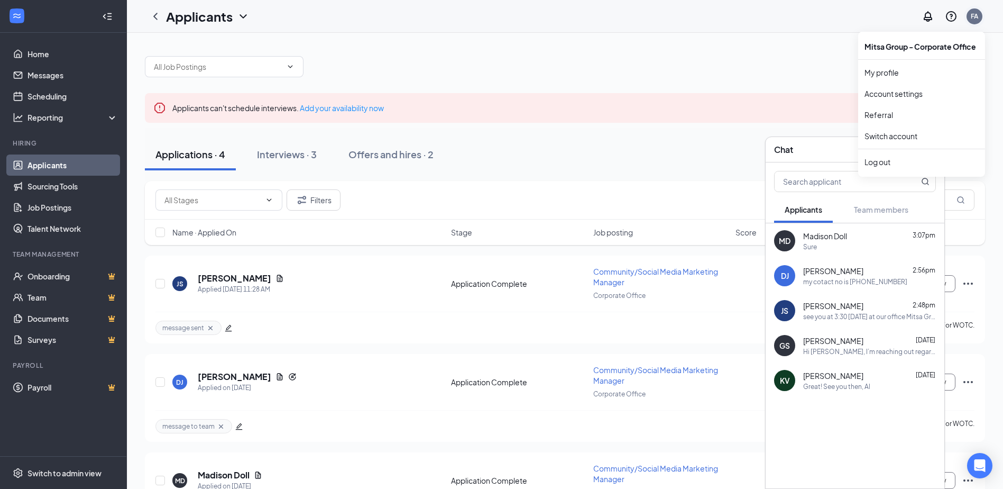
click at [977, 12] on div "FA" at bounding box center [974, 16] width 7 height 9
click at [894, 138] on link "Switch account" at bounding box center [891, 136] width 53 height 10
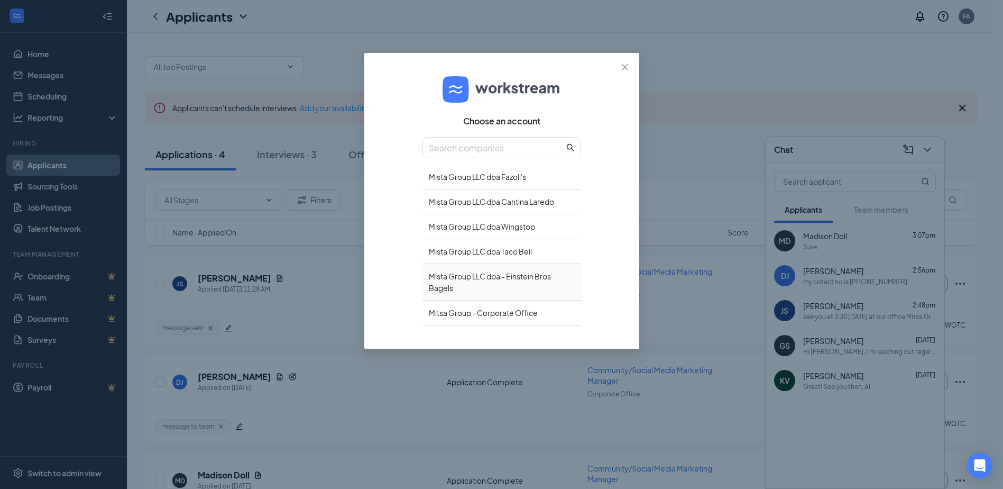
click at [505, 277] on div "Mista Group LLC dba - Einstein Bros. Bagels" at bounding box center [502, 282] width 159 height 36
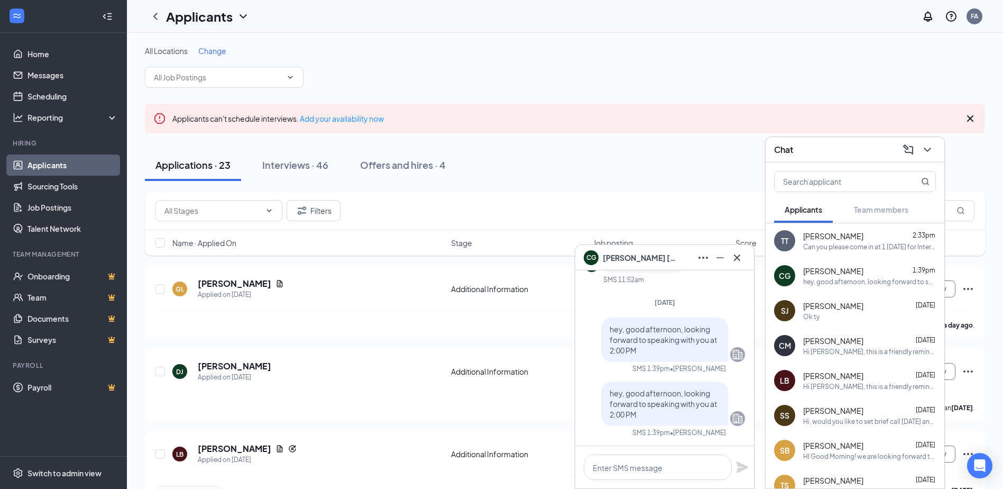
click at [875, 275] on div "[PERSON_NAME] 1:39pm" at bounding box center [870, 271] width 133 height 11
click at [736, 258] on icon "Cross" at bounding box center [737, 257] width 13 height 13
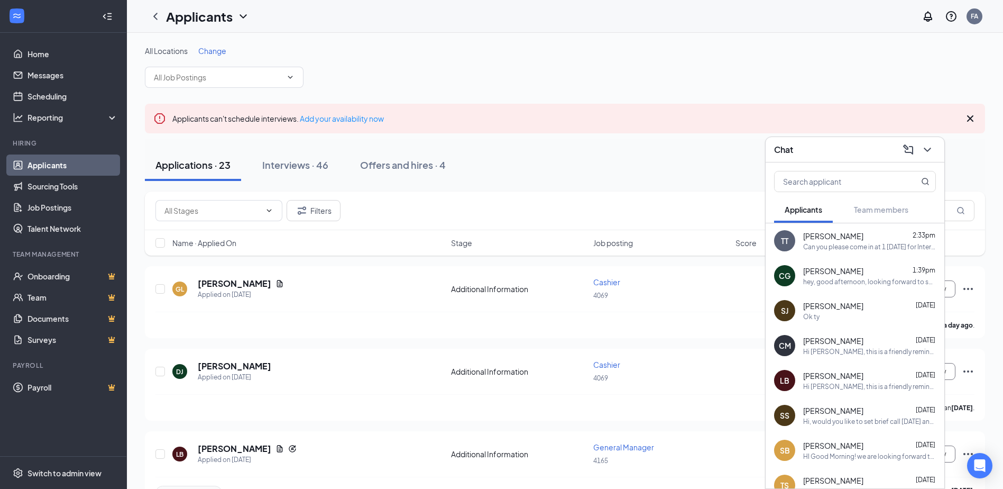
click at [900, 66] on div "All Locations Change" at bounding box center [565, 66] width 841 height 42
